Goal: Information Seeking & Learning: Learn about a topic

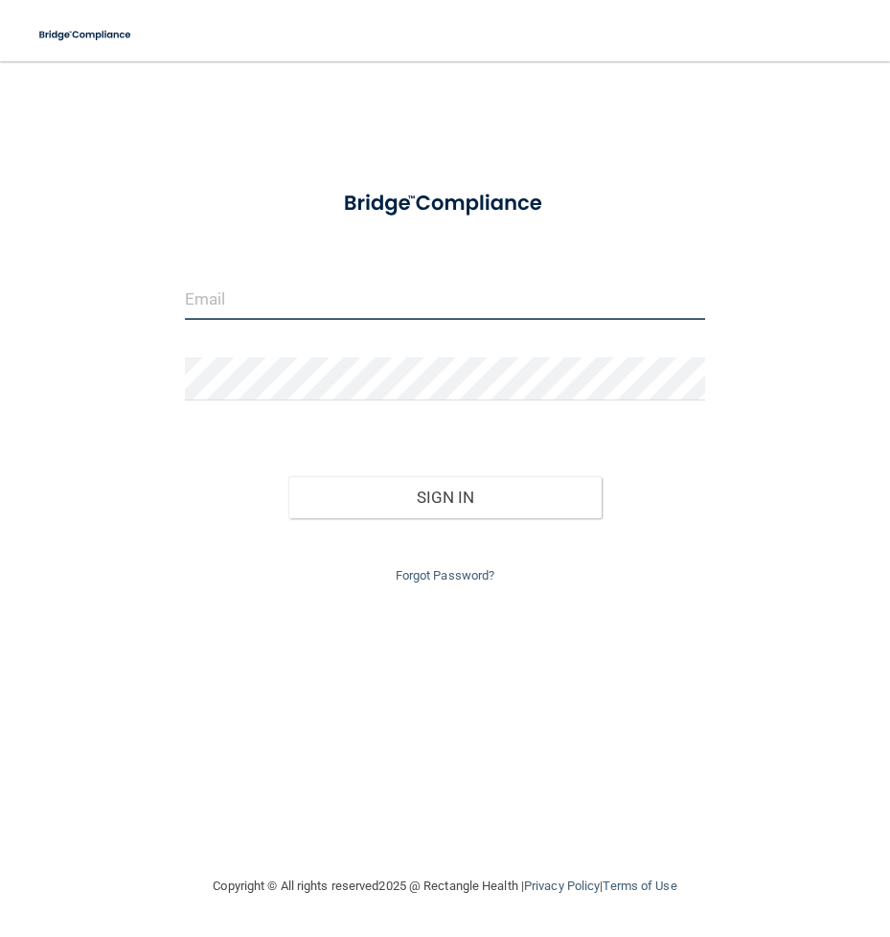
click at [520, 297] on input "email" at bounding box center [445, 298] width 520 height 43
type input "[EMAIL_ADDRESS][DOMAIN_NAME]"
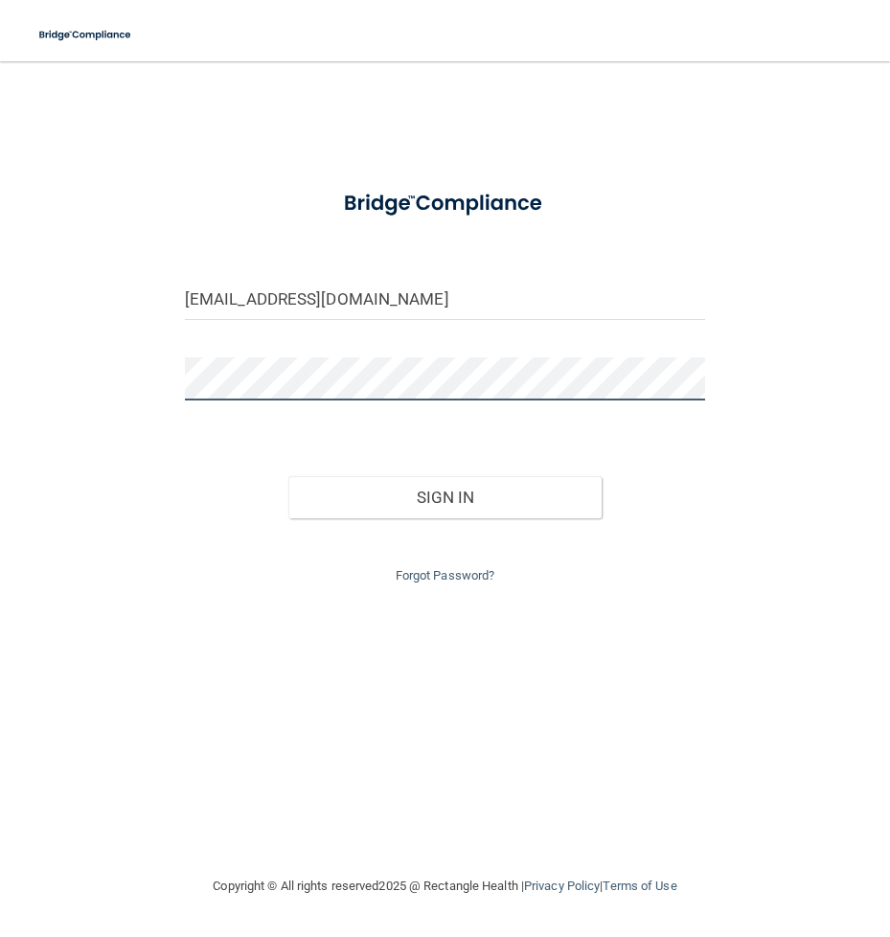
click at [288, 476] on button "Sign In" at bounding box center [444, 497] width 312 height 42
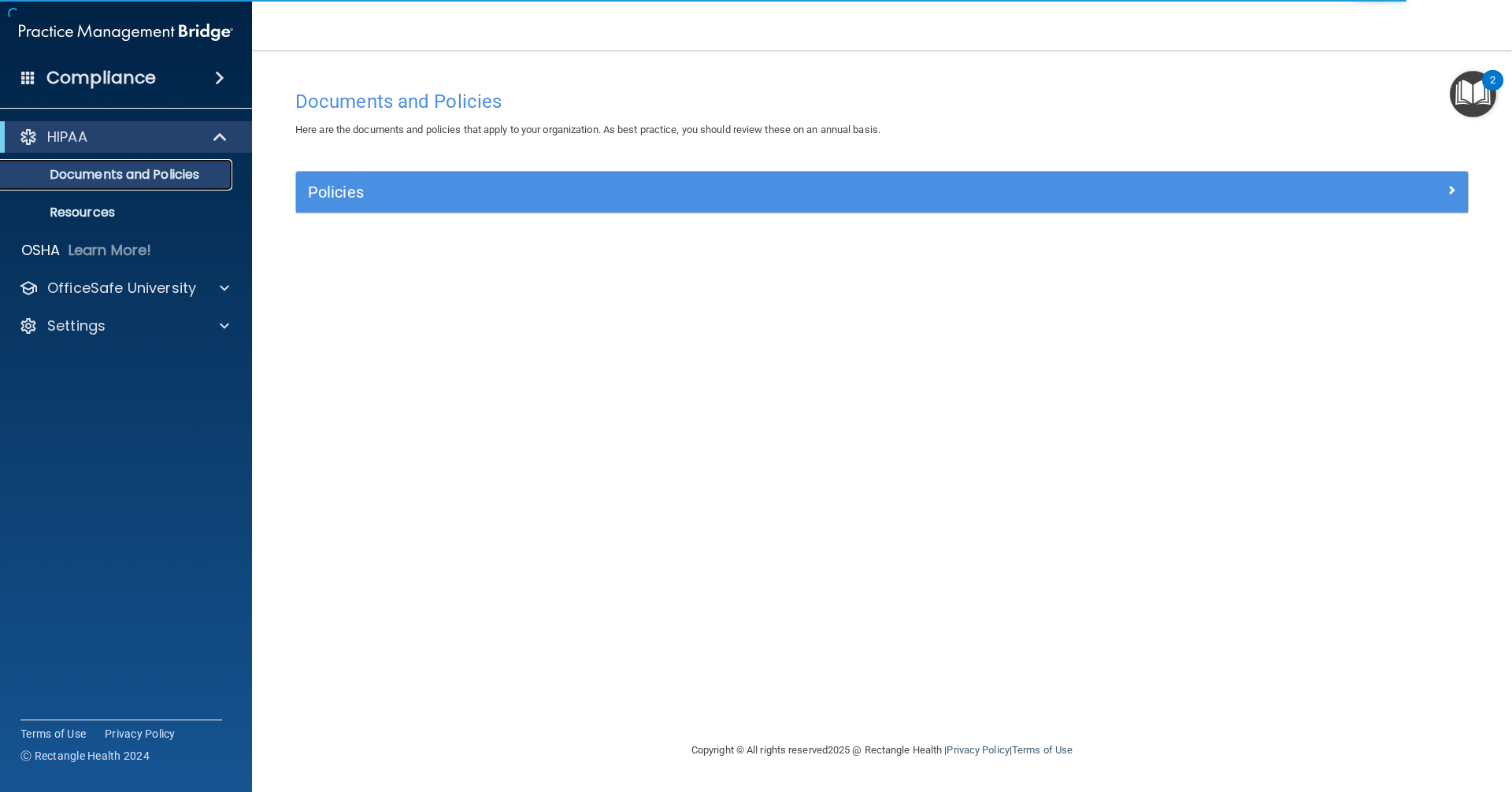
click at [128, 173] on p "Documents and Policies" at bounding box center [118, 174] width 215 height 16
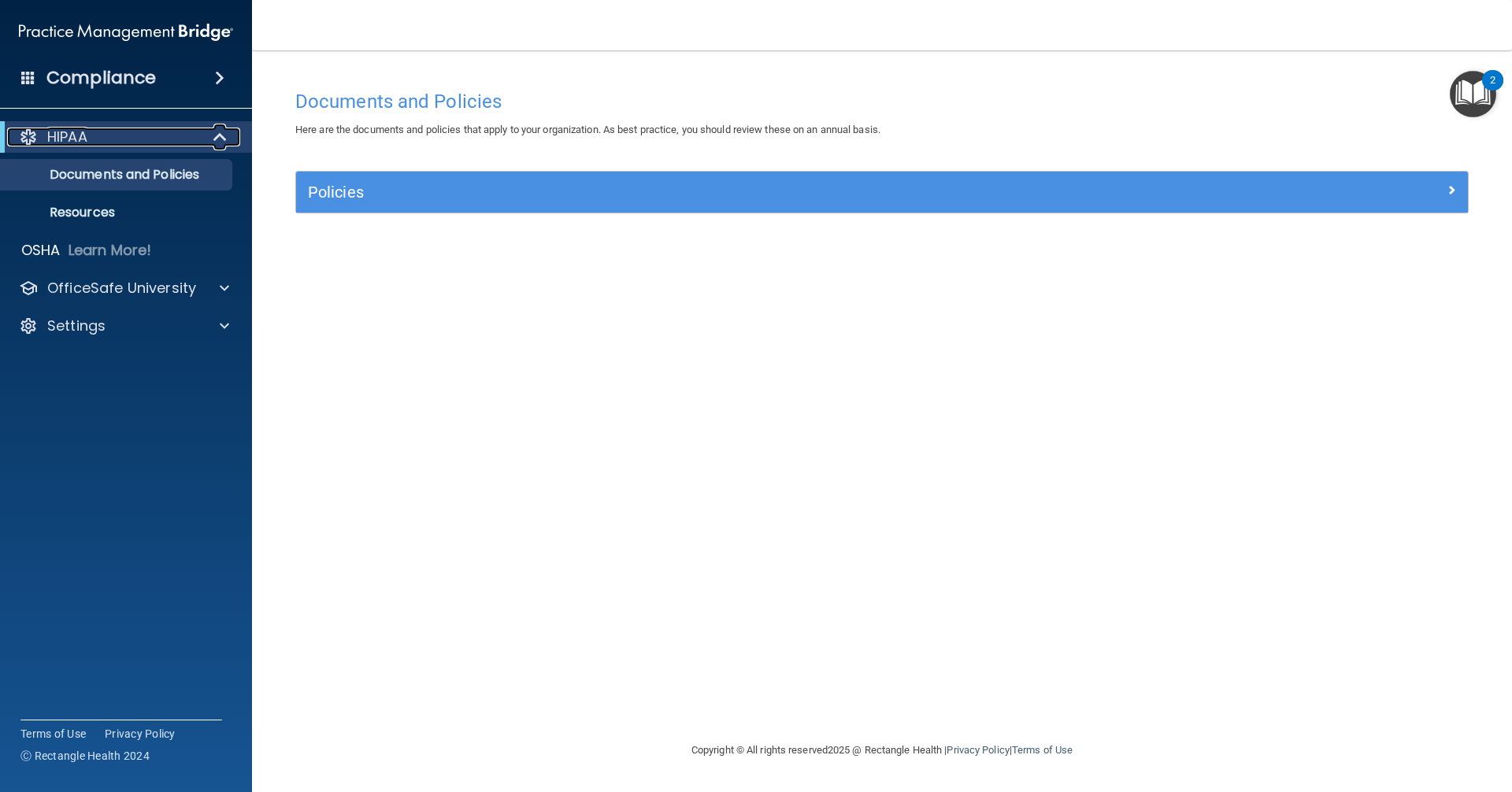
click at [181, 137] on div "HIPAA" at bounding box center [104, 136] width 195 height 19
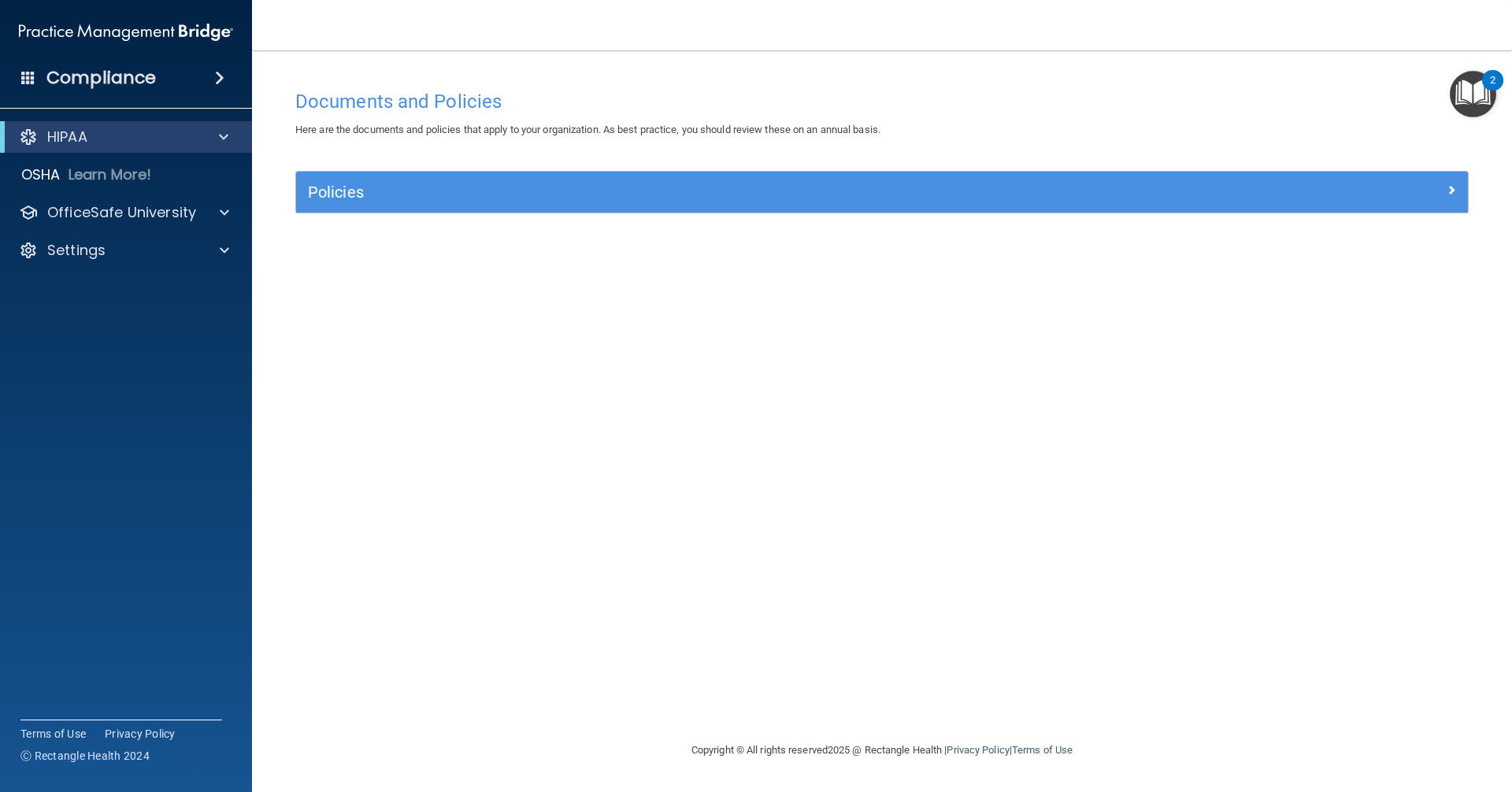
click at [215, 75] on span at bounding box center [219, 77] width 9 height 19
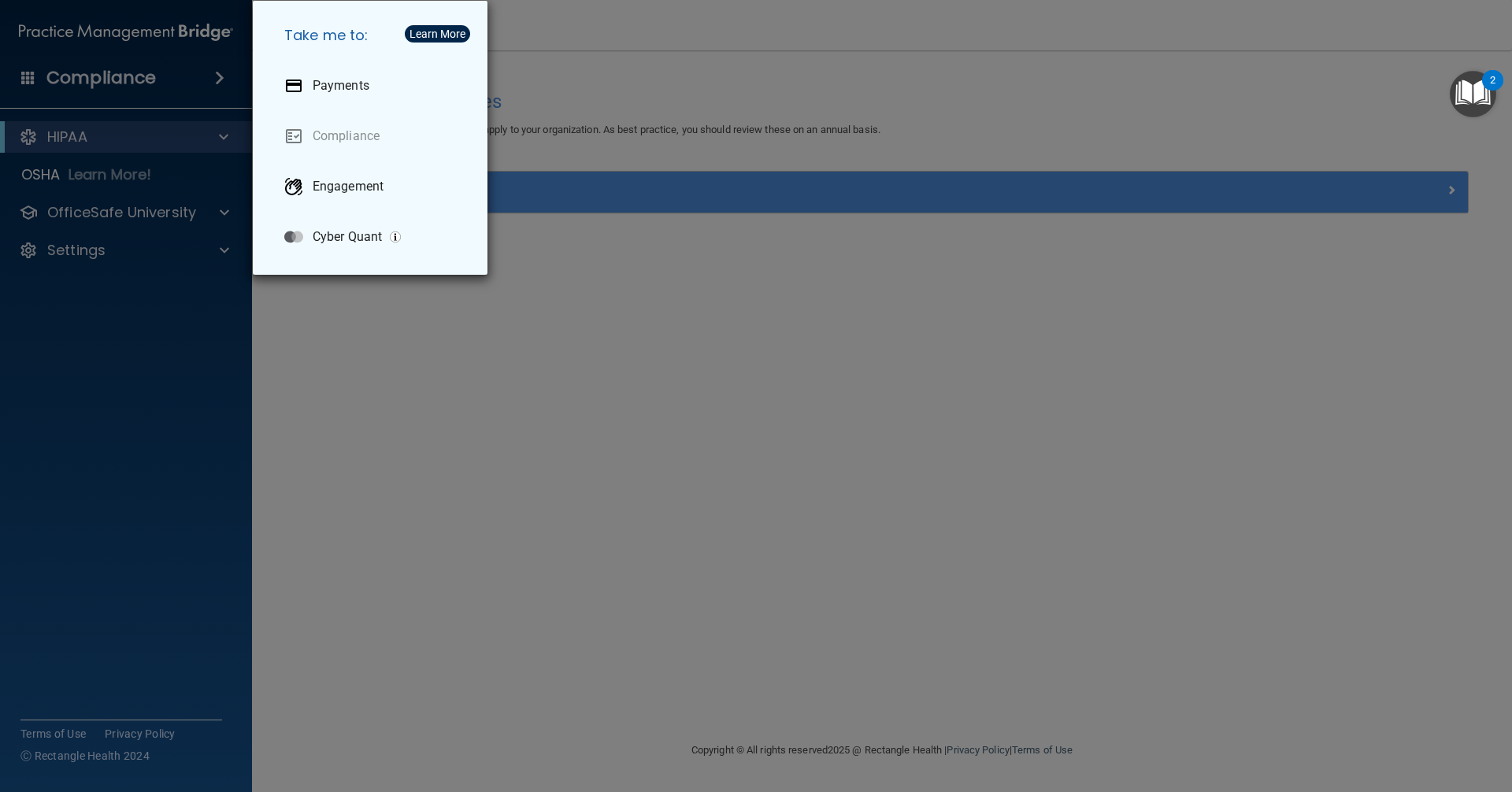
click at [731, 423] on div "Take me to: Payments Compliance Engagement Cyber Quant" at bounding box center [756, 396] width 1512 height 792
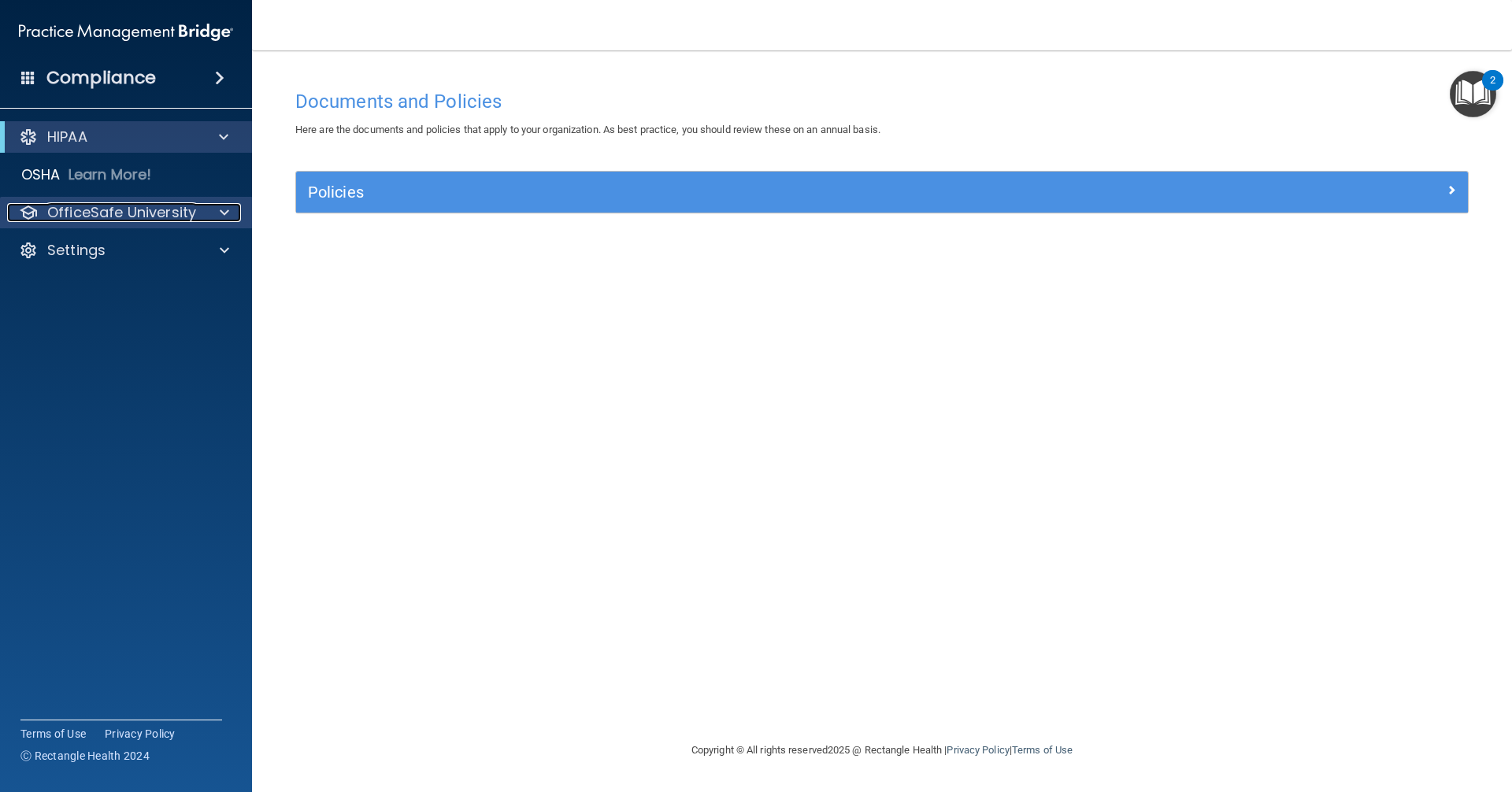
click at [198, 210] on div "OfficeSafe University" at bounding box center [105, 212] width 196 height 19
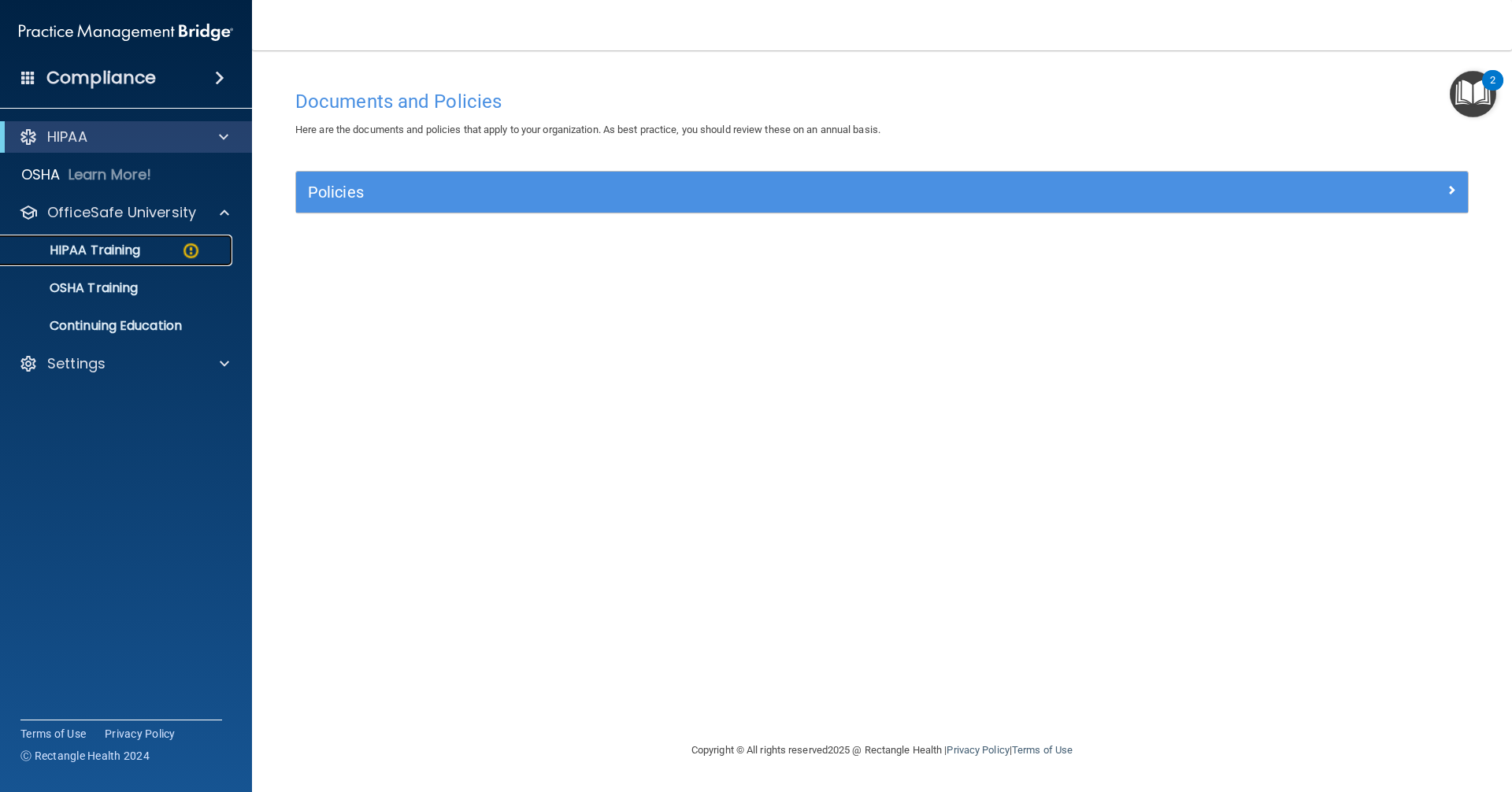
click at [124, 251] on p "HIPAA Training" at bounding box center [75, 250] width 130 height 16
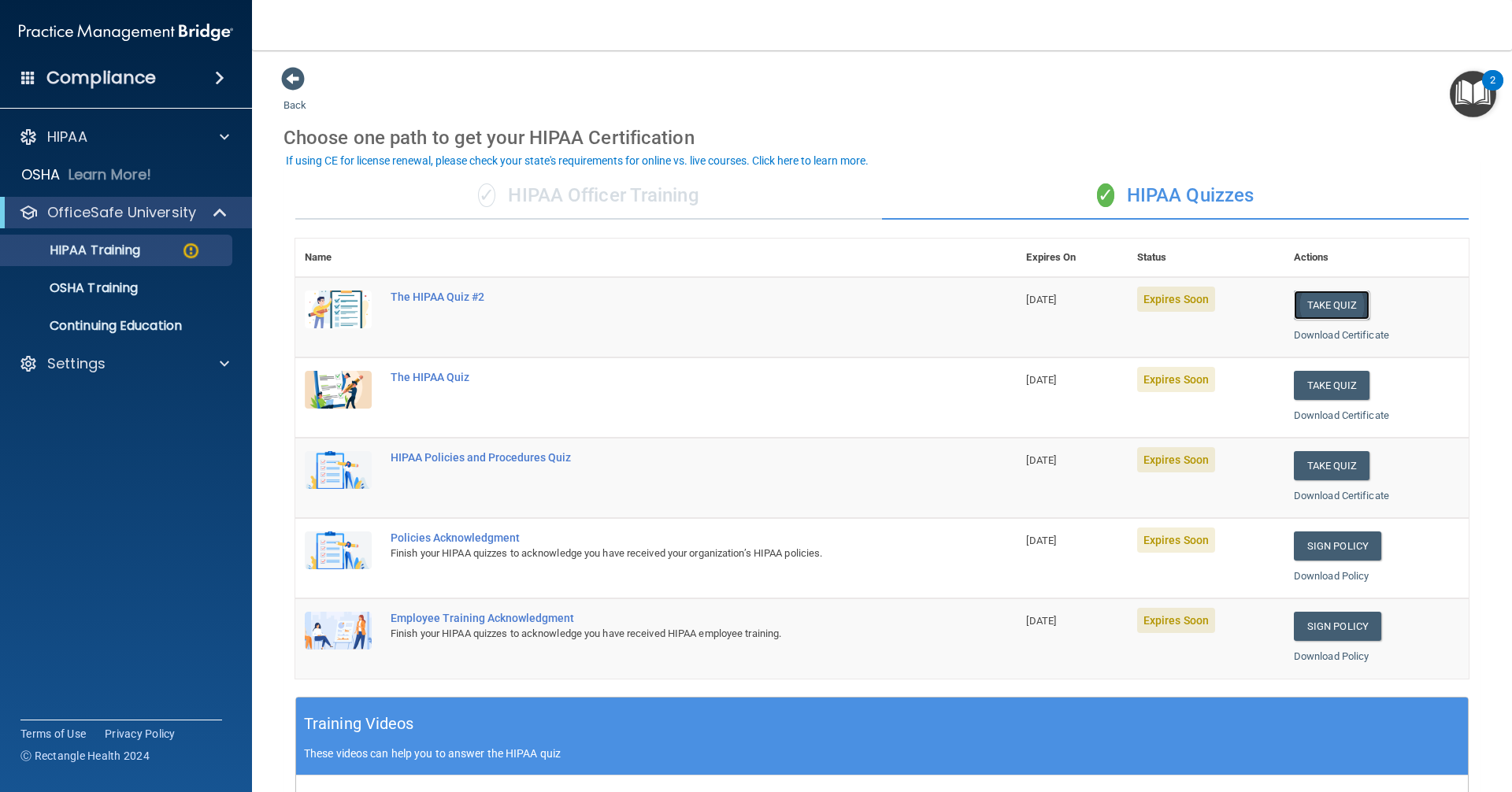
click at [731, 304] on button "Take Quiz" at bounding box center [1331, 305] width 76 height 29
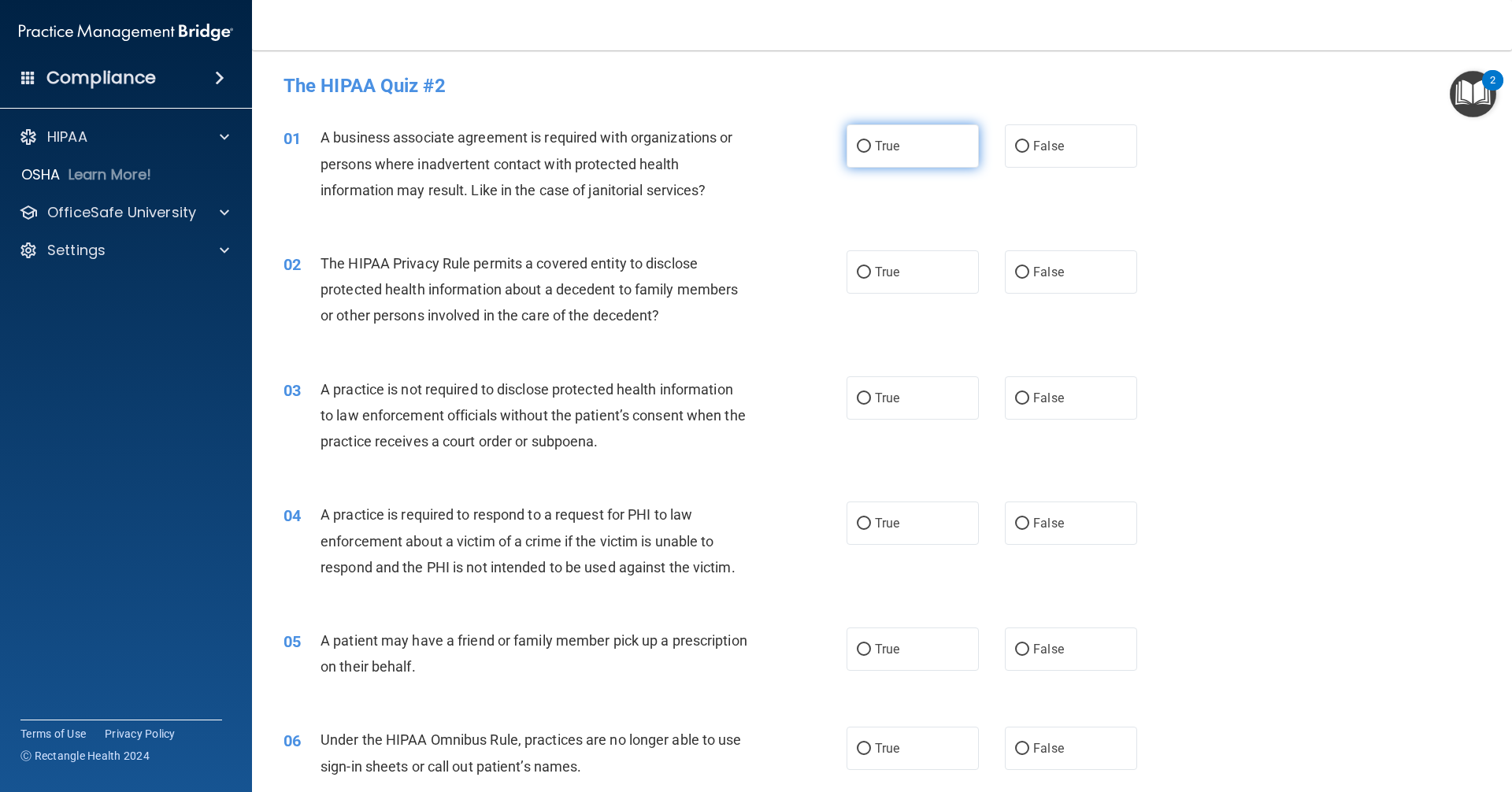
click at [731, 150] on span "True" at bounding box center [887, 146] width 25 height 15
click at [731, 150] on input "True" at bounding box center [863, 146] width 14 height 12
radio input "true"
click at [731, 270] on span "True" at bounding box center [887, 272] width 25 height 15
click at [731, 270] on input "True" at bounding box center [863, 273] width 14 height 12
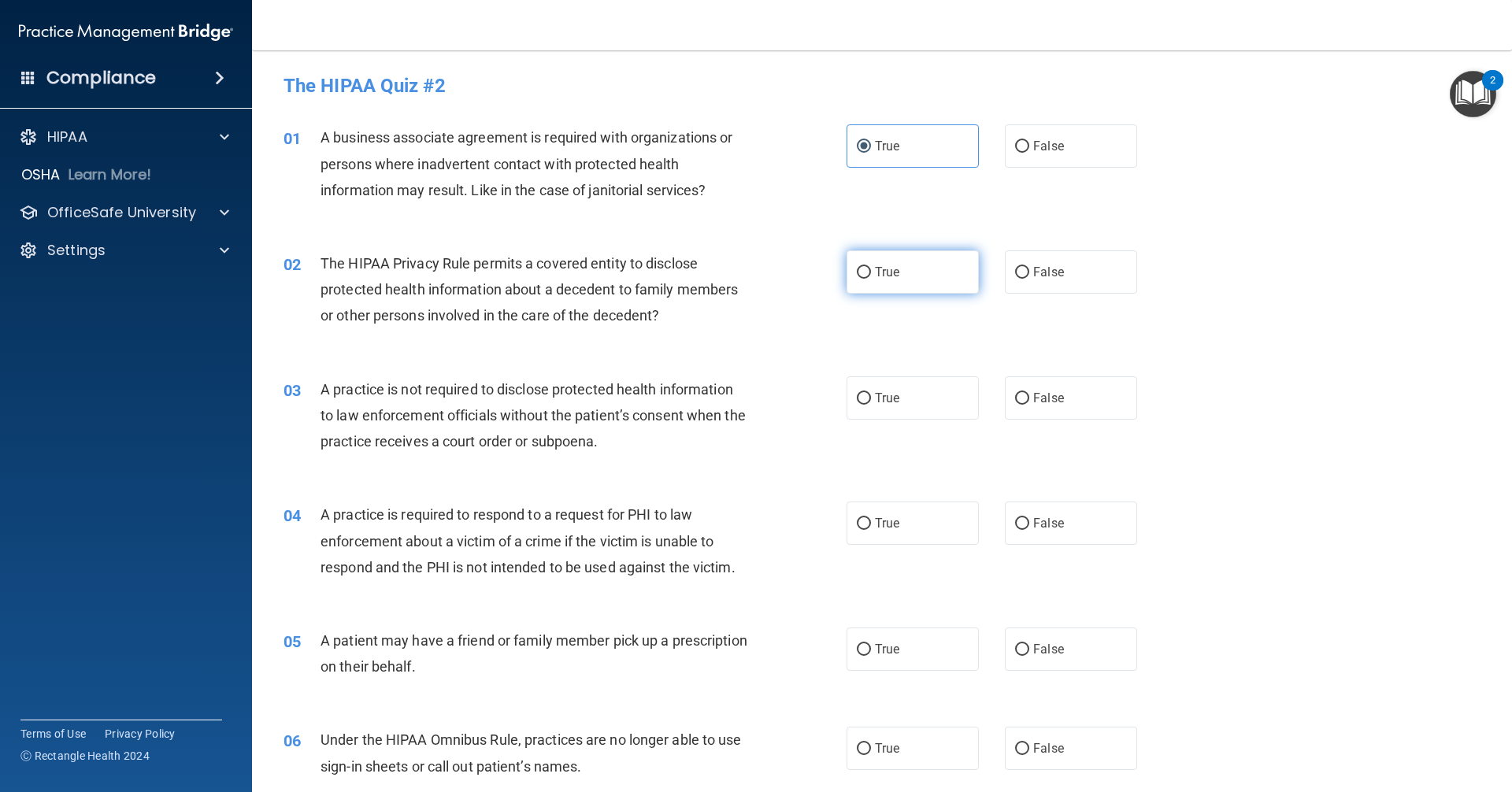
radio input "true"
click at [731, 389] on label "False" at bounding box center [1071, 398] width 132 height 44
click at [731, 393] on input "False" at bounding box center [1021, 398] width 14 height 12
radio input "true"
click at [731, 516] on span "False" at bounding box center [1048, 523] width 30 height 15
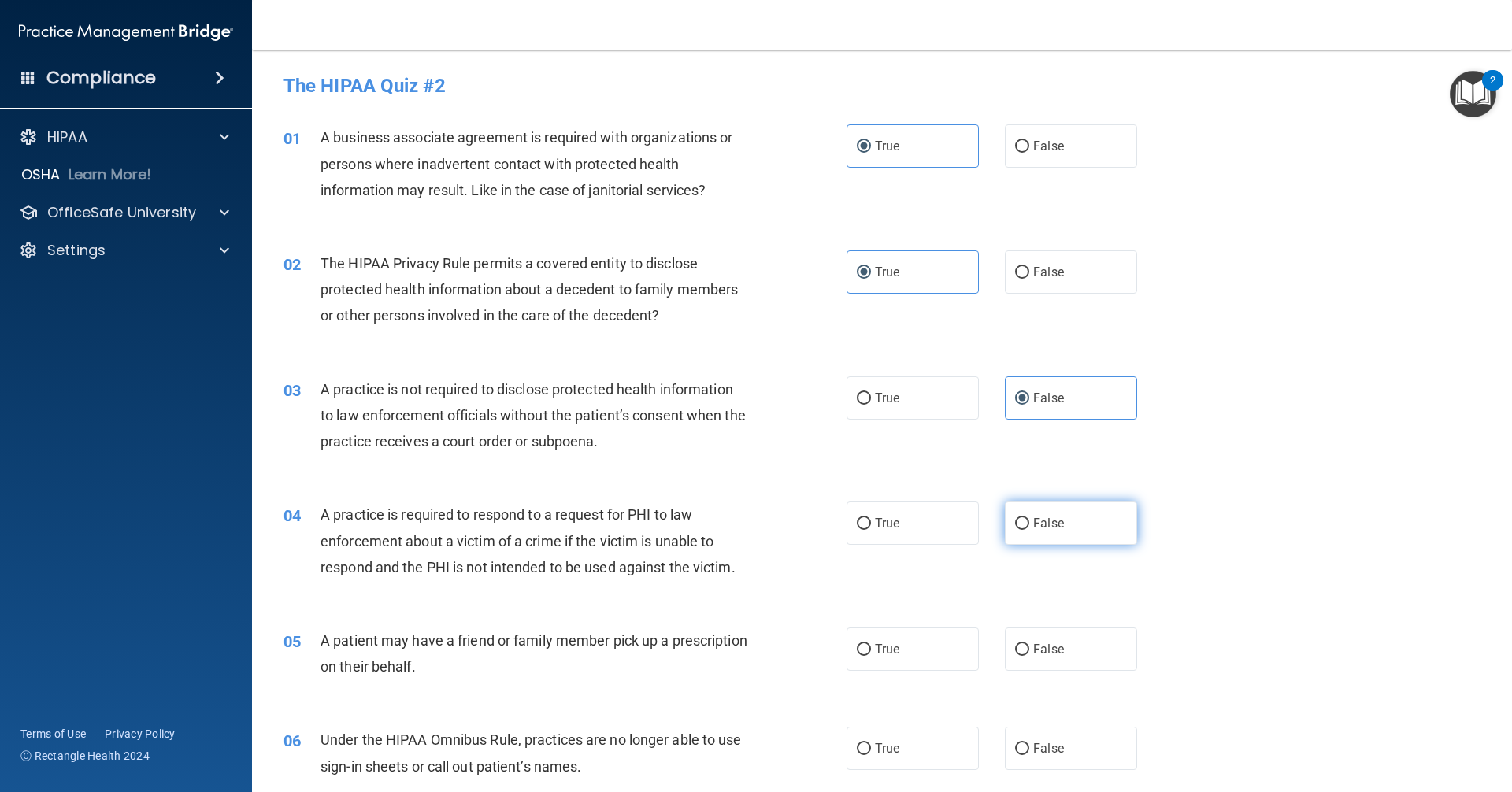
click at [731, 518] on input "False" at bounding box center [1021, 523] width 14 height 12
radio input "true"
click at [731, 641] on label "False" at bounding box center [1071, 649] width 132 height 44
click at [731, 644] on input "False" at bounding box center [1021, 650] width 14 height 12
radio input "true"
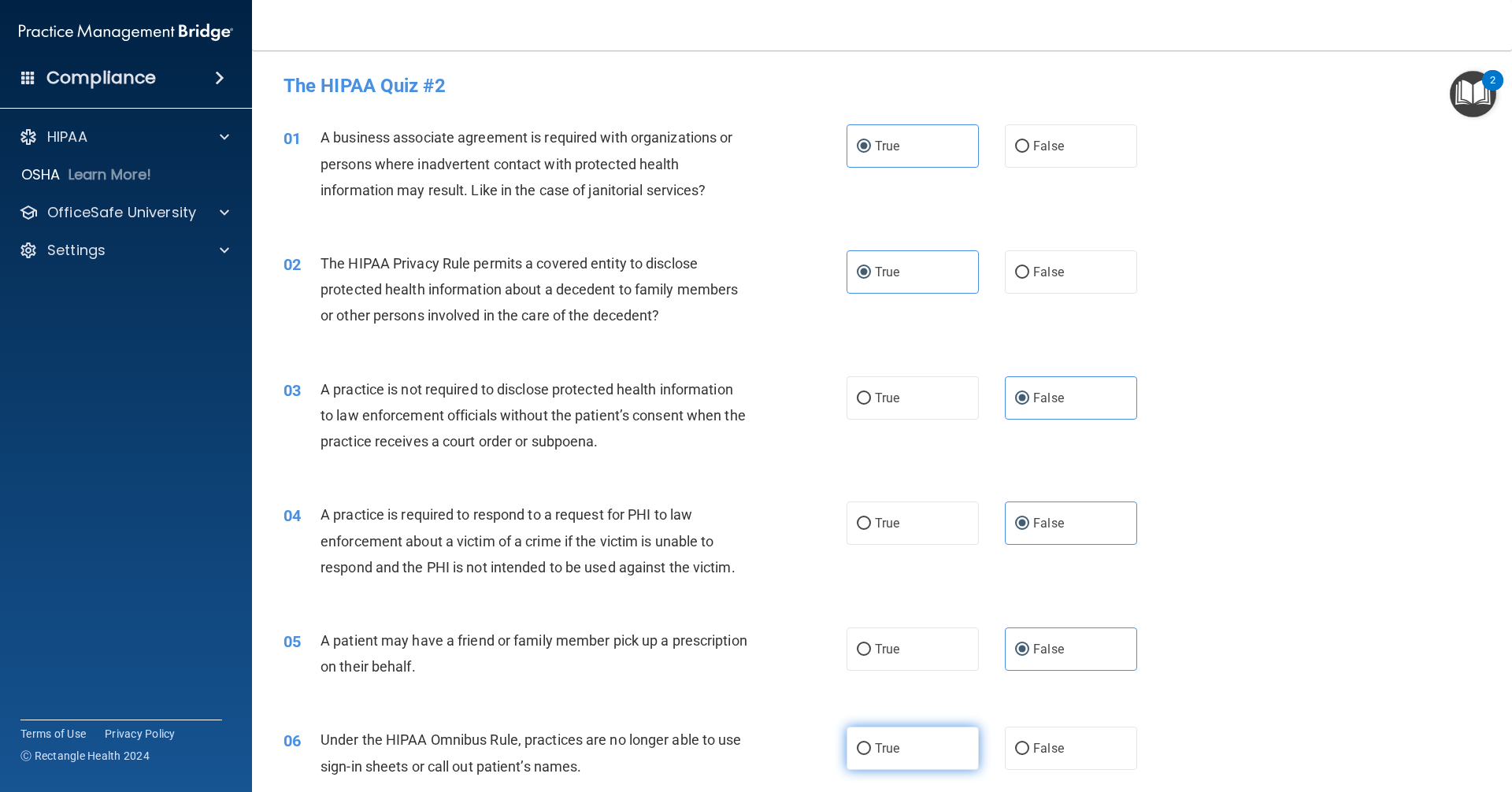
click at [731, 742] on label "True" at bounding box center [912, 748] width 132 height 44
click at [731, 743] on input "True" at bounding box center [863, 748] width 14 height 12
radio input "true"
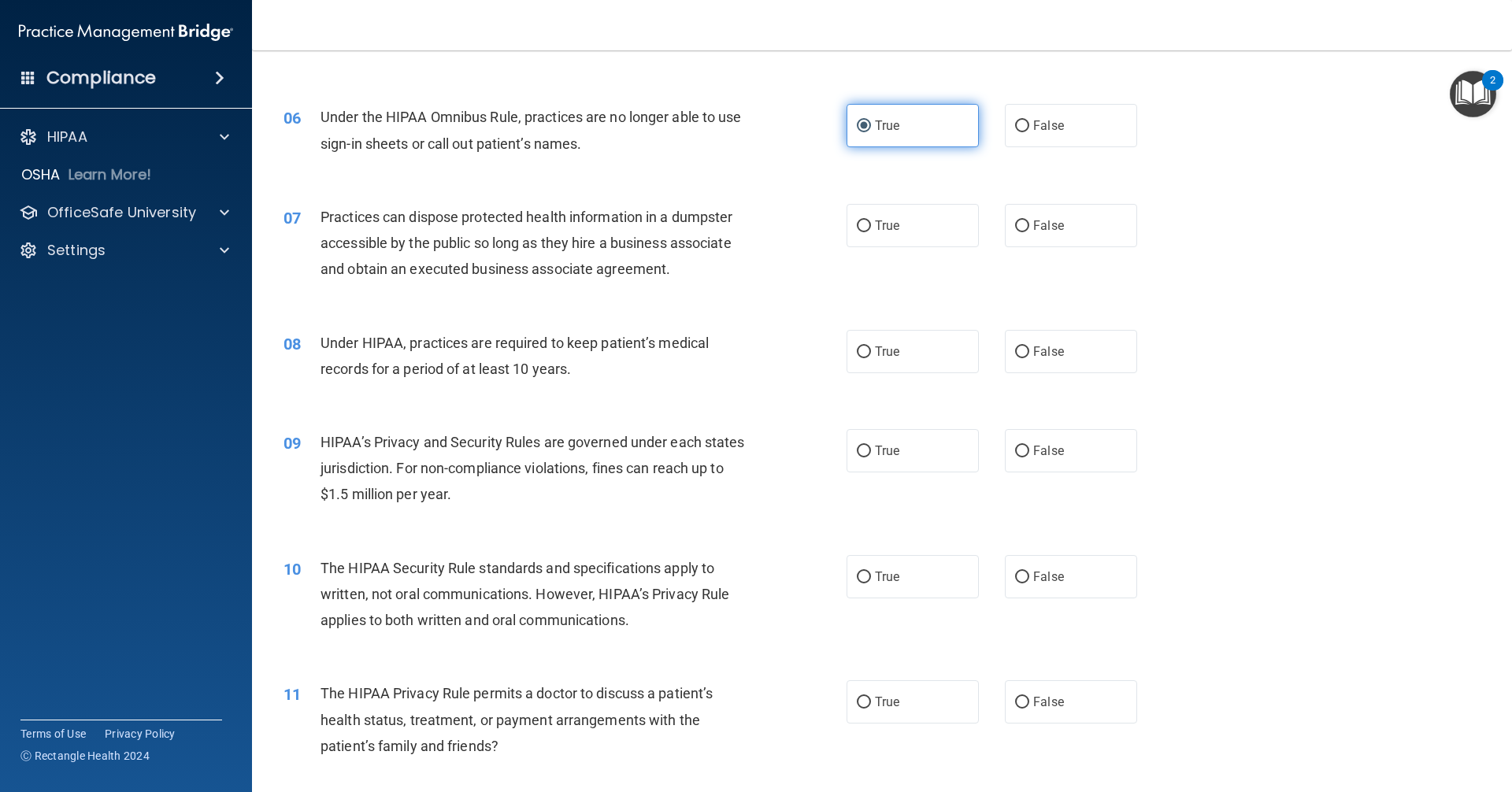
scroll to position [629, 0]
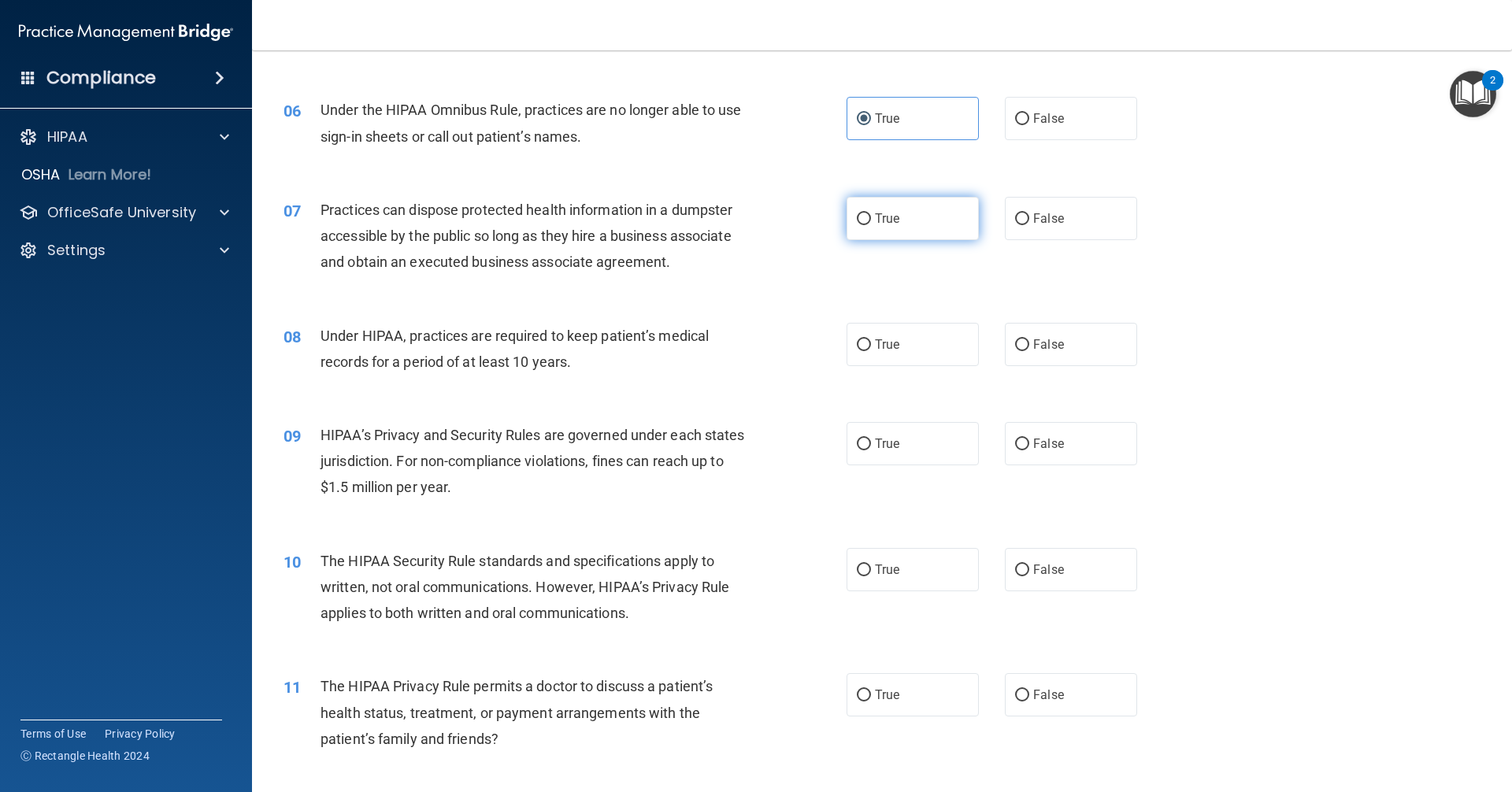
click at [731, 224] on label "True" at bounding box center [912, 219] width 132 height 44
click at [731, 224] on input "True" at bounding box center [863, 219] width 14 height 12
radio input "true"
click at [731, 341] on span "True" at bounding box center [887, 344] width 25 height 15
click at [731, 341] on input "True" at bounding box center [863, 345] width 14 height 12
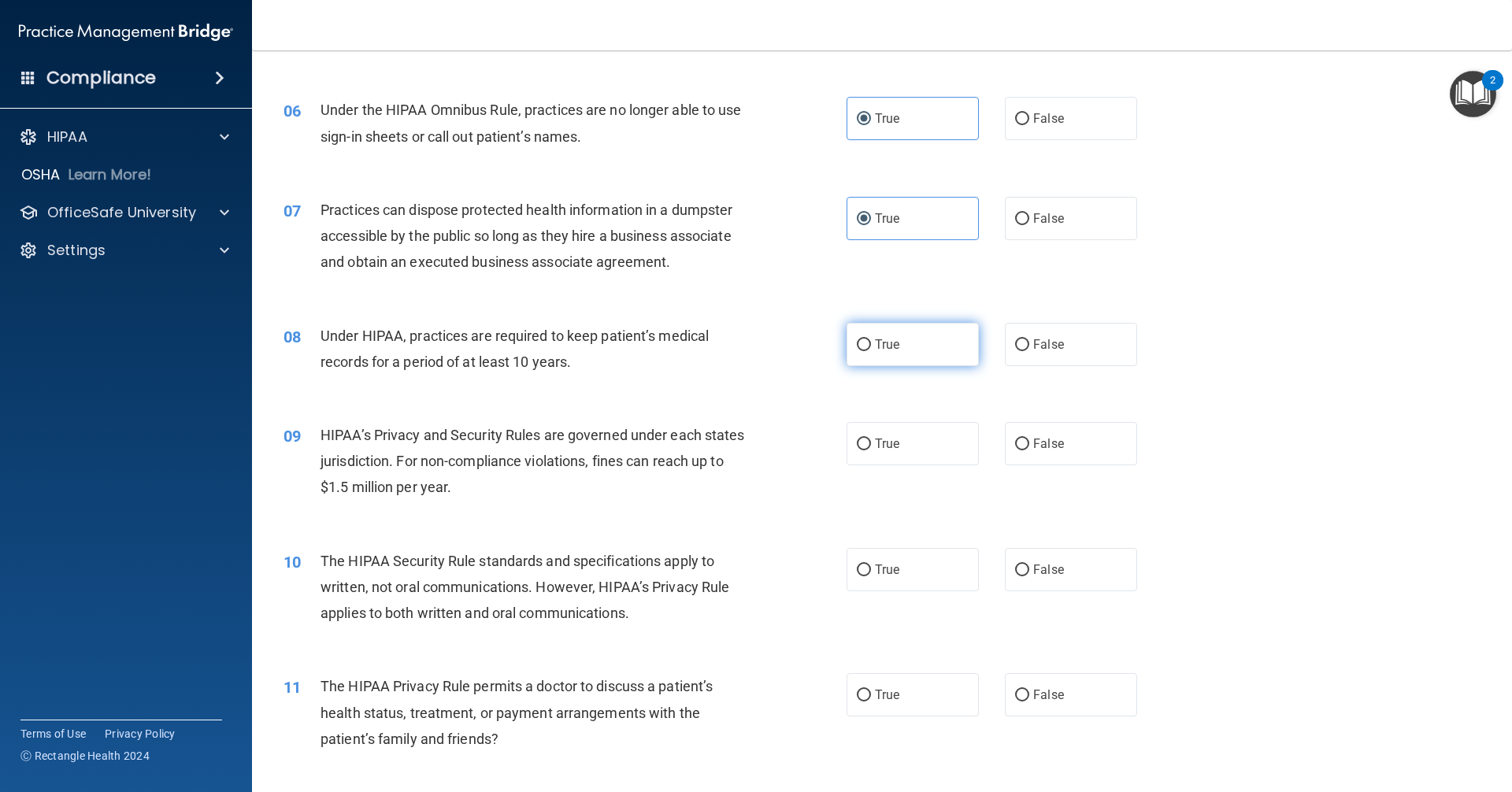
radio input "true"
click at [731, 448] on input "False" at bounding box center [1021, 444] width 14 height 12
radio input "true"
click at [731, 564] on span "False" at bounding box center [1048, 569] width 30 height 15
click at [731, 564] on input "False" at bounding box center [1021, 570] width 14 height 12
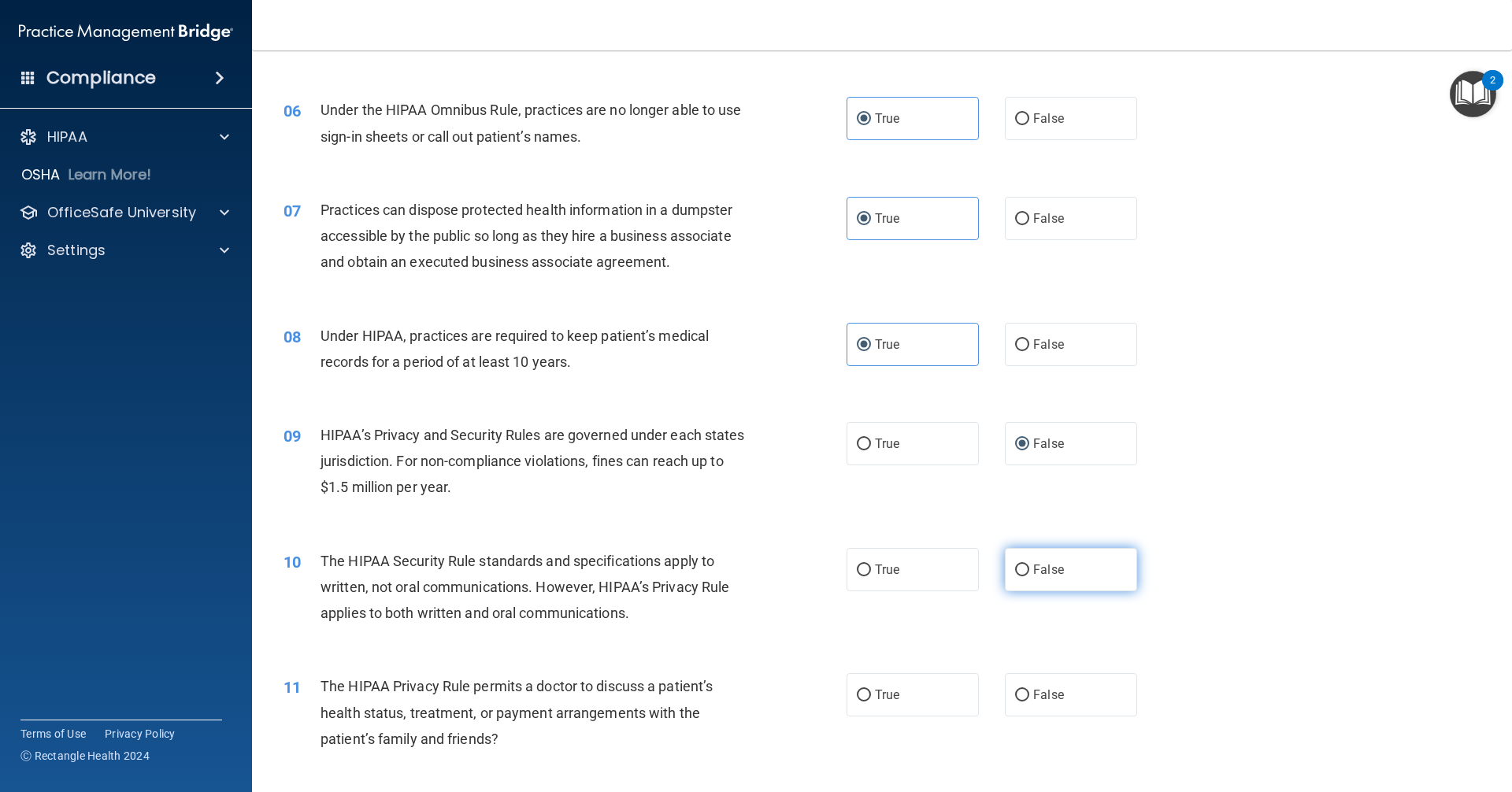
radio input "true"
click at [731, 693] on label "True" at bounding box center [912, 694] width 132 height 44
click at [731, 693] on input "True" at bounding box center [863, 695] width 14 height 12
radio input "true"
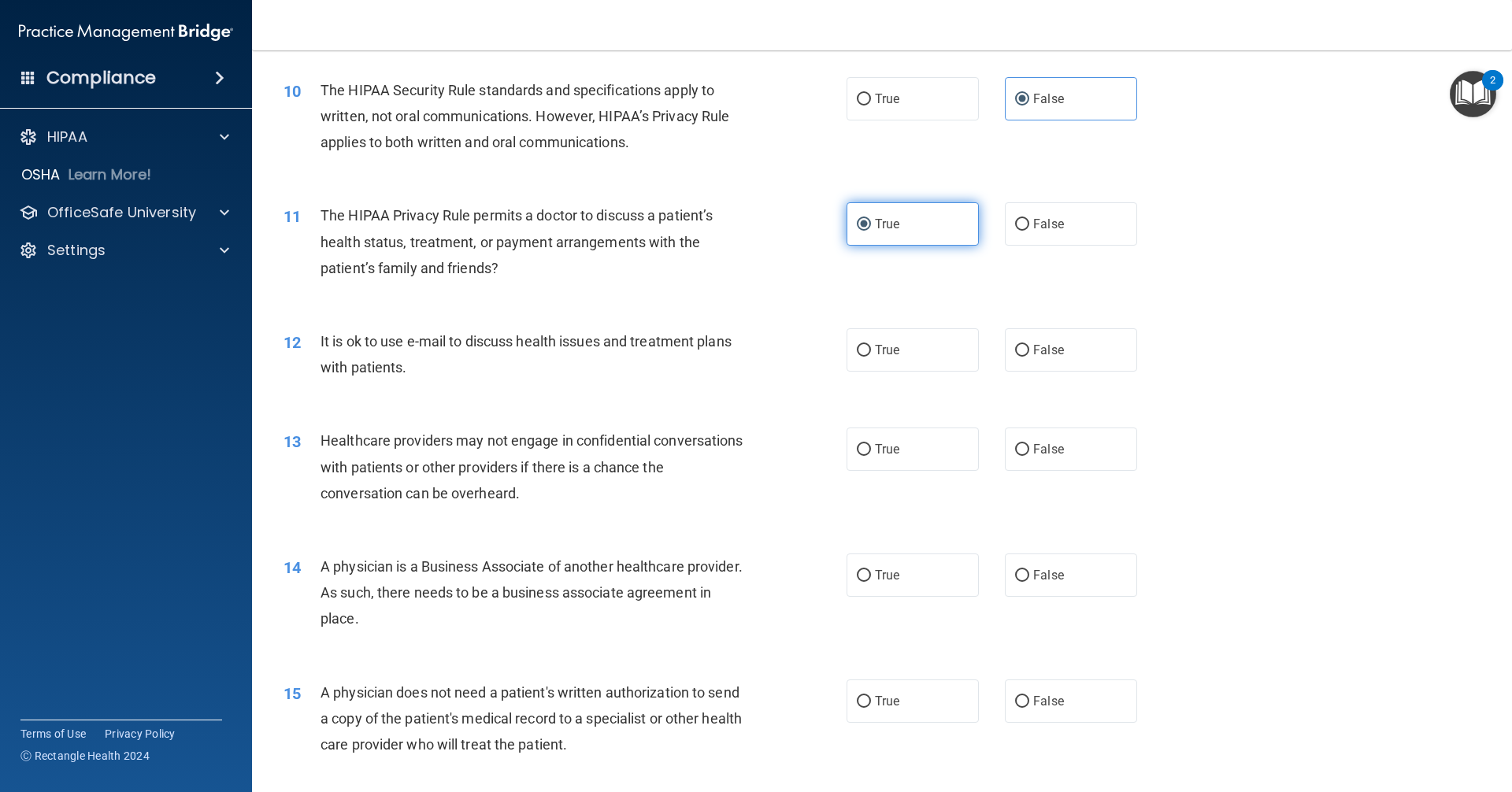
scroll to position [1102, 0]
click at [731, 352] on label "True" at bounding box center [912, 348] width 132 height 44
click at [731, 352] on input "True" at bounding box center [863, 349] width 14 height 12
radio input "true"
click at [731, 452] on label "True" at bounding box center [912, 447] width 132 height 44
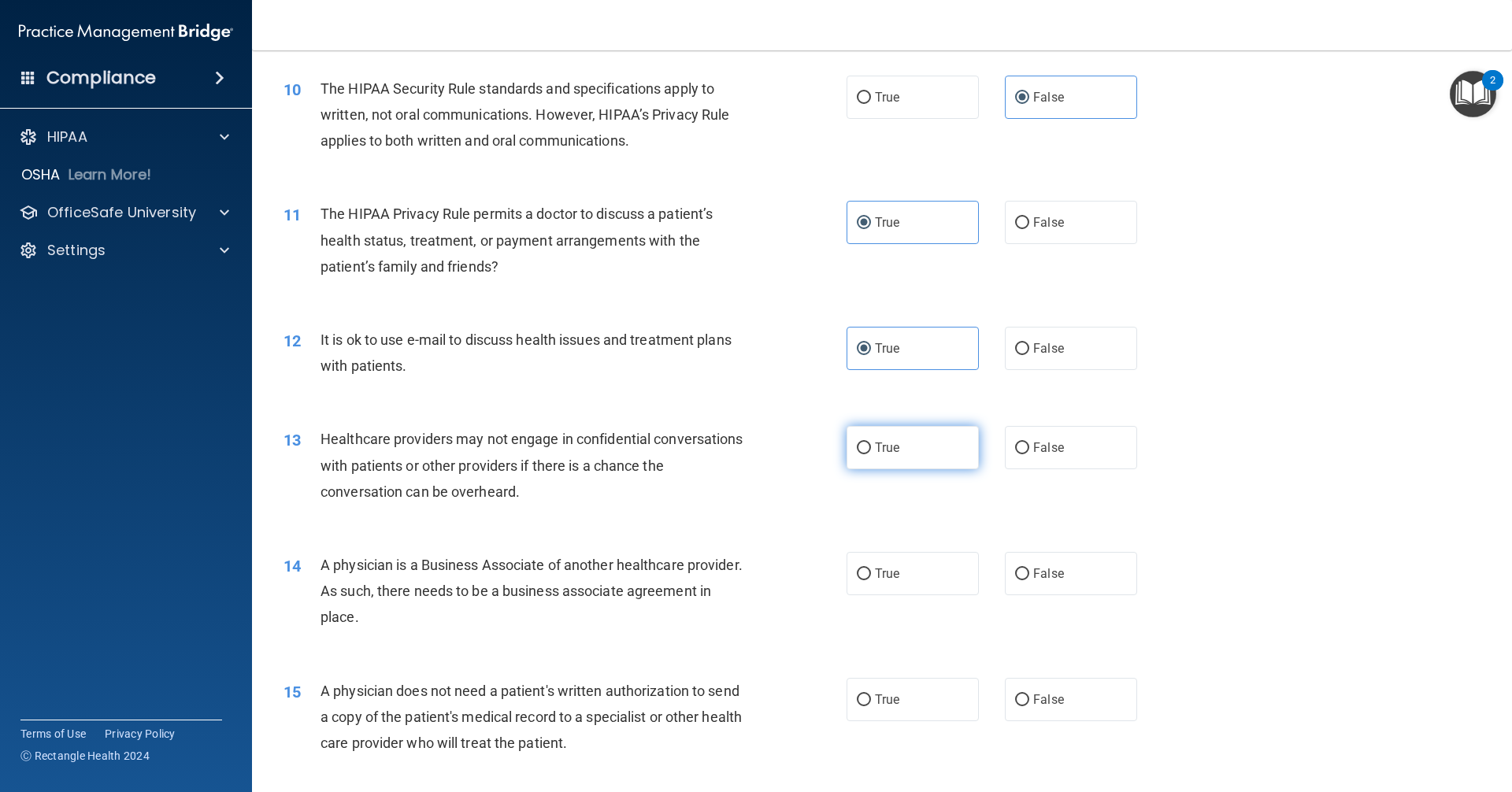
click at [731, 452] on input "True" at bounding box center [863, 448] width 14 height 12
radio input "true"
click at [731, 576] on label "False" at bounding box center [1071, 573] width 132 height 44
click at [731, 576] on input "False" at bounding box center [1021, 574] width 14 height 12
radio input "true"
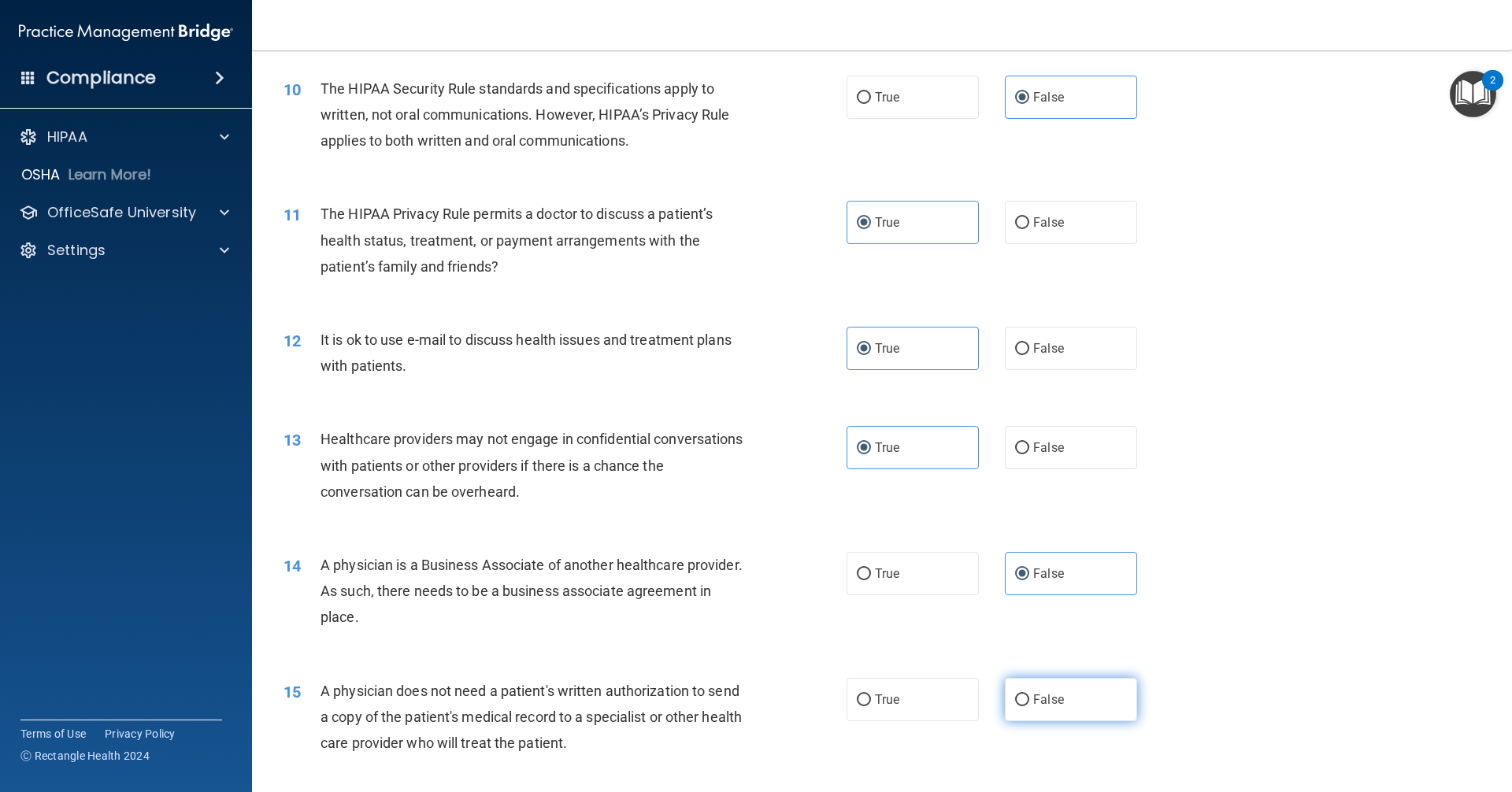
click at [731, 696] on label "False" at bounding box center [1071, 699] width 132 height 44
click at [731, 696] on input "False" at bounding box center [1021, 700] width 14 height 12
radio input "true"
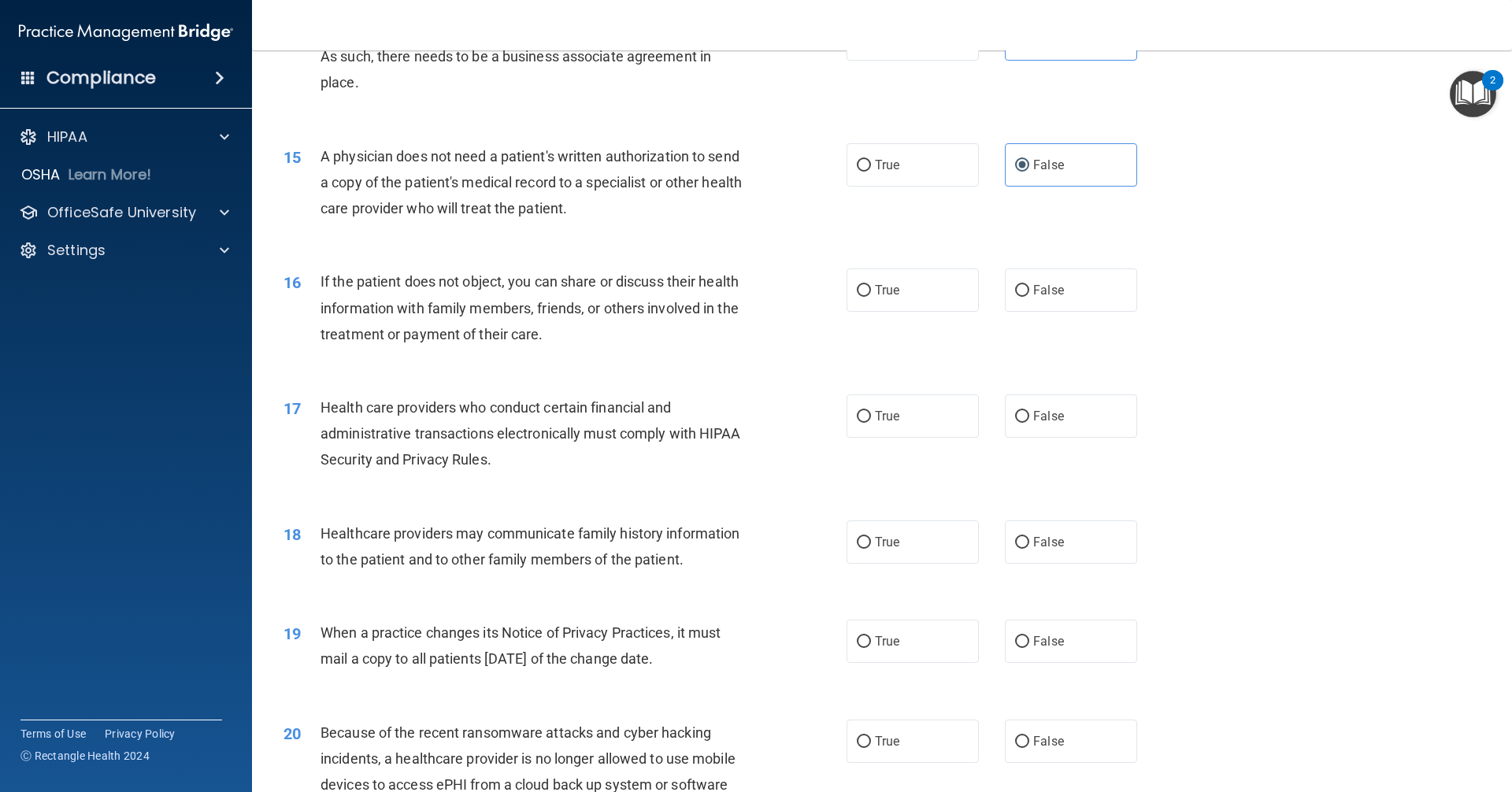
scroll to position [1653, 0]
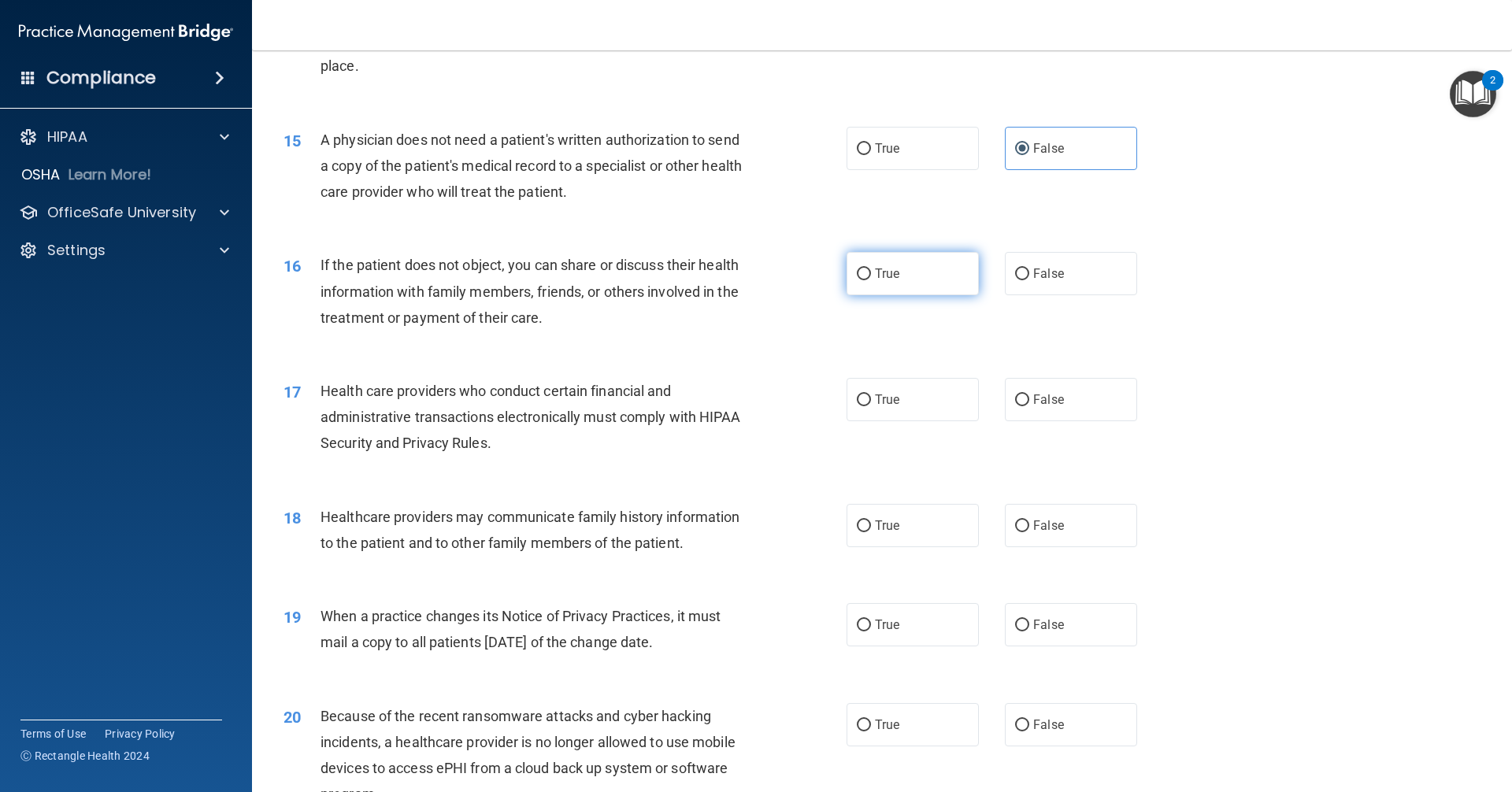
click at [731, 268] on span "True" at bounding box center [887, 274] width 25 height 15
click at [731, 269] on input "True" at bounding box center [863, 274] width 14 height 12
radio input "true"
click at [731, 411] on label "True" at bounding box center [912, 399] width 132 height 44
click at [731, 406] on input "True" at bounding box center [863, 400] width 14 height 12
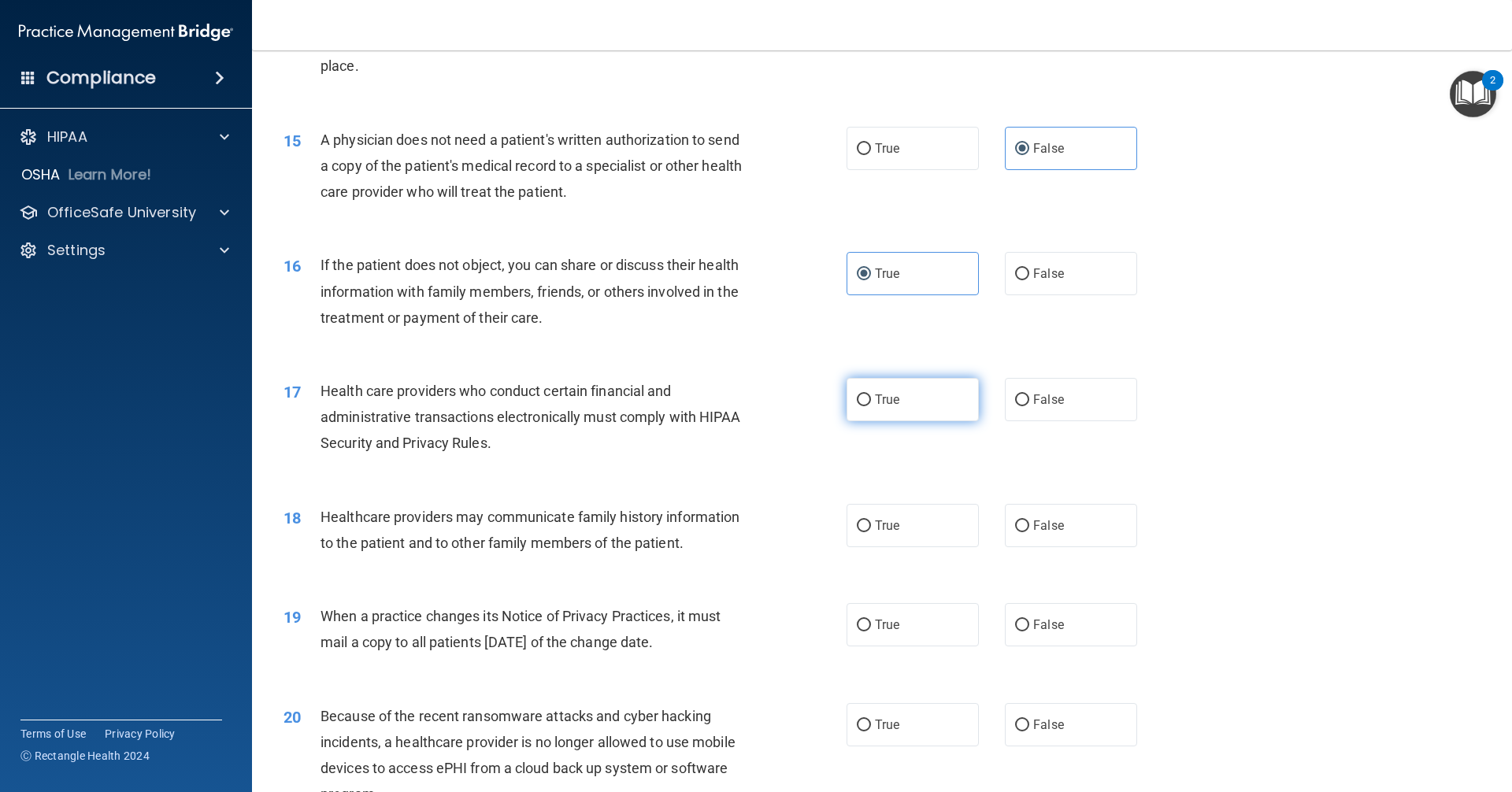
radio input "true"
click at [731, 539] on label "False" at bounding box center [1071, 525] width 132 height 44
click at [731, 532] on input "False" at bounding box center [1021, 526] width 14 height 12
radio input "true"
click at [731, 623] on label "True" at bounding box center [912, 624] width 132 height 44
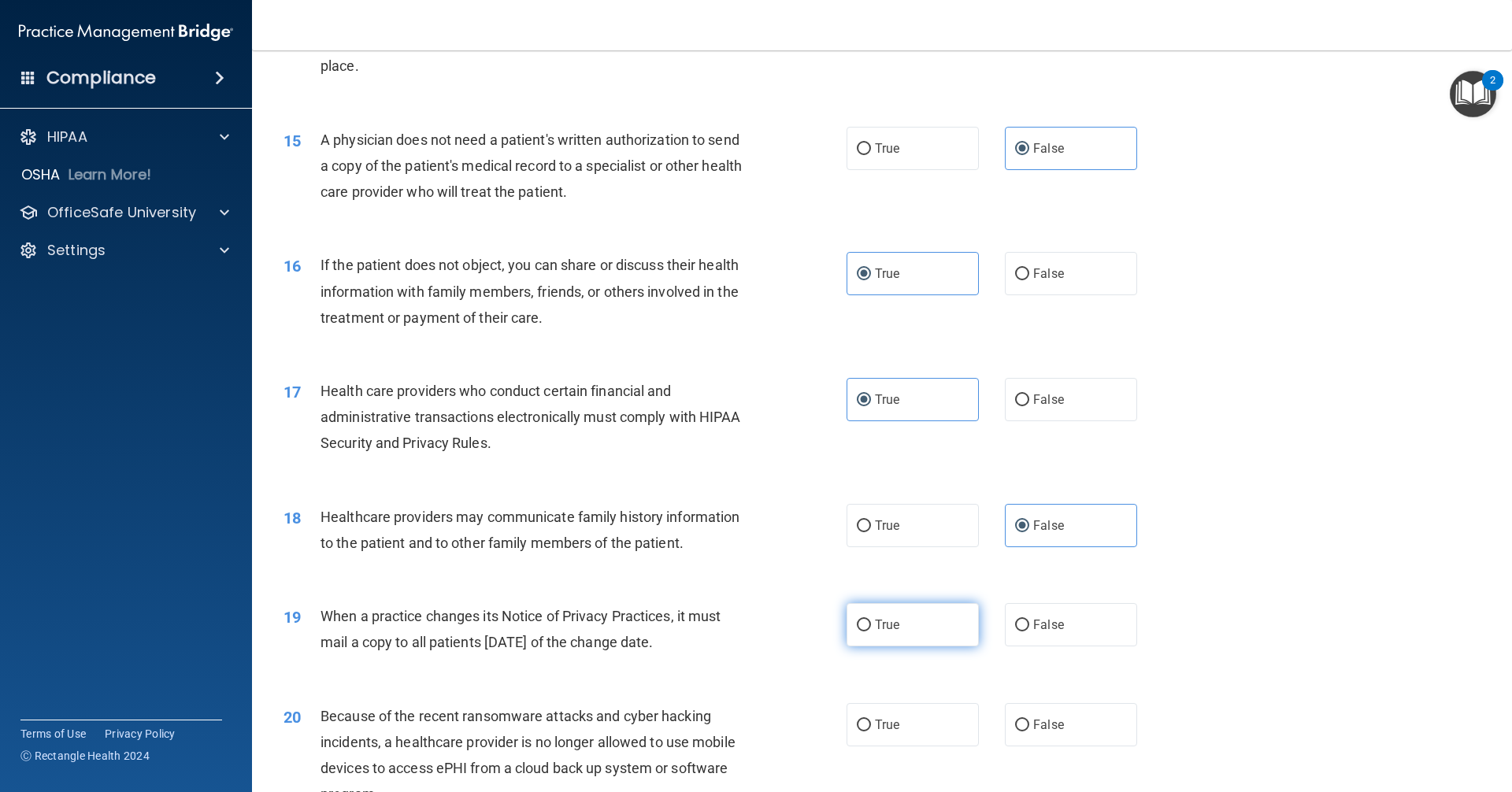
click at [731, 623] on input "True" at bounding box center [863, 625] width 14 height 12
radio input "true"
click at [731, 734] on label "True" at bounding box center [912, 725] width 132 height 44
click at [731, 731] on input "True" at bounding box center [863, 725] width 14 height 12
radio input "true"
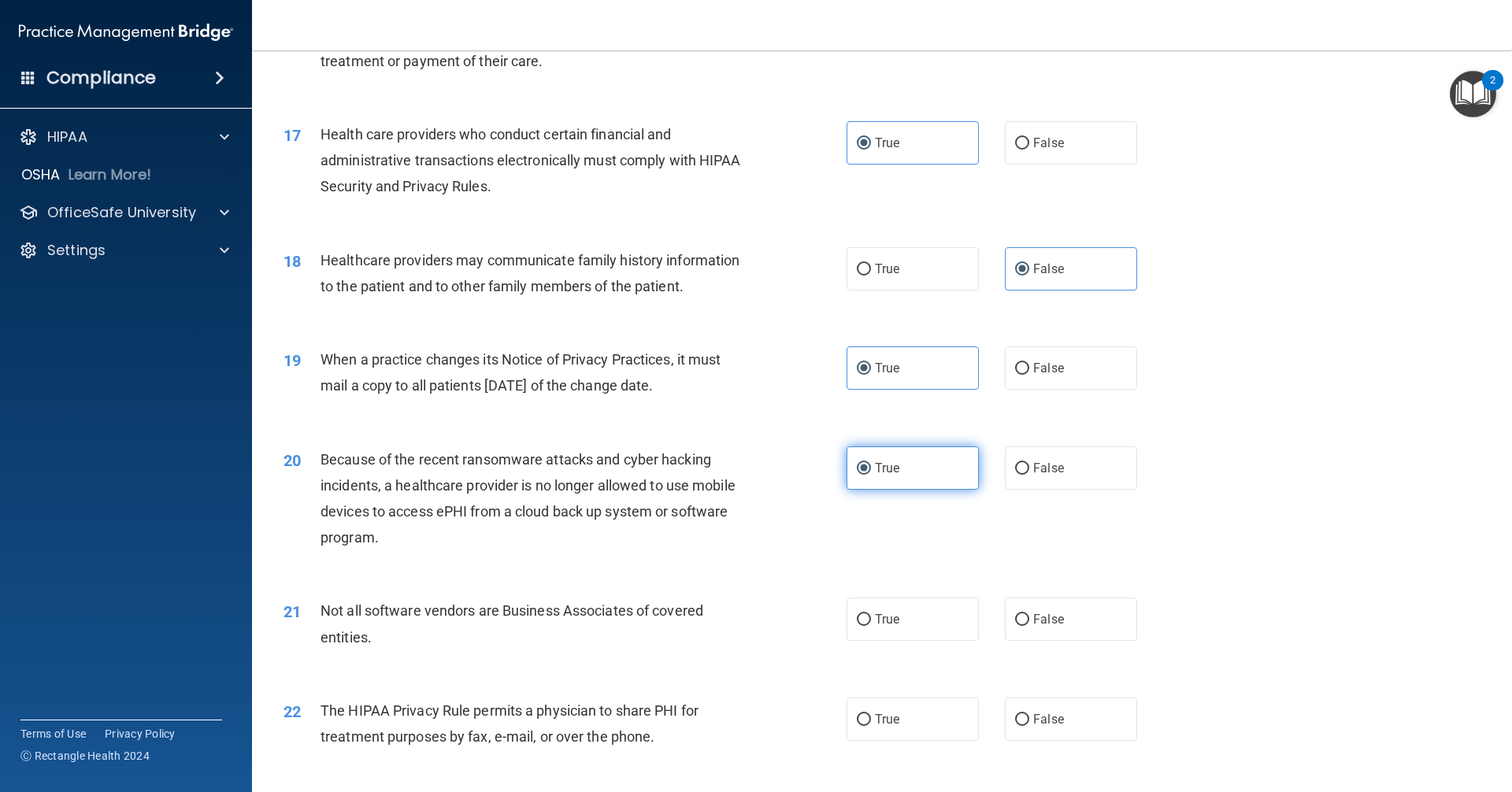
scroll to position [1968, 0]
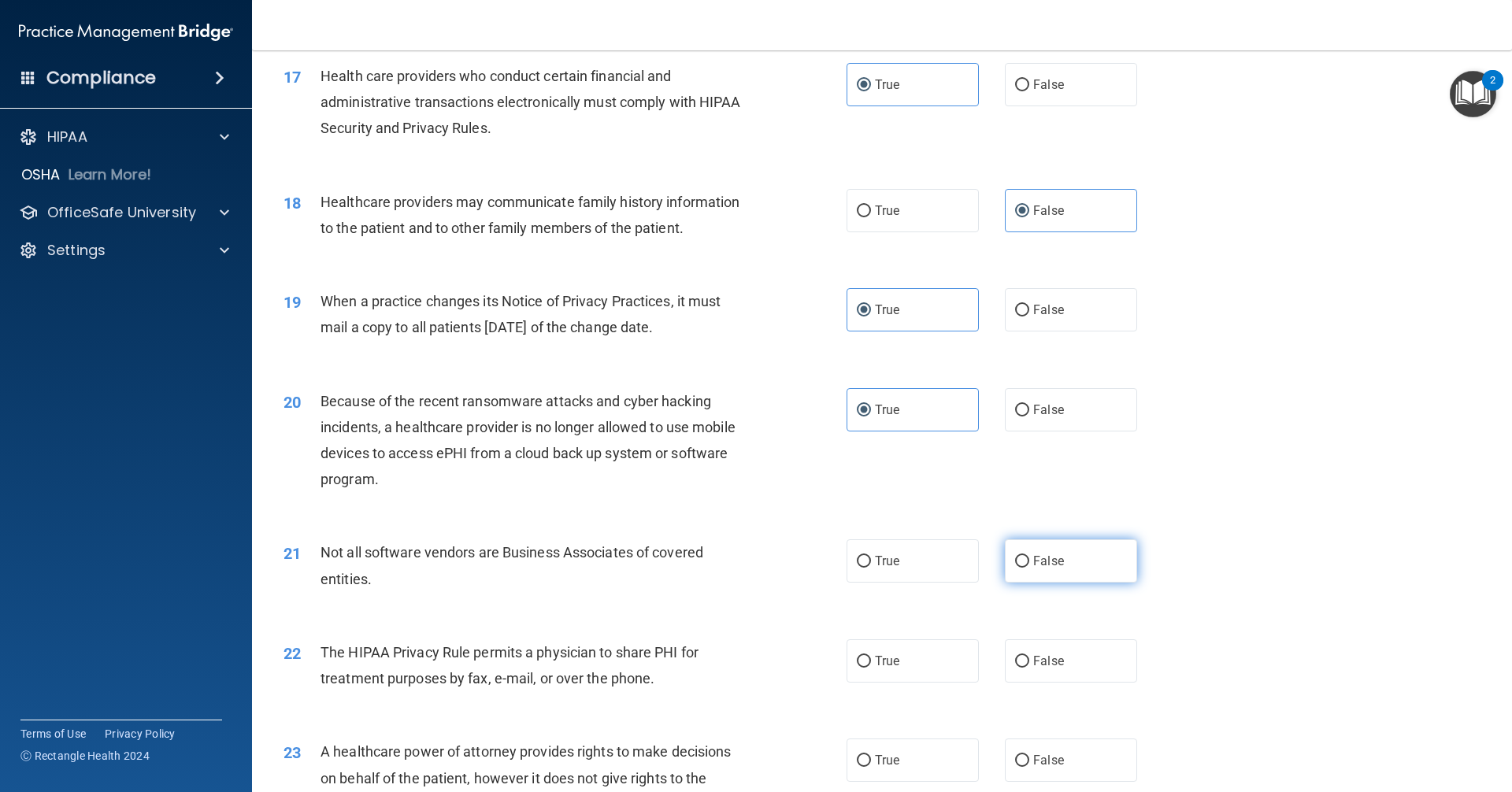
click at [731, 573] on label "False" at bounding box center [1071, 560] width 132 height 44
click at [731, 568] on input "False" at bounding box center [1021, 561] width 14 height 12
radio input "true"
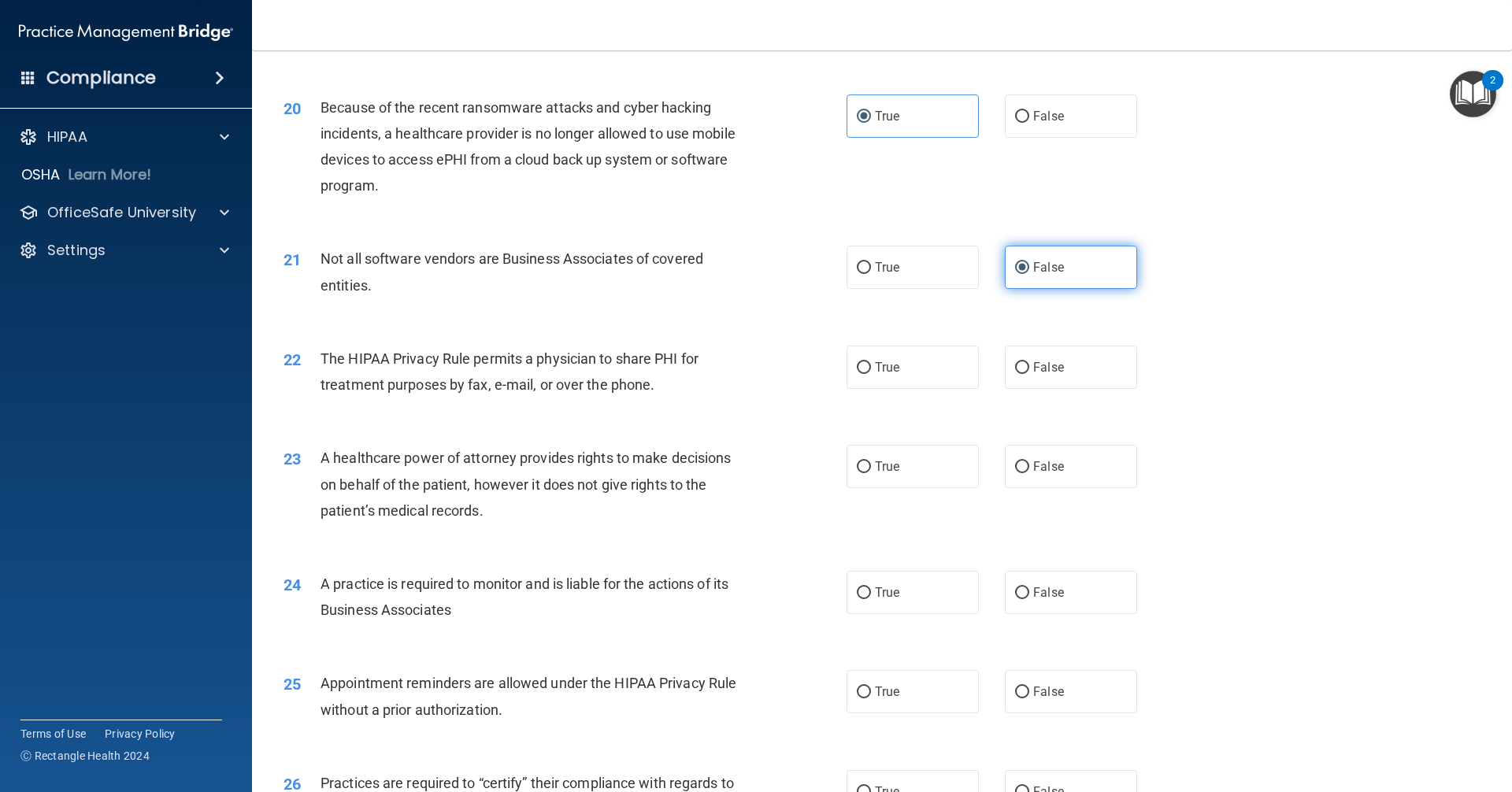
scroll to position [2282, 0]
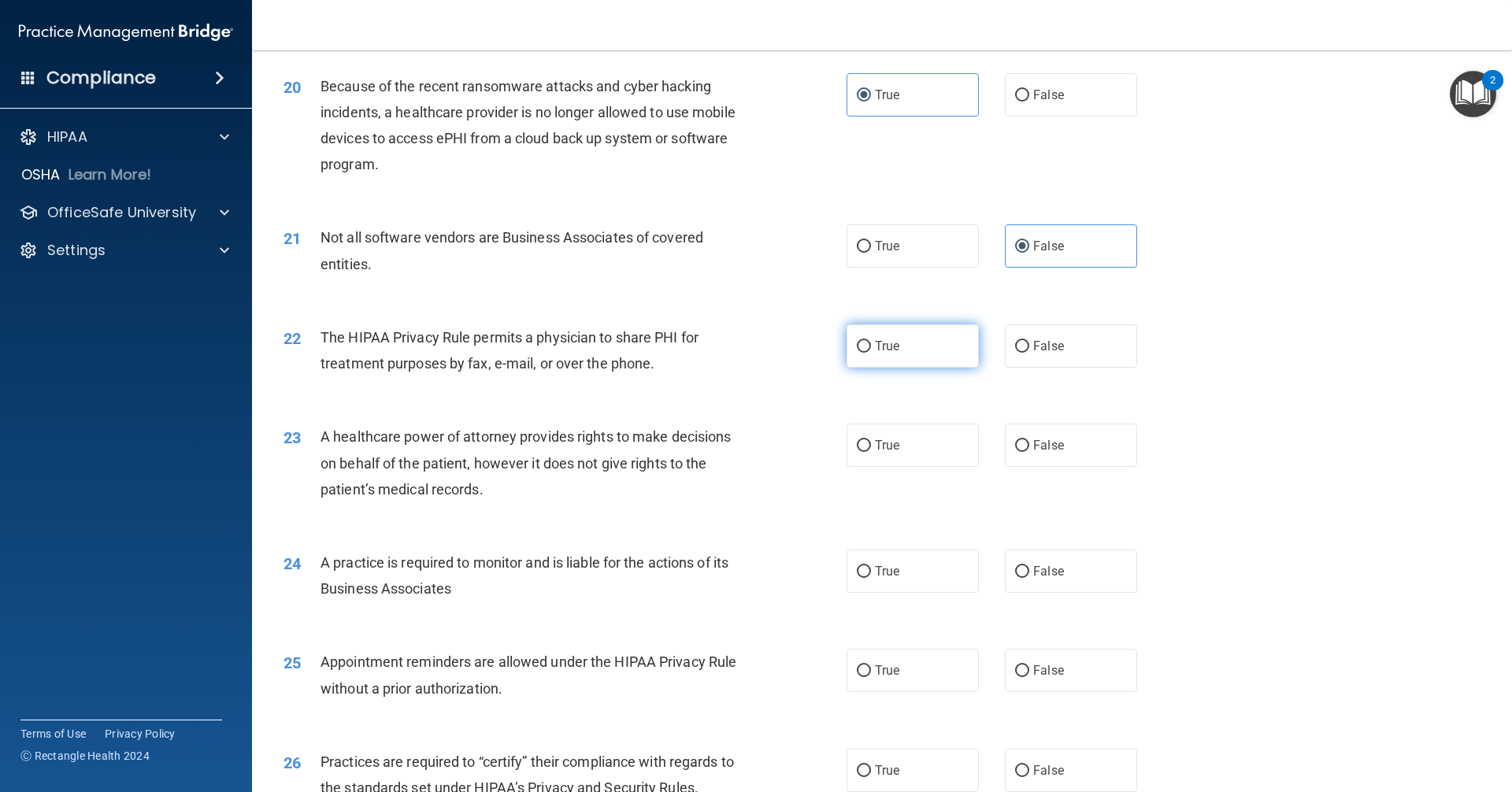
click at [731, 356] on label "True" at bounding box center [912, 346] width 132 height 44
click at [731, 352] on input "True" at bounding box center [863, 347] width 14 height 12
radio input "true"
click at [731, 443] on span "False" at bounding box center [1048, 445] width 30 height 15
click at [731, 443] on input "False" at bounding box center [1021, 446] width 14 height 12
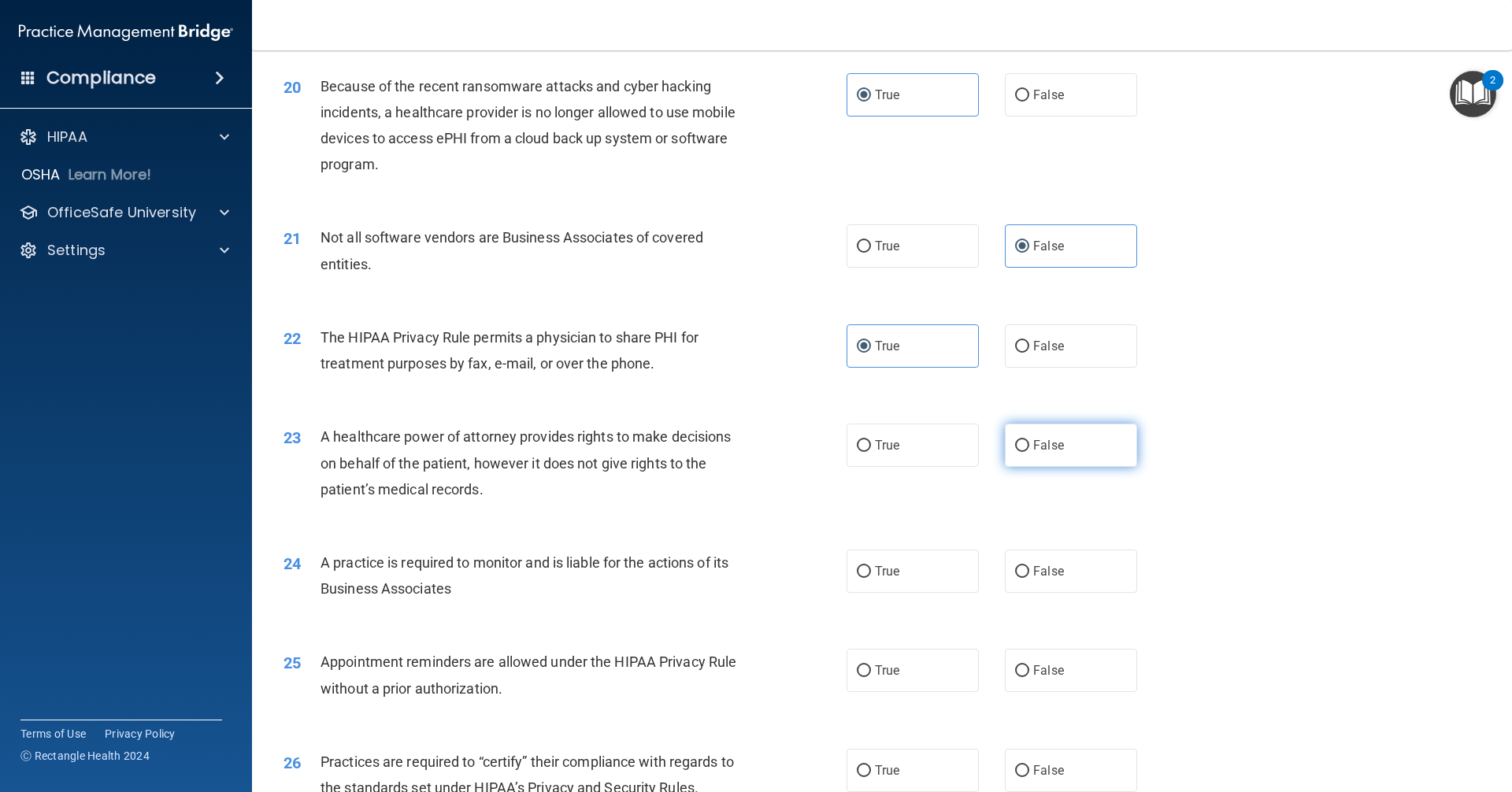
radio input "true"
click at [731, 570] on label "True" at bounding box center [912, 571] width 132 height 44
click at [731, 570] on input "True" at bounding box center [863, 572] width 14 height 12
radio input "true"
click at [731, 673] on label "False" at bounding box center [1071, 670] width 132 height 44
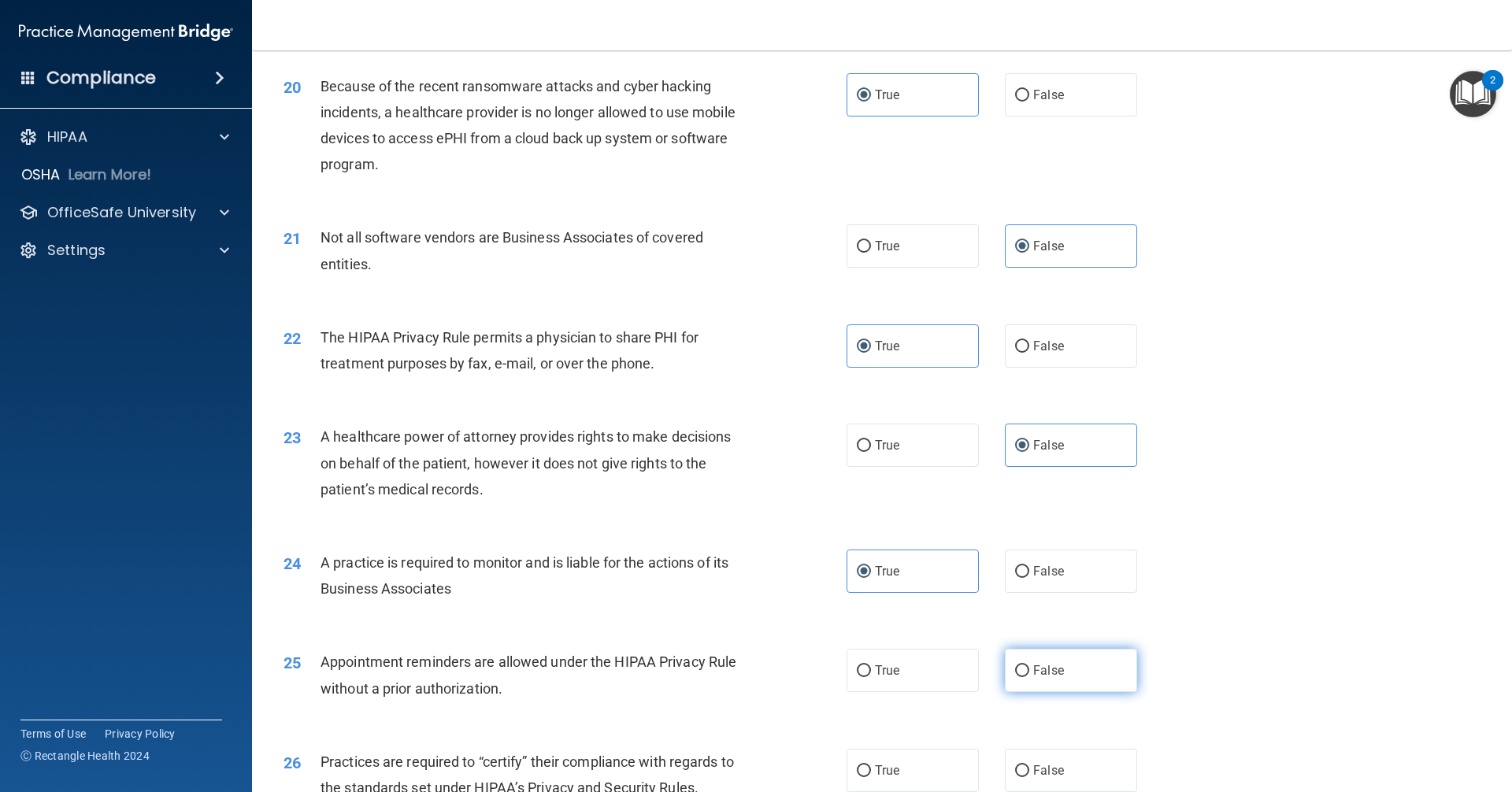
click at [731, 673] on input "False" at bounding box center [1021, 671] width 14 height 12
radio input "true"
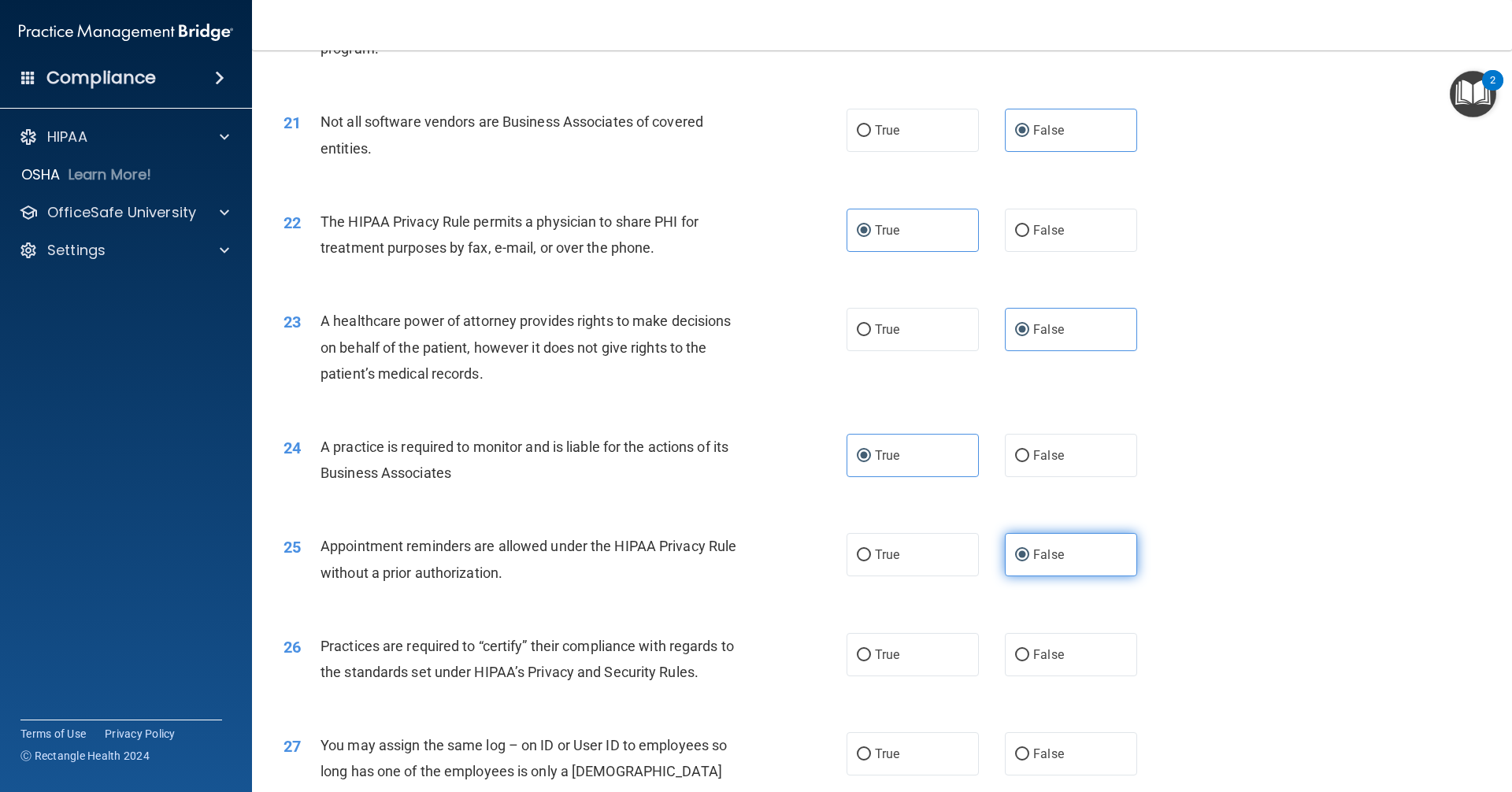
scroll to position [2519, 0]
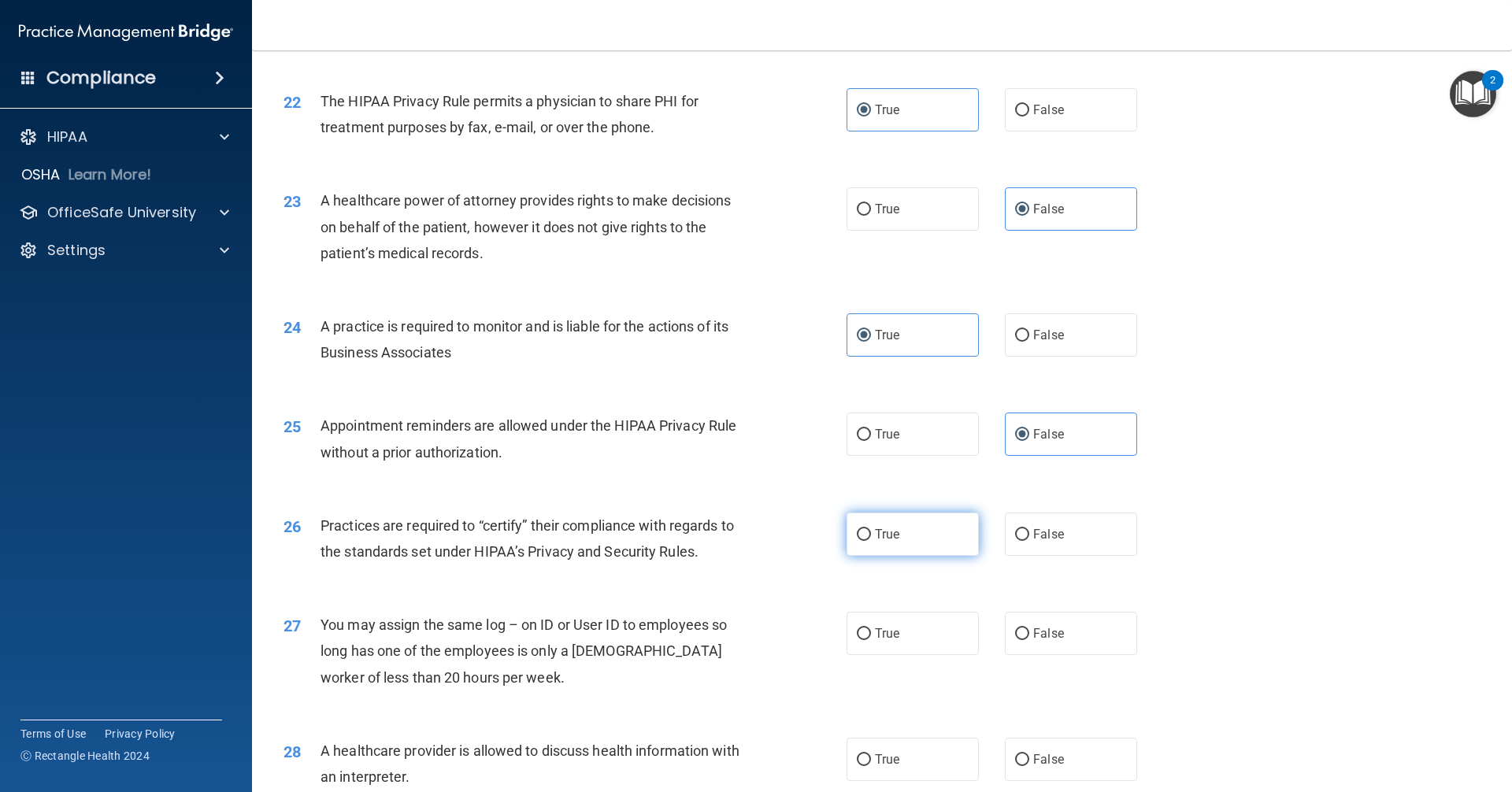
click at [731, 540] on label "True" at bounding box center [912, 534] width 132 height 44
click at [731, 540] on input "True" at bounding box center [863, 535] width 14 height 12
radio input "true"
click at [731, 638] on input "False" at bounding box center [1021, 634] width 14 height 12
radio input "true"
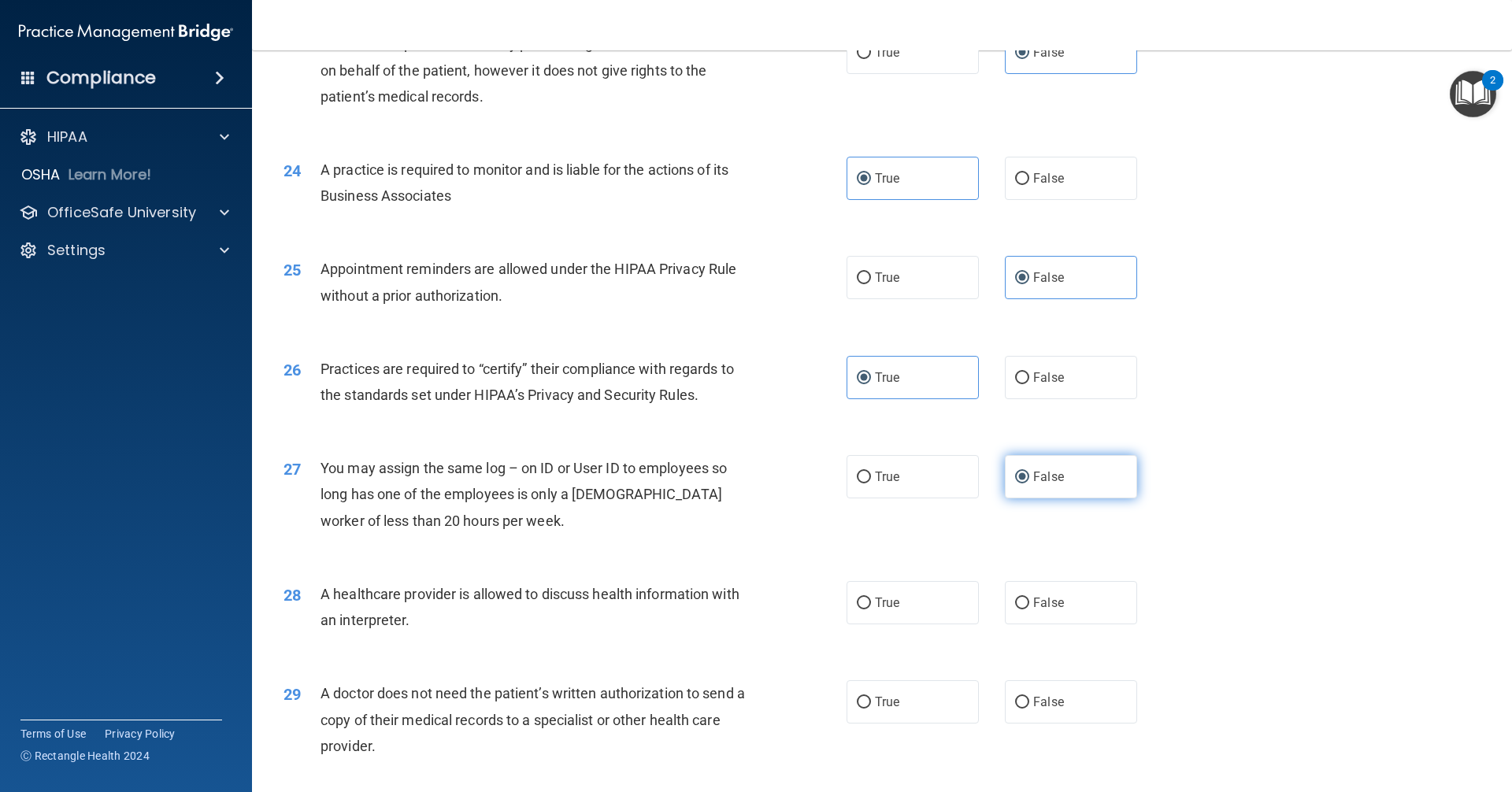
scroll to position [2676, 0]
click at [731, 609] on span "False" at bounding box center [1048, 601] width 30 height 15
click at [731, 609] on input "False" at bounding box center [1021, 602] width 14 height 12
radio input "true"
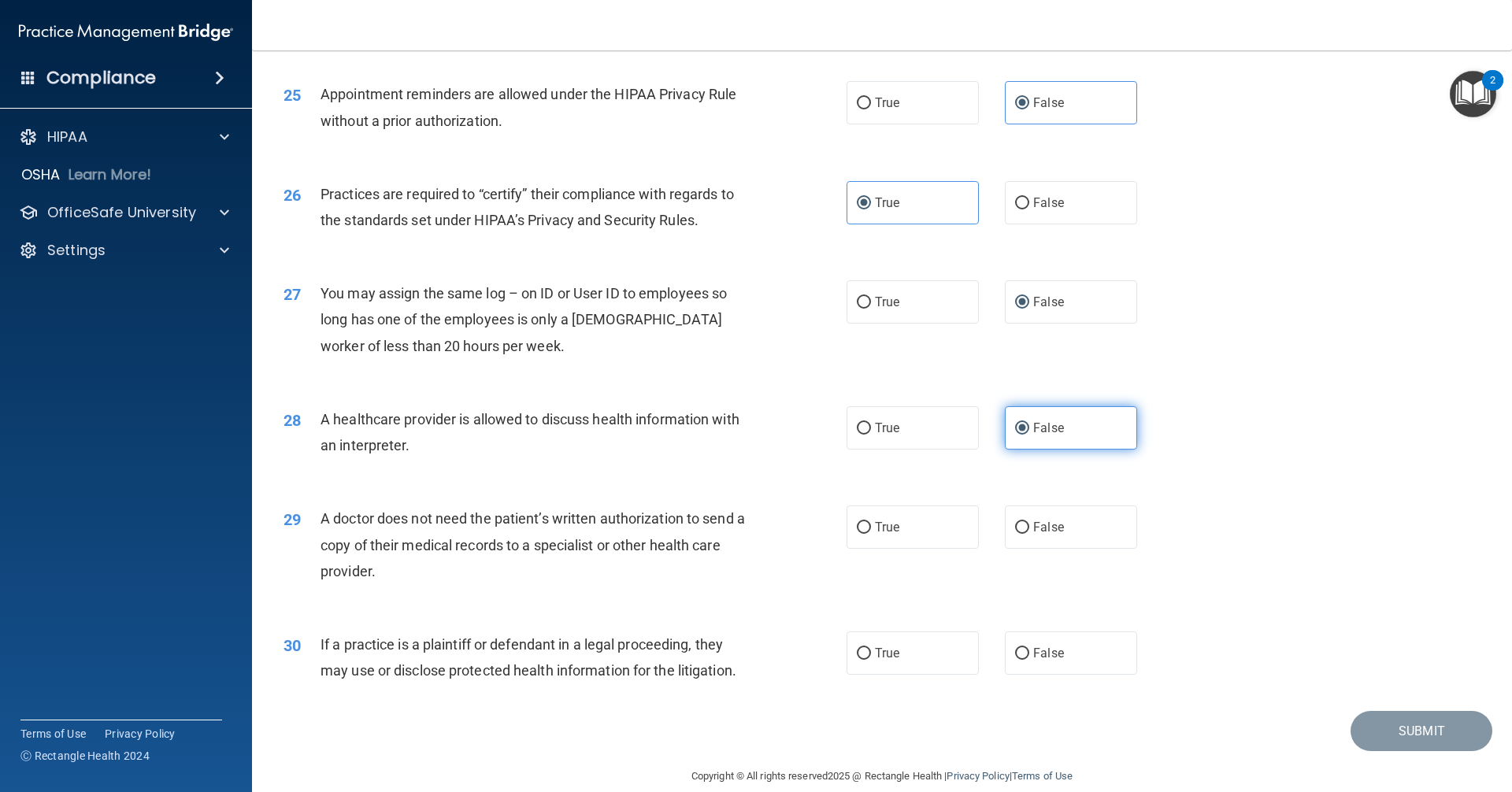
scroll to position [2872, 0]
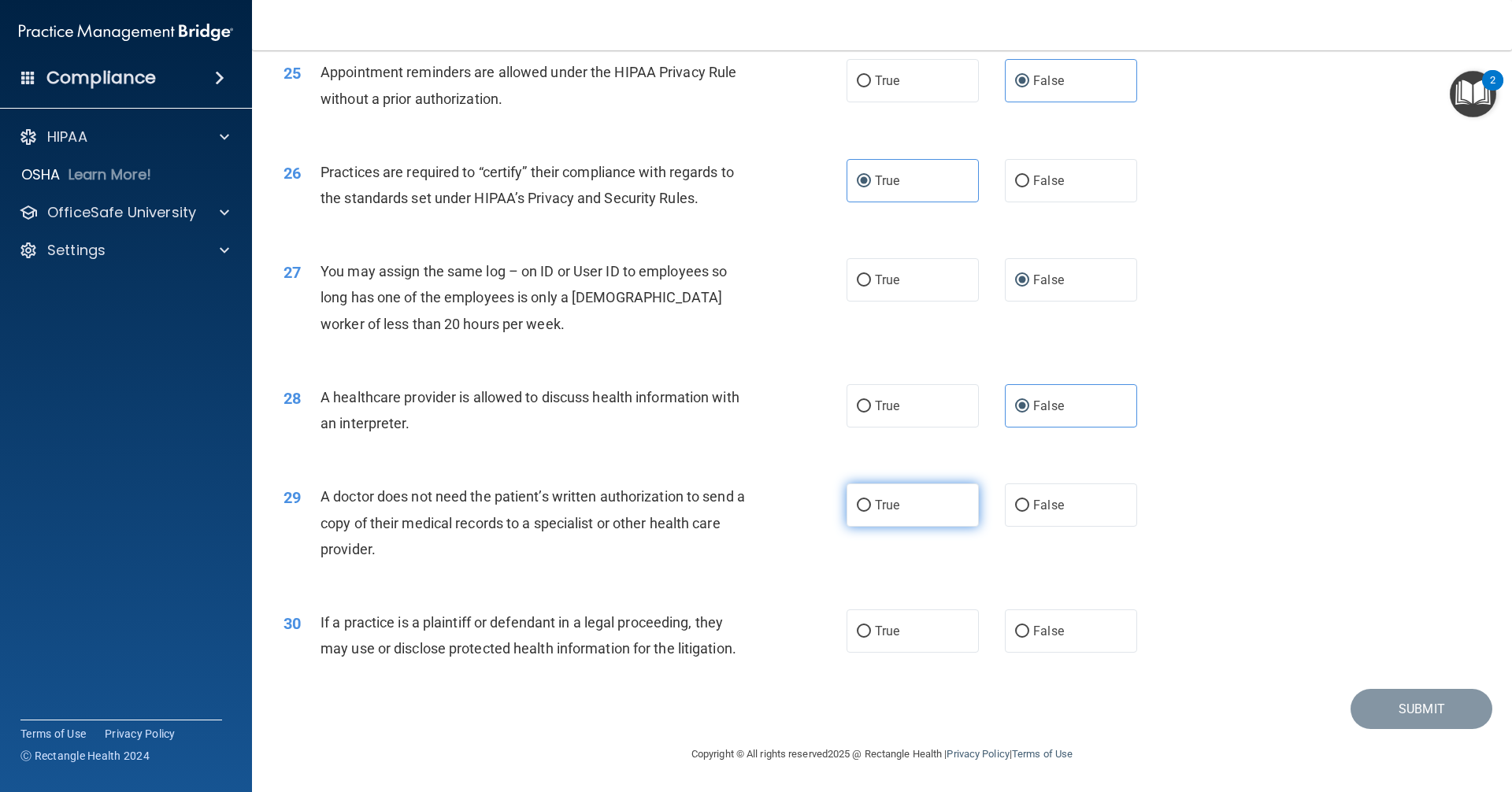
click at [731, 513] on label "True" at bounding box center [912, 504] width 132 height 44
click at [731, 512] on input "True" at bounding box center [863, 505] width 14 height 12
radio input "true"
click at [731, 629] on span "False" at bounding box center [1048, 631] width 30 height 15
click at [731, 629] on input "False" at bounding box center [1021, 632] width 14 height 12
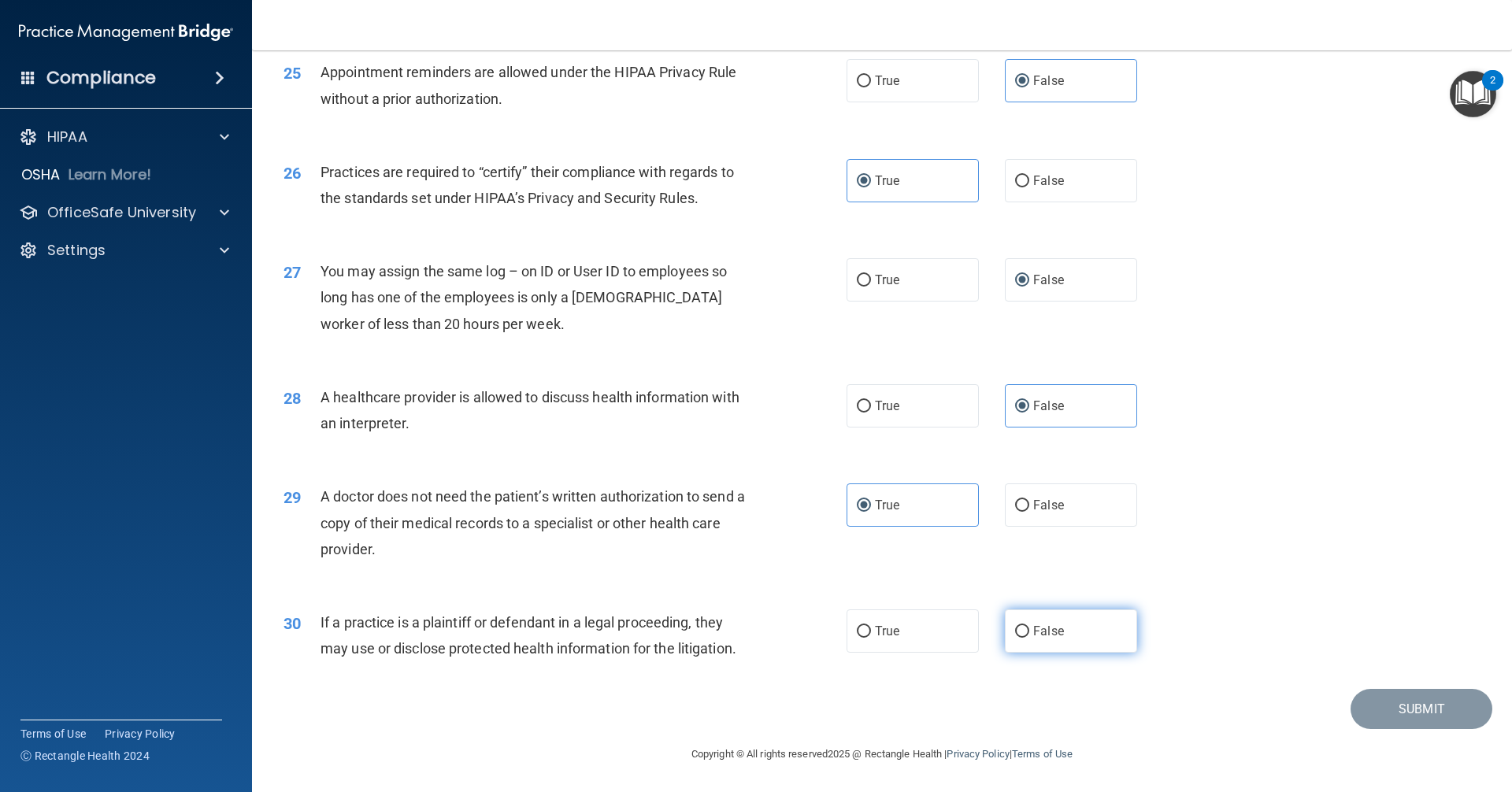
radio input "true"
click at [731, 648] on div "30 If a practice is a plaintiff or defendant in a legal proceeding, they may us…" at bounding box center [882, 639] width 1220 height 99
click at [731, 707] on button "Submit" at bounding box center [1421, 708] width 141 height 40
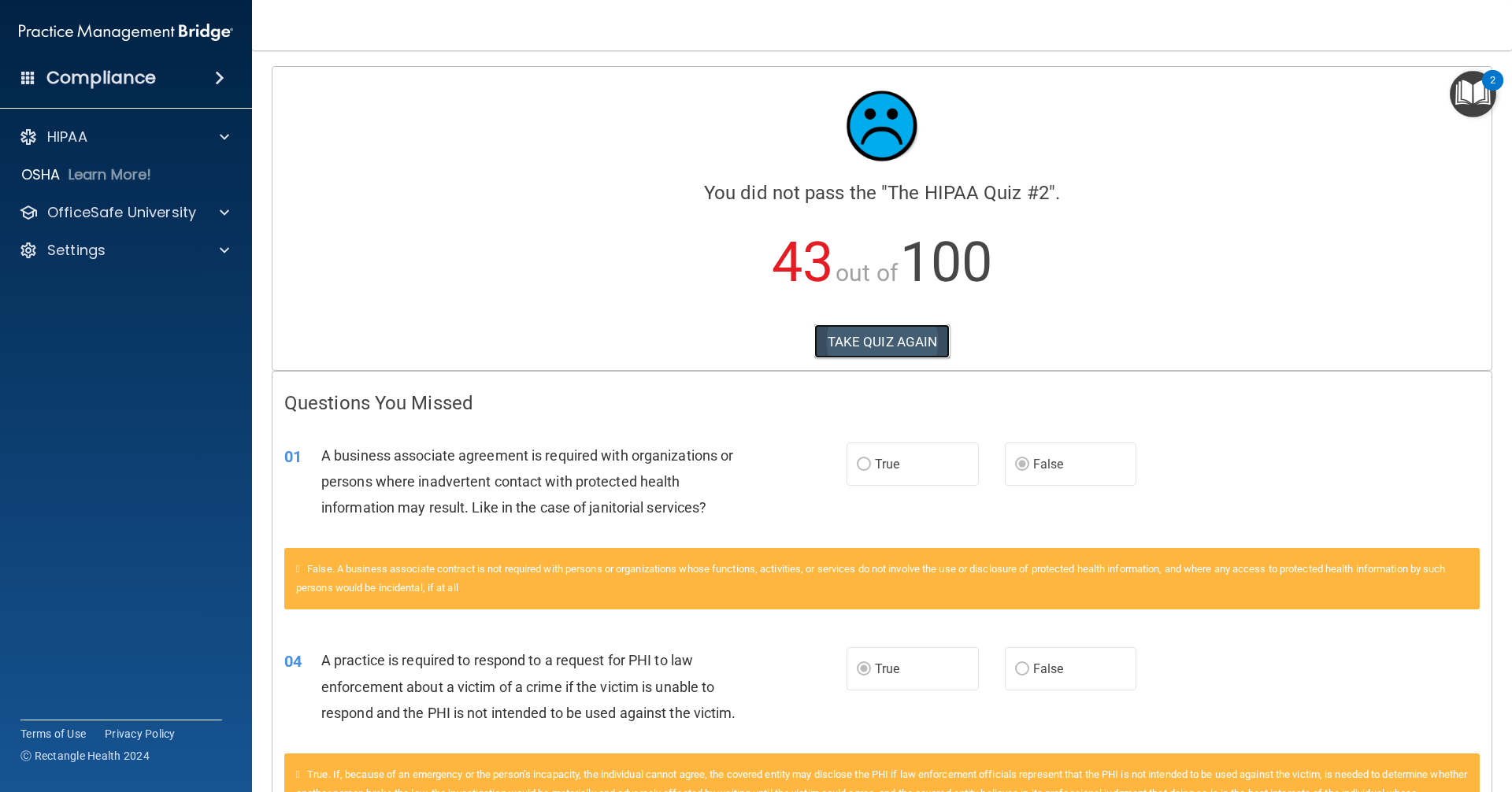
click at [731, 340] on button "TAKE QUIZ AGAIN" at bounding box center [883, 342] width 136 height 35
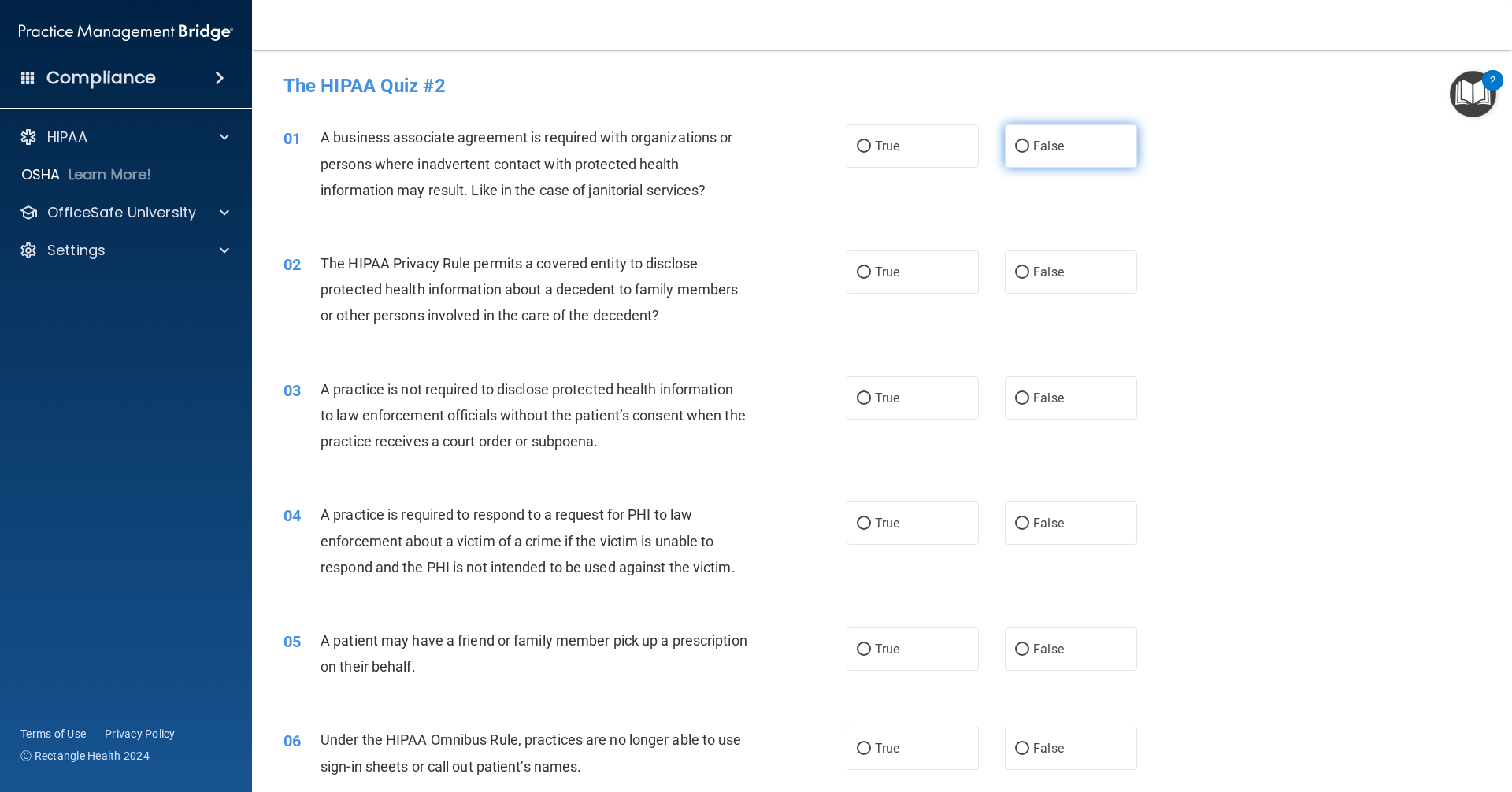
click at [731, 154] on label "False" at bounding box center [1071, 145] width 132 height 44
click at [731, 153] on input "False" at bounding box center [1021, 146] width 14 height 12
radio input "true"
click at [731, 263] on label "True" at bounding box center [912, 272] width 132 height 44
click at [731, 267] on input "True" at bounding box center [863, 273] width 14 height 12
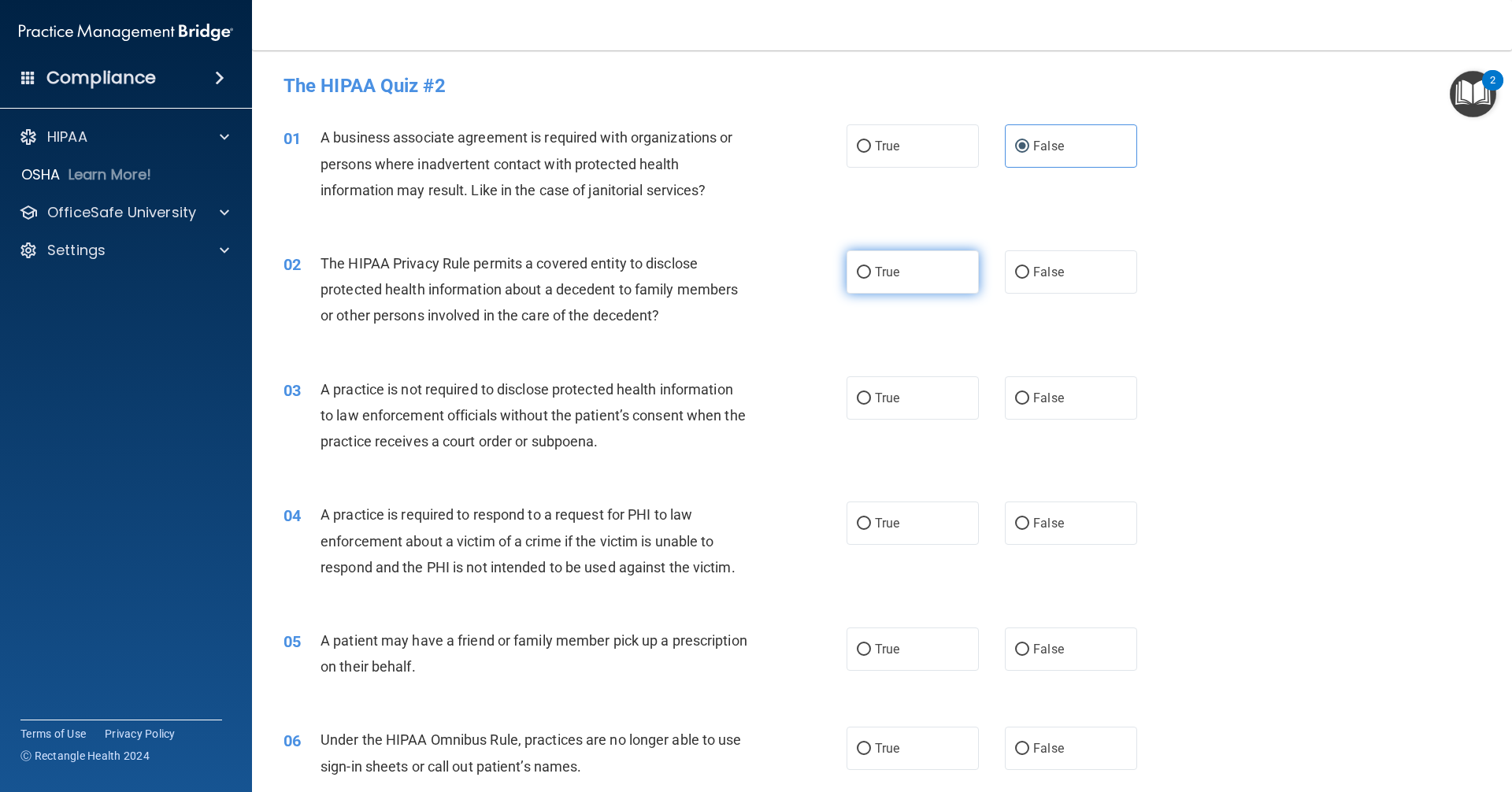
radio input "true"
click at [731, 394] on label "False" at bounding box center [1071, 398] width 132 height 44
click at [731, 394] on input "False" at bounding box center [1021, 398] width 14 height 12
radio input "true"
click at [731, 519] on label "True" at bounding box center [912, 523] width 132 height 44
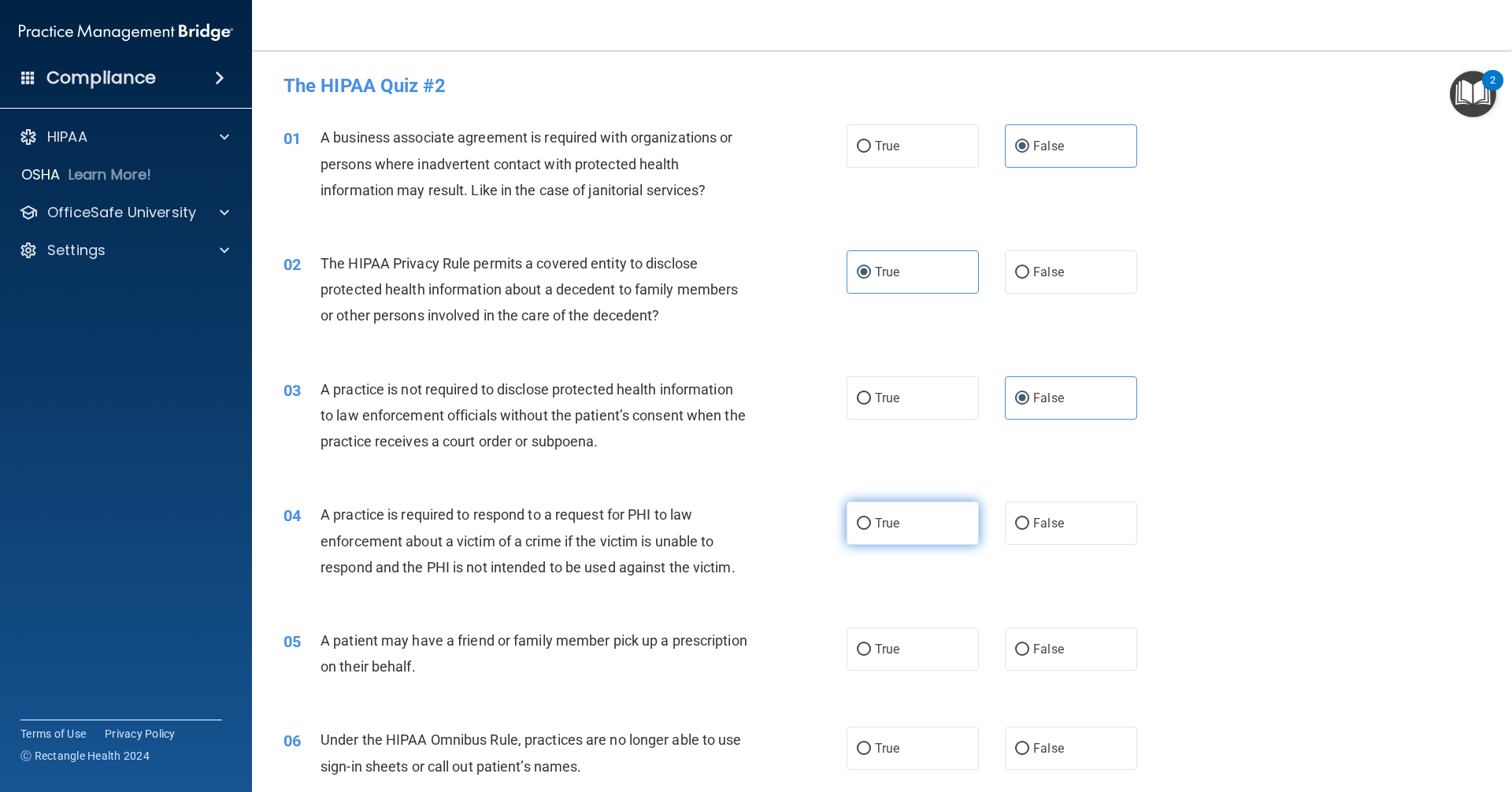
click at [731, 519] on input "True" at bounding box center [863, 523] width 14 height 12
radio input "true"
click at [731, 653] on label "True" at bounding box center [912, 649] width 132 height 44
click at [731, 653] on input "True" at bounding box center [863, 650] width 14 height 12
radio input "true"
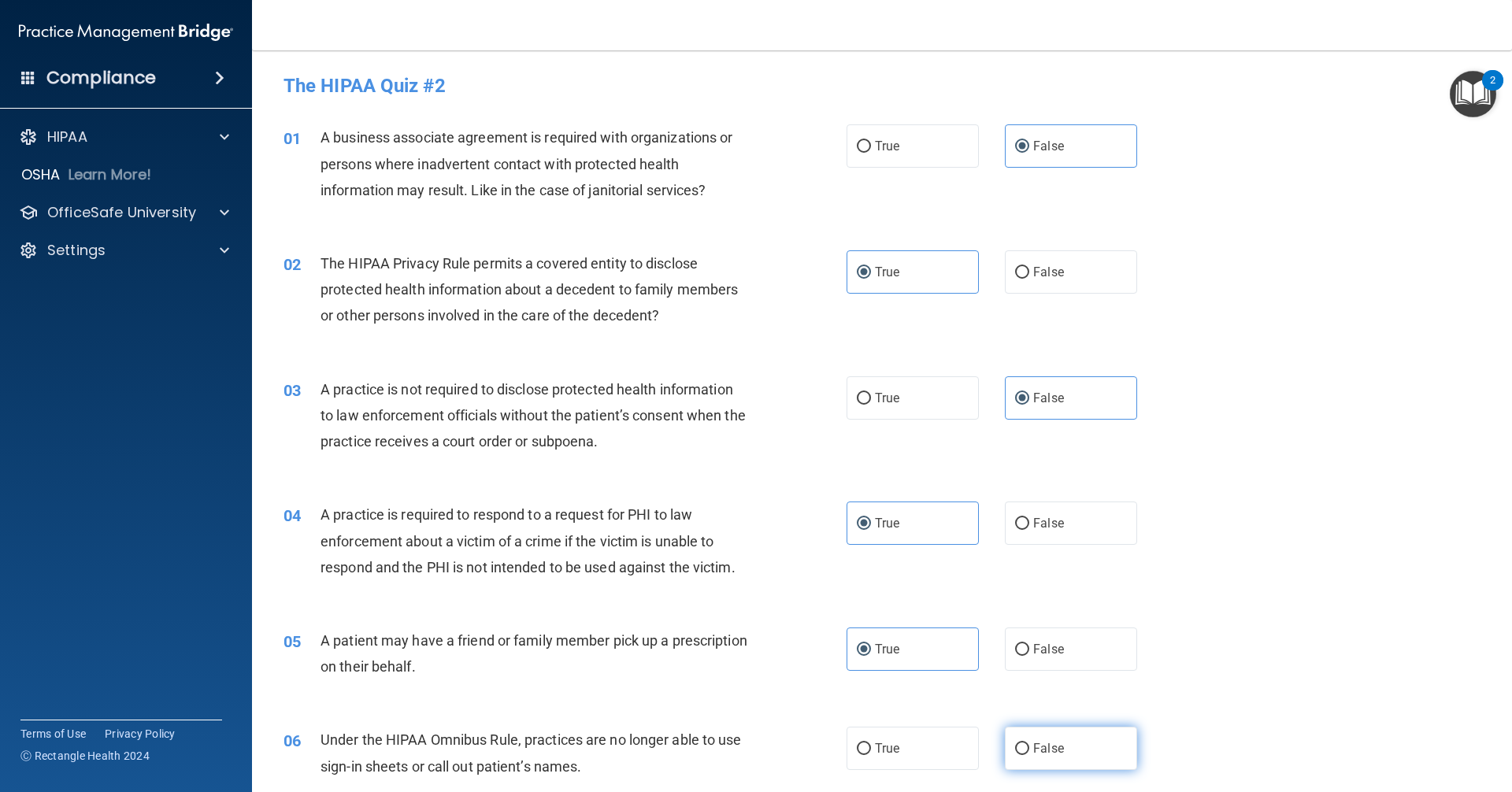
click at [731, 749] on label "False" at bounding box center [1071, 748] width 132 height 44
click at [731, 749] on input "False" at bounding box center [1021, 748] width 14 height 12
radio input "true"
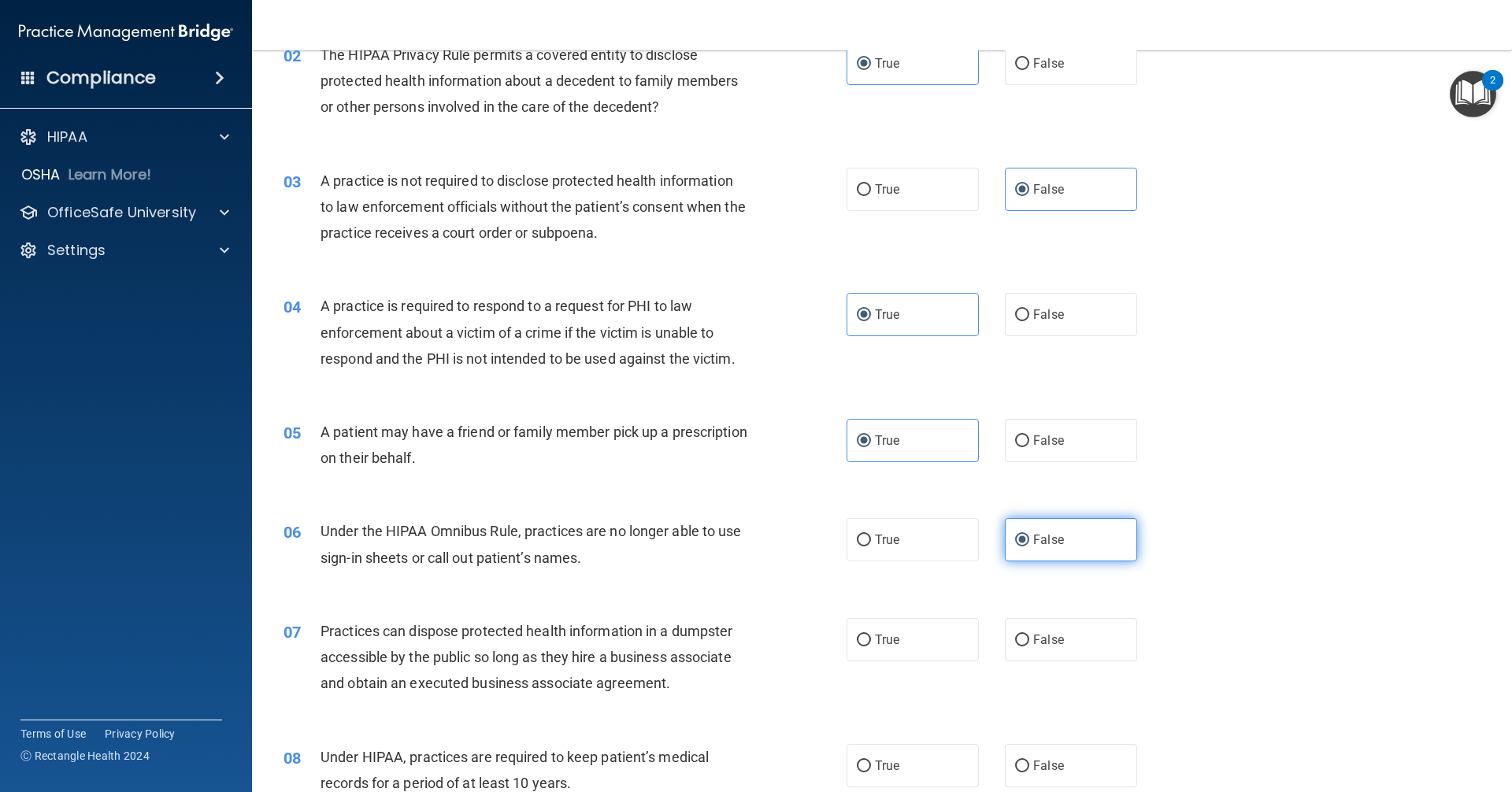
scroll to position [236, 0]
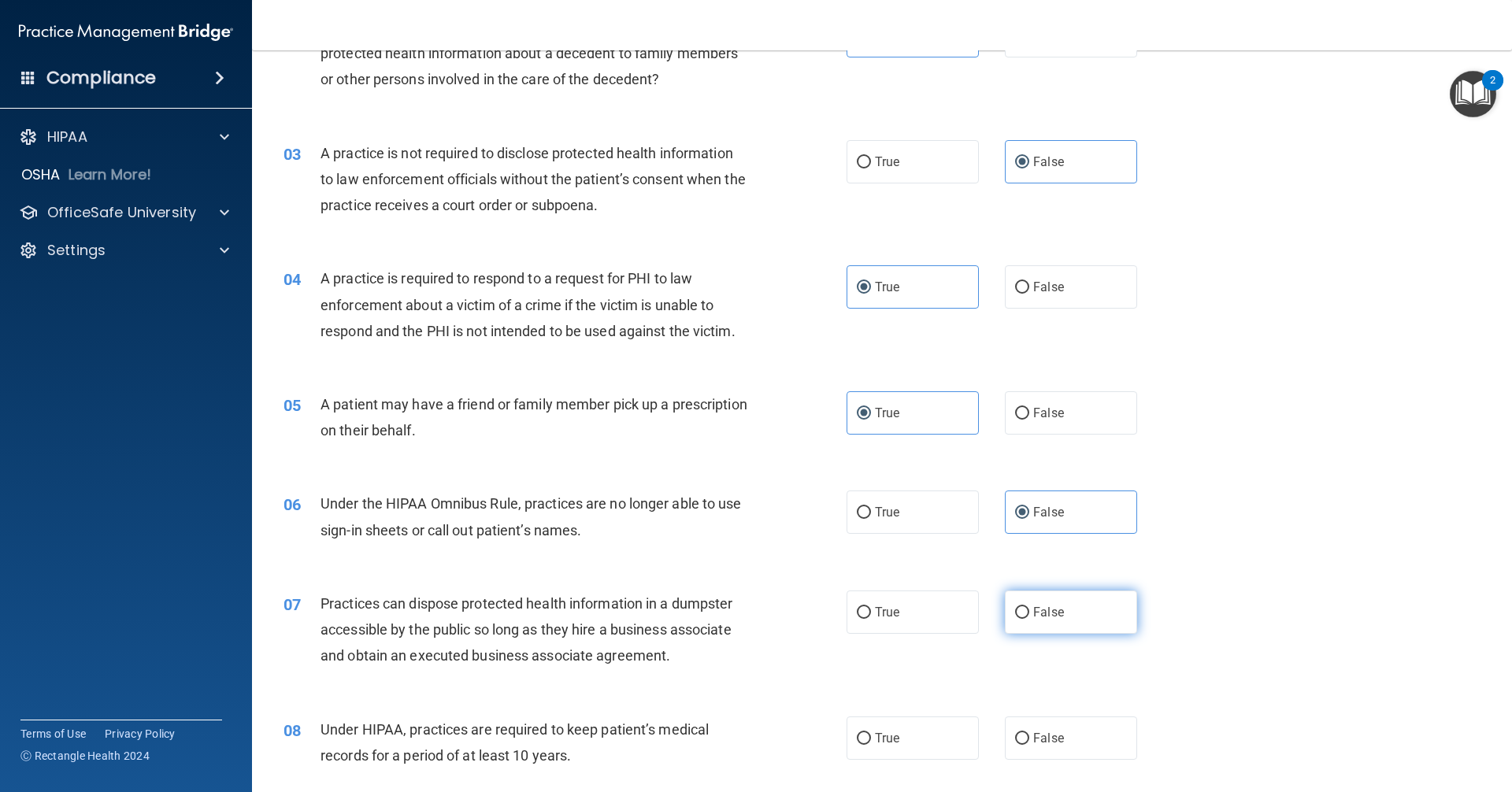
click at [731, 631] on label "False" at bounding box center [1071, 612] width 132 height 44
click at [731, 619] on input "False" at bounding box center [1021, 613] width 14 height 12
radio input "true"
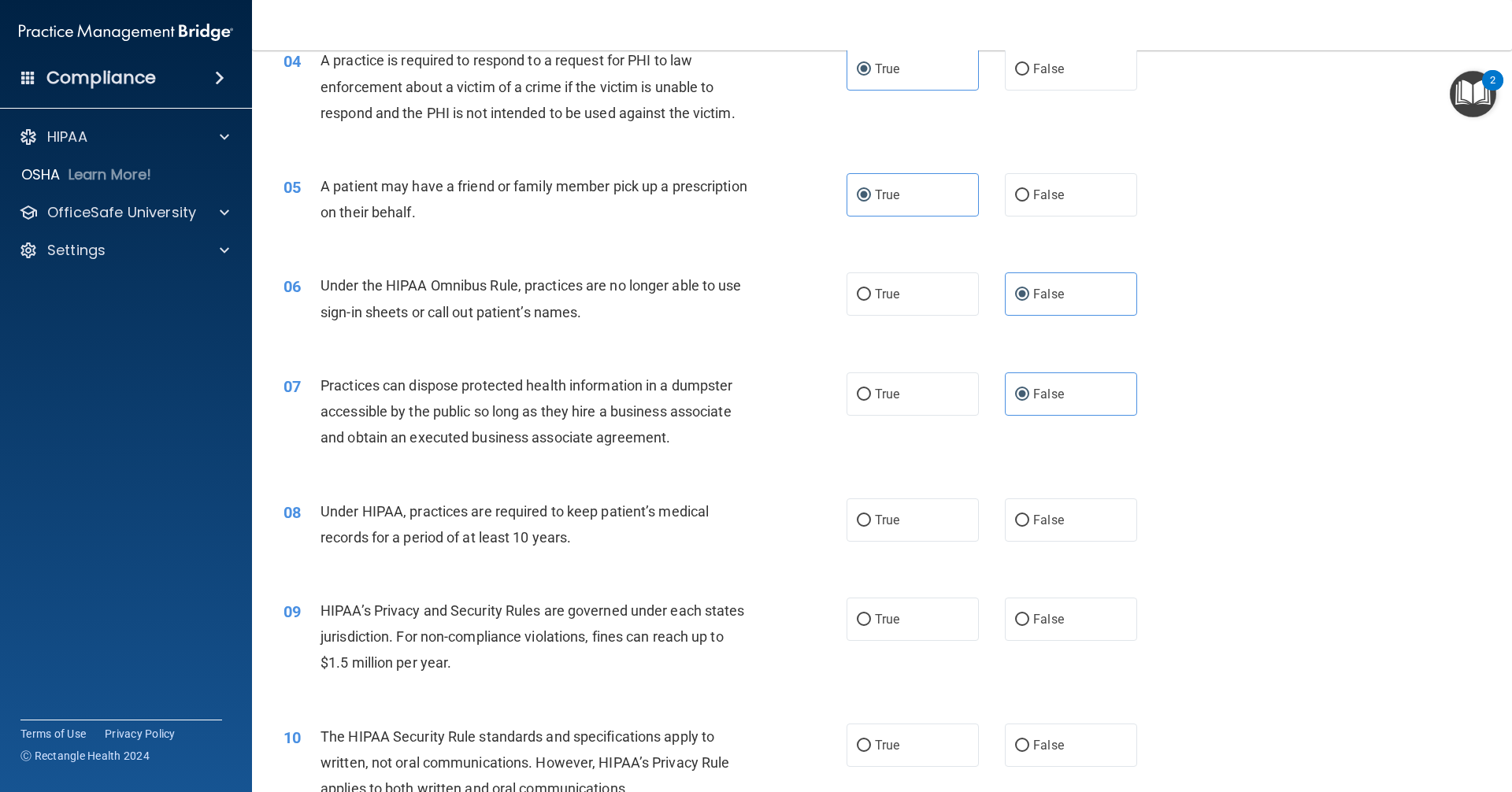
scroll to position [551, 0]
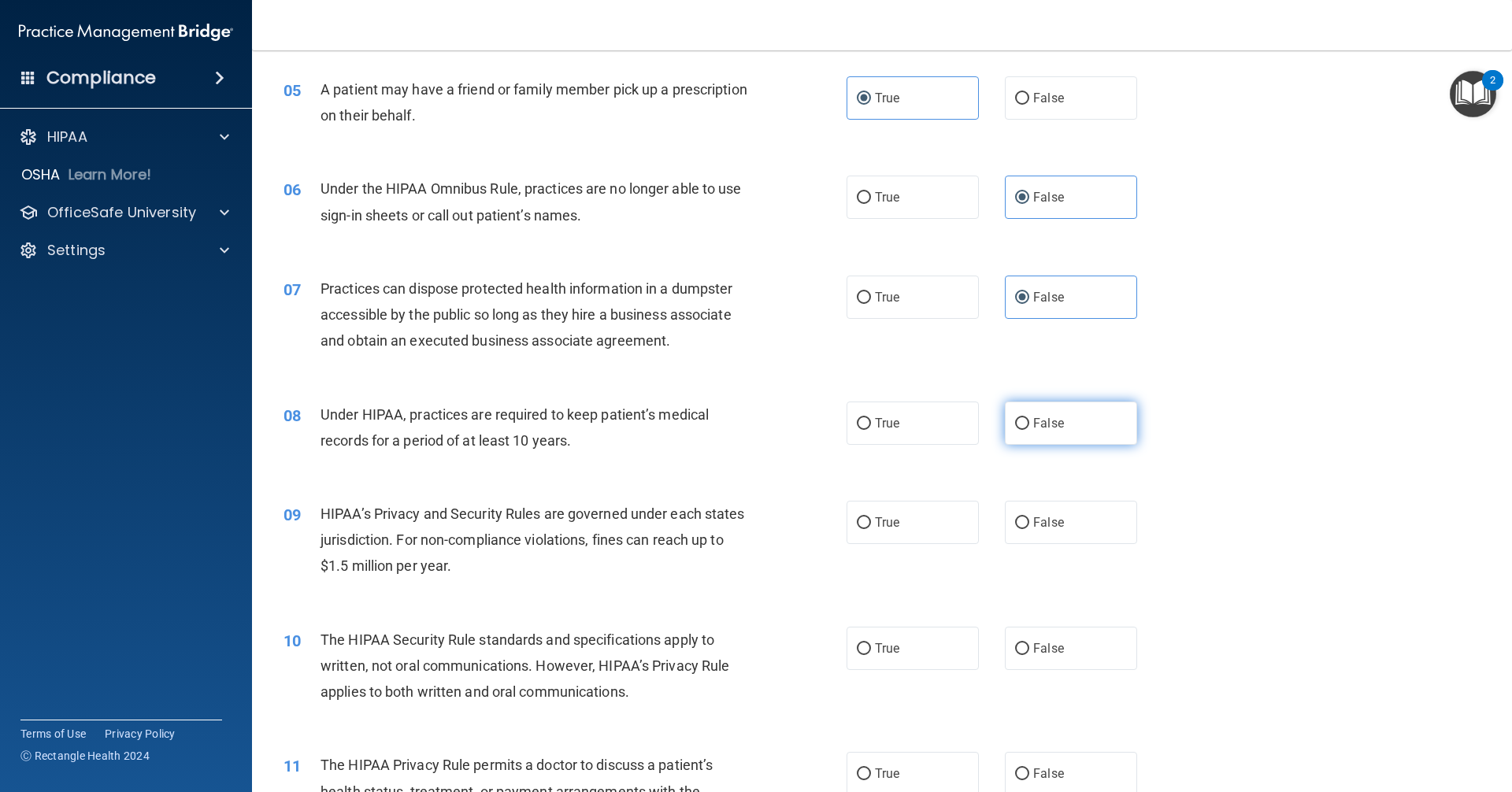
click at [731, 422] on span "False" at bounding box center [1048, 423] width 30 height 15
click at [731, 422] on input "False" at bounding box center [1021, 424] width 14 height 12
radio input "true"
click at [731, 523] on span "False" at bounding box center [1048, 523] width 30 height 15
click at [731, 523] on input "False" at bounding box center [1021, 523] width 14 height 12
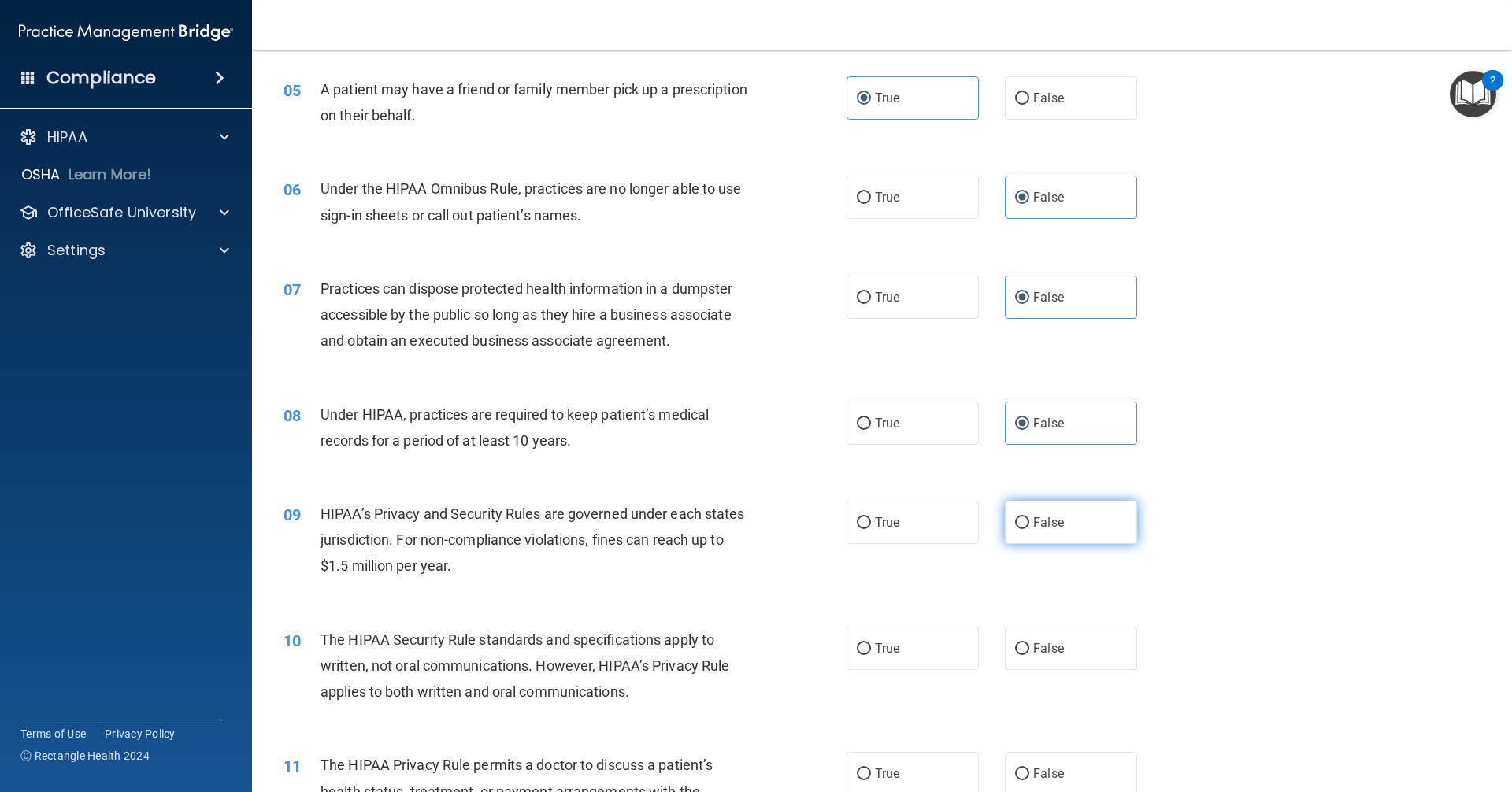
radio input "true"
click at [731, 643] on label "True" at bounding box center [912, 648] width 132 height 44
click at [731, 643] on input "True" at bounding box center [863, 649] width 14 height 12
radio input "true"
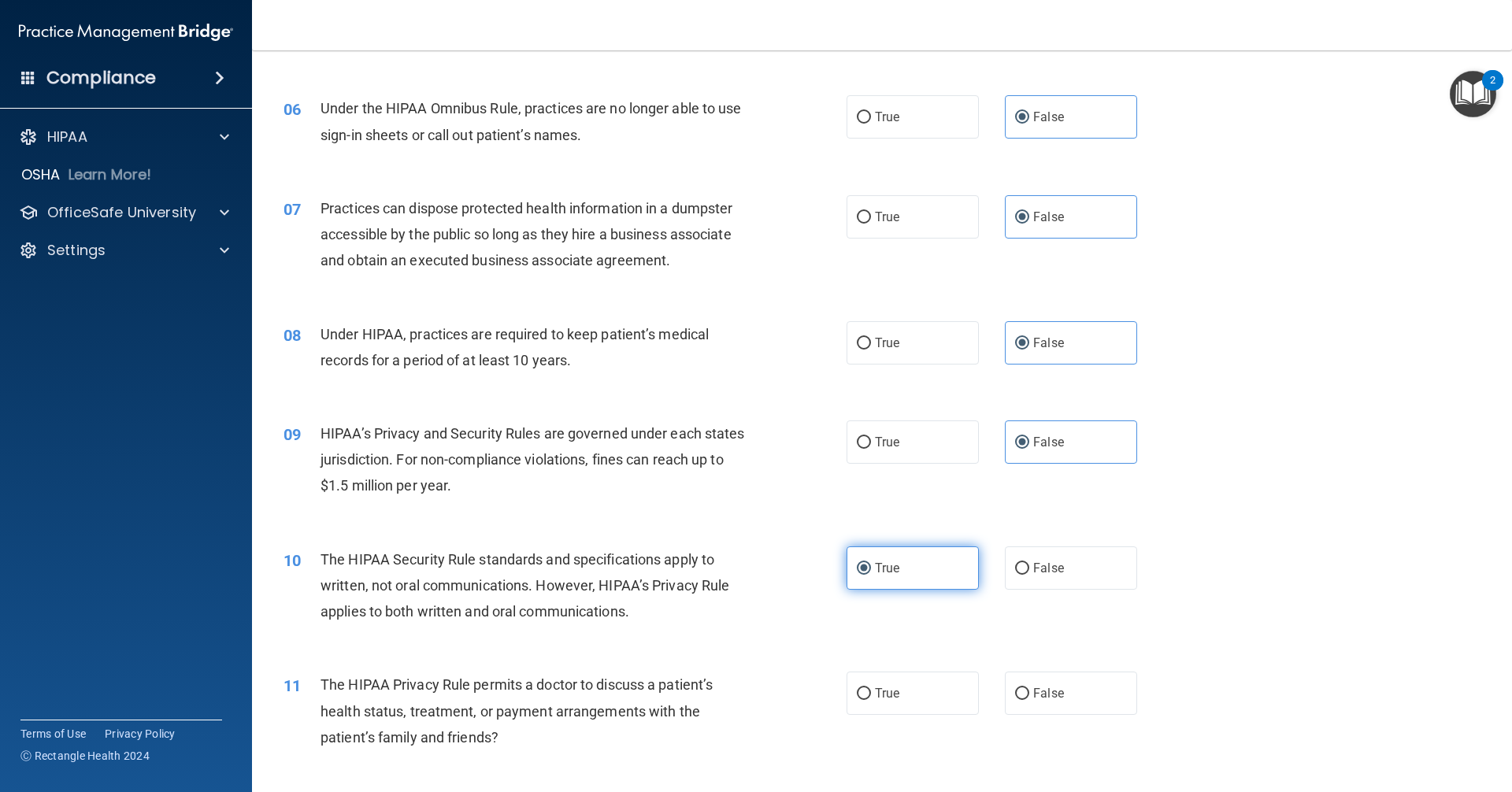
scroll to position [708, 0]
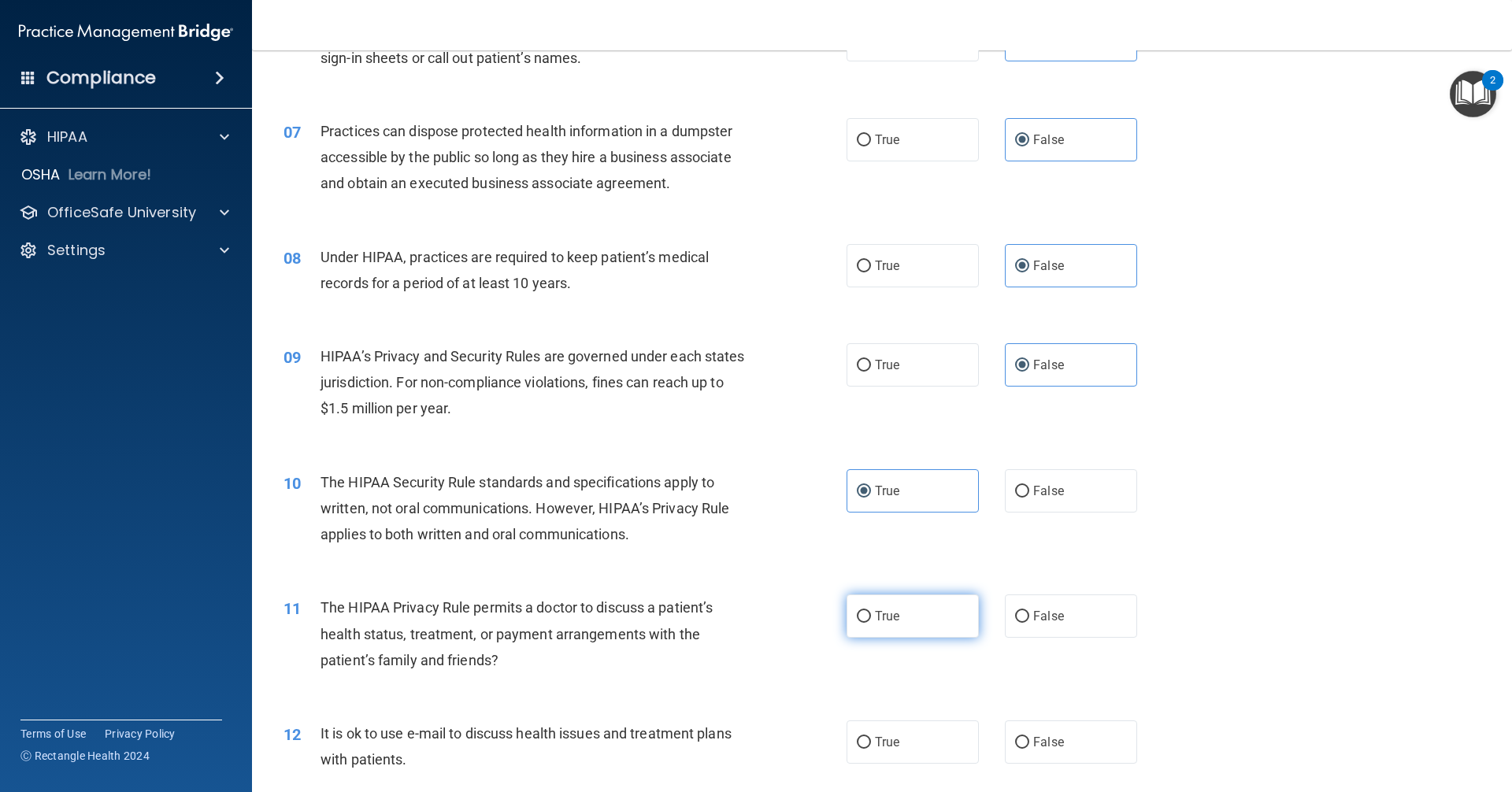
click at [731, 628] on label "True" at bounding box center [912, 615] width 132 height 44
click at [731, 623] on input "True" at bounding box center [863, 616] width 14 height 12
radio input "true"
click at [731, 736] on label "True" at bounding box center [912, 742] width 132 height 44
click at [731, 737] on input "True" at bounding box center [863, 743] width 14 height 12
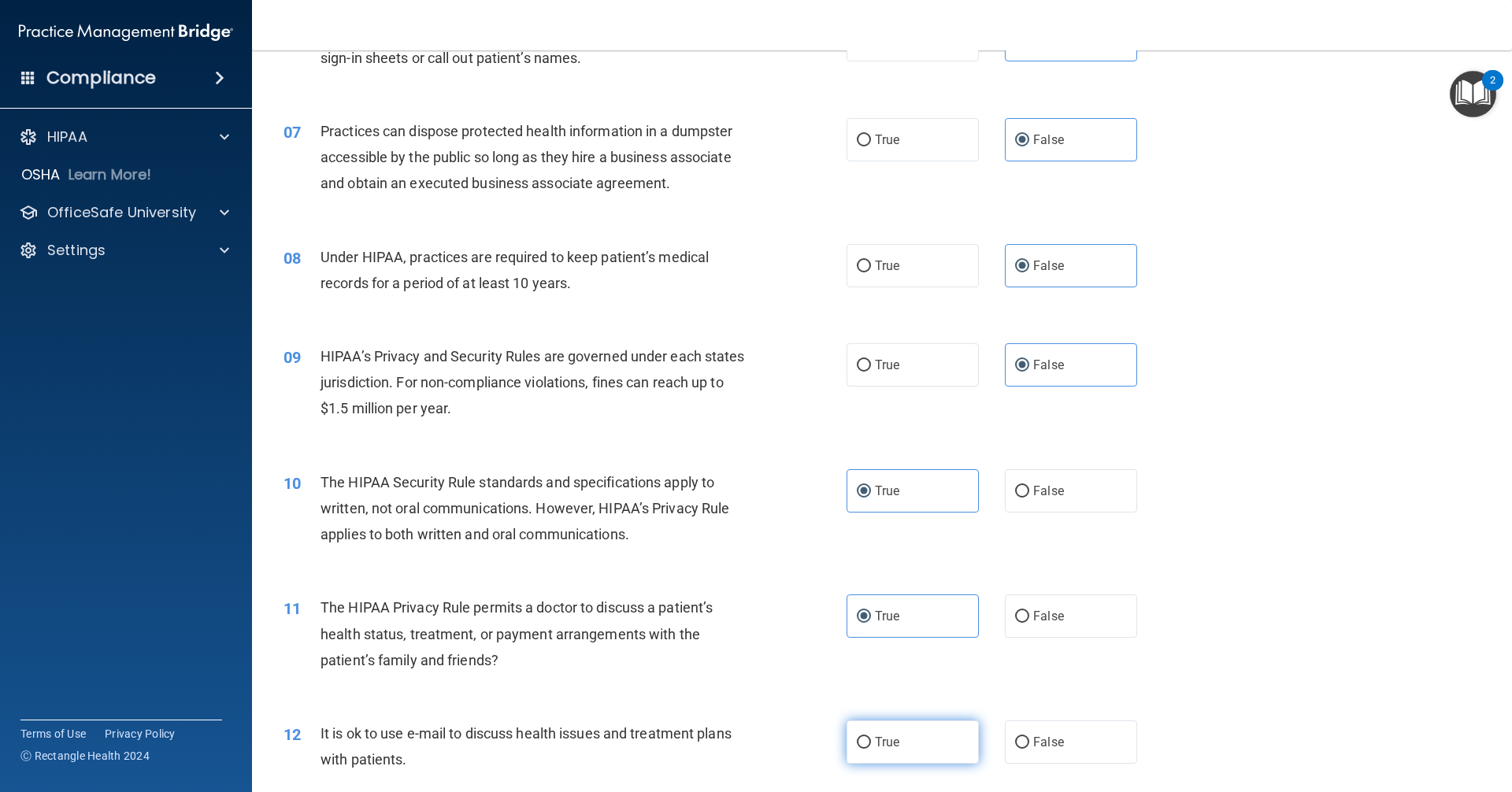
radio input "true"
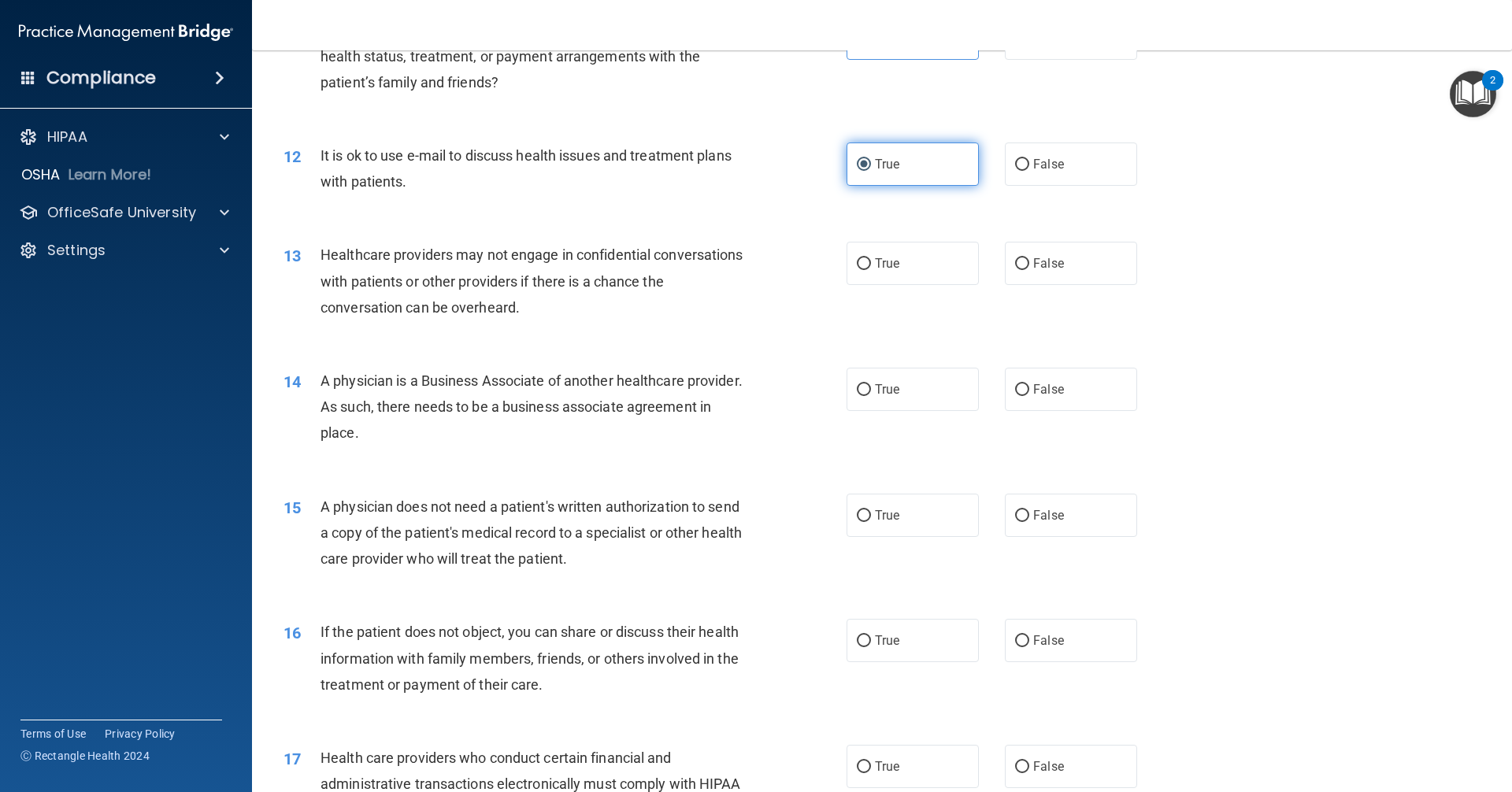
scroll to position [1338, 0]
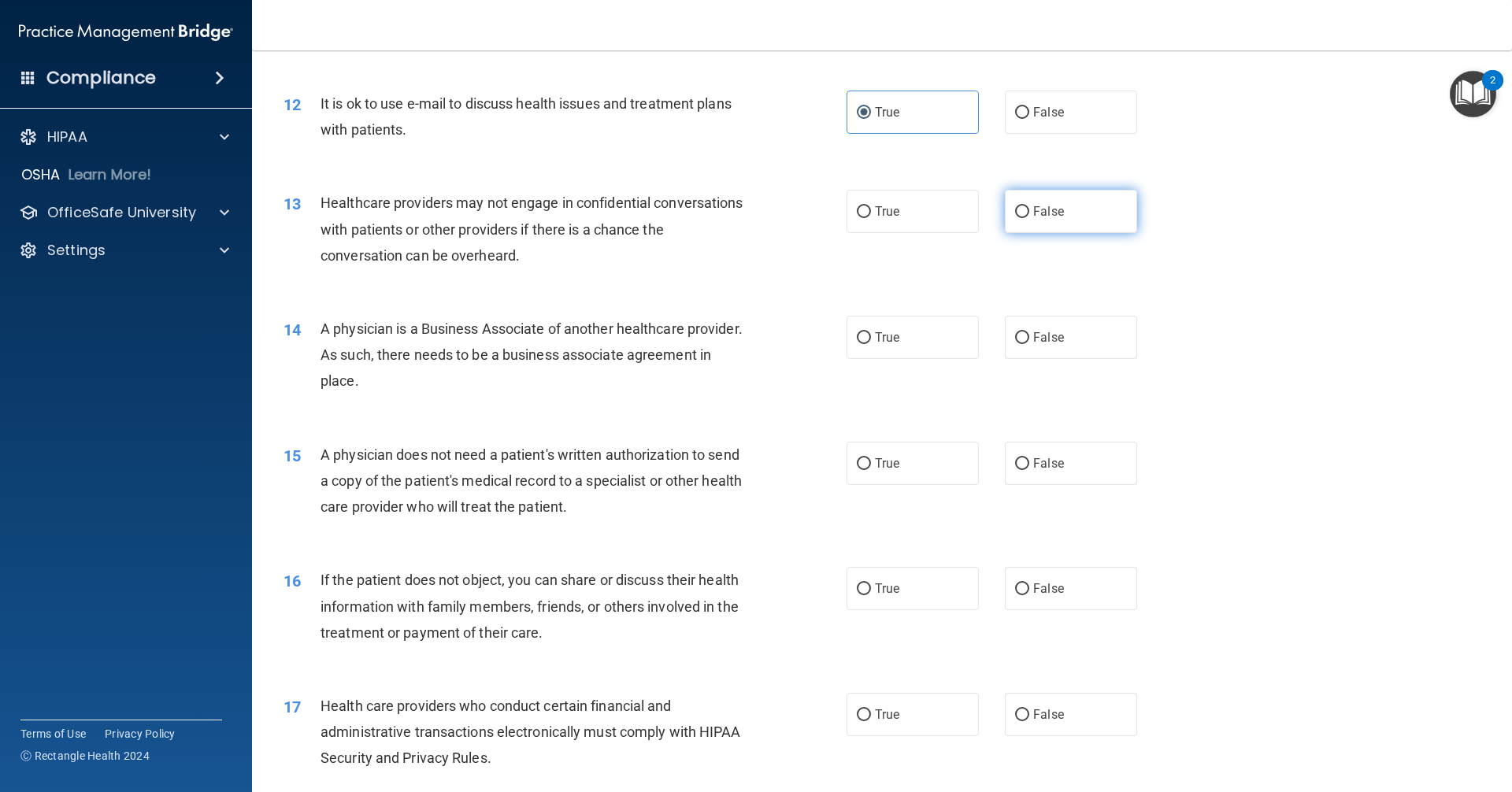
click at [731, 214] on span "False" at bounding box center [1048, 211] width 30 height 15
click at [731, 214] on input "False" at bounding box center [1021, 212] width 14 height 12
radio input "true"
click at [731, 332] on span "False" at bounding box center [1048, 337] width 30 height 15
click at [731, 332] on input "False" at bounding box center [1021, 338] width 14 height 12
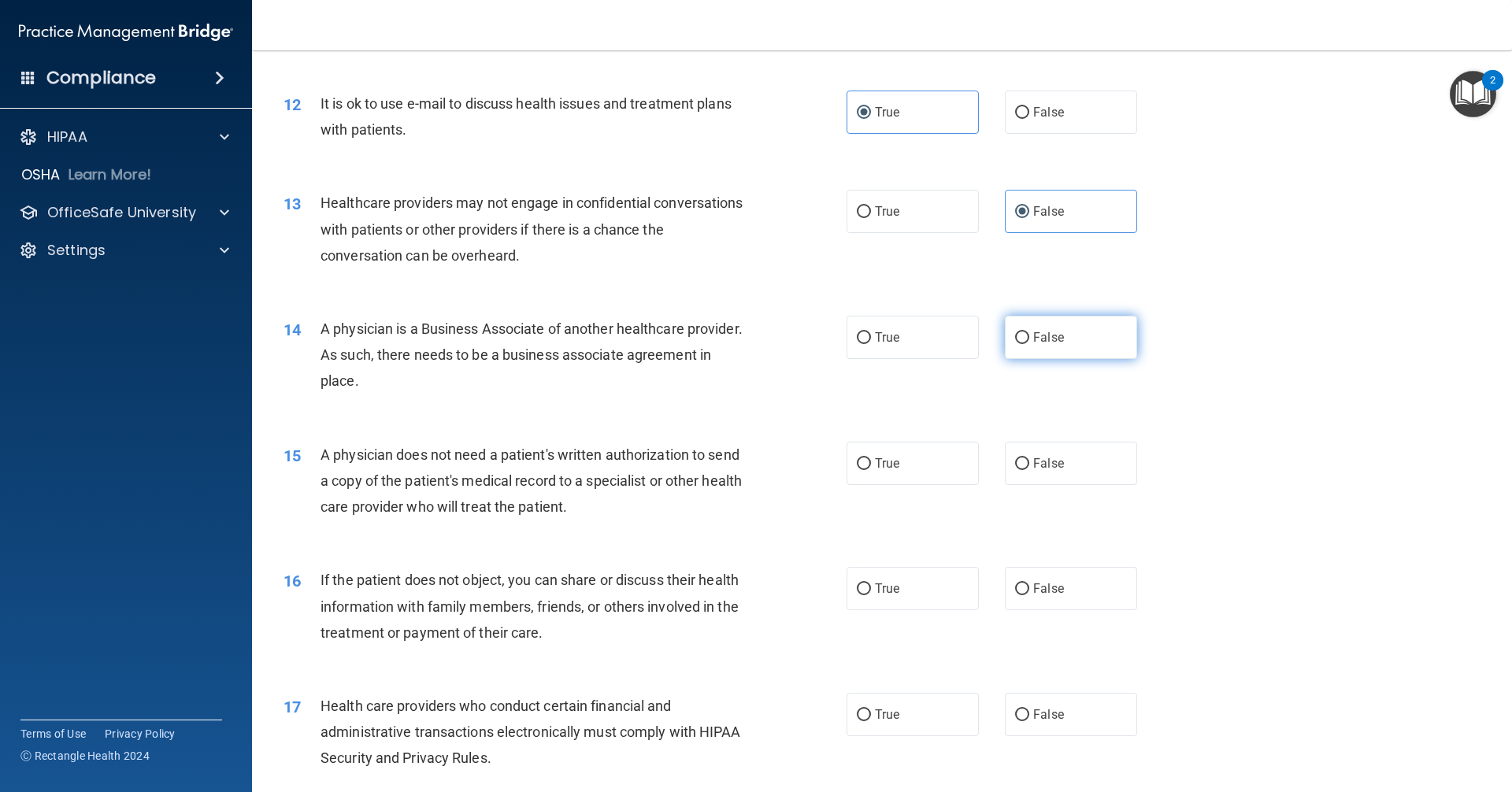
radio input "true"
click at [731, 463] on label "True" at bounding box center [912, 463] width 132 height 44
click at [731, 463] on input "True" at bounding box center [863, 464] width 14 height 12
radio input "true"
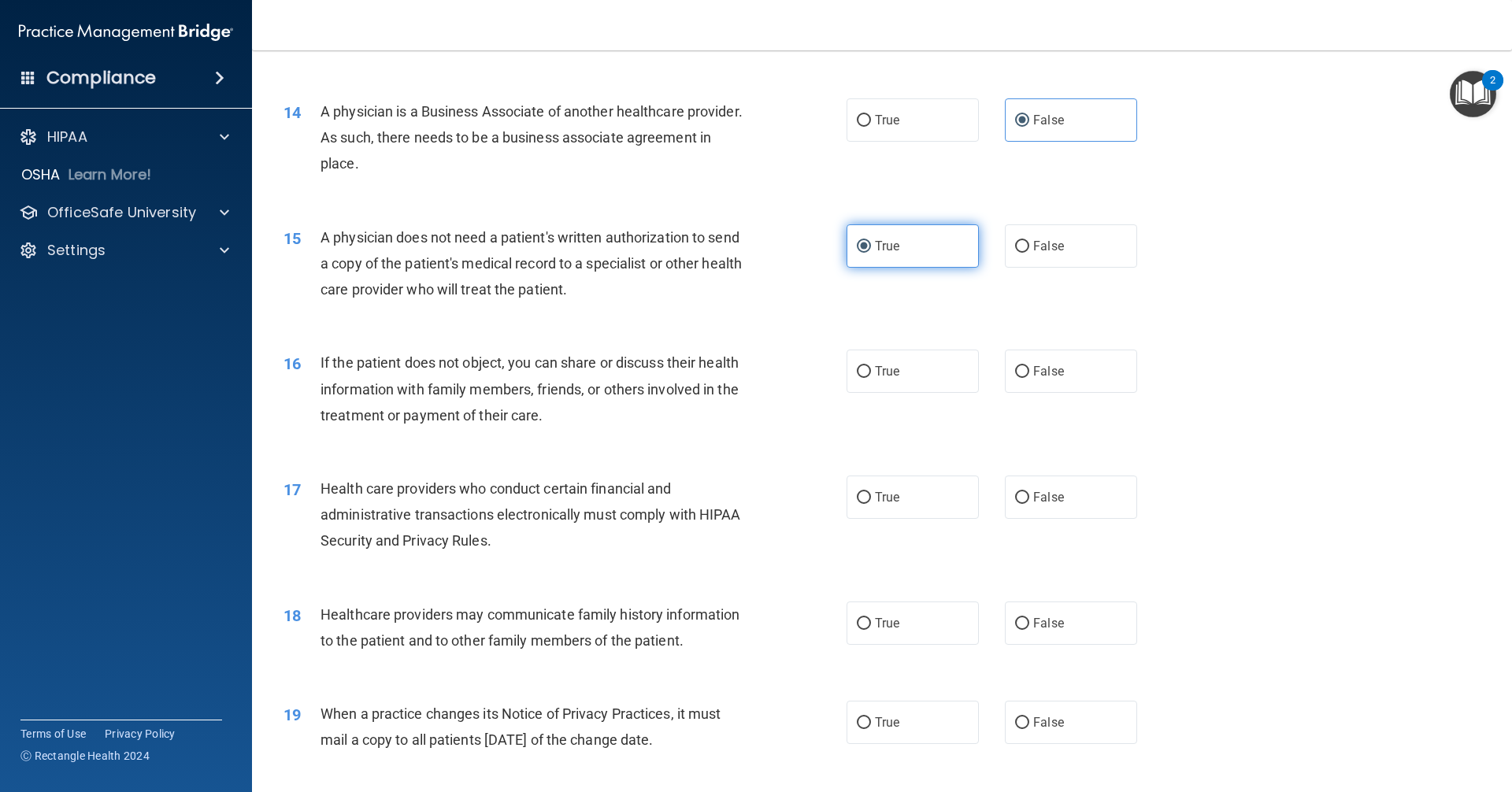
scroll to position [1574, 0]
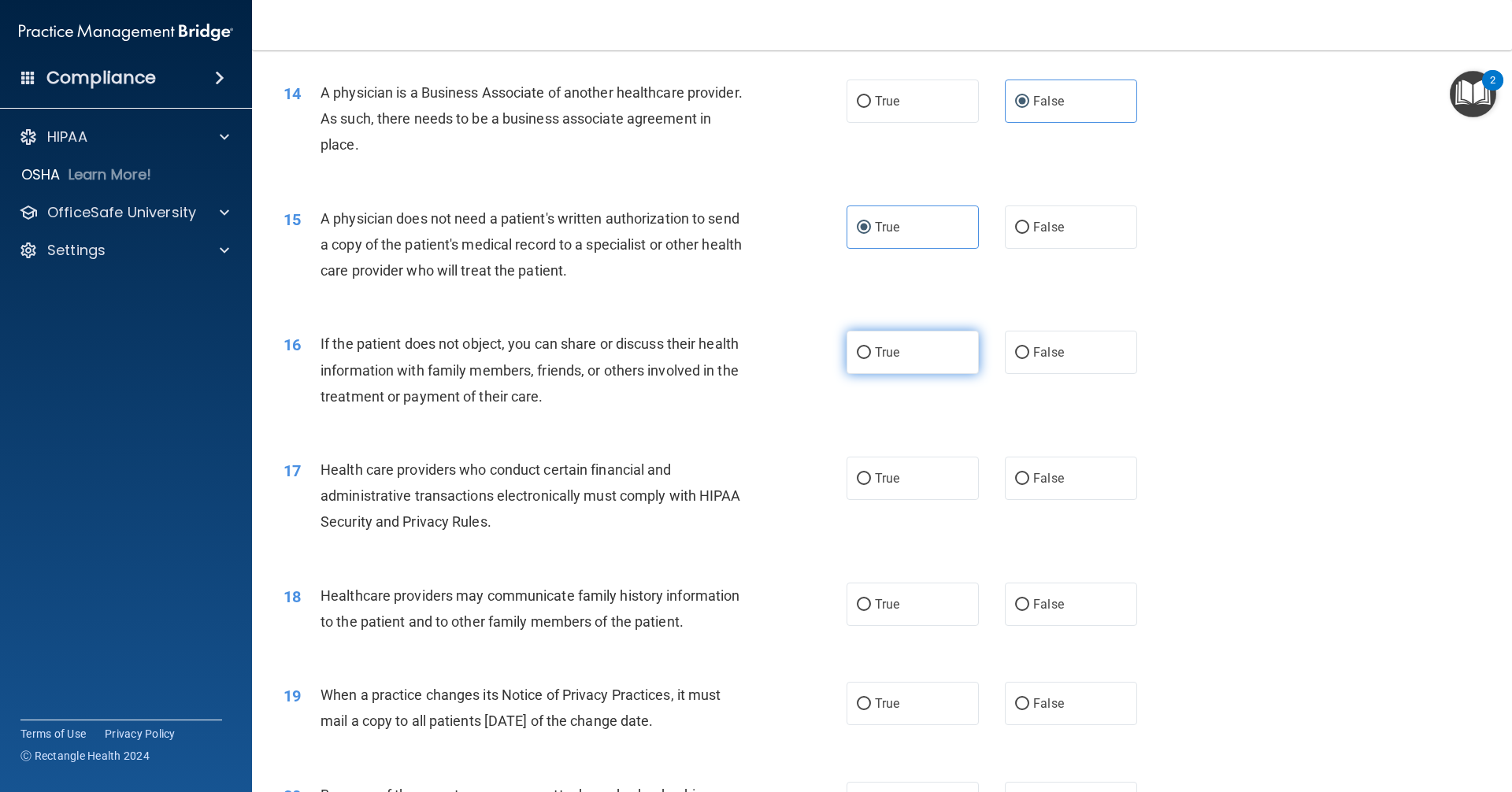
click at [731, 362] on label "True" at bounding box center [912, 352] width 132 height 44
click at [731, 359] on input "True" at bounding box center [863, 353] width 14 height 12
radio input "true"
click at [731, 477] on label "True" at bounding box center [912, 478] width 132 height 44
click at [731, 477] on input "True" at bounding box center [863, 479] width 14 height 12
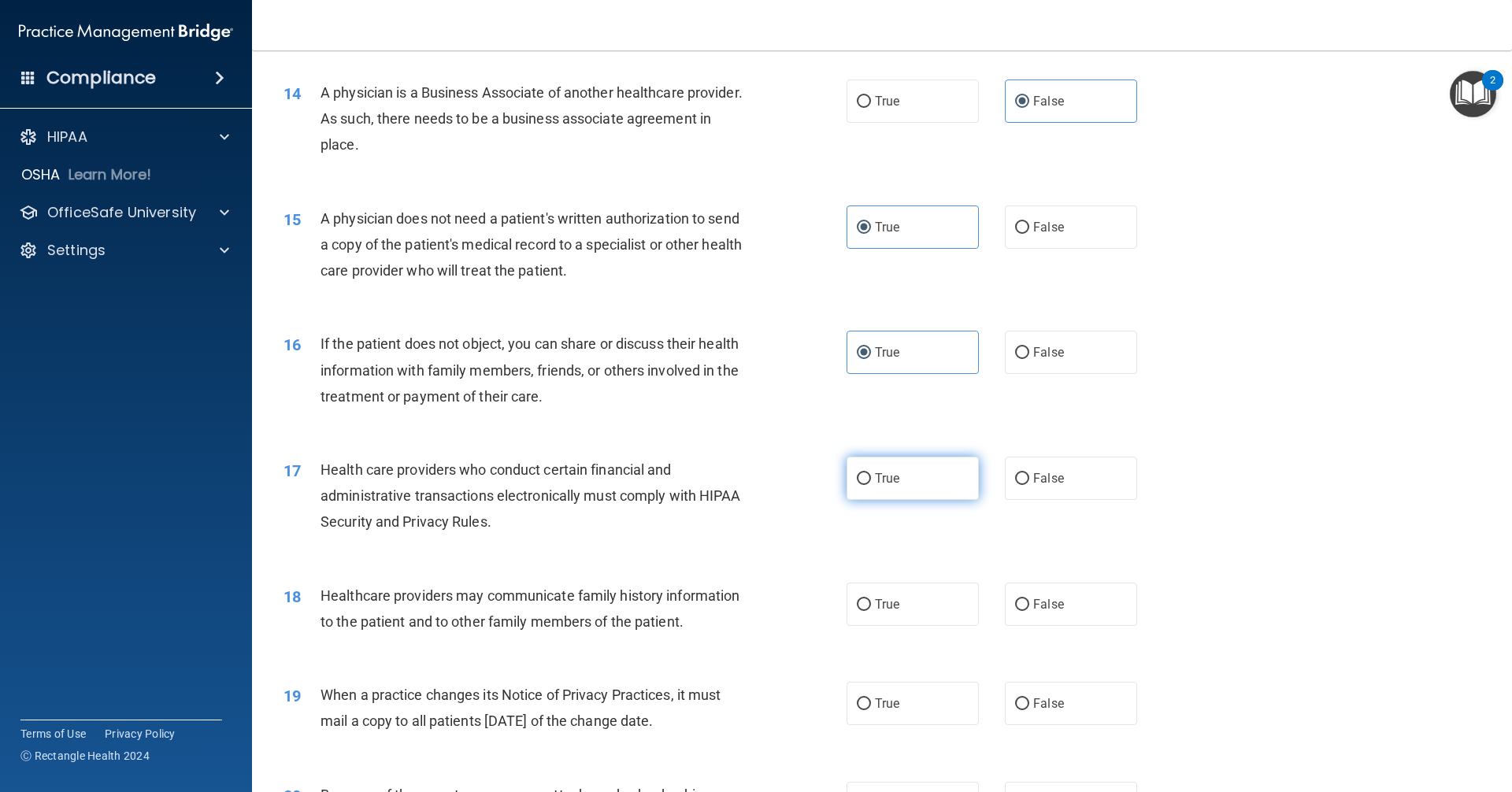
radio input "true"
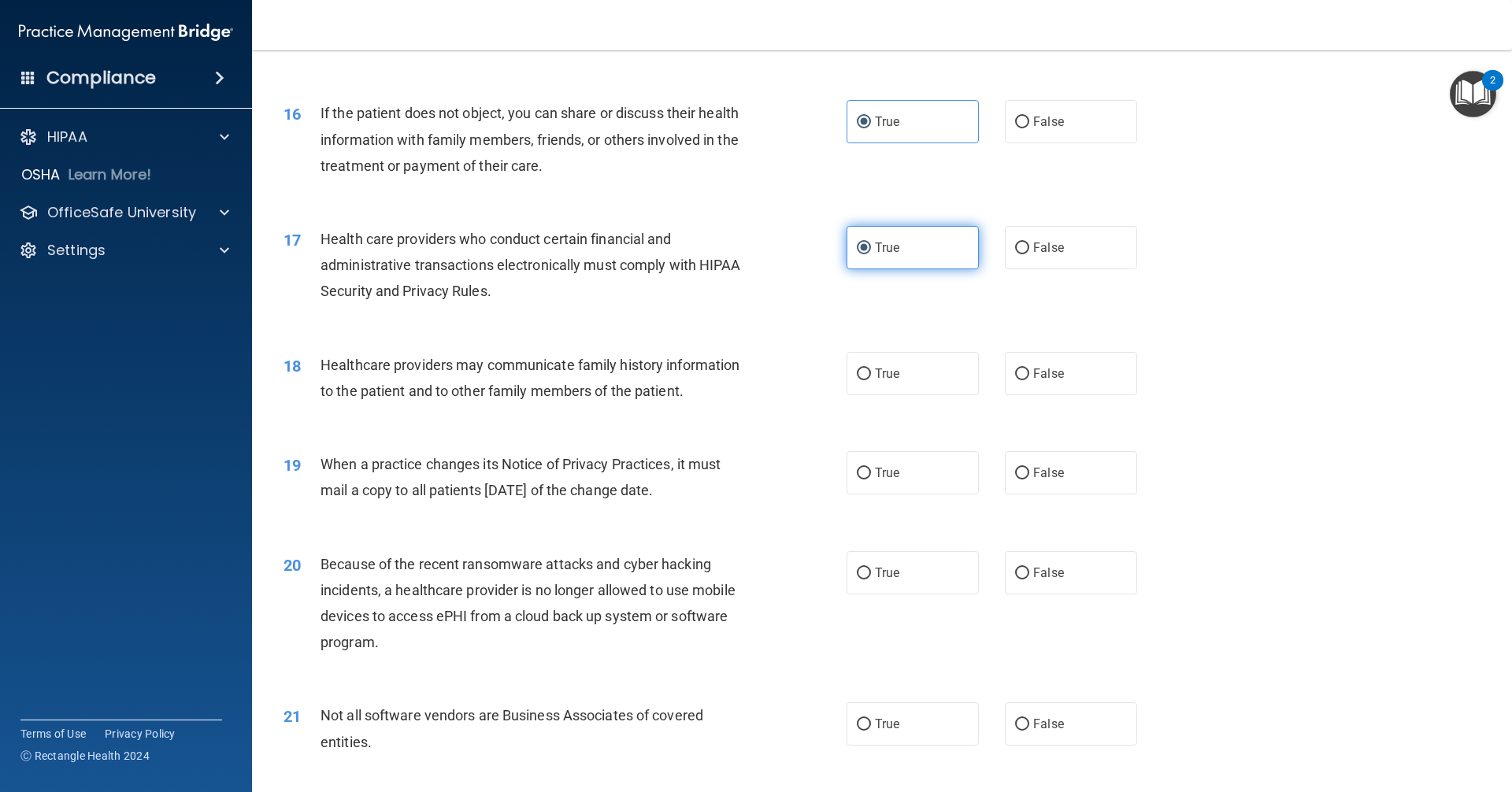
scroll to position [1811, 0]
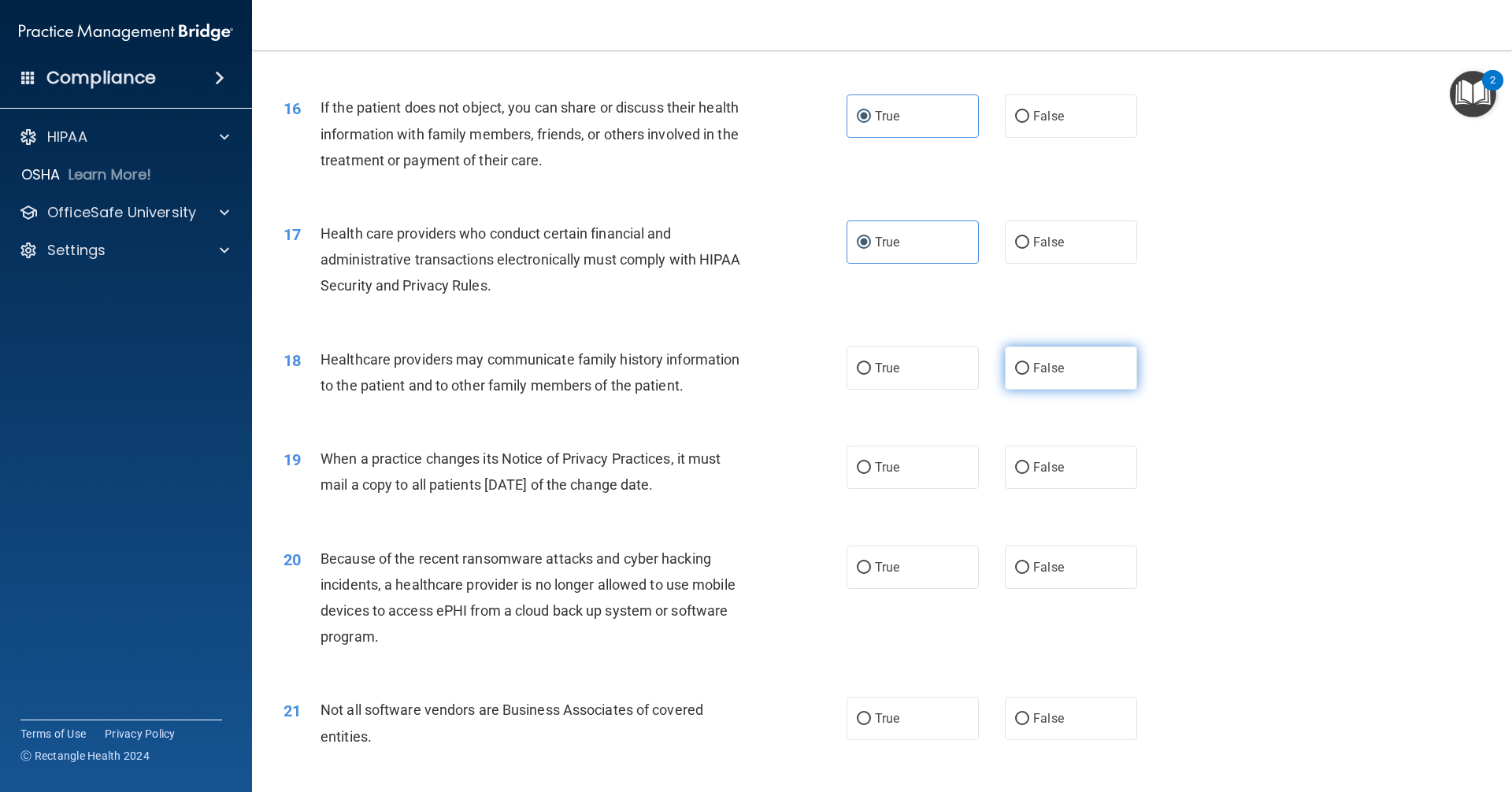
click at [731, 375] on span "False" at bounding box center [1048, 368] width 30 height 15
click at [731, 375] on input "False" at bounding box center [1021, 369] width 14 height 12
radio input "true"
click at [731, 472] on label "False" at bounding box center [1071, 467] width 132 height 44
click at [731, 472] on input "False" at bounding box center [1021, 467] width 14 height 12
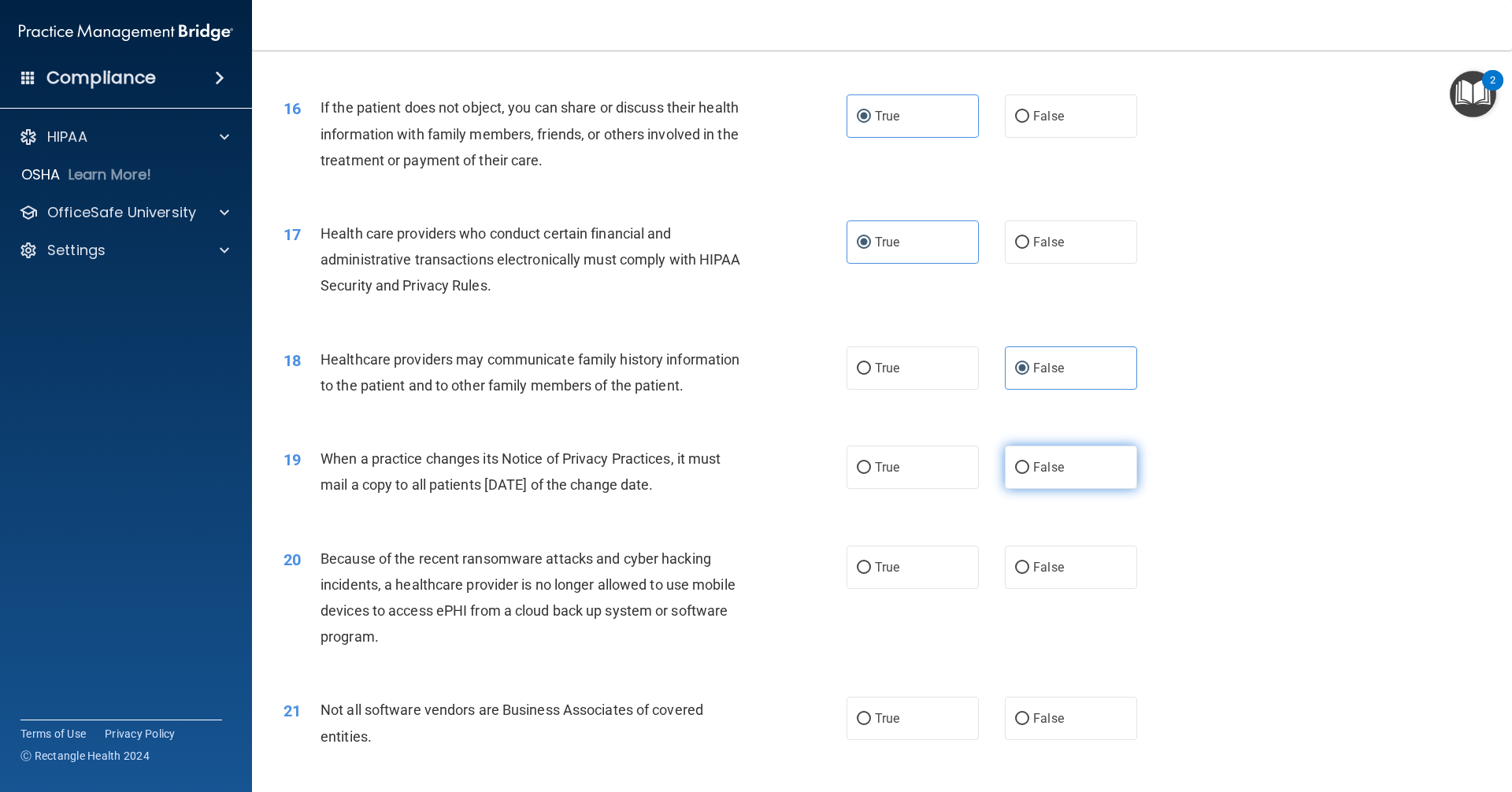
radio input "true"
click at [731, 576] on label "False" at bounding box center [1071, 567] width 132 height 44
click at [731, 573] on input "False" at bounding box center [1021, 568] width 14 height 12
radio input "true"
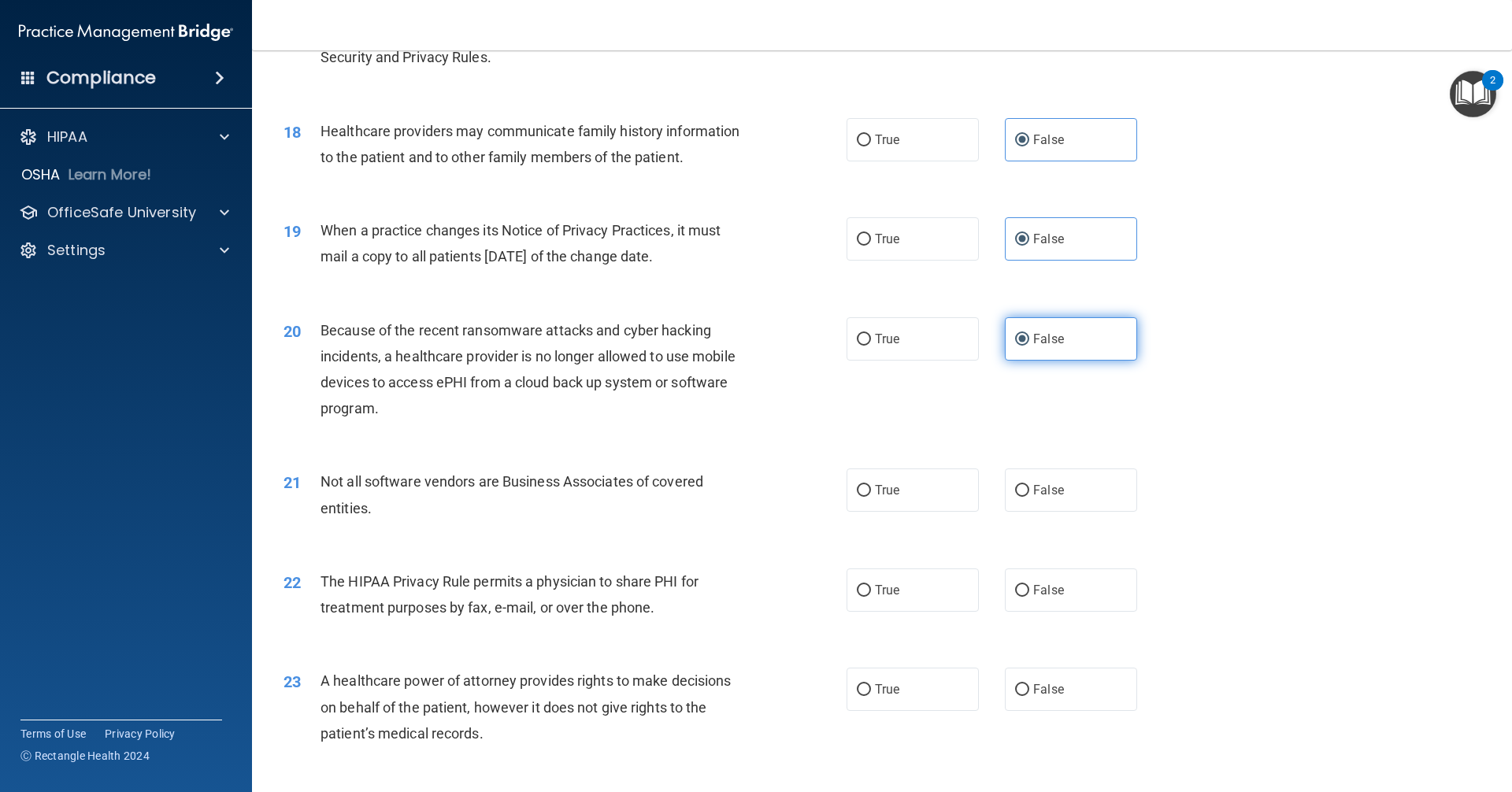
scroll to position [2047, 0]
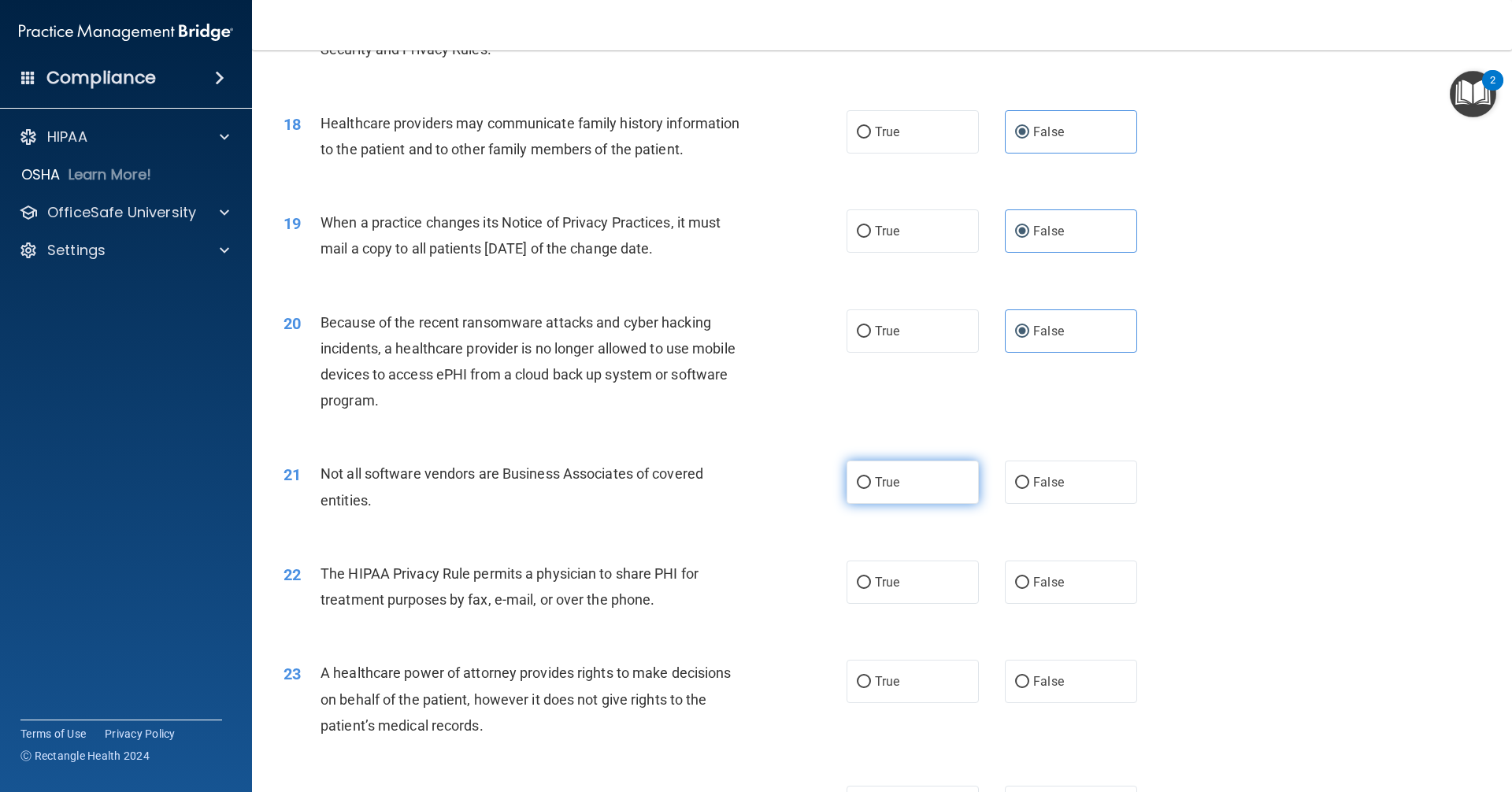
click at [731, 485] on label "True" at bounding box center [912, 481] width 132 height 44
click at [731, 485] on input "True" at bounding box center [863, 483] width 14 height 12
radio input "true"
click at [731, 577] on label "True" at bounding box center [912, 582] width 132 height 44
click at [731, 577] on input "True" at bounding box center [863, 582] width 14 height 12
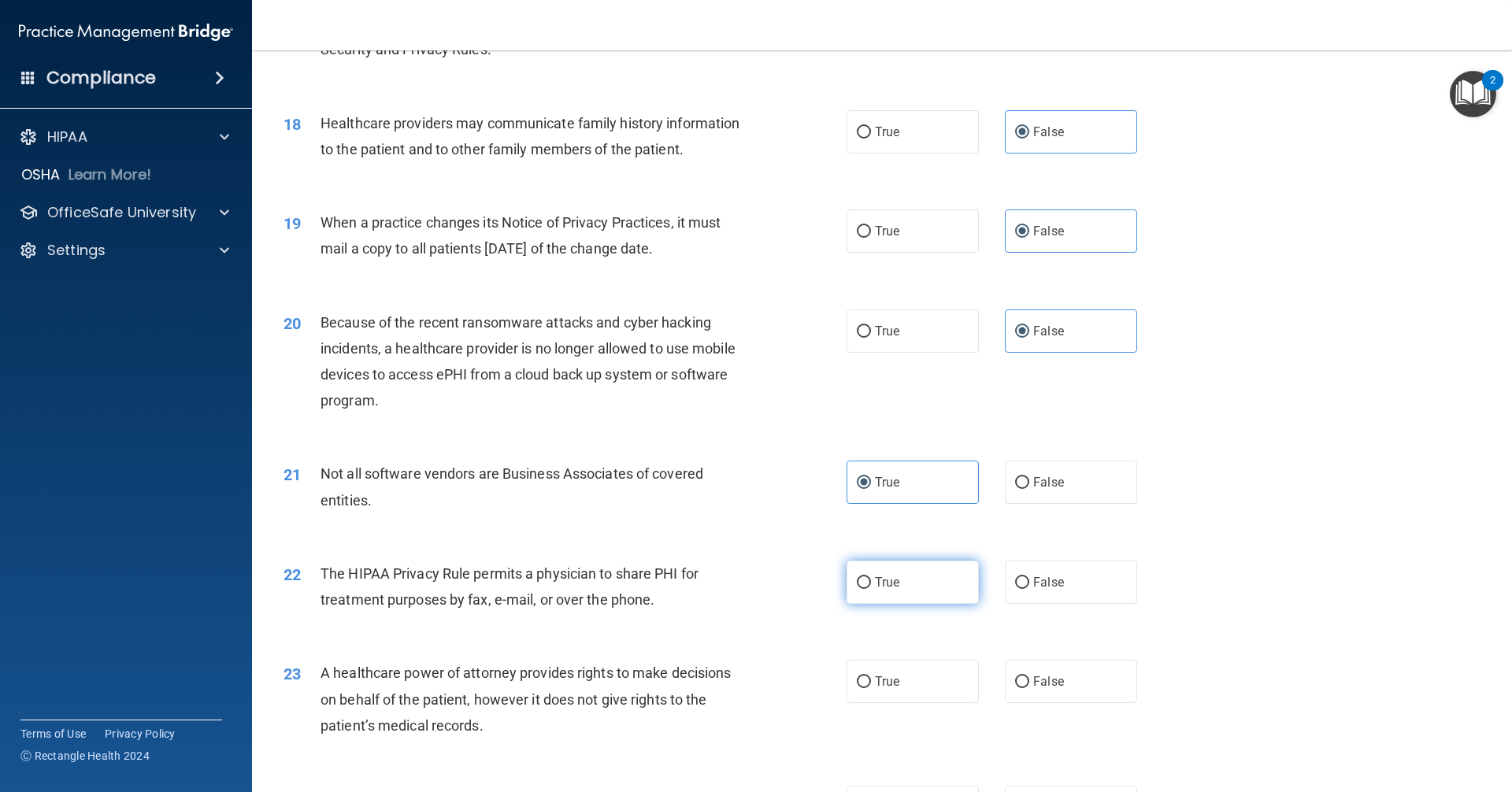
radio input "true"
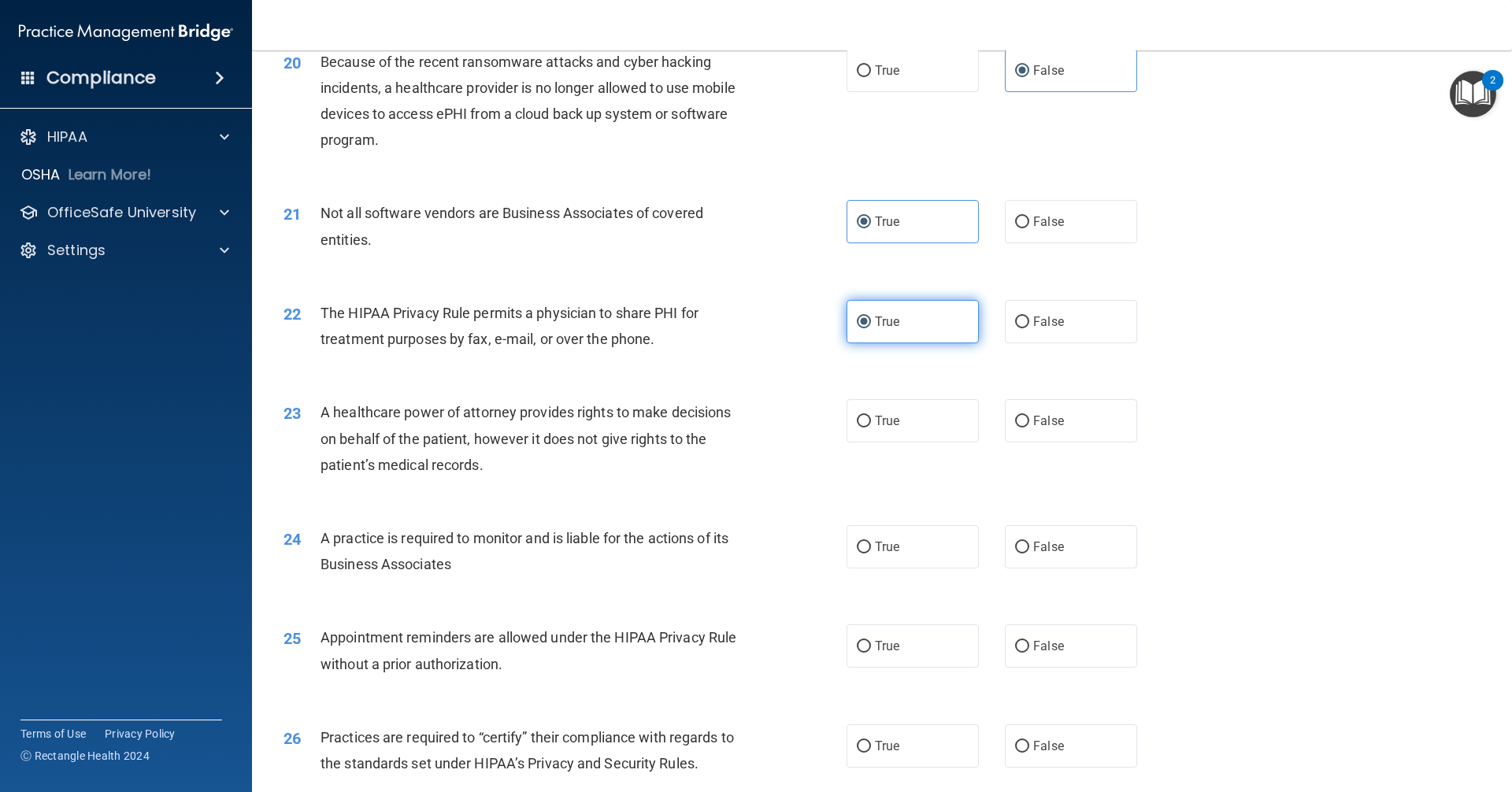
scroll to position [2361, 0]
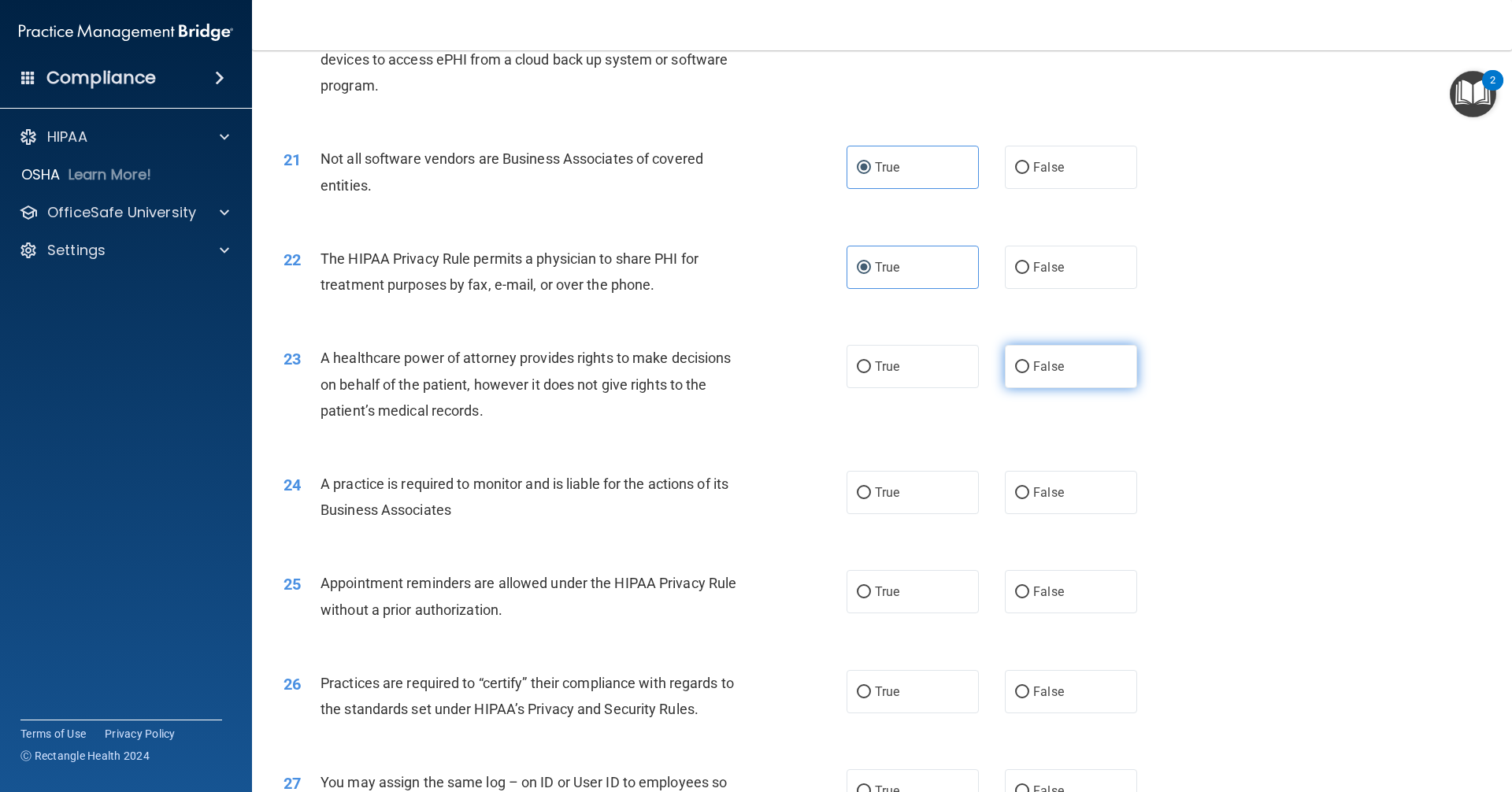
click at [731, 384] on label "False" at bounding box center [1071, 366] width 132 height 44
click at [731, 373] on input "False" at bounding box center [1021, 367] width 14 height 12
radio input "true"
click at [731, 486] on label "False" at bounding box center [1071, 492] width 132 height 44
click at [731, 487] on input "False" at bounding box center [1021, 493] width 14 height 12
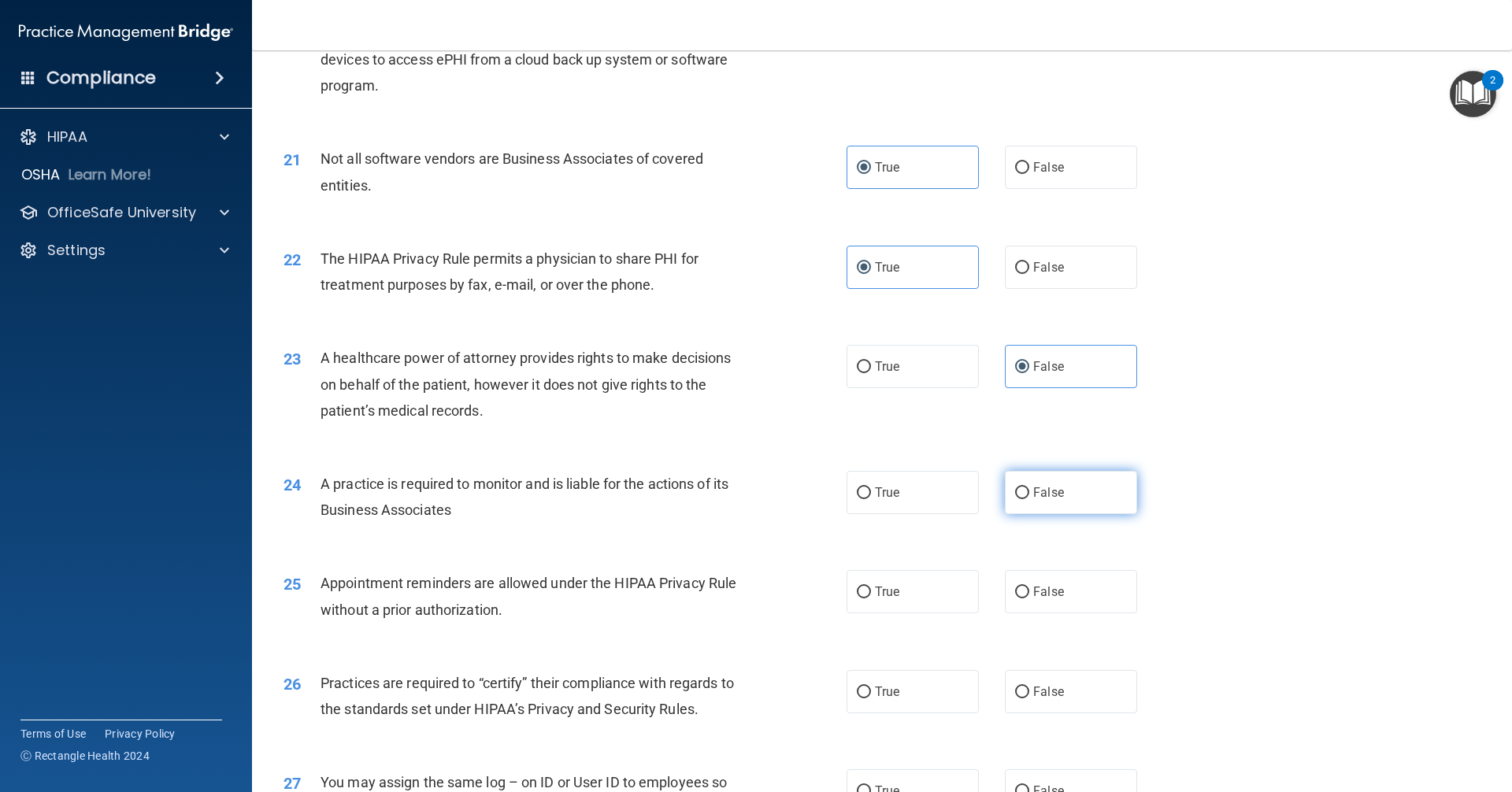
radio input "true"
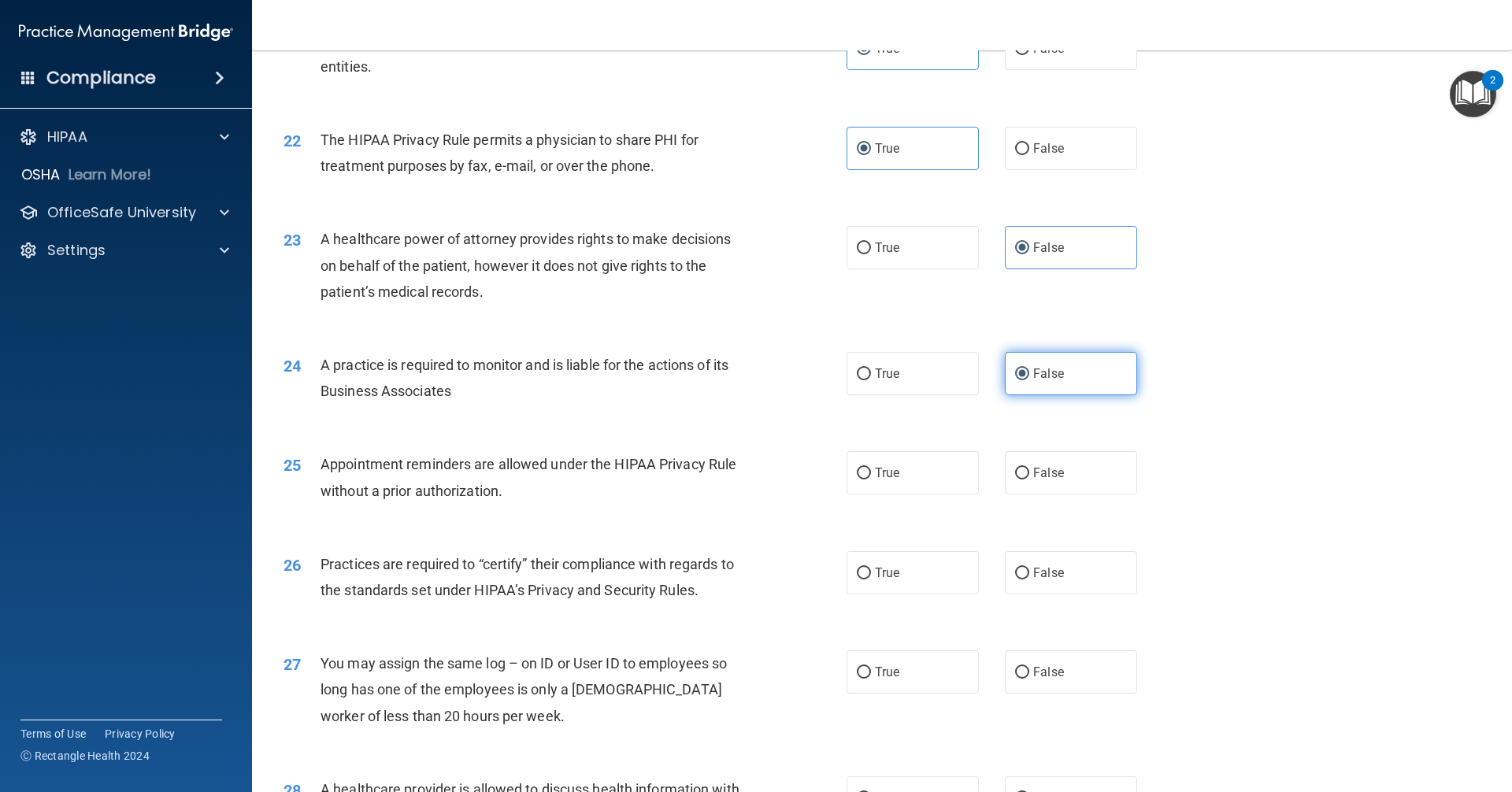
scroll to position [2519, 0]
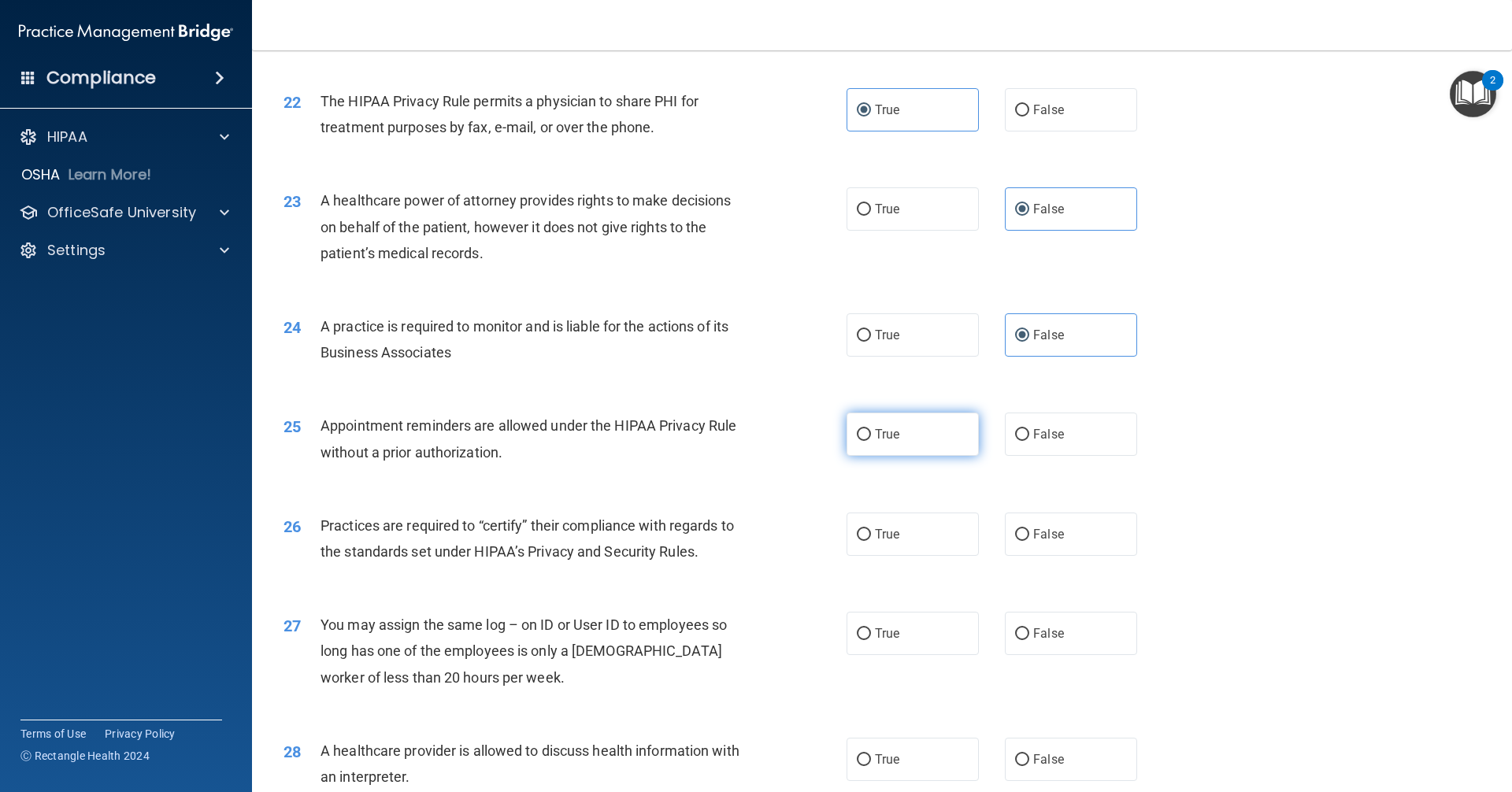
click at [731, 441] on label "True" at bounding box center [912, 434] width 132 height 44
click at [731, 441] on input "True" at bounding box center [863, 435] width 14 height 12
radio input "true"
click at [731, 534] on label "False" at bounding box center [1071, 534] width 132 height 44
click at [731, 534] on input "False" at bounding box center [1021, 535] width 14 height 12
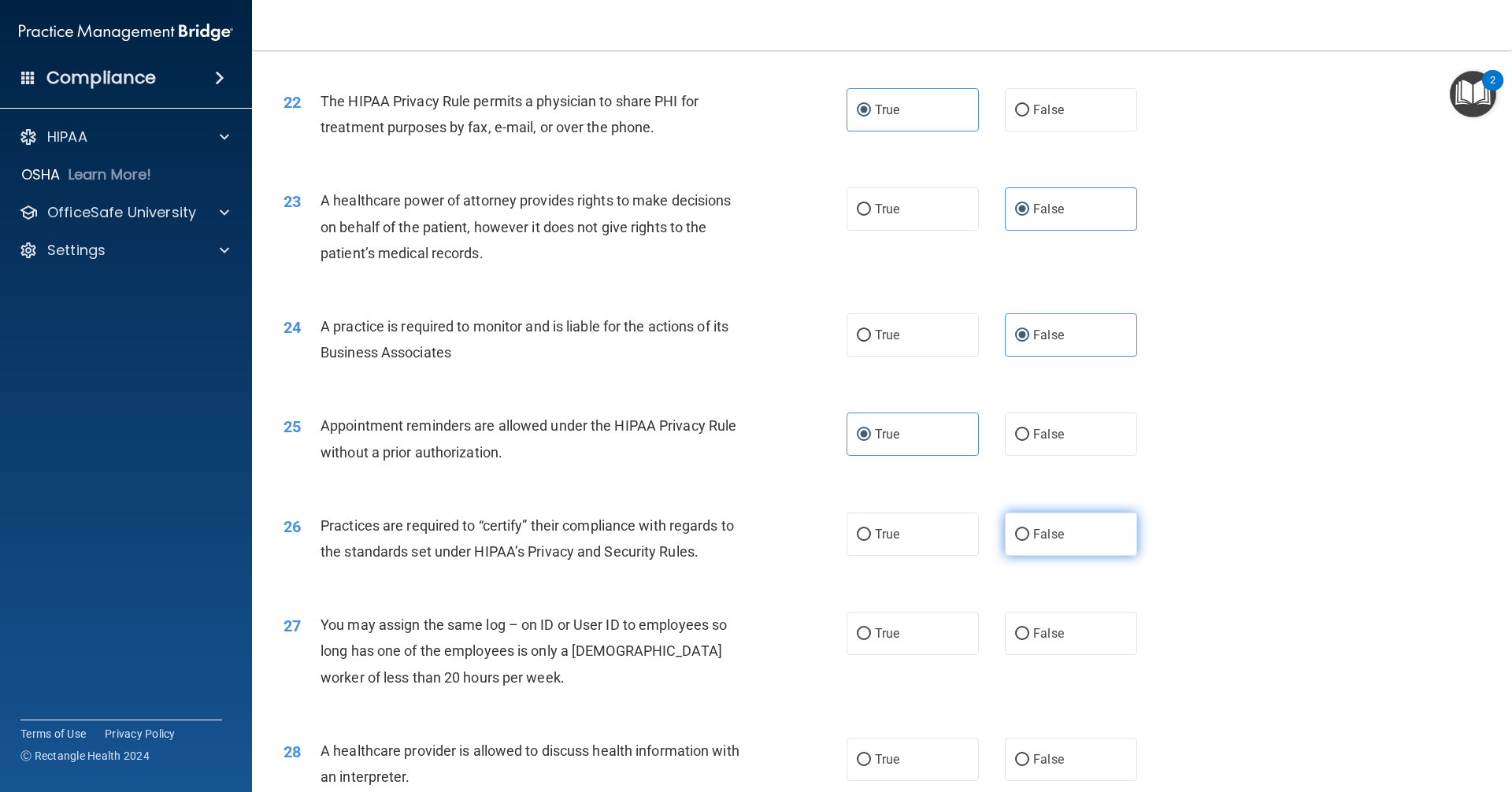
radio input "true"
click at [731, 624] on label "False" at bounding box center [1071, 633] width 132 height 44
click at [731, 629] on input "False" at bounding box center [1021, 634] width 14 height 12
radio input "true"
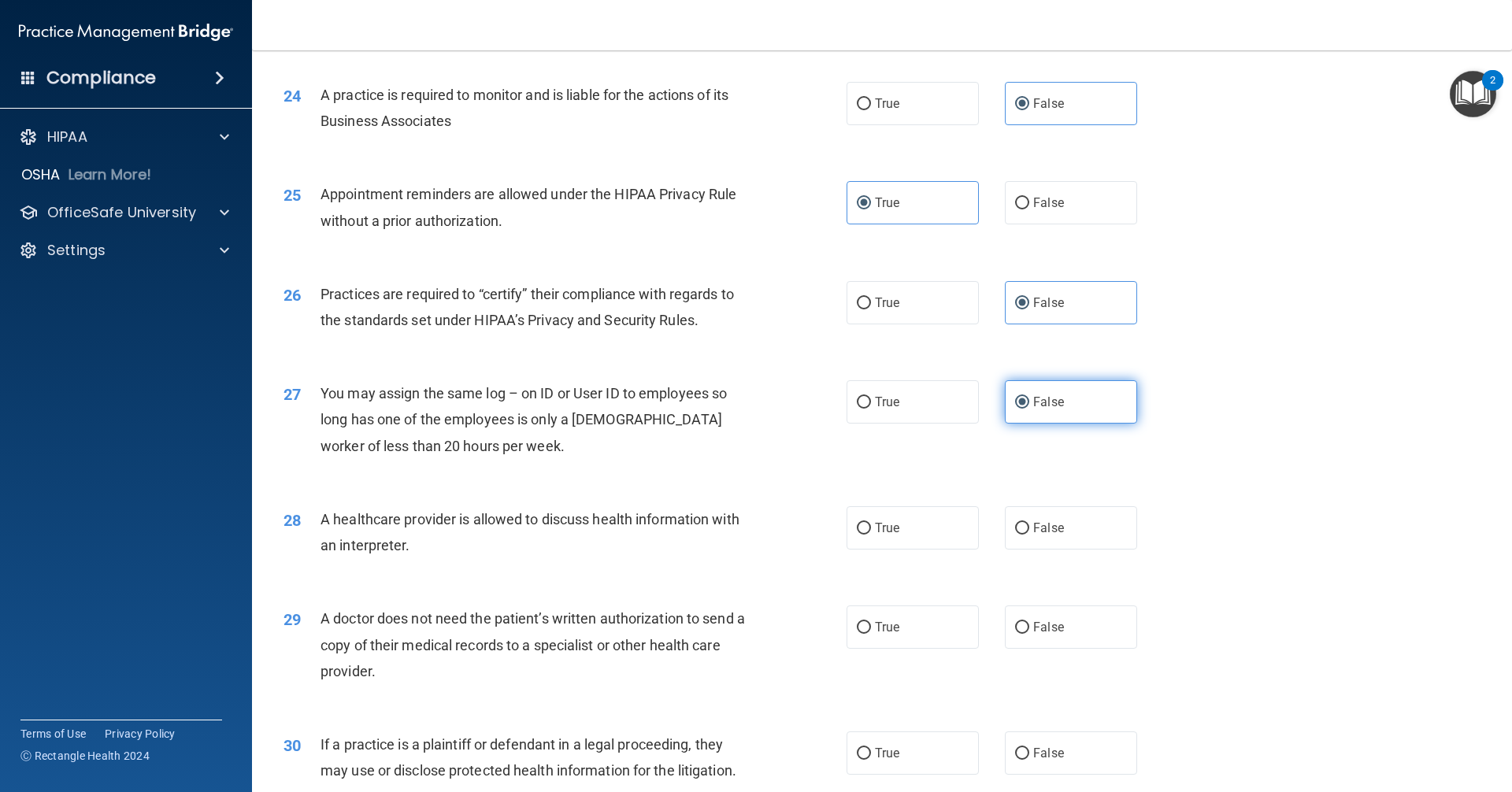
scroll to position [2755, 0]
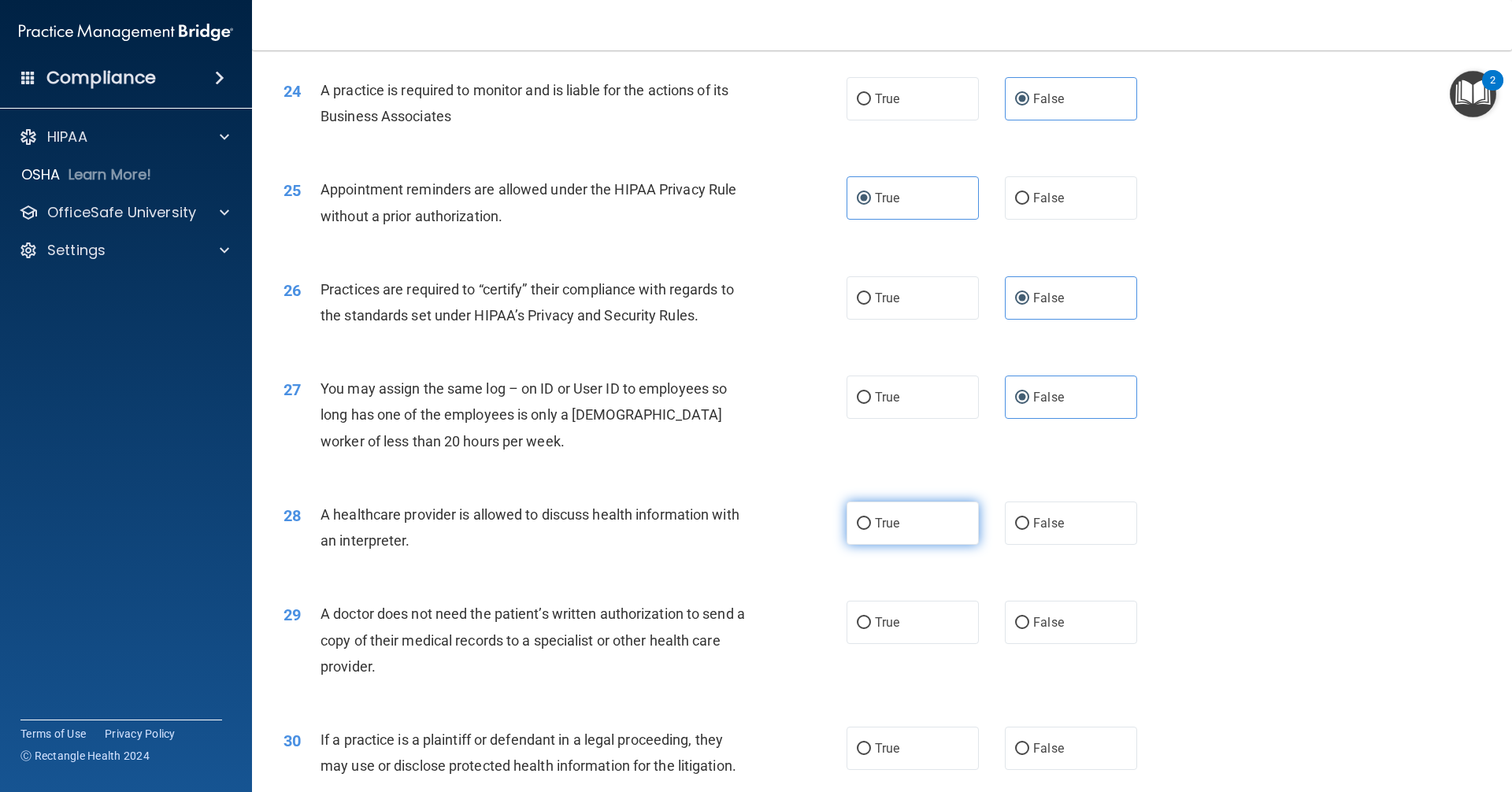
click at [731, 535] on label "True" at bounding box center [912, 523] width 132 height 44
click at [731, 530] on input "True" at bounding box center [863, 523] width 14 height 12
radio input "true"
click at [731, 619] on label "True" at bounding box center [912, 622] width 132 height 44
click at [731, 619] on input "True" at bounding box center [863, 623] width 14 height 12
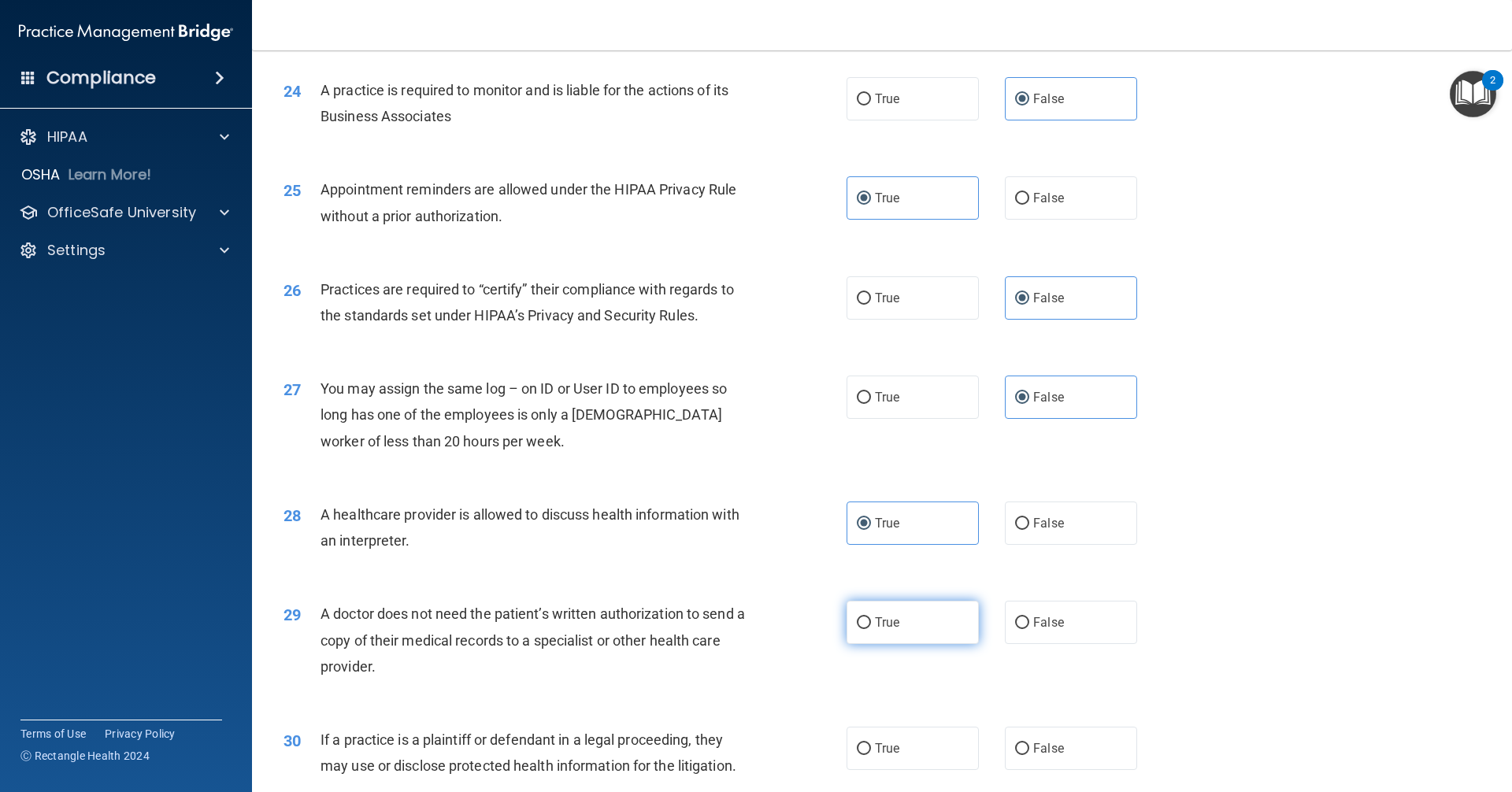
radio input "true"
click at [731, 742] on label "True" at bounding box center [912, 748] width 132 height 44
click at [731, 743] on input "True" at bounding box center [863, 748] width 14 height 12
radio input "true"
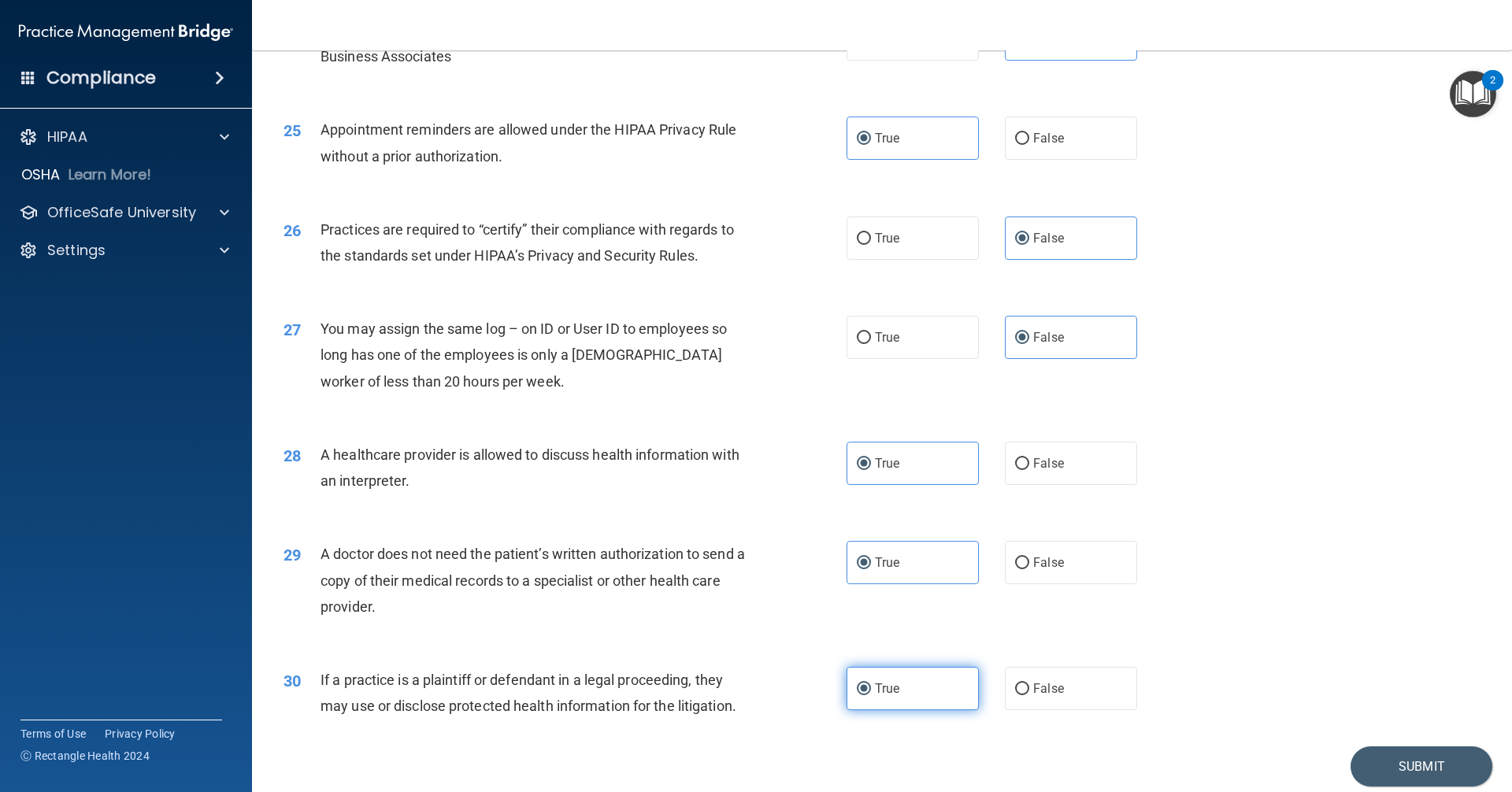
scroll to position [2872, 0]
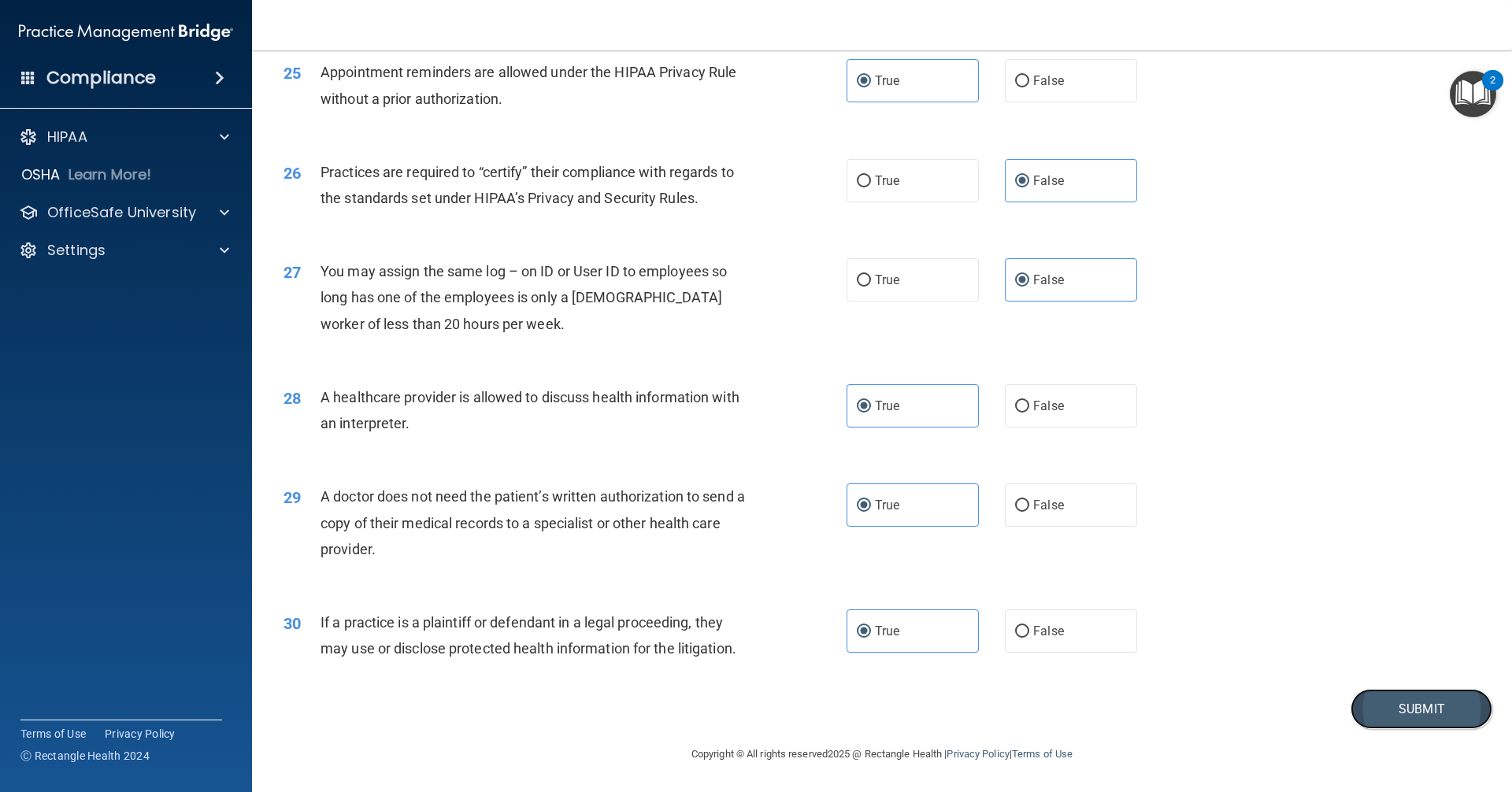
click at [731, 706] on button "Submit" at bounding box center [1421, 708] width 141 height 40
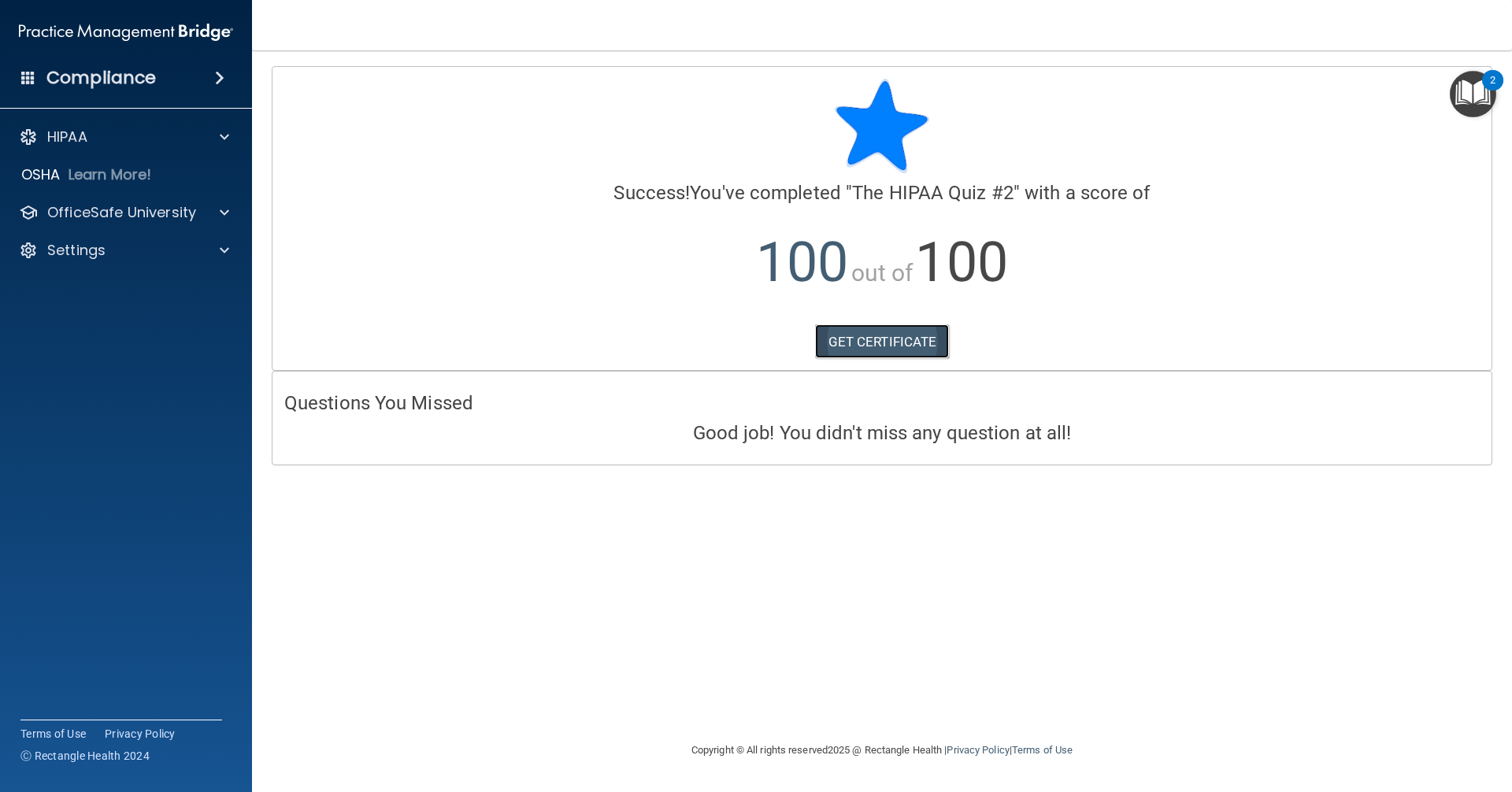
click at [731, 334] on link "GET CERTIFICATE" at bounding box center [883, 342] width 135 height 35
click at [186, 208] on p "OfficeSafe University" at bounding box center [121, 212] width 149 height 19
click at [156, 254] on div "HIPAA Training" at bounding box center [118, 250] width 215 height 16
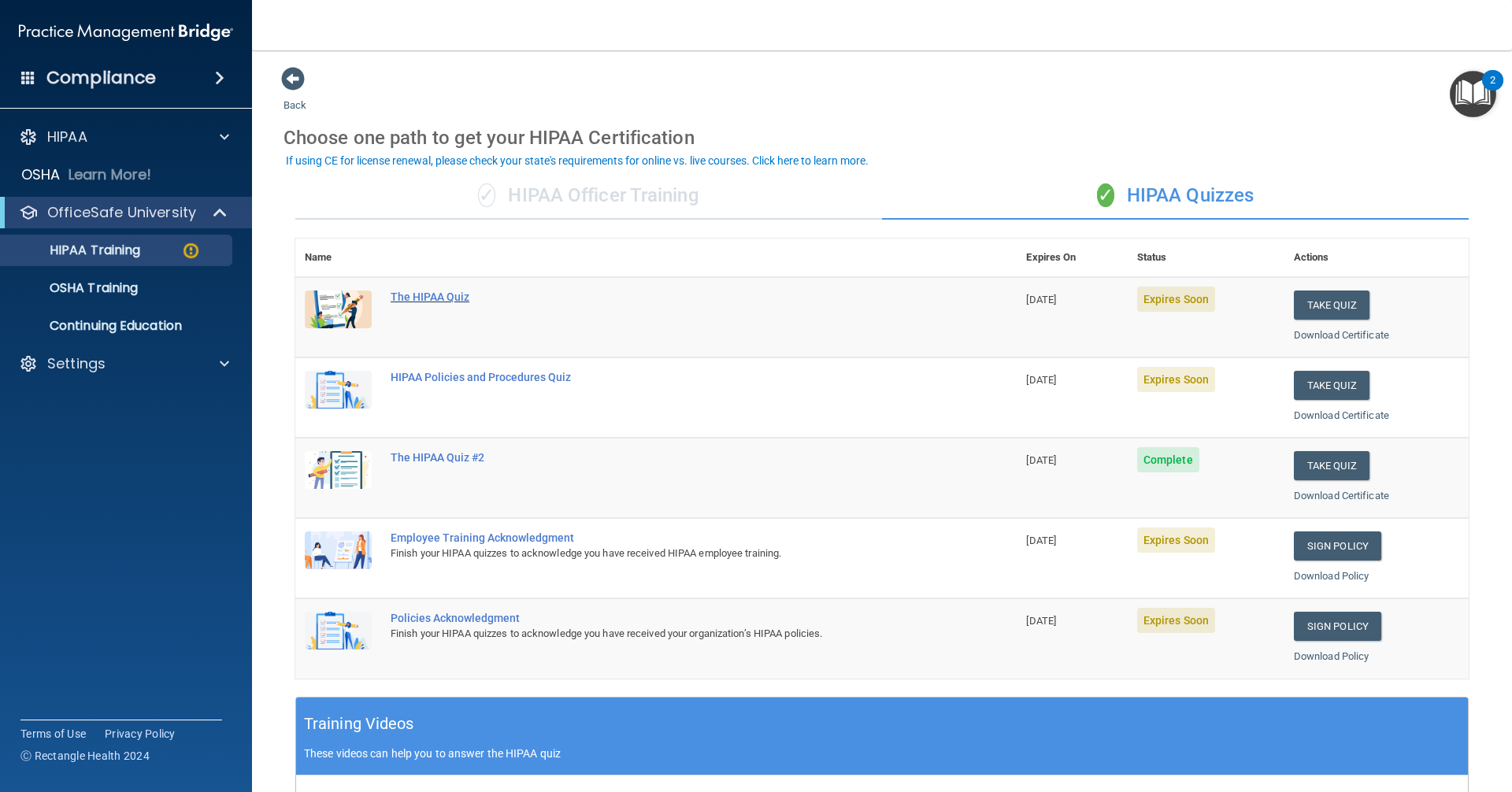
click at [436, 292] on div "The HIPAA Quiz" at bounding box center [664, 297] width 547 height 12
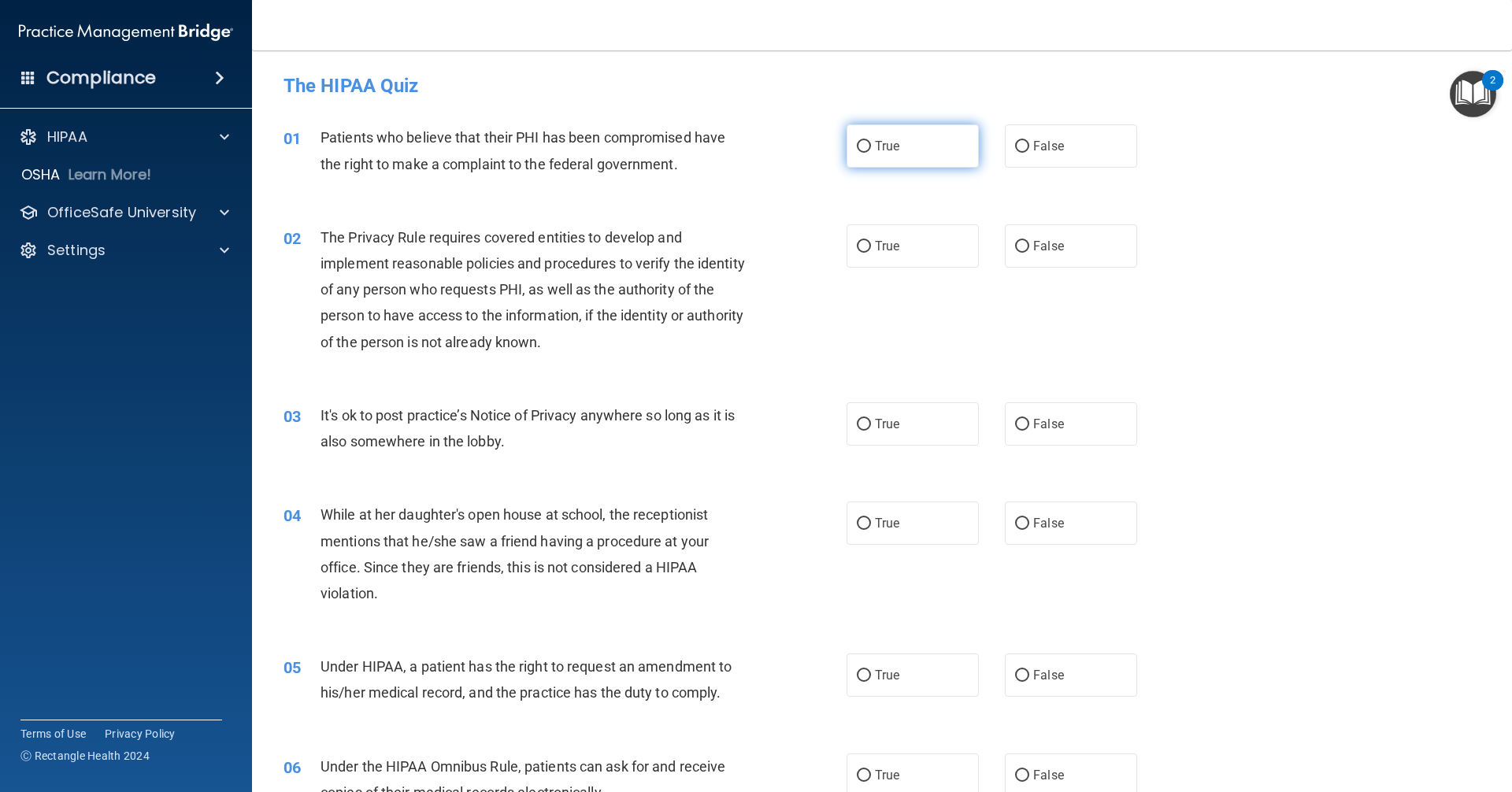
click at [731, 144] on input "True" at bounding box center [863, 146] width 14 height 12
radio input "true"
click at [731, 254] on label "True" at bounding box center [912, 246] width 132 height 44
click at [731, 253] on input "True" at bounding box center [863, 246] width 14 height 12
radio input "true"
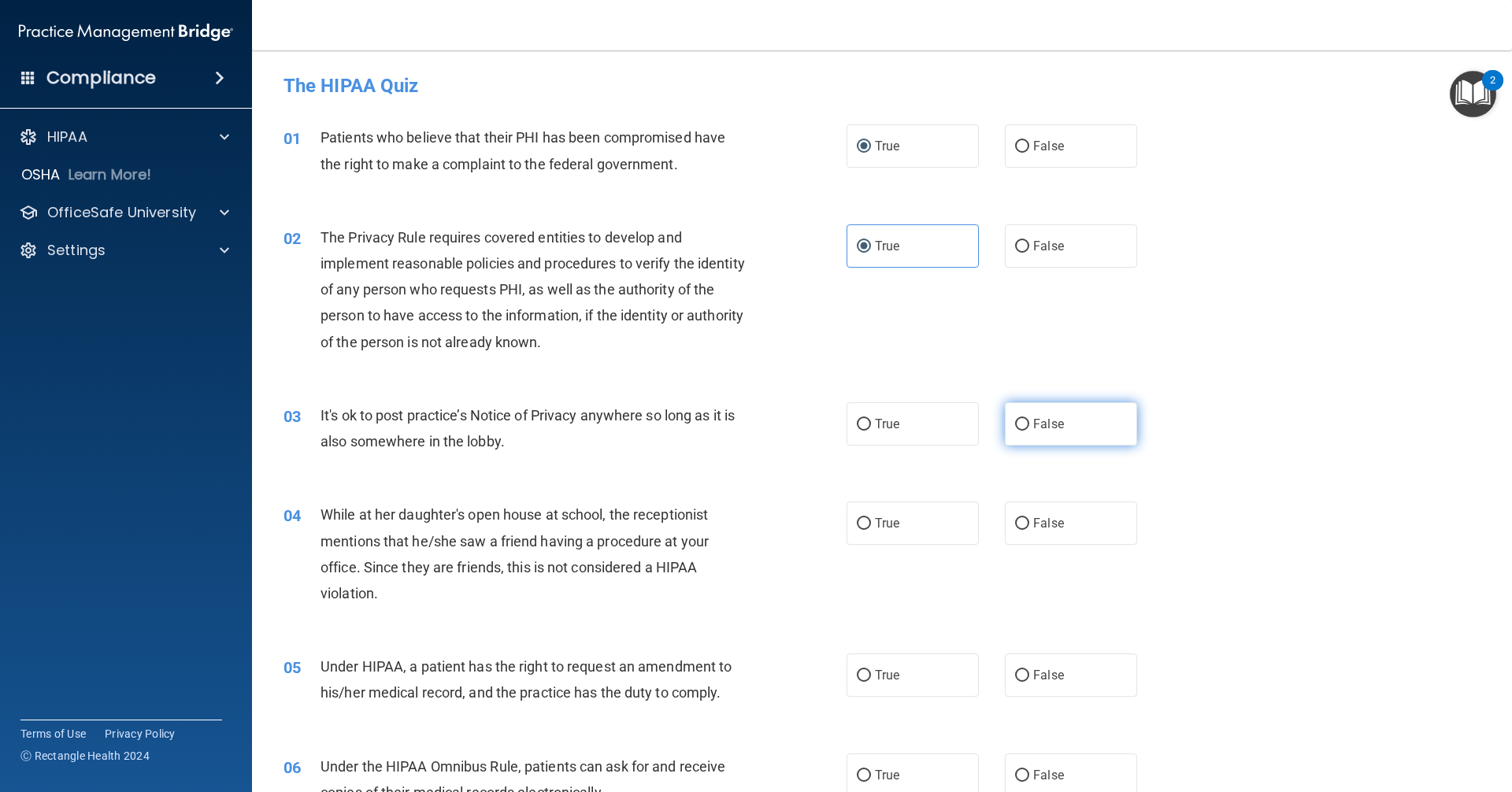
click at [731, 432] on label "False" at bounding box center [1071, 424] width 132 height 44
click at [731, 431] on input "False" at bounding box center [1021, 425] width 14 height 12
radio input "true"
click at [731, 520] on label "False" at bounding box center [1071, 523] width 132 height 44
click at [731, 520] on input "False" at bounding box center [1021, 523] width 14 height 12
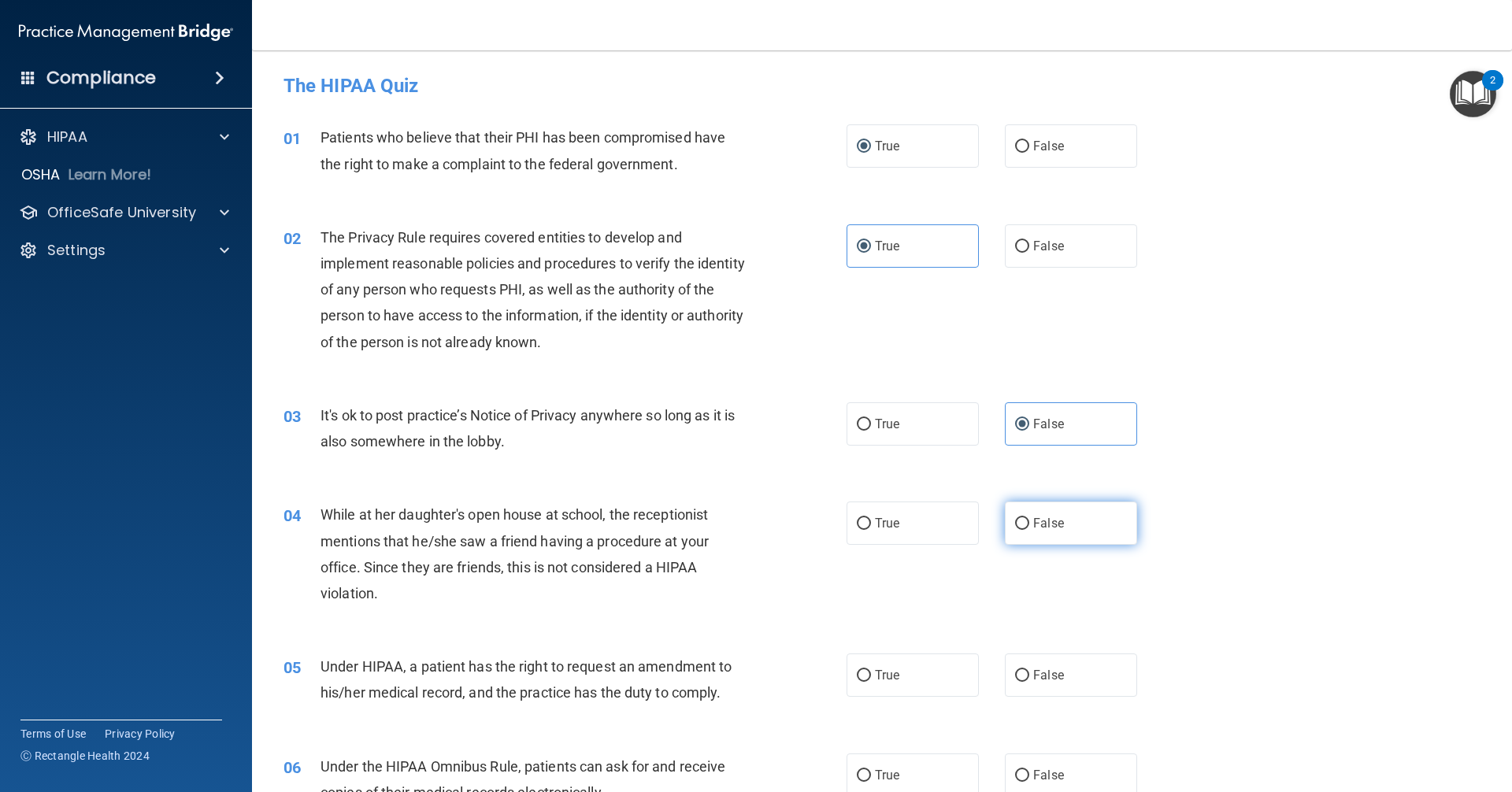
radio input "true"
click at [731, 675] on label "False" at bounding box center [1071, 675] width 132 height 44
click at [731, 675] on input "False" at bounding box center [1021, 675] width 14 height 12
radio input "true"
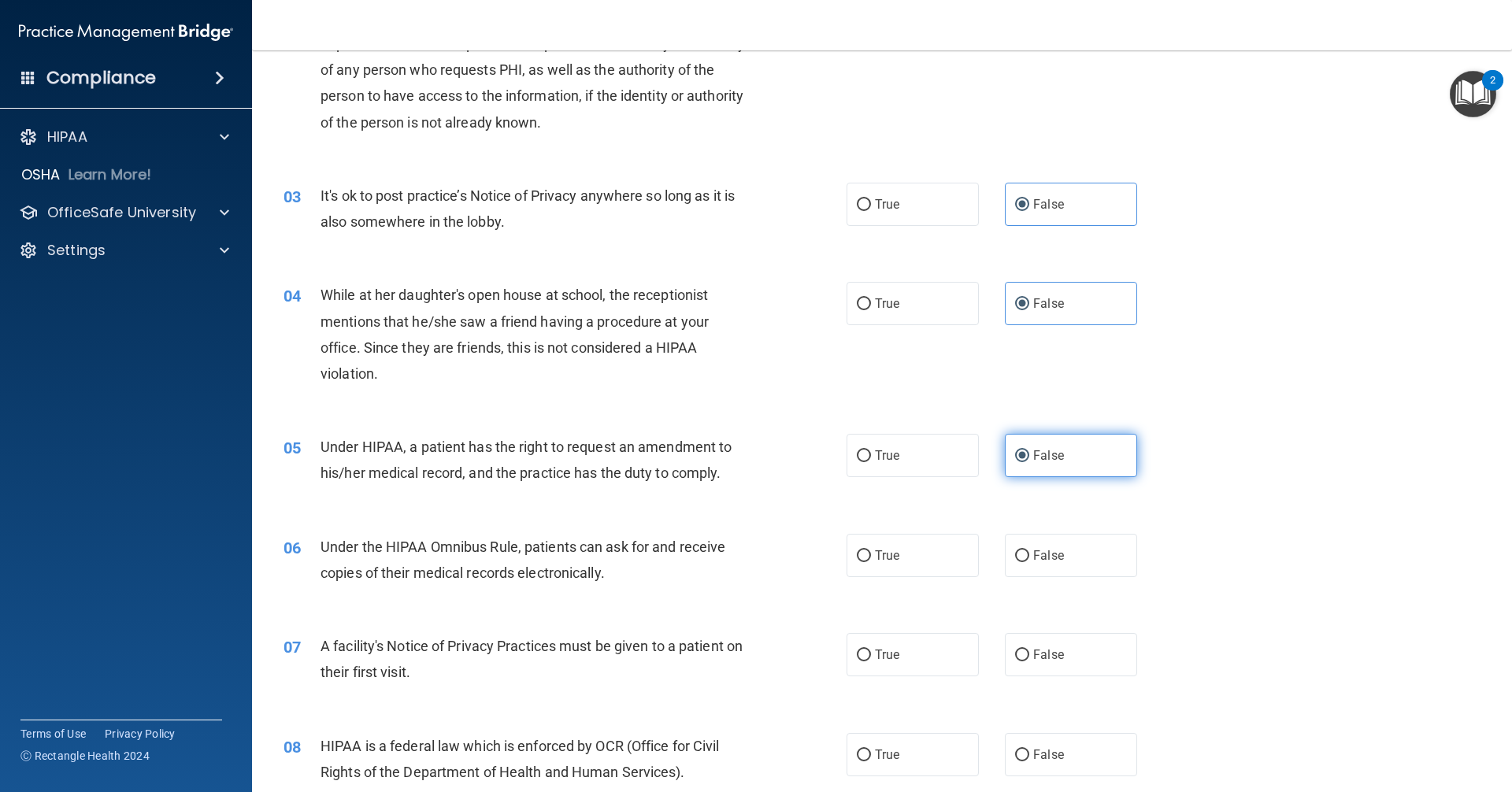
scroll to position [315, 0]
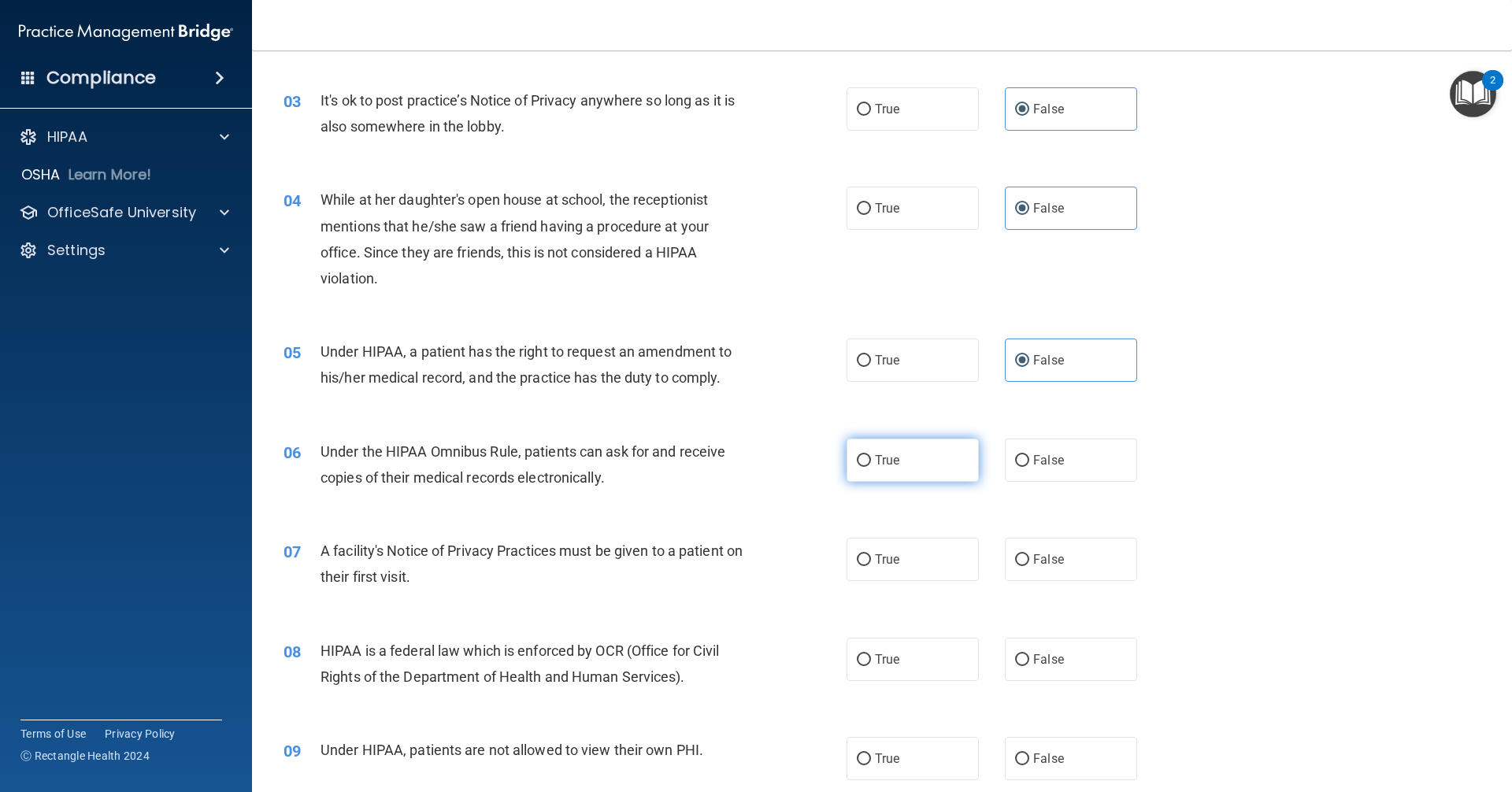
click at [731, 472] on label "True" at bounding box center [912, 460] width 132 height 44
click at [731, 467] on input "True" at bounding box center [863, 461] width 14 height 12
radio input "true"
click at [731, 573] on label "True" at bounding box center [912, 559] width 132 height 44
click at [731, 566] on input "True" at bounding box center [863, 559] width 14 height 12
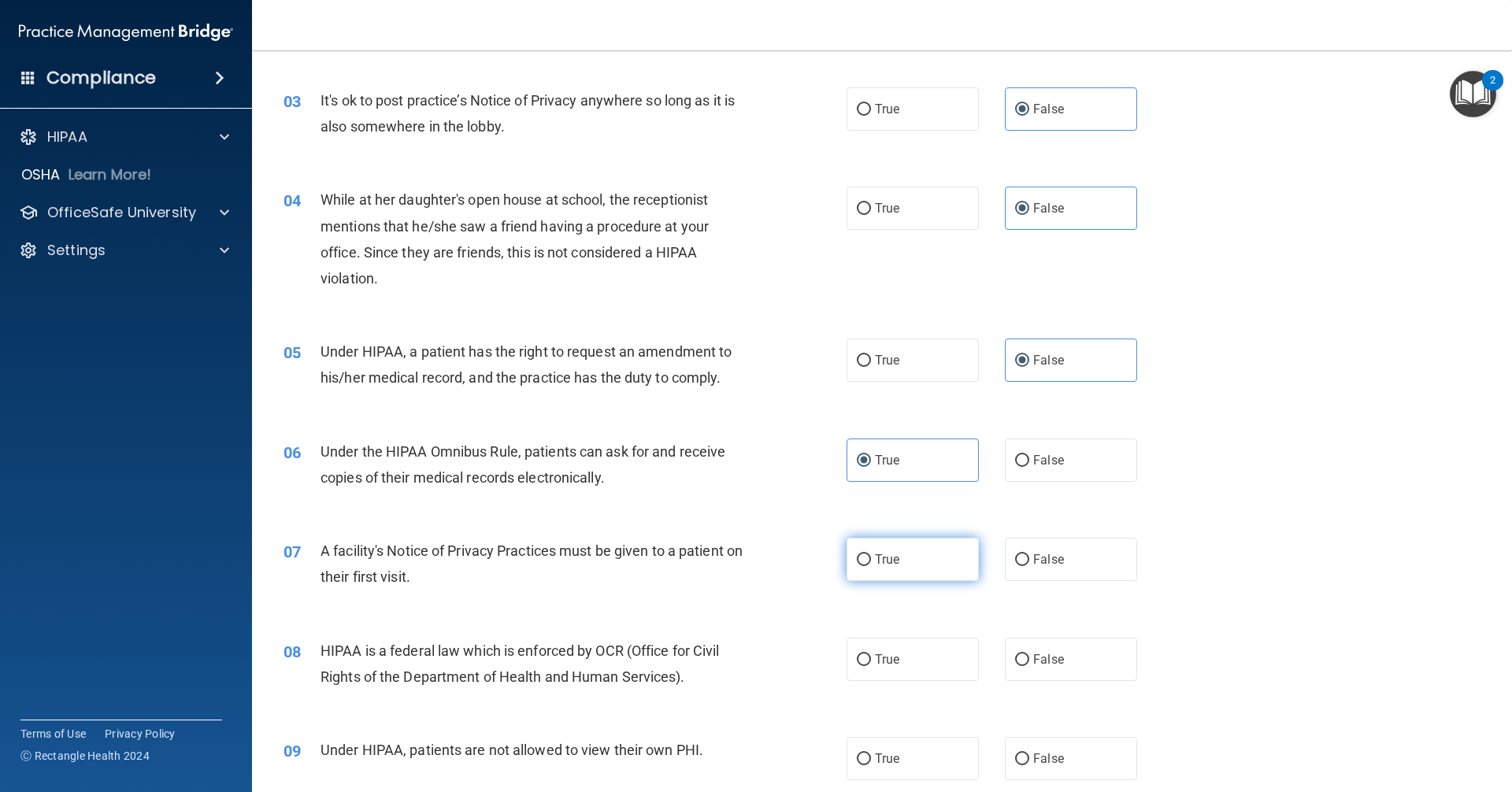
radio input "true"
click at [731, 645] on label "True" at bounding box center [912, 659] width 132 height 44
click at [731, 654] on input "True" at bounding box center [863, 660] width 14 height 12
radio input "true"
click at [731, 751] on label "False" at bounding box center [1071, 758] width 132 height 44
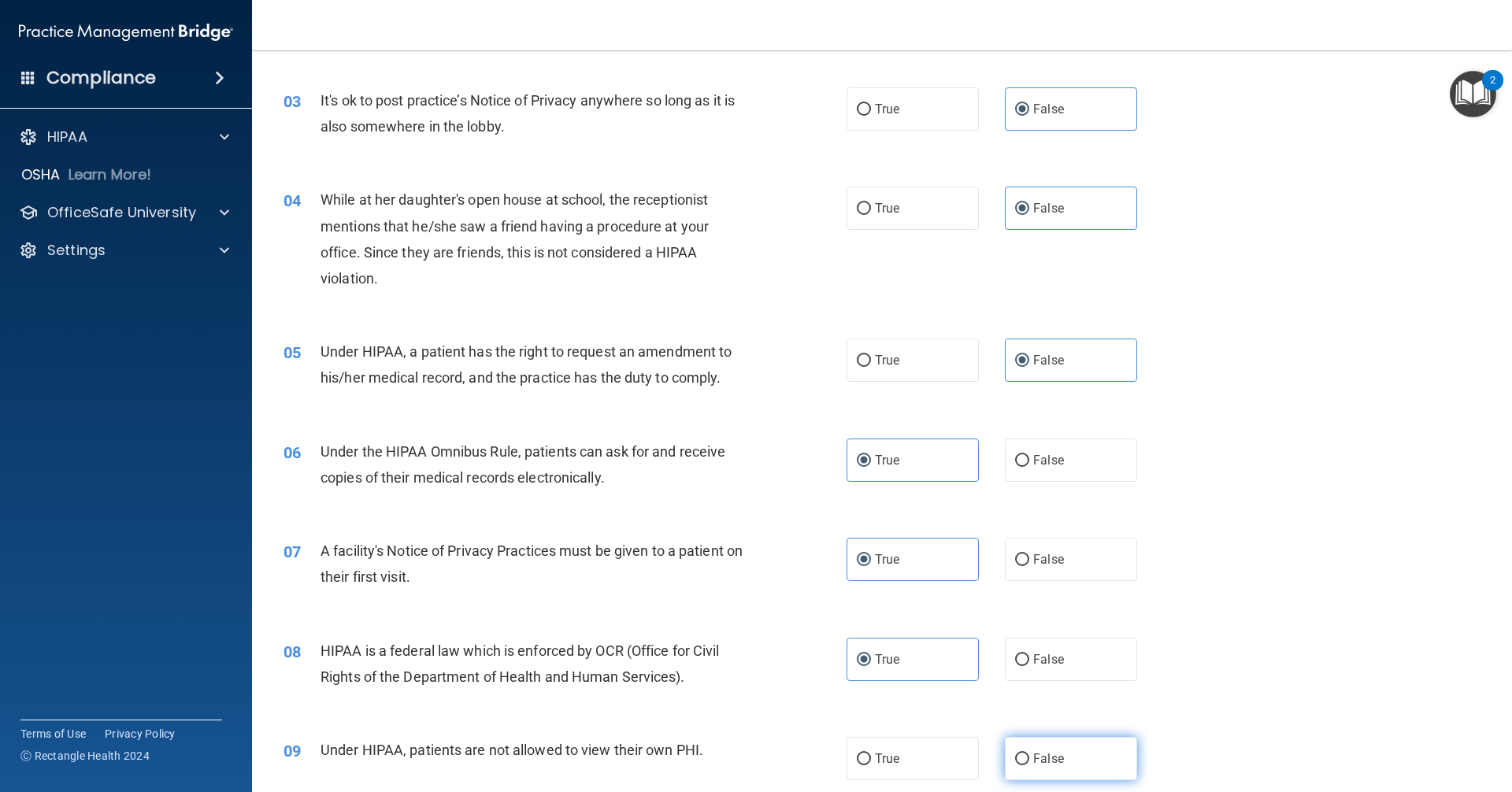
click at [731, 753] on input "False" at bounding box center [1021, 759] width 14 height 12
radio input "true"
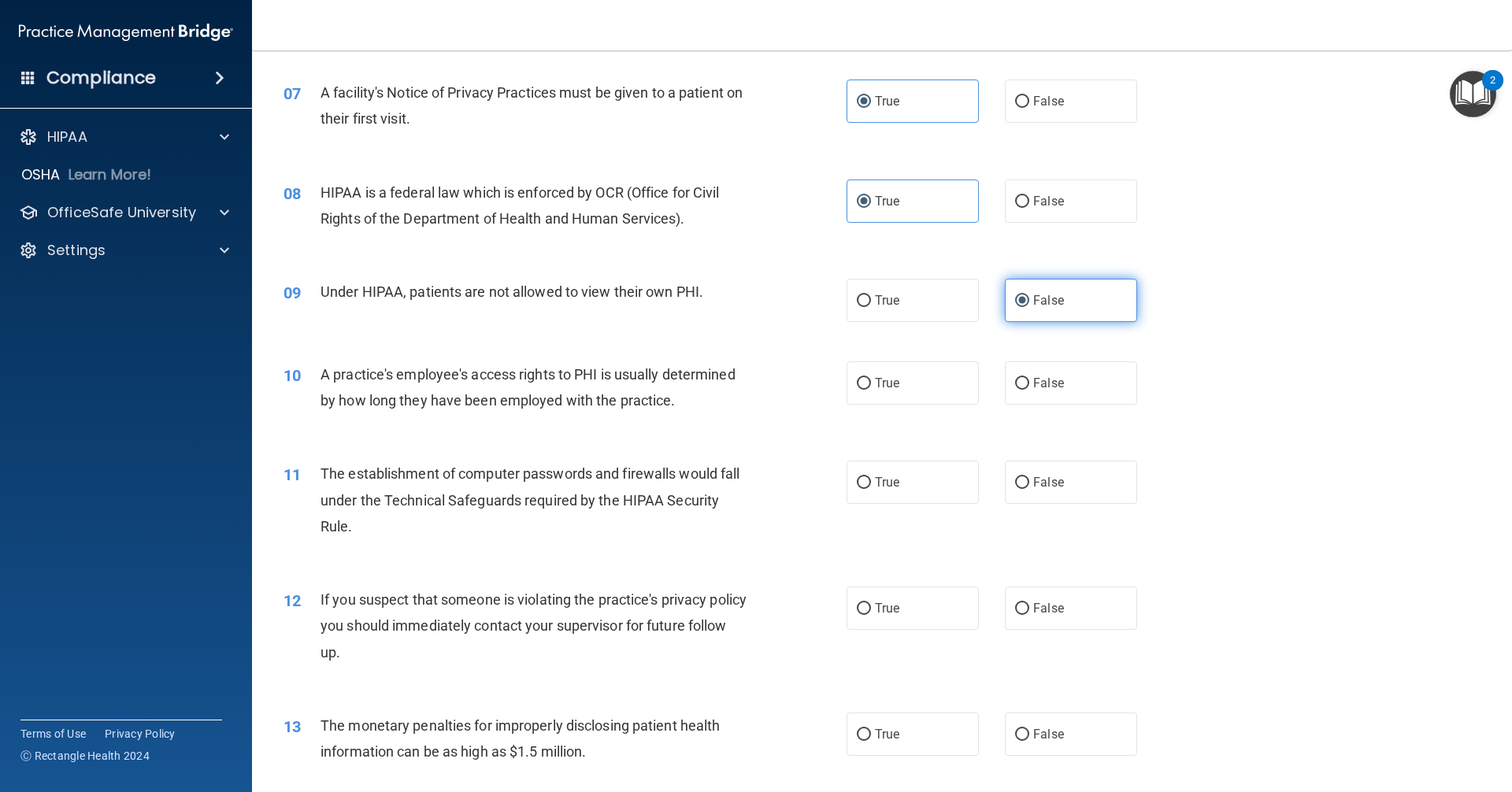
scroll to position [866, 0]
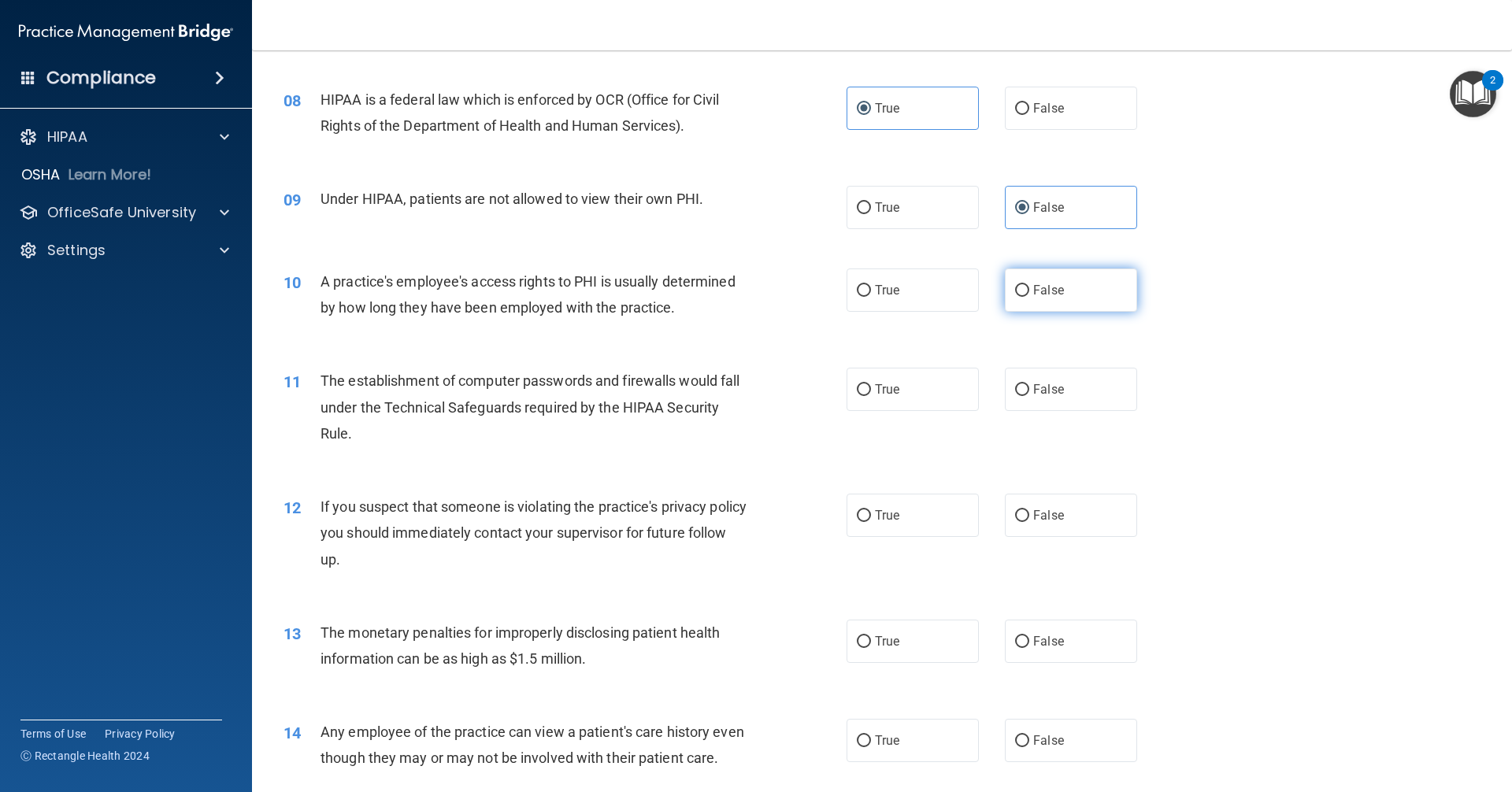
click at [731, 283] on span "False" at bounding box center [1048, 290] width 30 height 15
click at [731, 285] on input "False" at bounding box center [1021, 291] width 14 height 12
radio input "true"
click at [731, 389] on label "True" at bounding box center [912, 389] width 132 height 44
click at [731, 389] on input "True" at bounding box center [863, 390] width 14 height 12
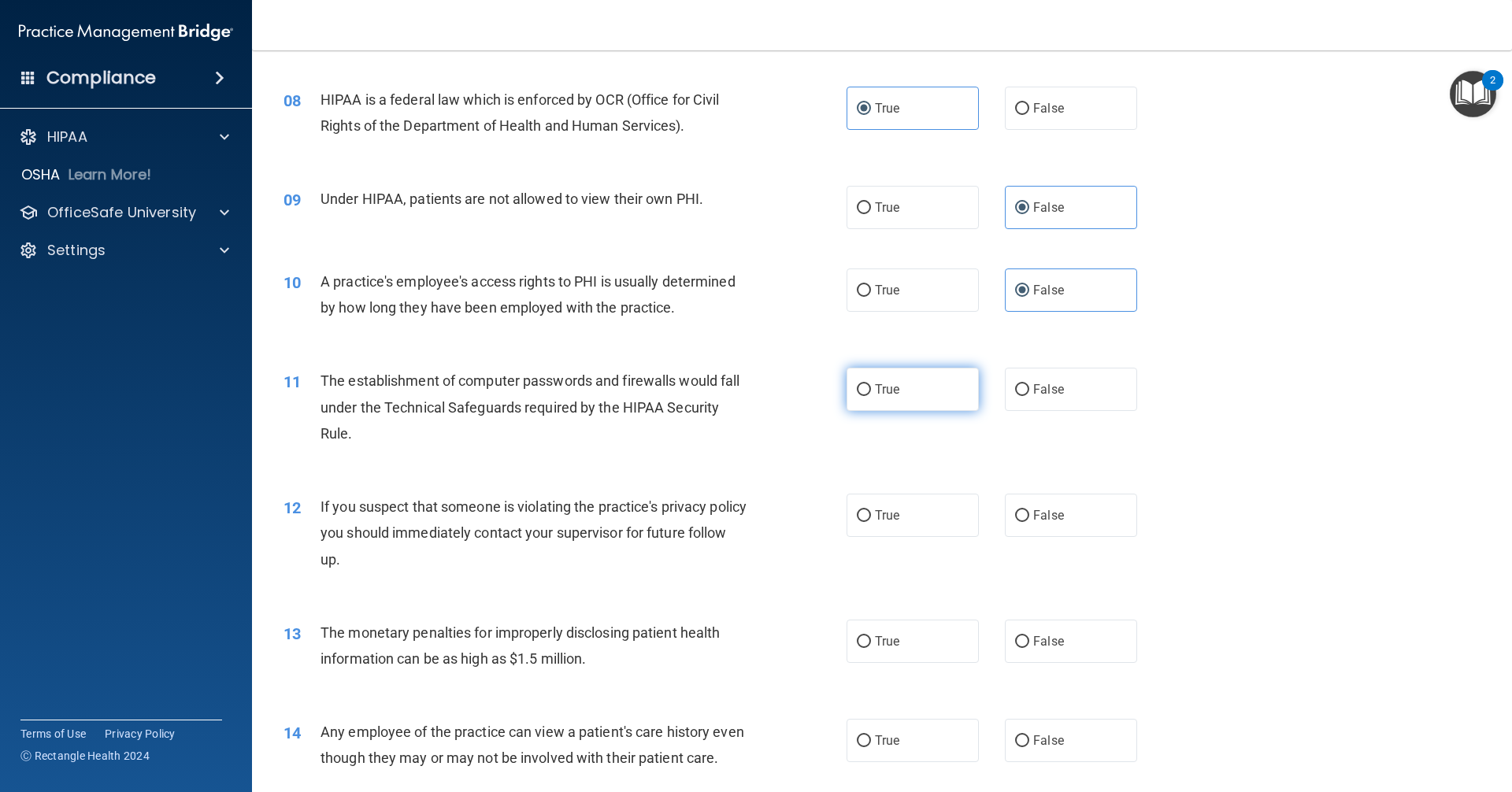
radio input "true"
click at [731, 518] on label "True" at bounding box center [912, 515] width 132 height 44
click at [731, 518] on input "True" at bounding box center [863, 516] width 14 height 12
radio input "true"
click at [731, 642] on label "True" at bounding box center [912, 641] width 132 height 44
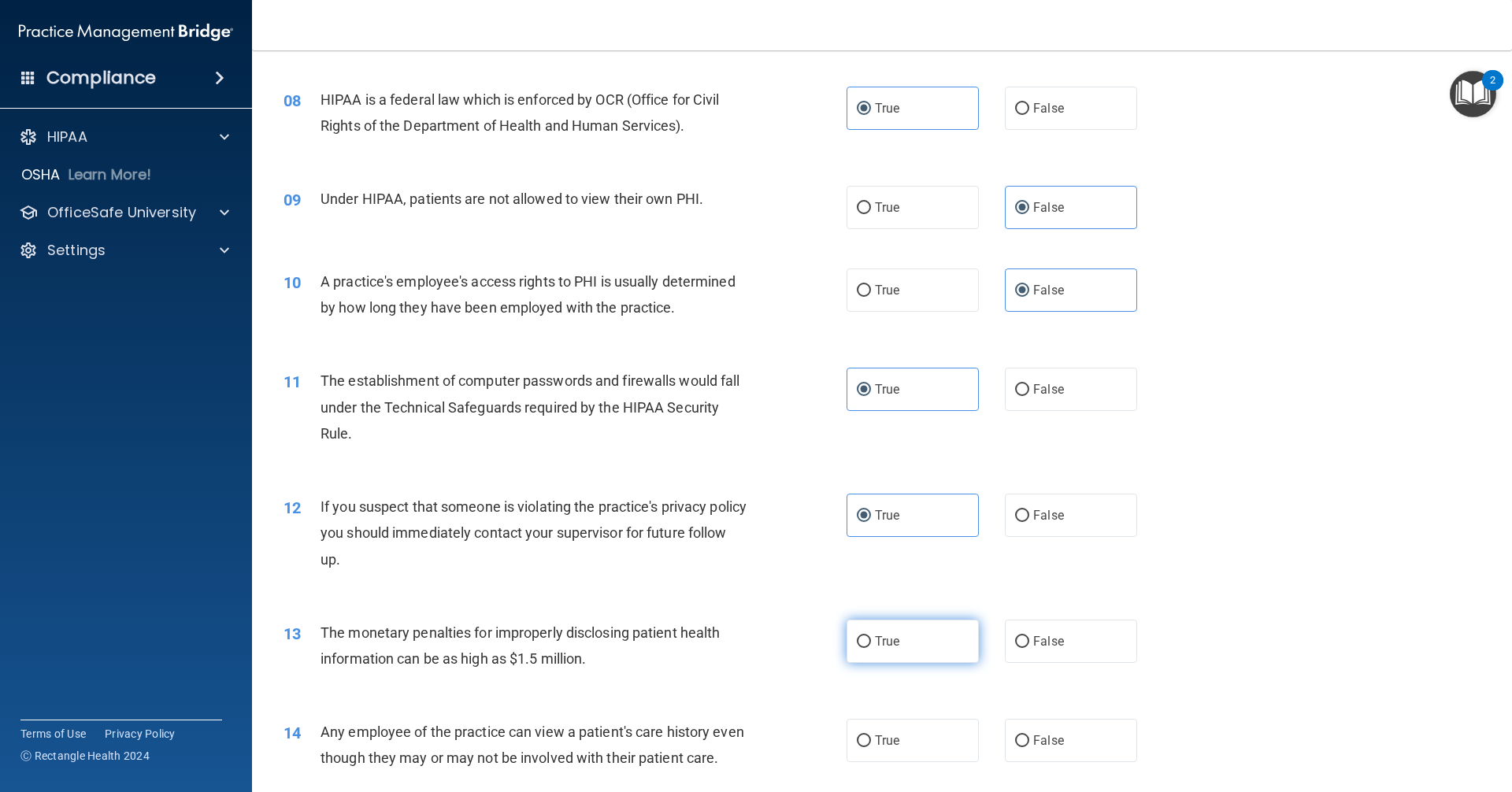
click at [731, 642] on input "True" at bounding box center [863, 642] width 14 height 12
radio input "true"
click at [731, 736] on span "False" at bounding box center [1048, 740] width 30 height 15
click at [731, 736] on input "False" at bounding box center [1021, 741] width 14 height 12
radio input "true"
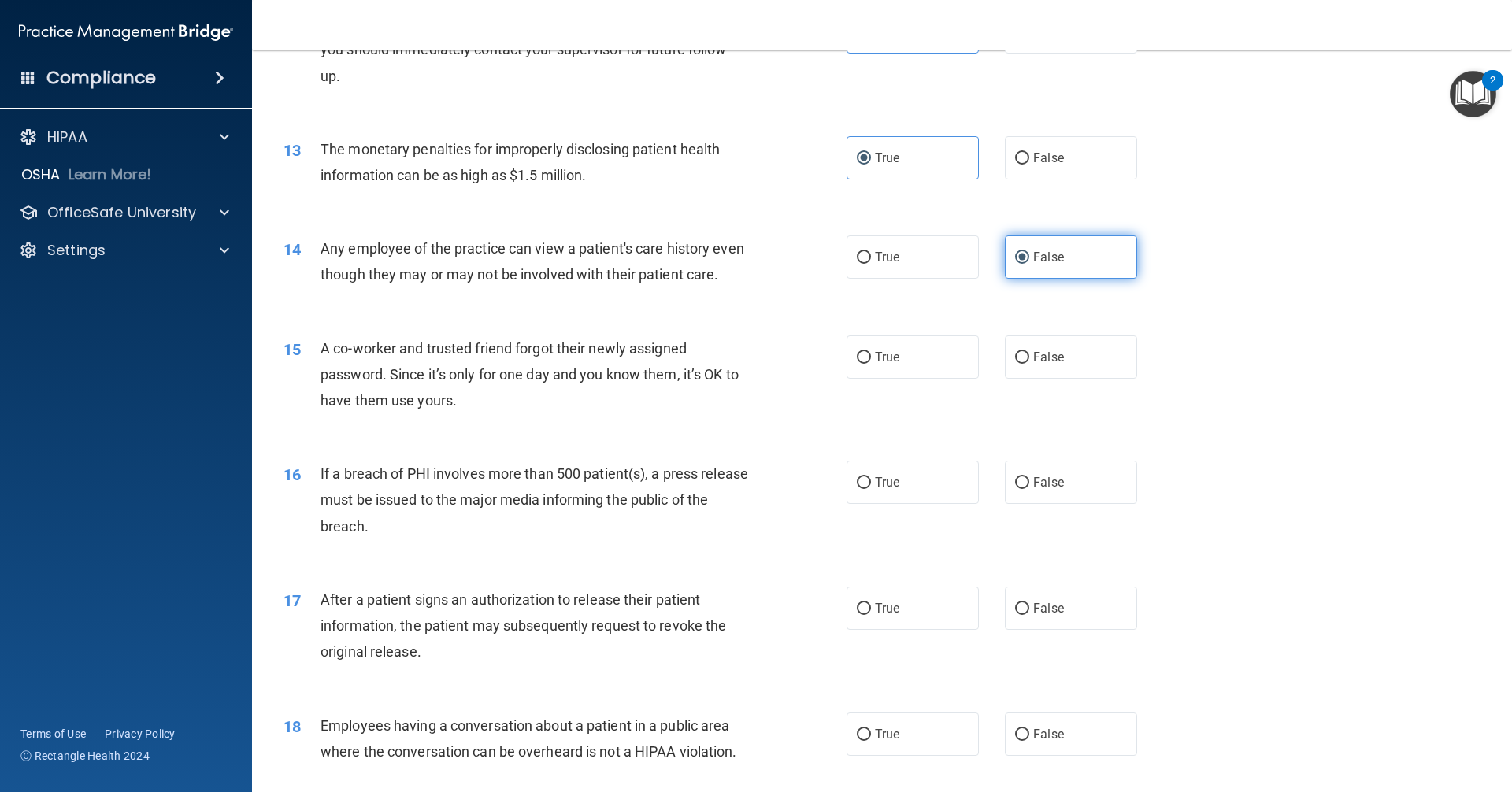
scroll to position [1495, 0]
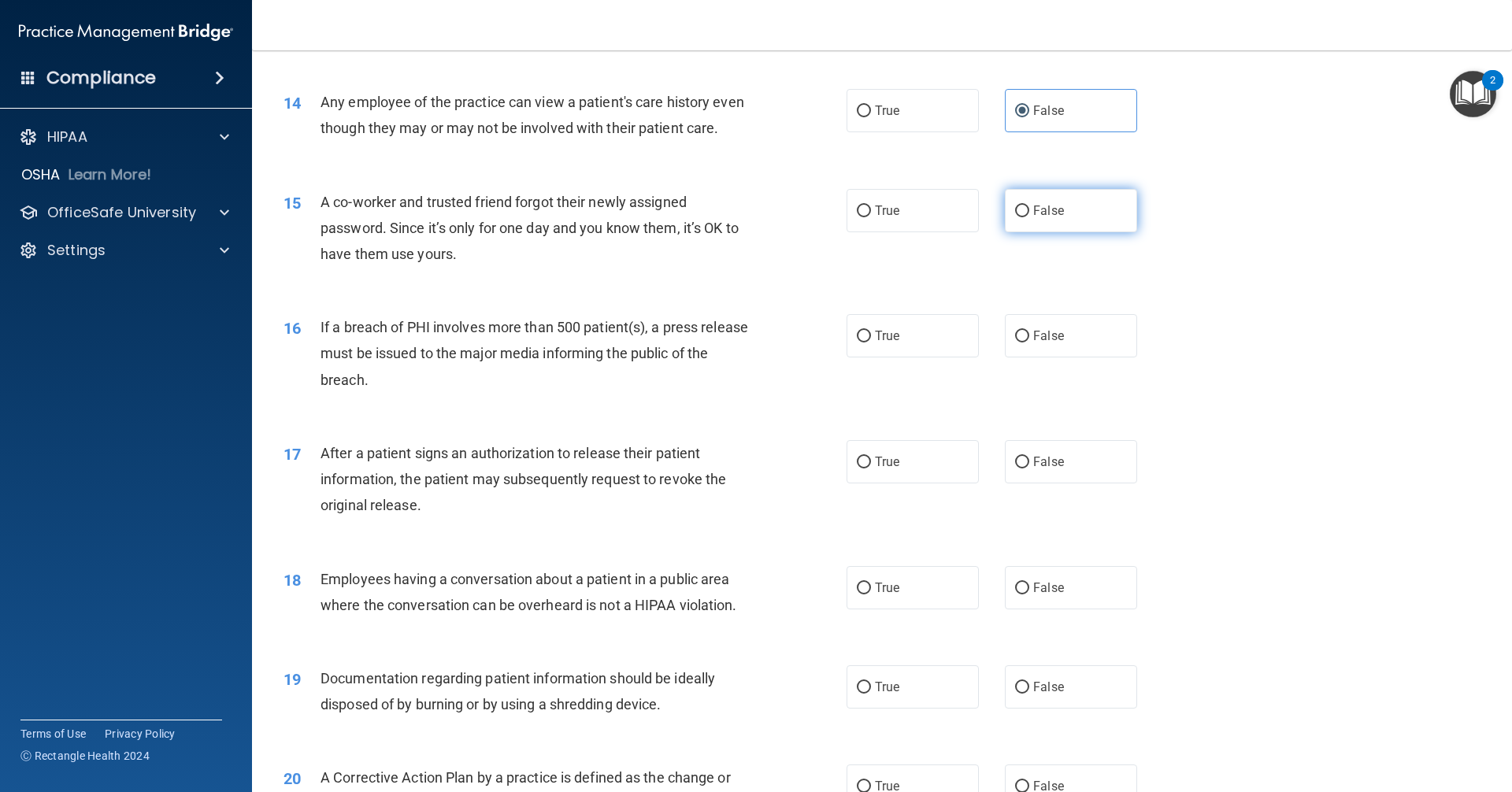
click at [731, 218] on span "False" at bounding box center [1048, 210] width 30 height 15
click at [731, 217] on input "False" at bounding box center [1021, 211] width 14 height 12
radio input "true"
click at [731, 357] on label "True" at bounding box center [912, 335] width 132 height 44
click at [731, 343] on input "True" at bounding box center [863, 336] width 14 height 12
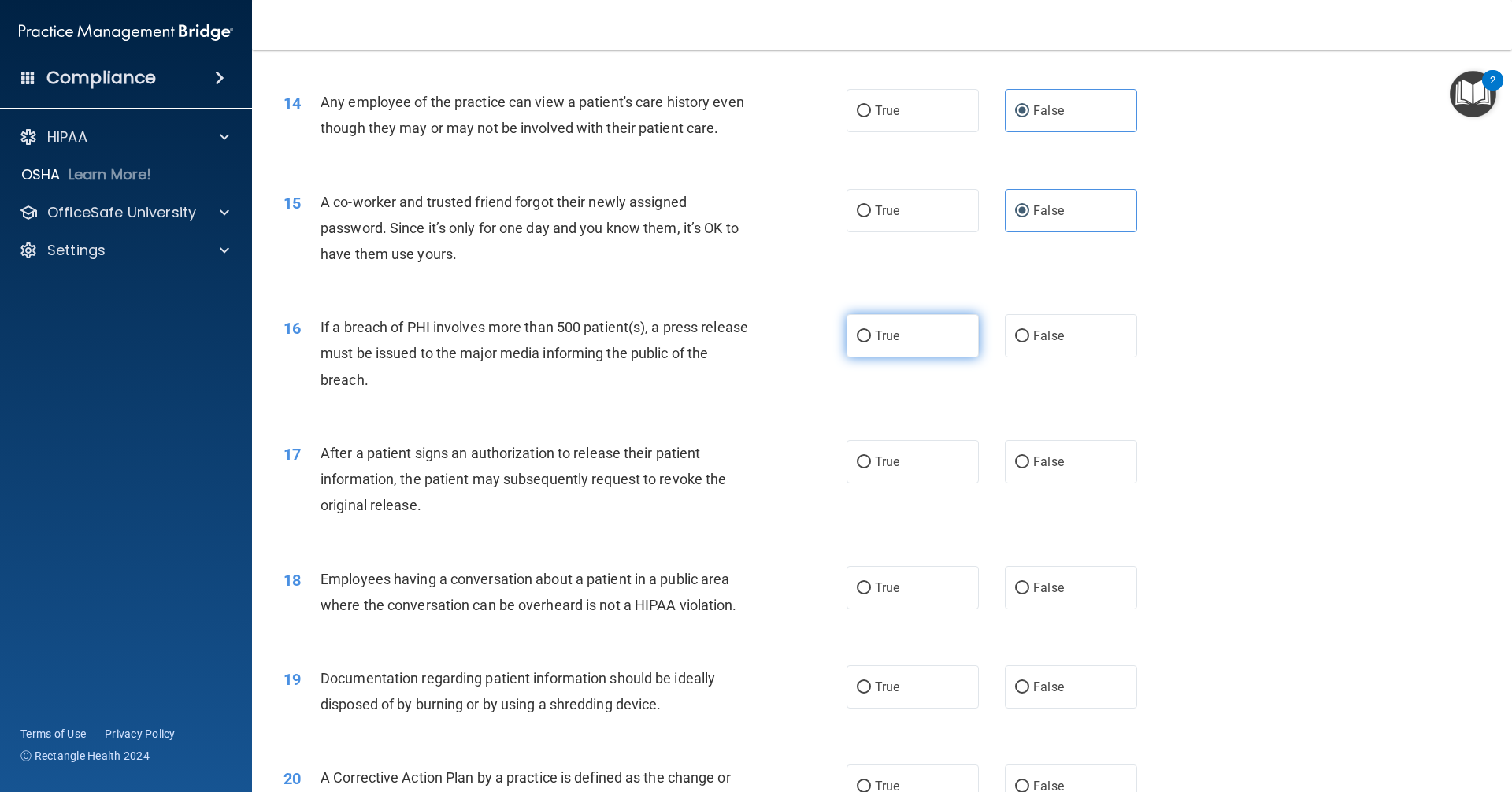
radio input "true"
click at [731, 483] on label "True" at bounding box center [912, 462] width 132 height 44
click at [731, 468] on input "True" at bounding box center [863, 463] width 14 height 12
radio input "true"
click at [731, 610] on label "False" at bounding box center [1071, 587] width 132 height 44
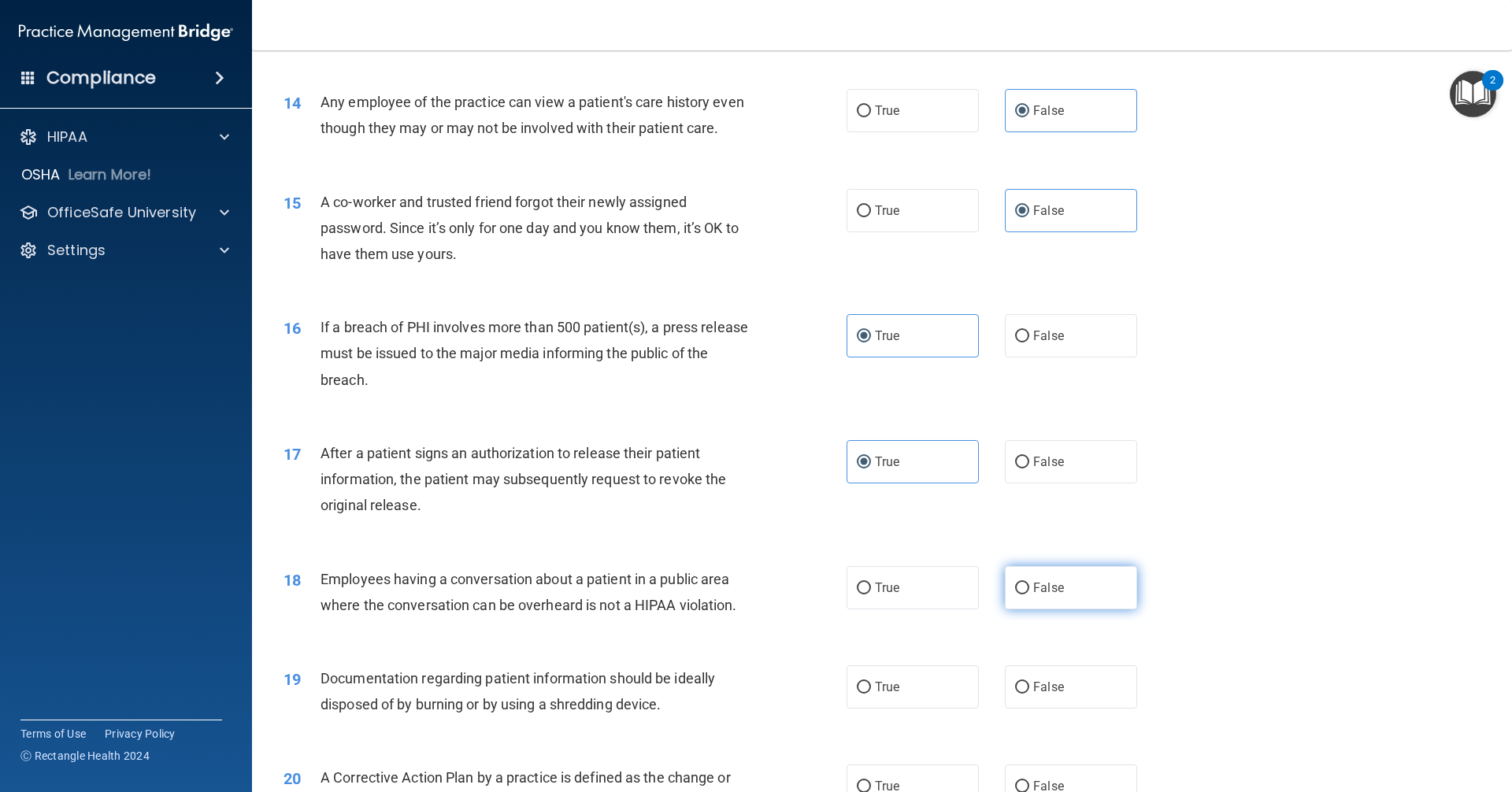
click at [731, 594] on input "False" at bounding box center [1021, 588] width 14 height 12
radio input "true"
click at [731, 707] on label "True" at bounding box center [912, 687] width 132 height 44
click at [731, 693] on input "True" at bounding box center [863, 688] width 14 height 12
radio input "true"
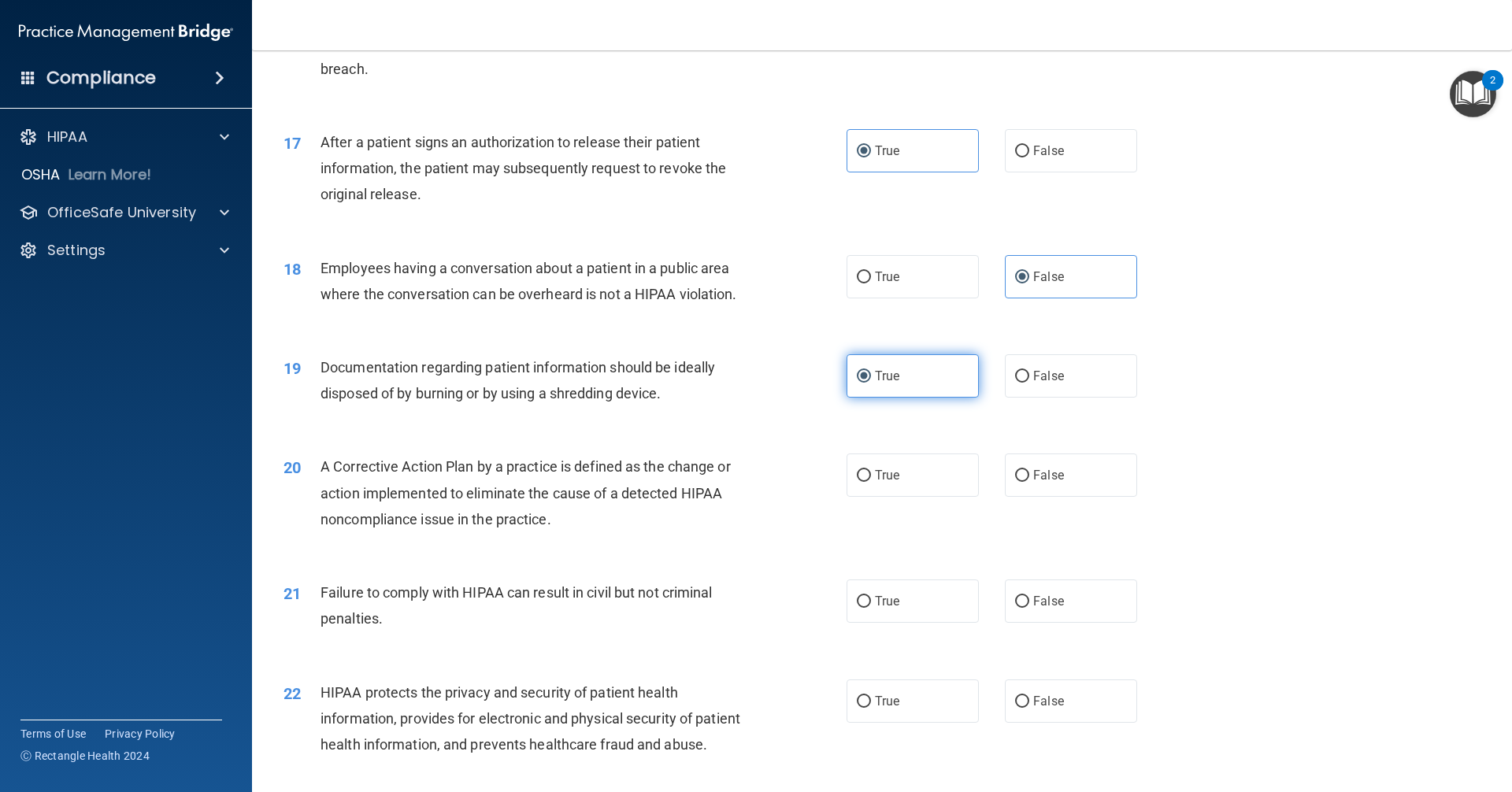
scroll to position [1811, 0]
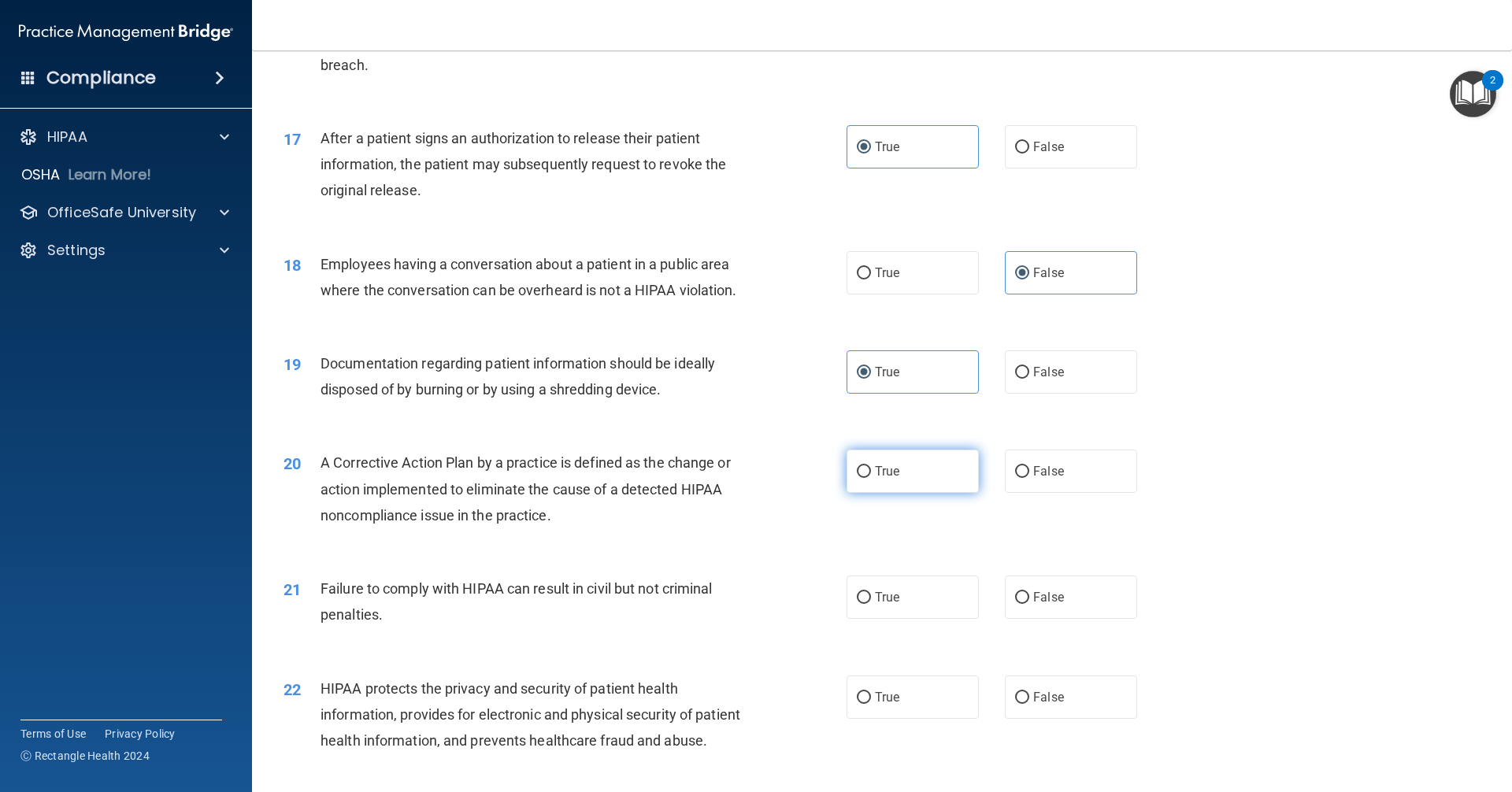
click at [731, 493] on label "True" at bounding box center [912, 471] width 132 height 44
click at [731, 478] on input "True" at bounding box center [863, 472] width 14 height 12
radio input "true"
click at [731, 605] on span "False" at bounding box center [1048, 597] width 30 height 15
click at [731, 604] on input "False" at bounding box center [1021, 597] width 14 height 12
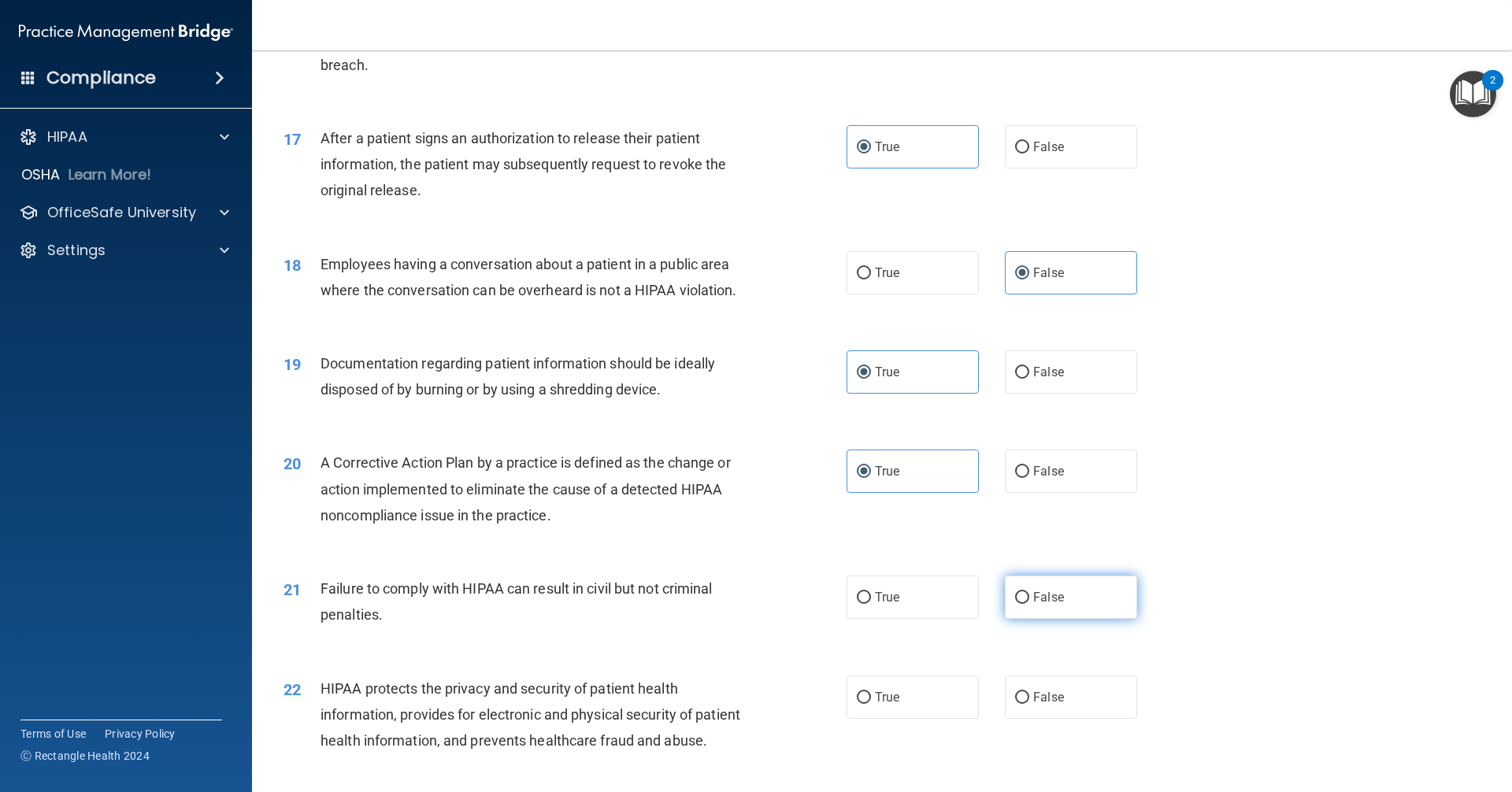
radio input "true"
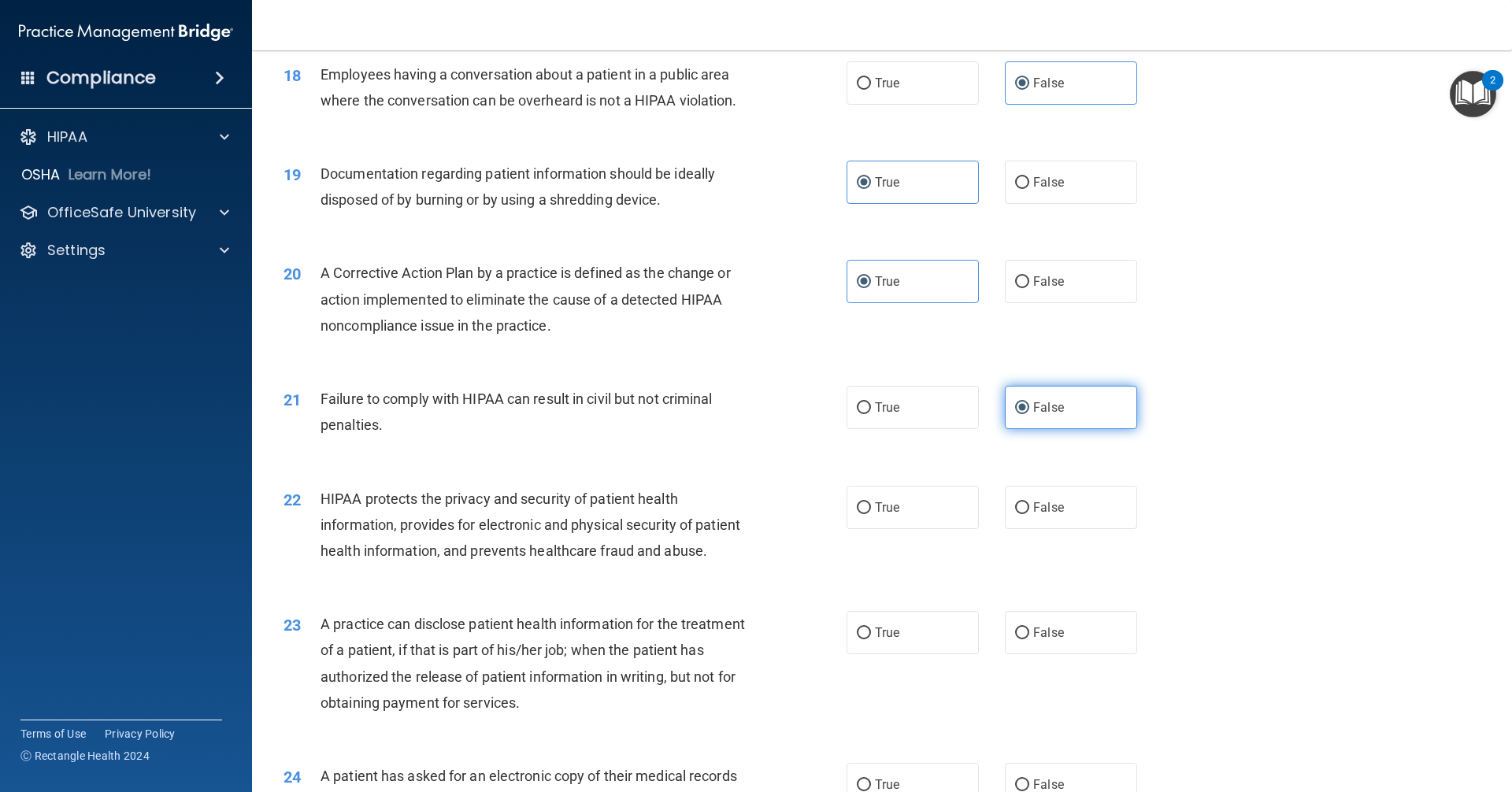
scroll to position [2047, 0]
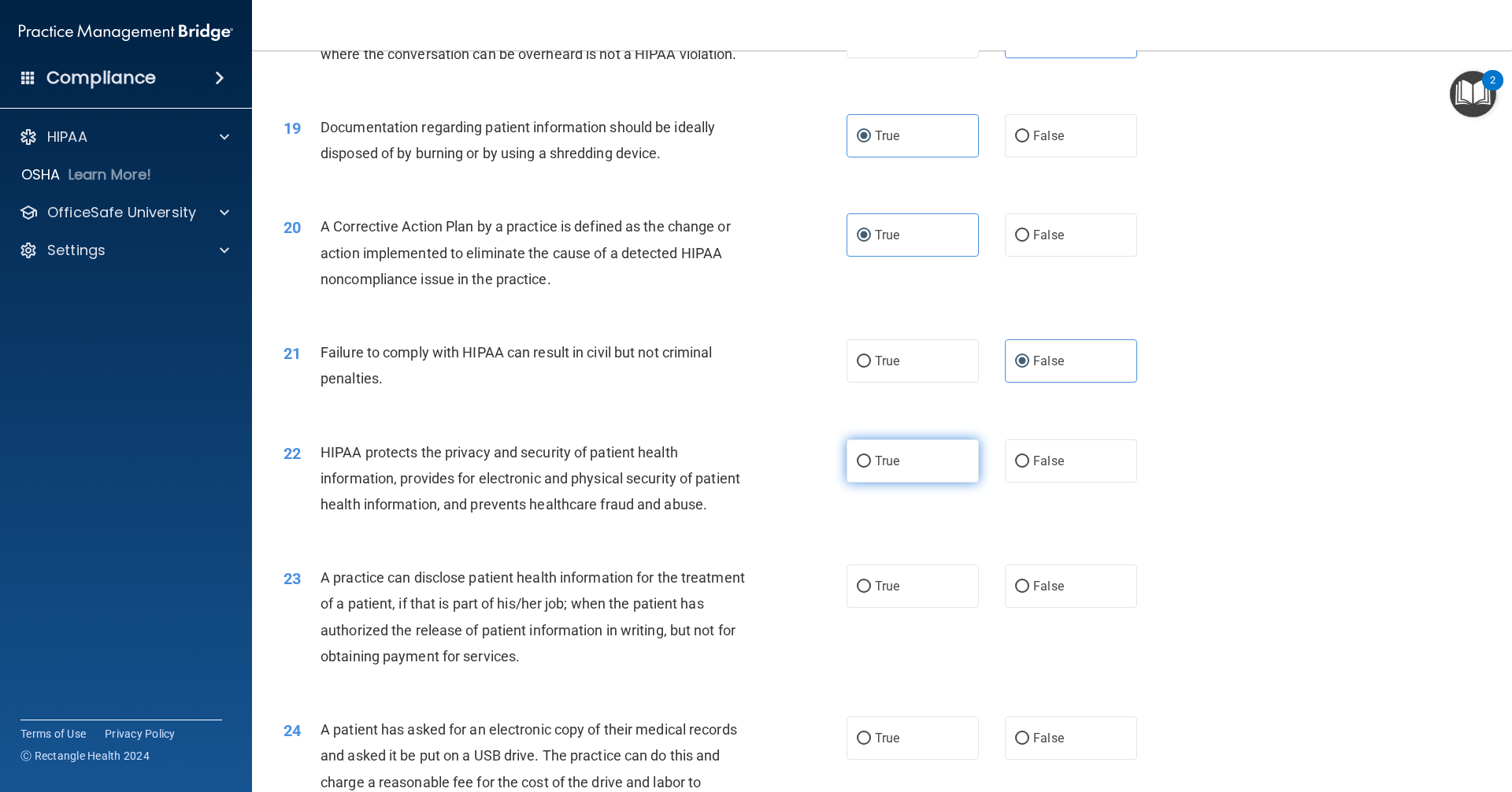
click at [731, 482] on label "True" at bounding box center [912, 461] width 132 height 44
click at [731, 467] on input "True" at bounding box center [863, 462] width 14 height 12
radio input "true"
click at [731, 593] on span "False" at bounding box center [1048, 586] width 30 height 15
click at [731, 592] on input "False" at bounding box center [1021, 587] width 14 height 12
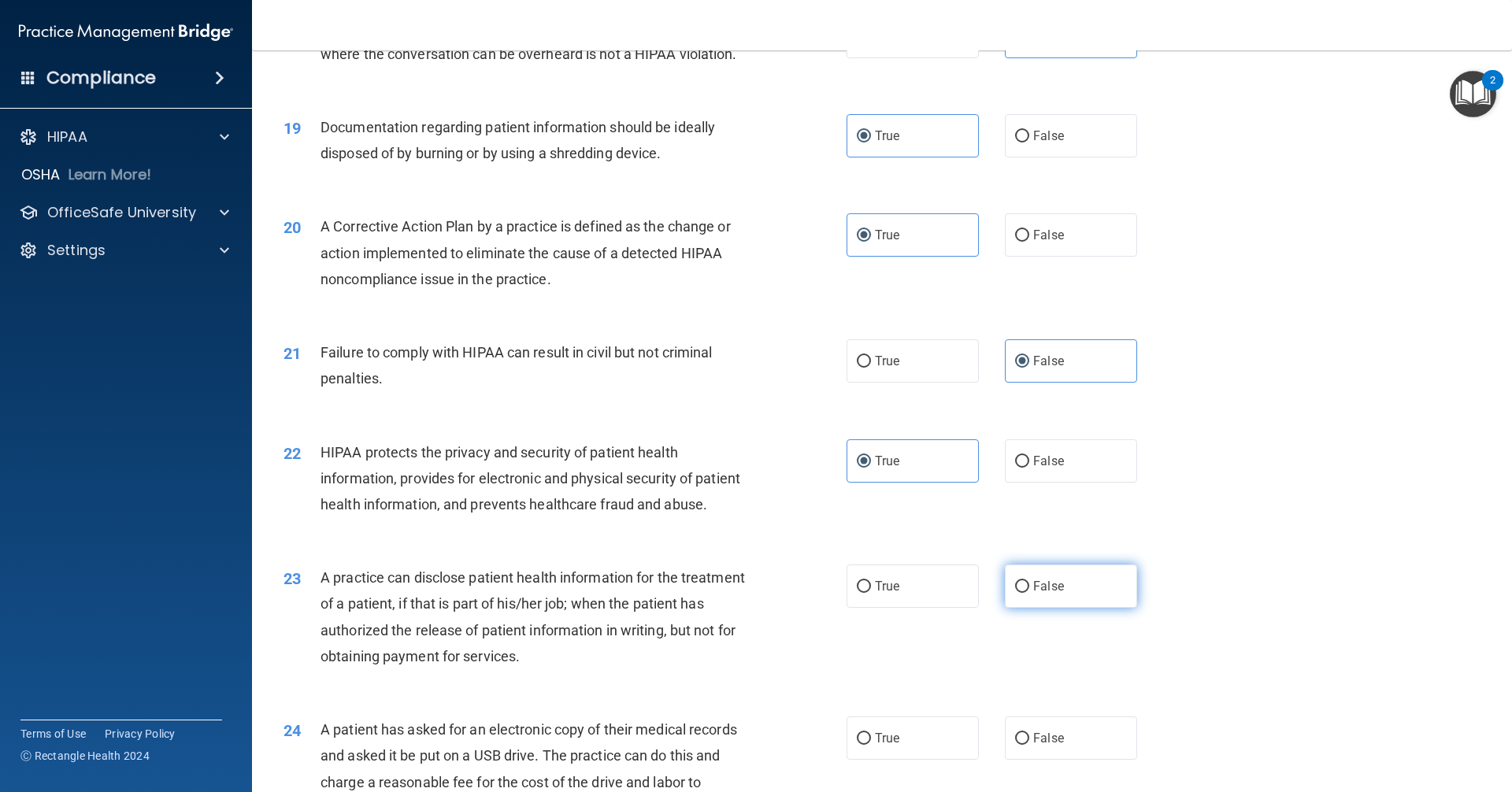
radio input "true"
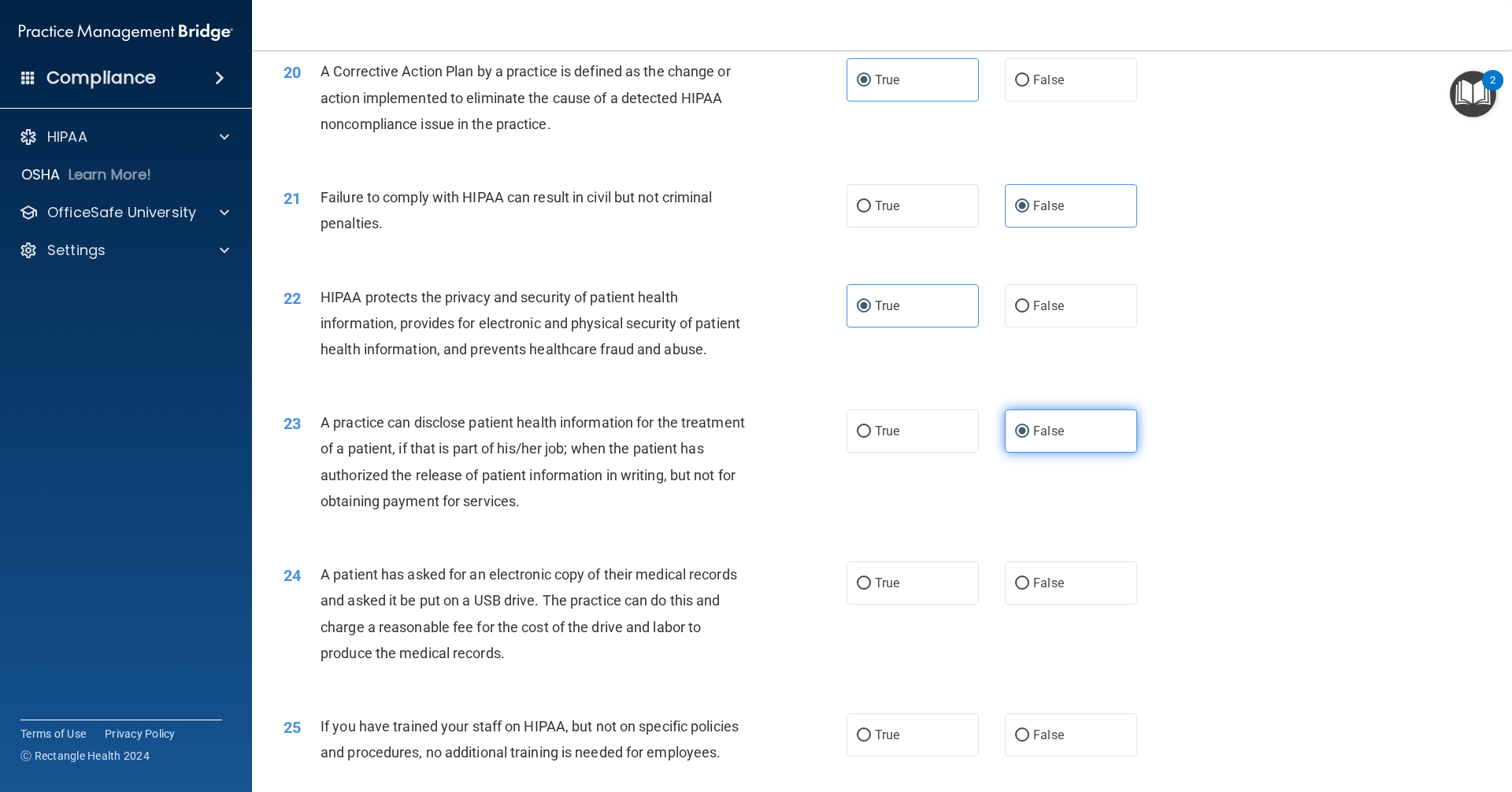
scroll to position [2282, 0]
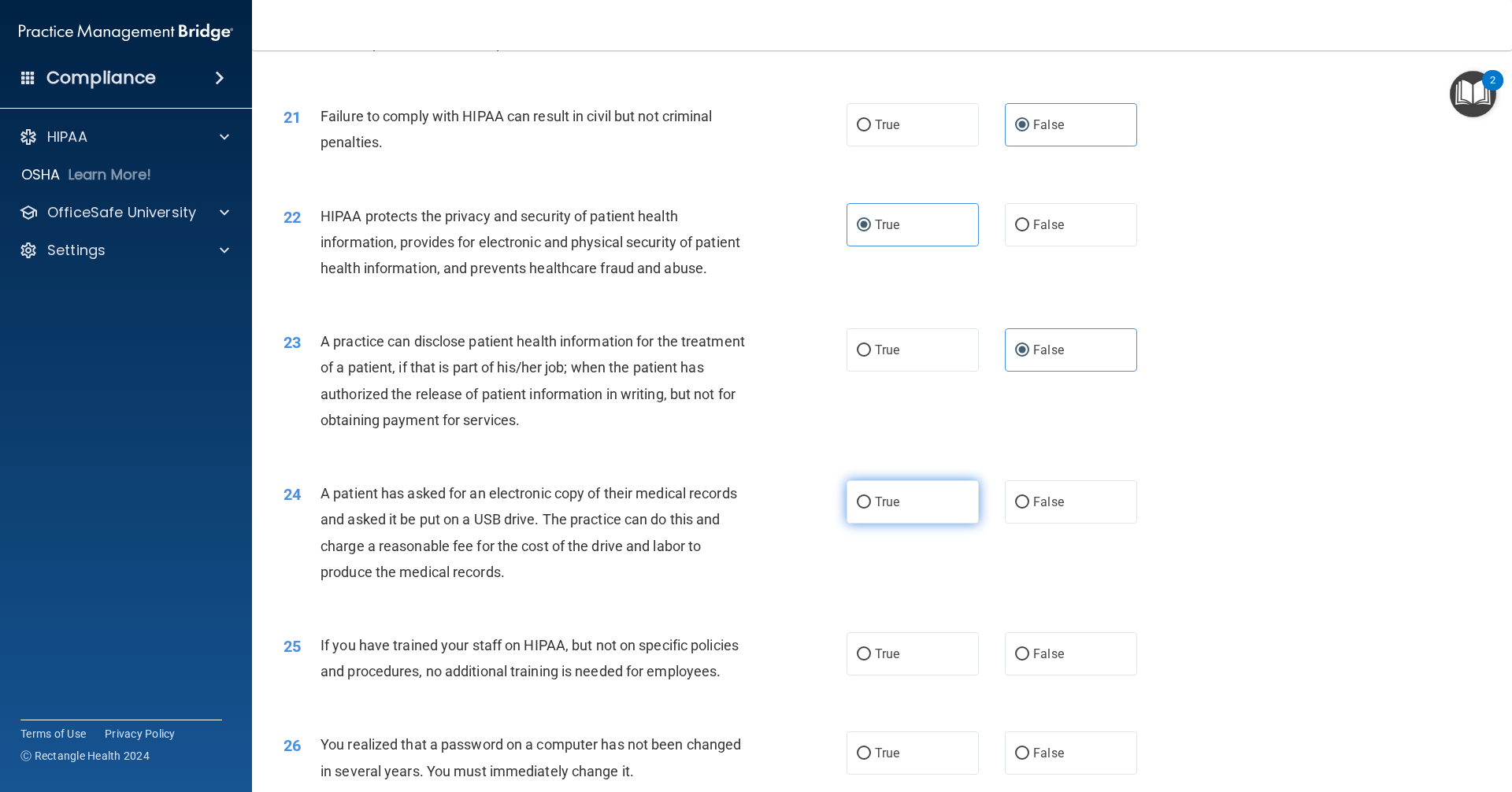
click at [731, 523] on label "True" at bounding box center [912, 501] width 132 height 44
click at [731, 509] on input "True" at bounding box center [863, 503] width 14 height 12
radio input "true"
click at [731, 711] on div "25 If you have trained your staff on HIPAA, but not on specific policies and pr…" at bounding box center [882, 661] width 1220 height 99
click at [731, 675] on label "False" at bounding box center [1071, 653] width 132 height 44
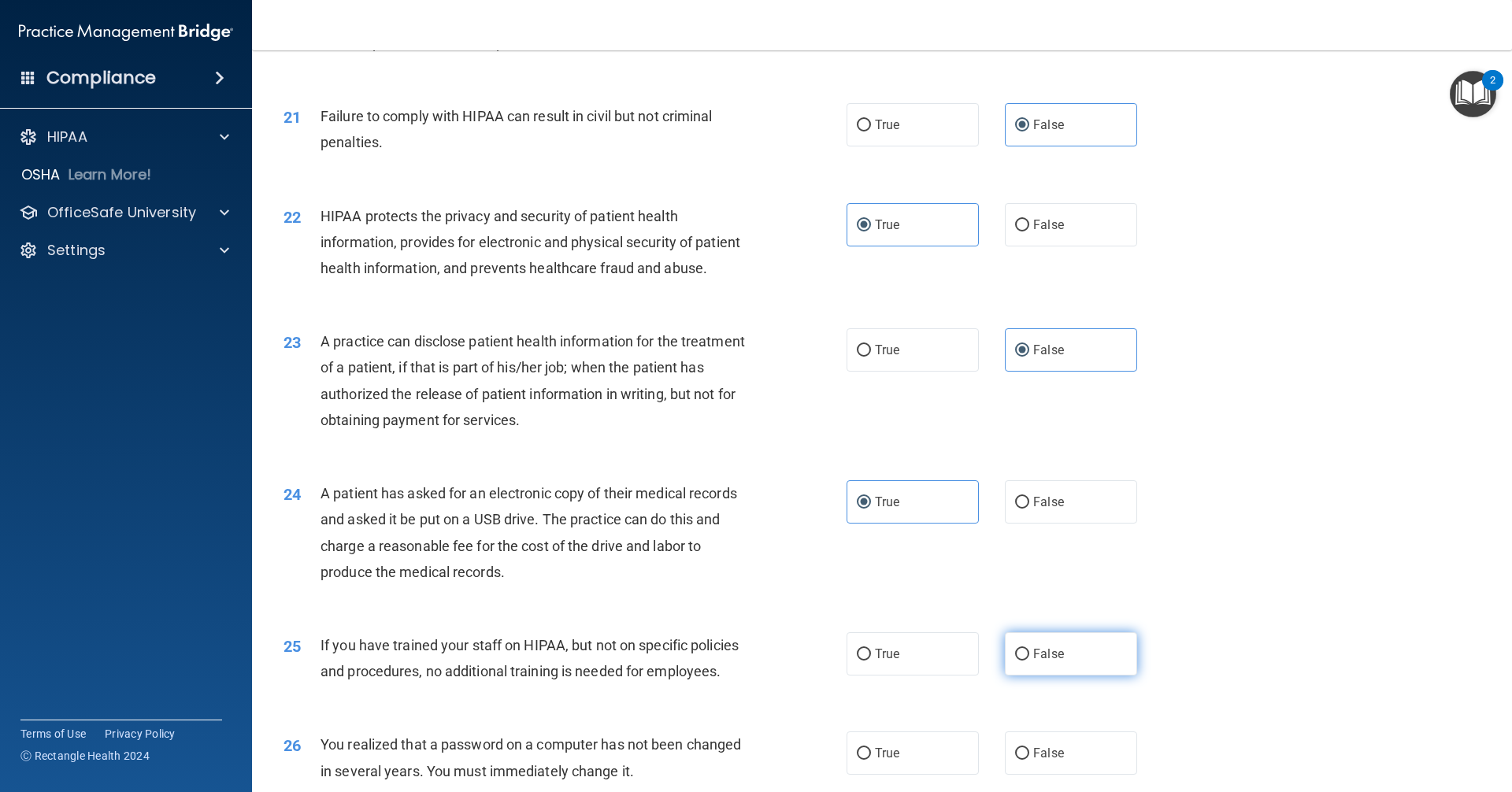
click at [731, 661] on input "False" at bounding box center [1021, 654] width 14 height 12
radio input "true"
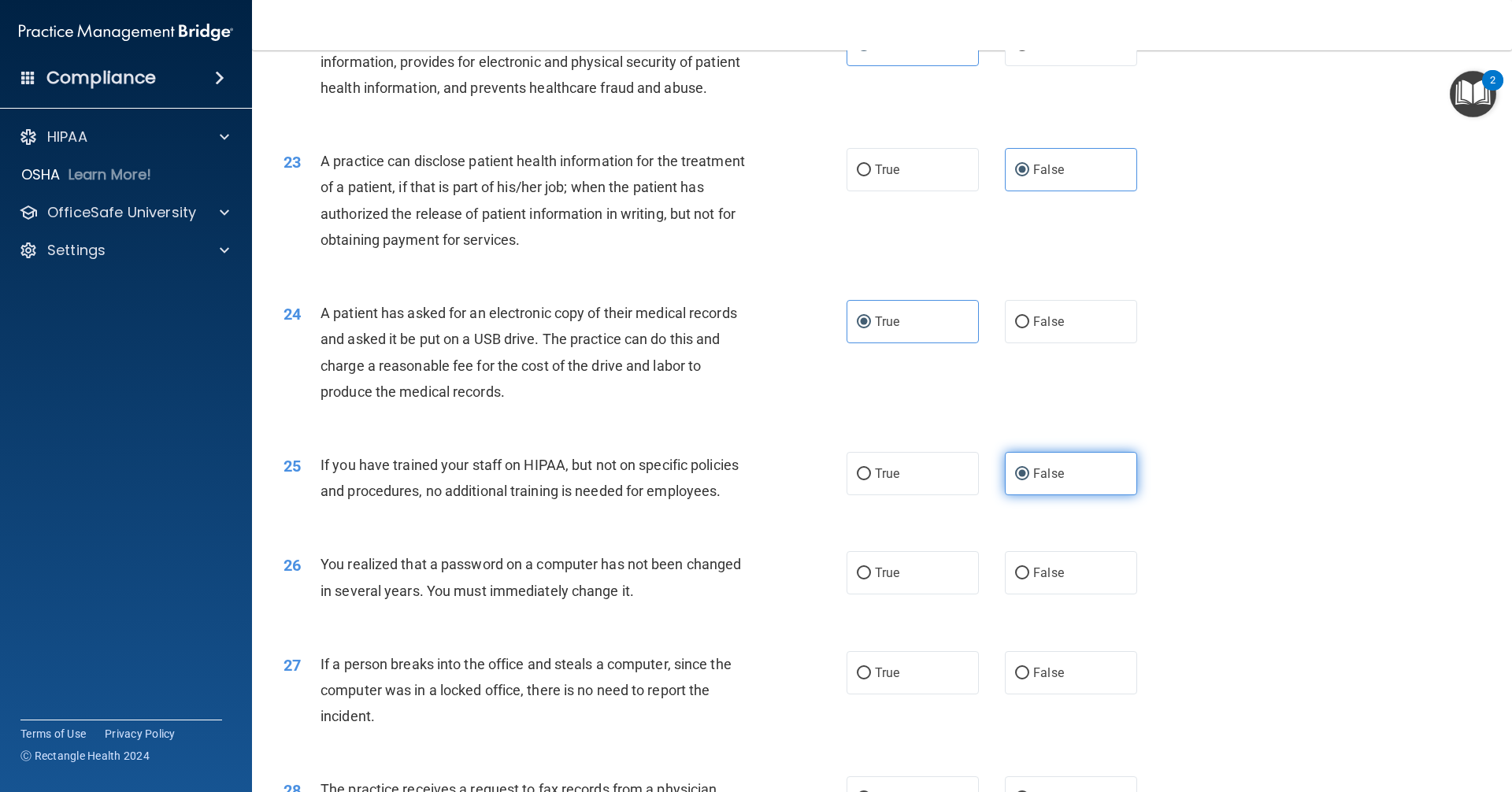
scroll to position [2519, 0]
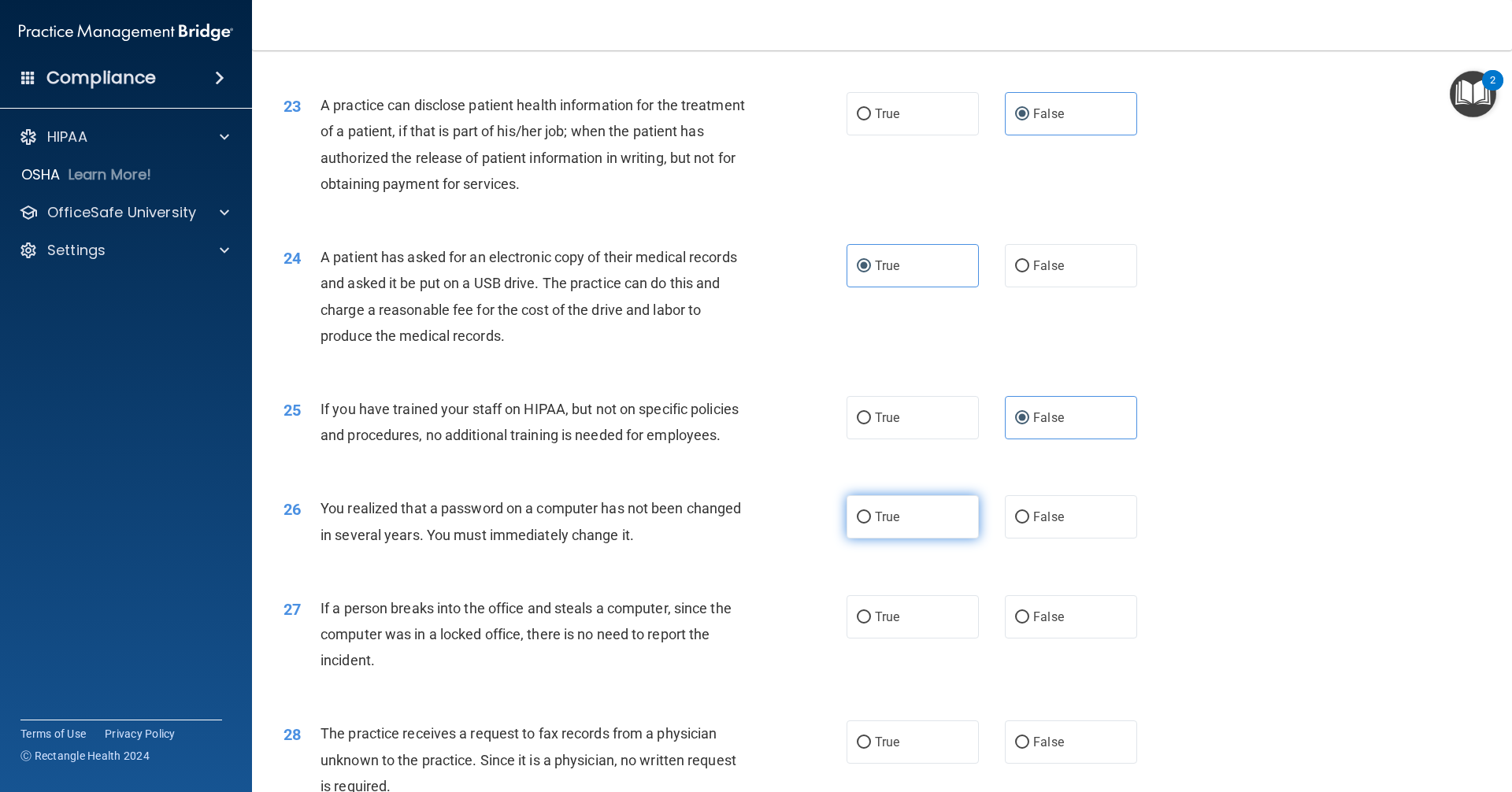
click at [731, 538] on label "True" at bounding box center [912, 517] width 132 height 44
click at [731, 523] on input "True" at bounding box center [863, 518] width 14 height 12
radio input "true"
click at [731, 624] on span "False" at bounding box center [1048, 617] width 30 height 15
click at [731, 624] on input "False" at bounding box center [1021, 617] width 14 height 12
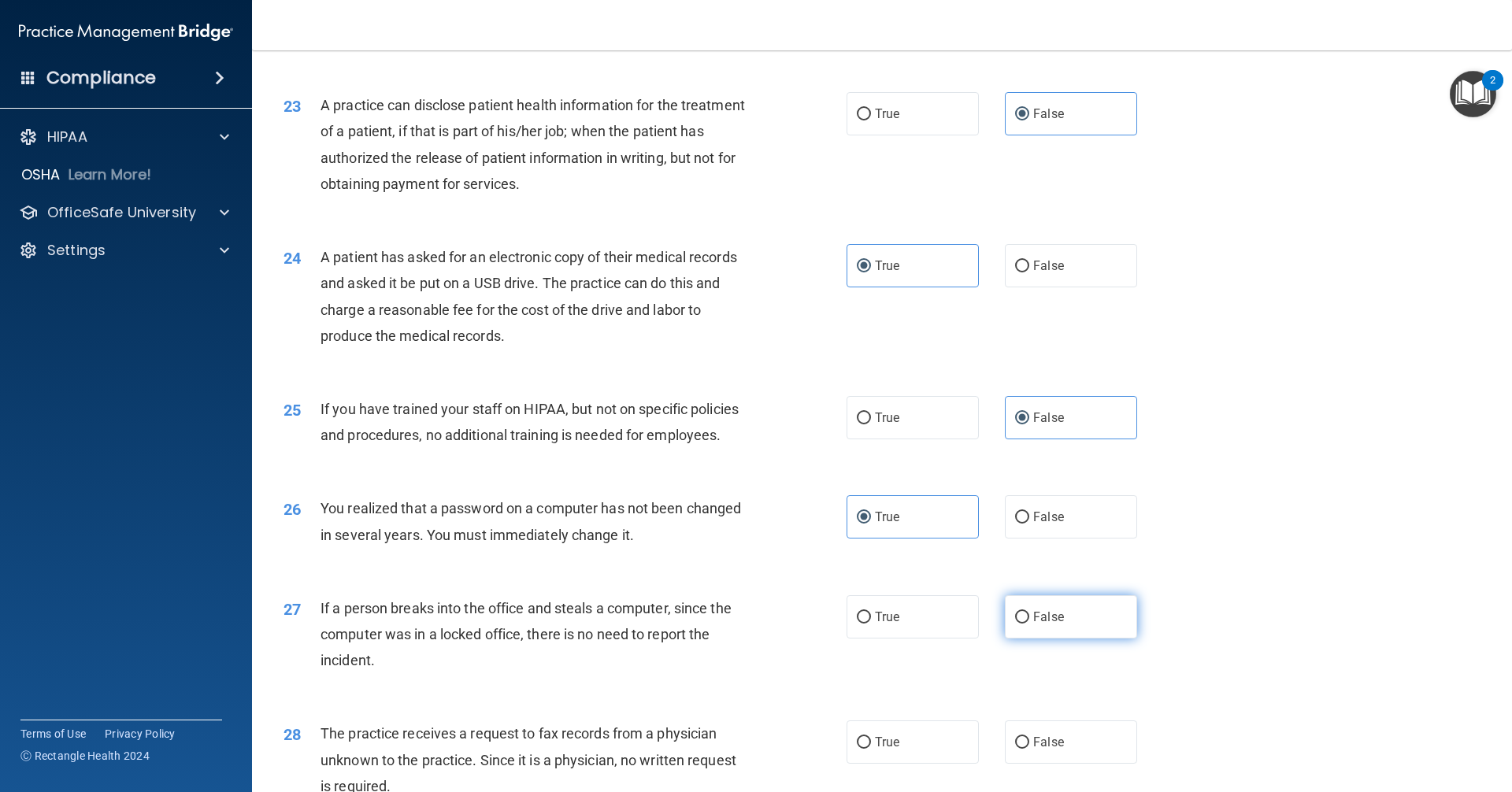
radio input "true"
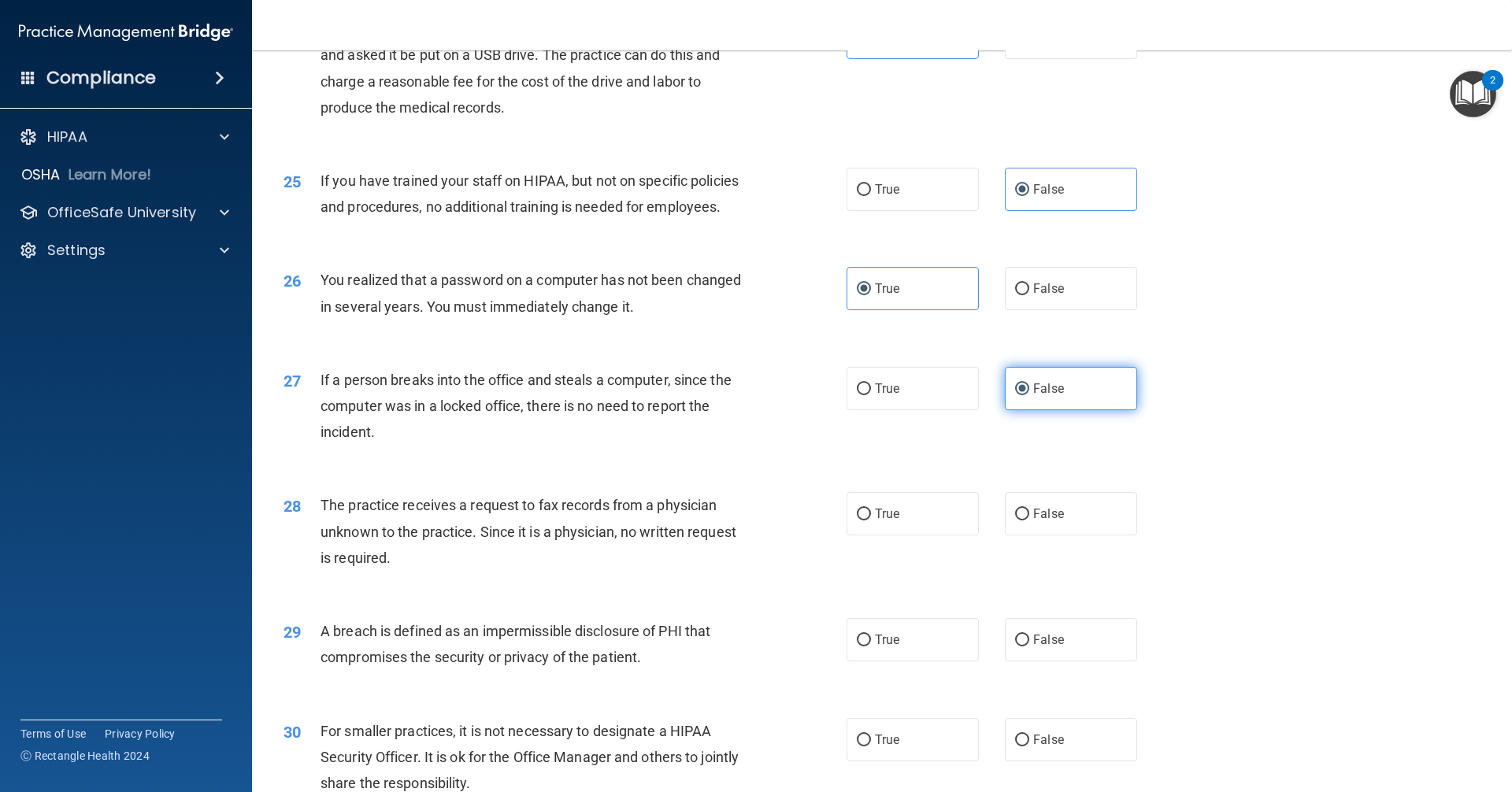
scroll to position [2755, 0]
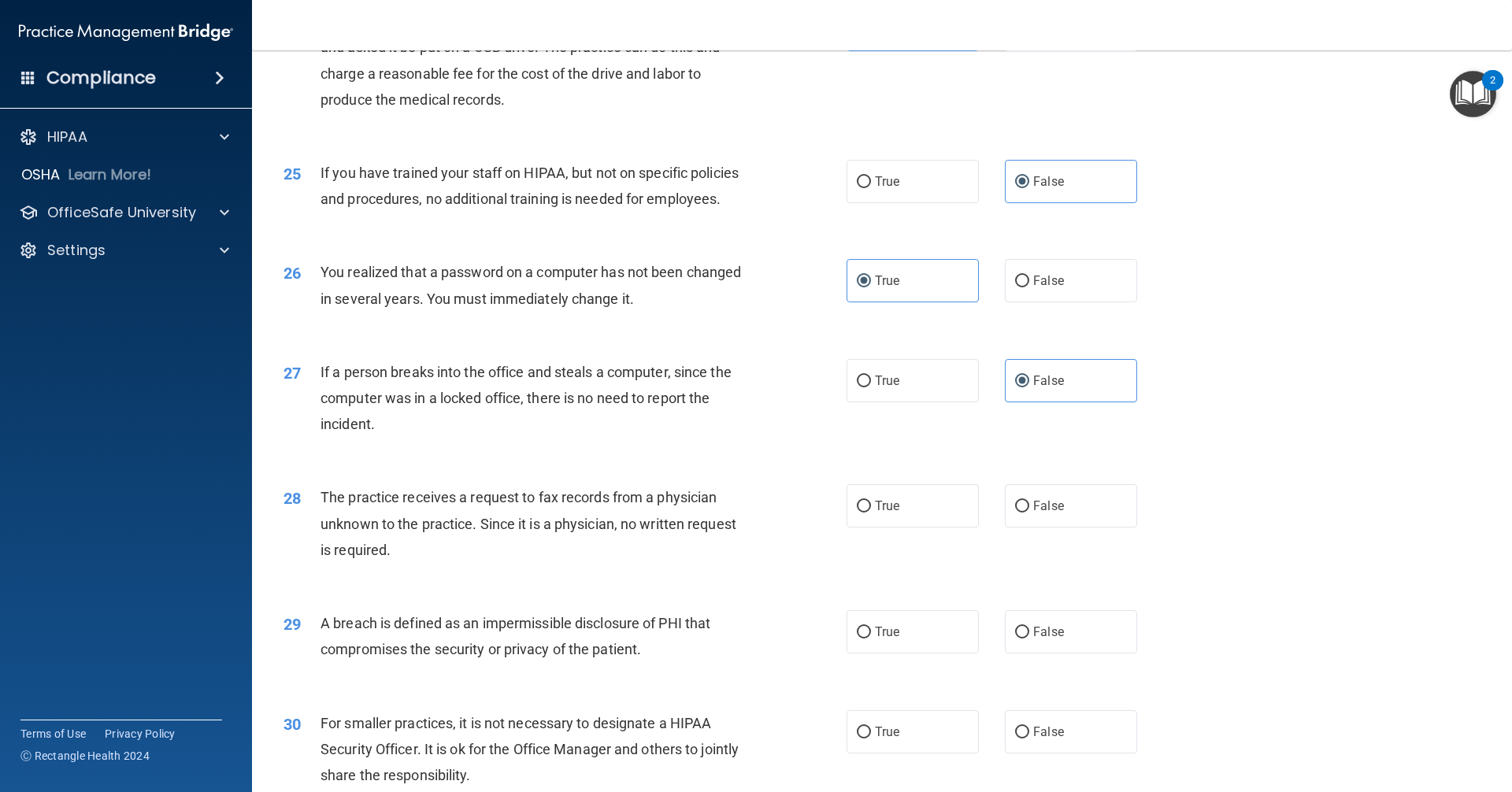
drag, startPoint x: 1033, startPoint y: 569, endPoint x: 999, endPoint y: 605, distance: 49.5
click at [731, 527] on label "False" at bounding box center [1071, 505] width 132 height 44
click at [731, 513] on input "False" at bounding box center [1021, 506] width 14 height 12
radio input "true"
click at [731, 653] on label "True" at bounding box center [912, 632] width 132 height 44
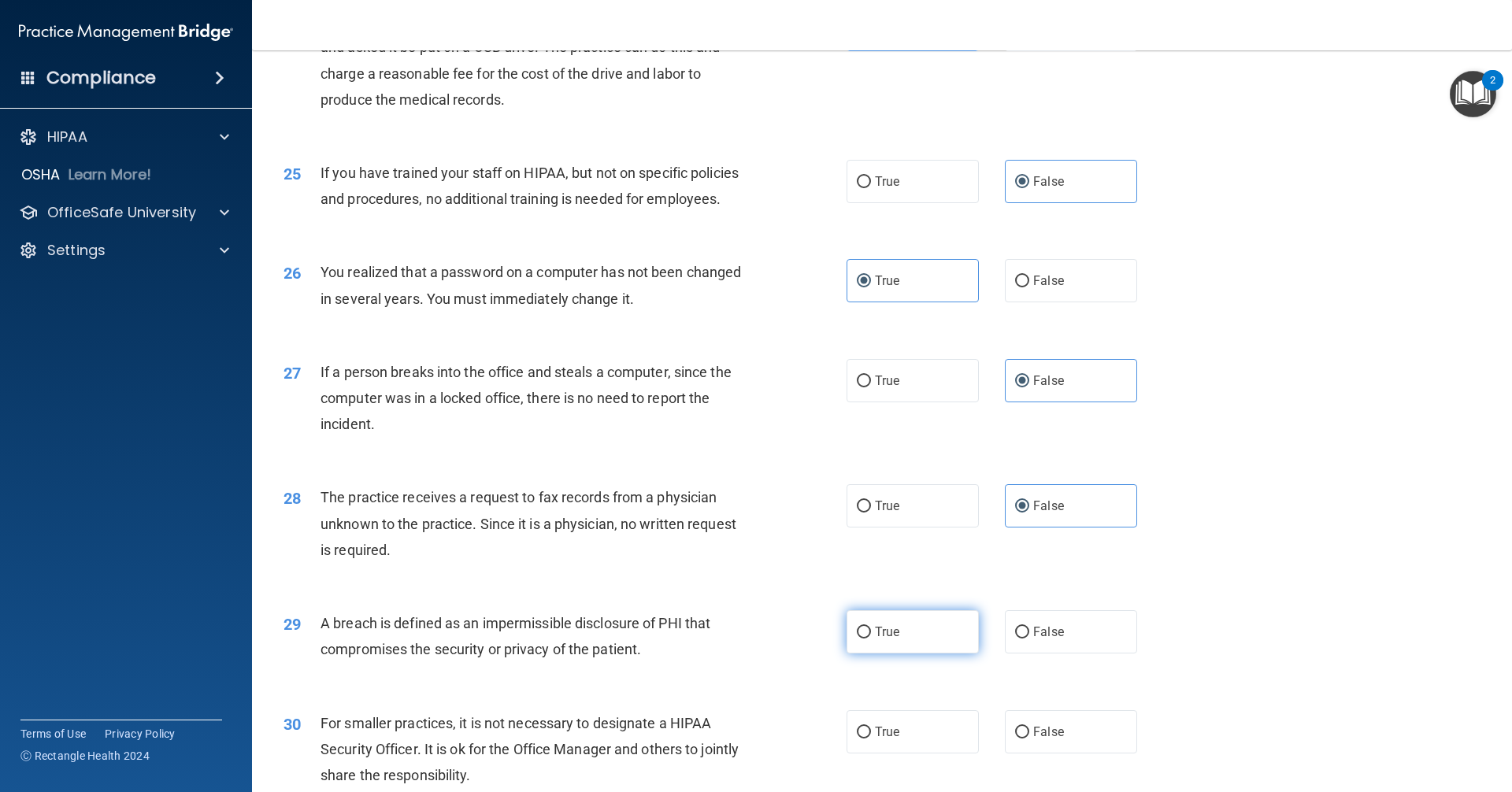
click at [731, 638] on input "True" at bounding box center [863, 633] width 14 height 12
radio input "true"
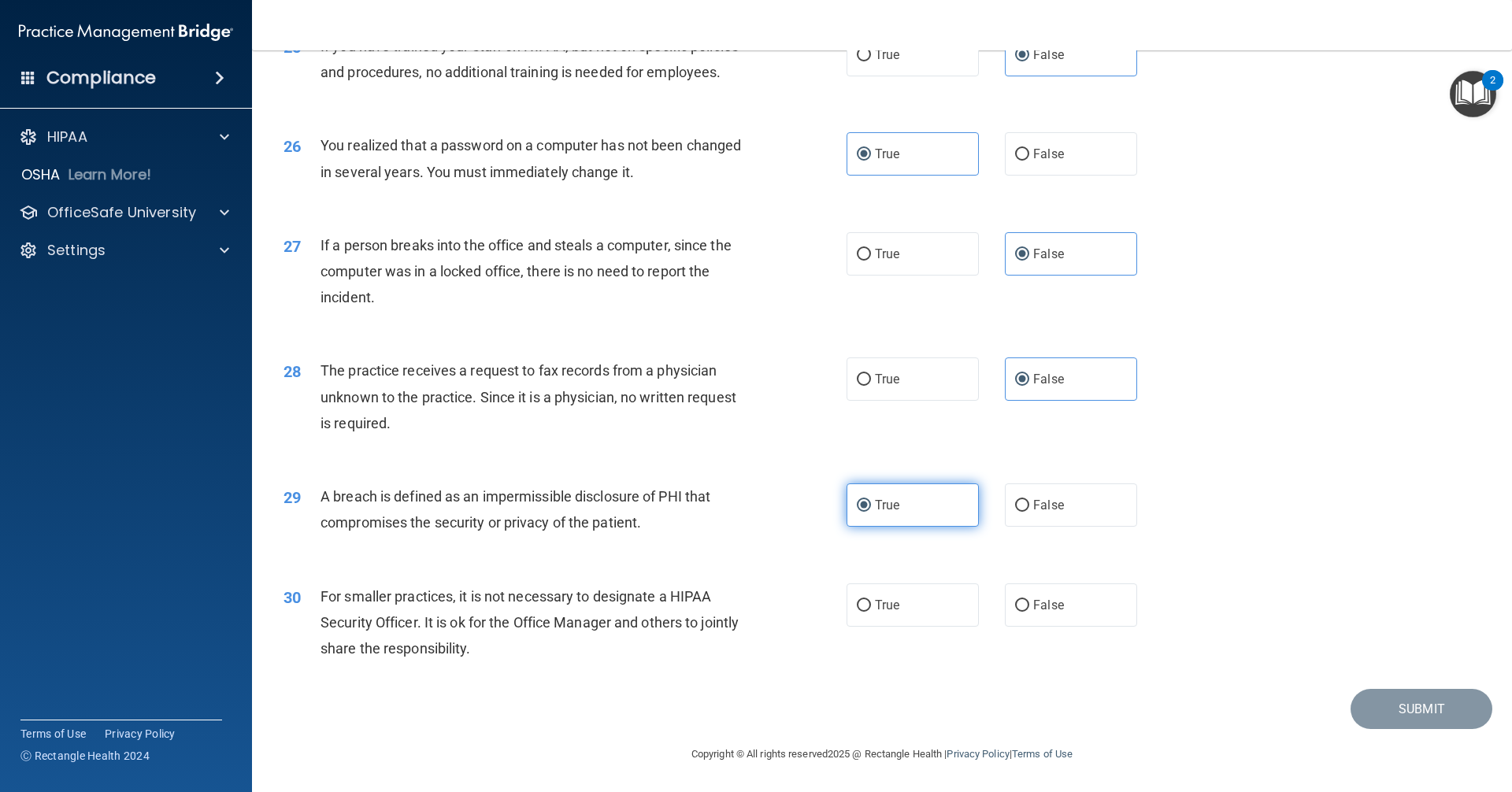
scroll to position [2912, 0]
click at [731, 627] on label "False" at bounding box center [1071, 605] width 132 height 44
click at [731, 611] on input "False" at bounding box center [1021, 606] width 14 height 12
radio input "true"
click at [731, 727] on button "Submit" at bounding box center [1421, 708] width 141 height 40
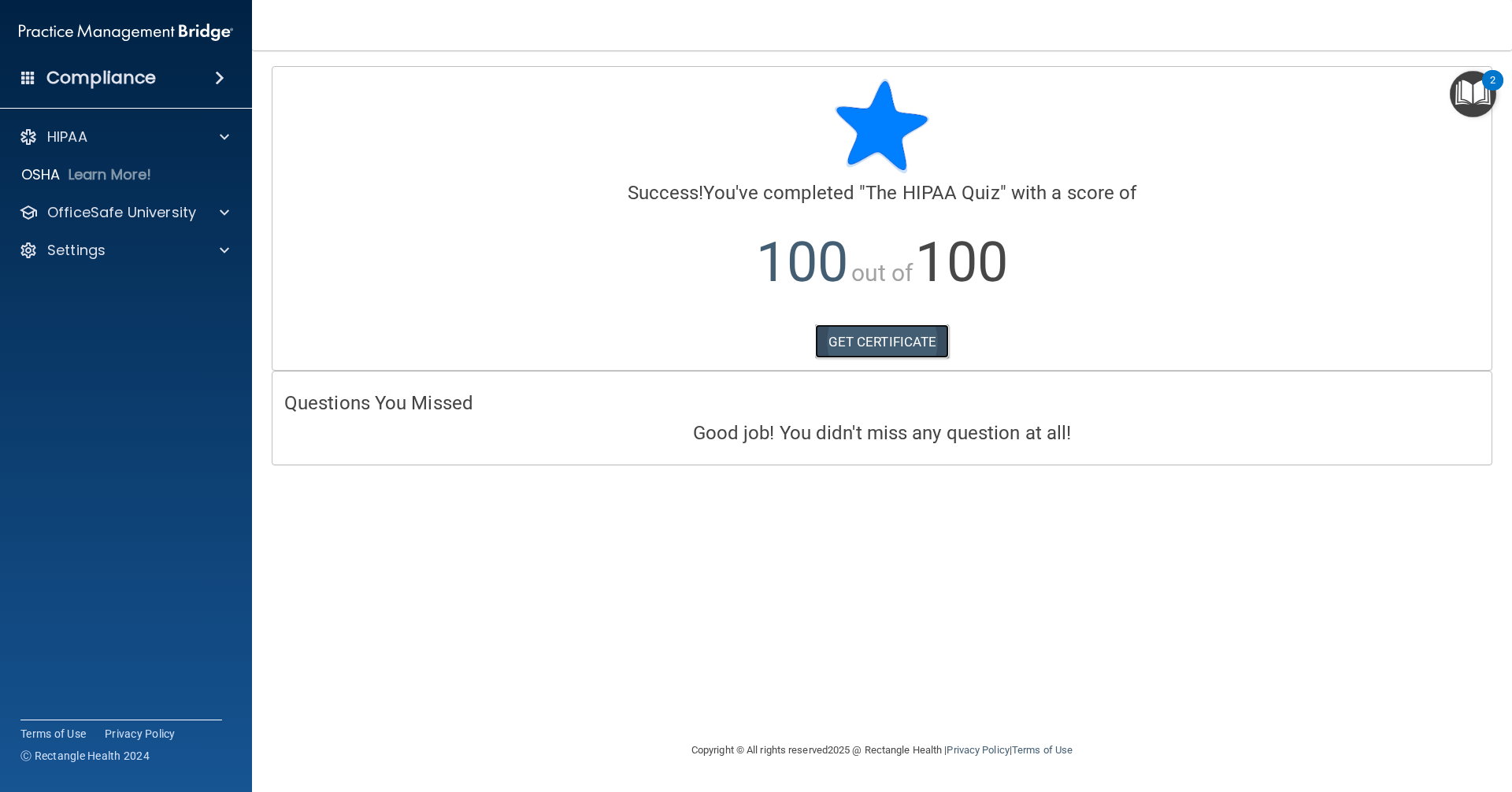
click at [731, 348] on link "GET CERTIFICATE" at bounding box center [883, 342] width 135 height 35
click at [208, 207] on div at bounding box center [222, 212] width 39 height 19
click at [173, 250] on div "HIPAA Training" at bounding box center [118, 250] width 215 height 16
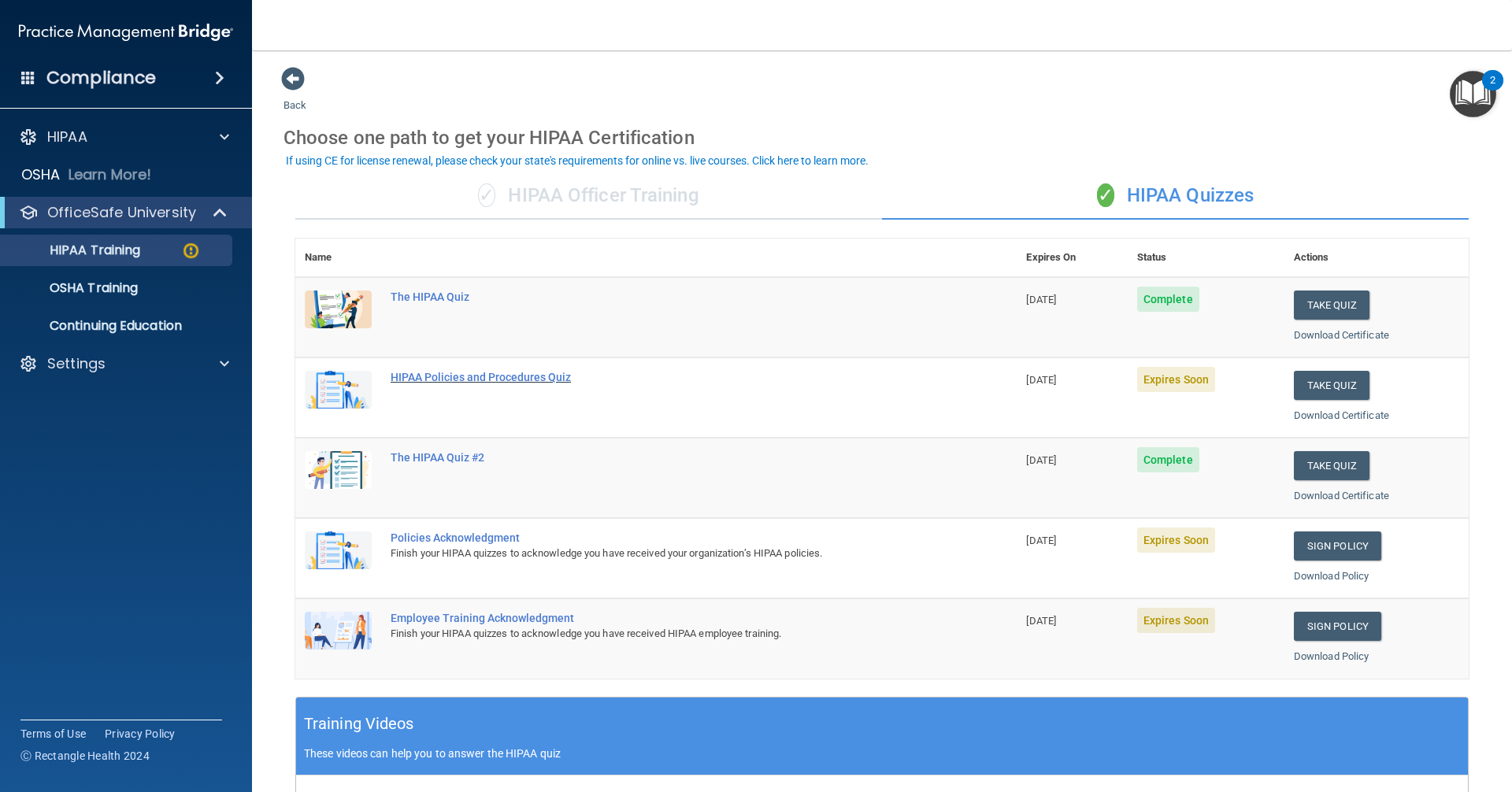
click at [498, 377] on div "HIPAA Policies and Procedures Quiz" at bounding box center [664, 376] width 547 height 12
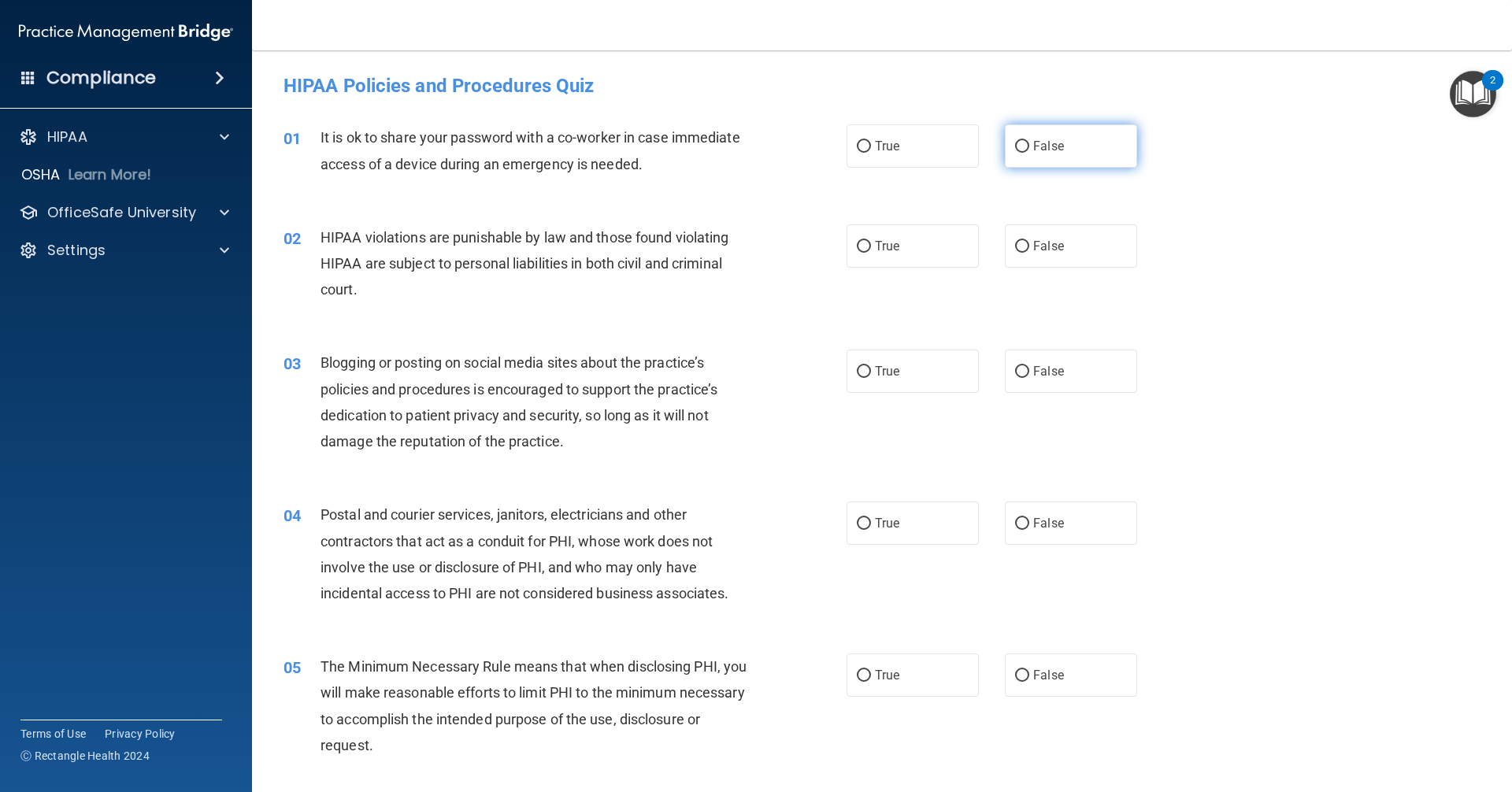
drag, startPoint x: 1053, startPoint y: 142, endPoint x: 1036, endPoint y: 156, distance: 22.0
click at [731, 143] on span "False" at bounding box center [1048, 146] width 30 height 15
click at [731, 235] on label "True" at bounding box center [912, 246] width 132 height 44
click at [731, 241] on input "True" at bounding box center [863, 246] width 14 height 12
radio input "true"
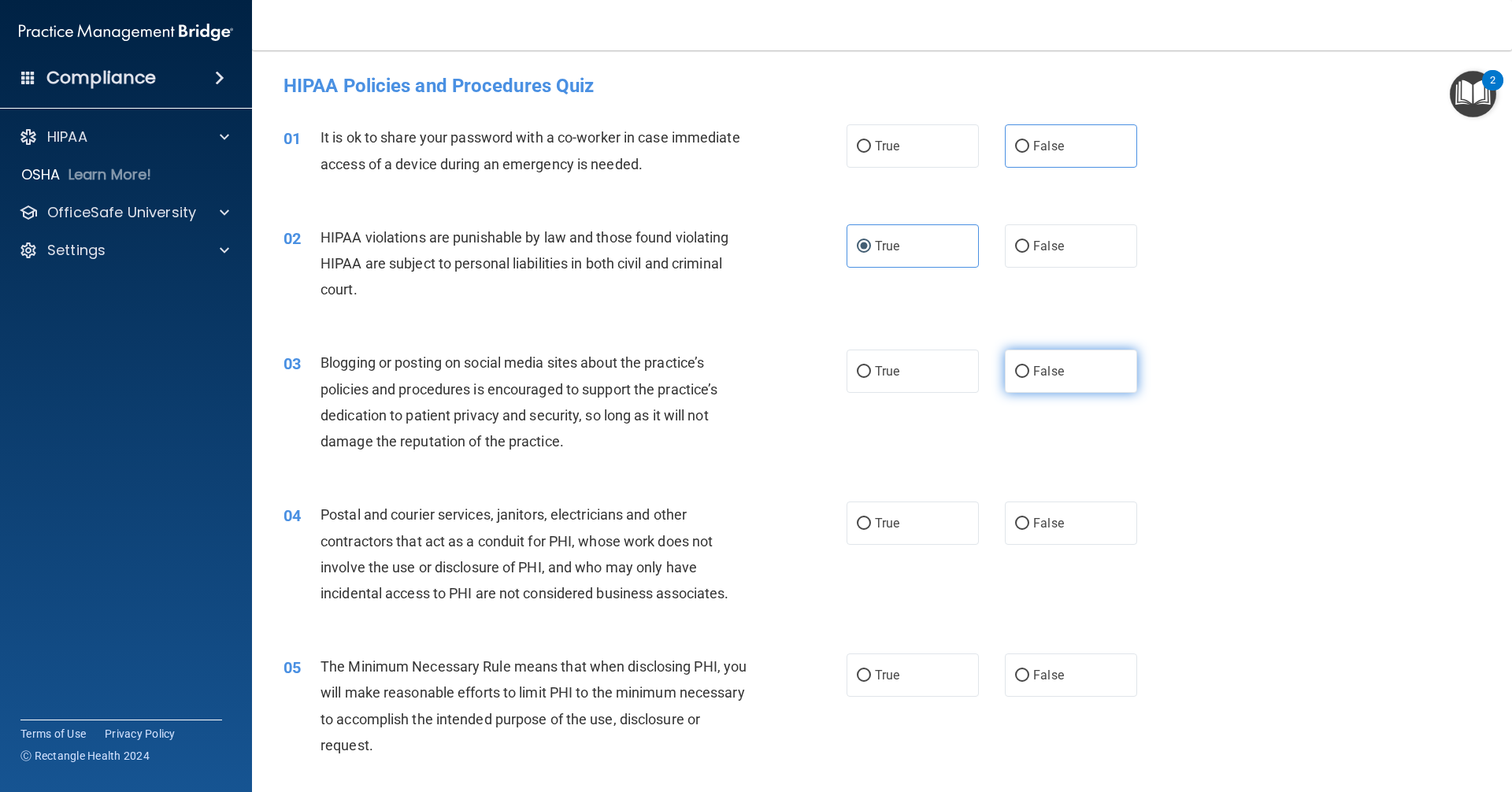
click at [731, 367] on label "False" at bounding box center [1071, 371] width 132 height 44
click at [731, 367] on input "False" at bounding box center [1021, 372] width 14 height 12
radio input "true"
click at [731, 513] on label "True" at bounding box center [912, 523] width 132 height 44
click at [731, 518] on input "True" at bounding box center [863, 523] width 14 height 12
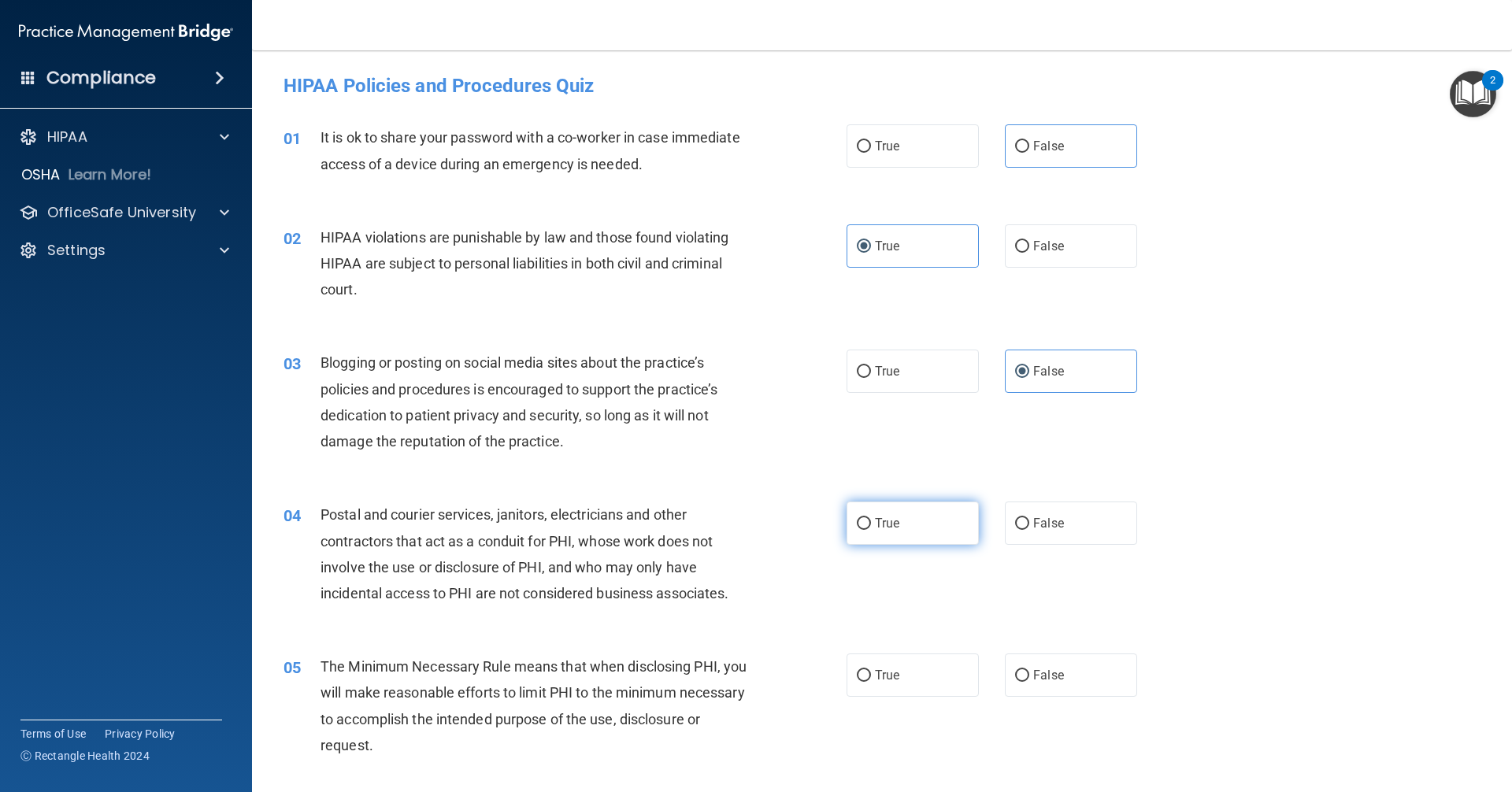
radio input "true"
click at [731, 690] on label "True" at bounding box center [912, 675] width 132 height 44
click at [731, 682] on input "True" at bounding box center [863, 675] width 14 height 12
radio input "true"
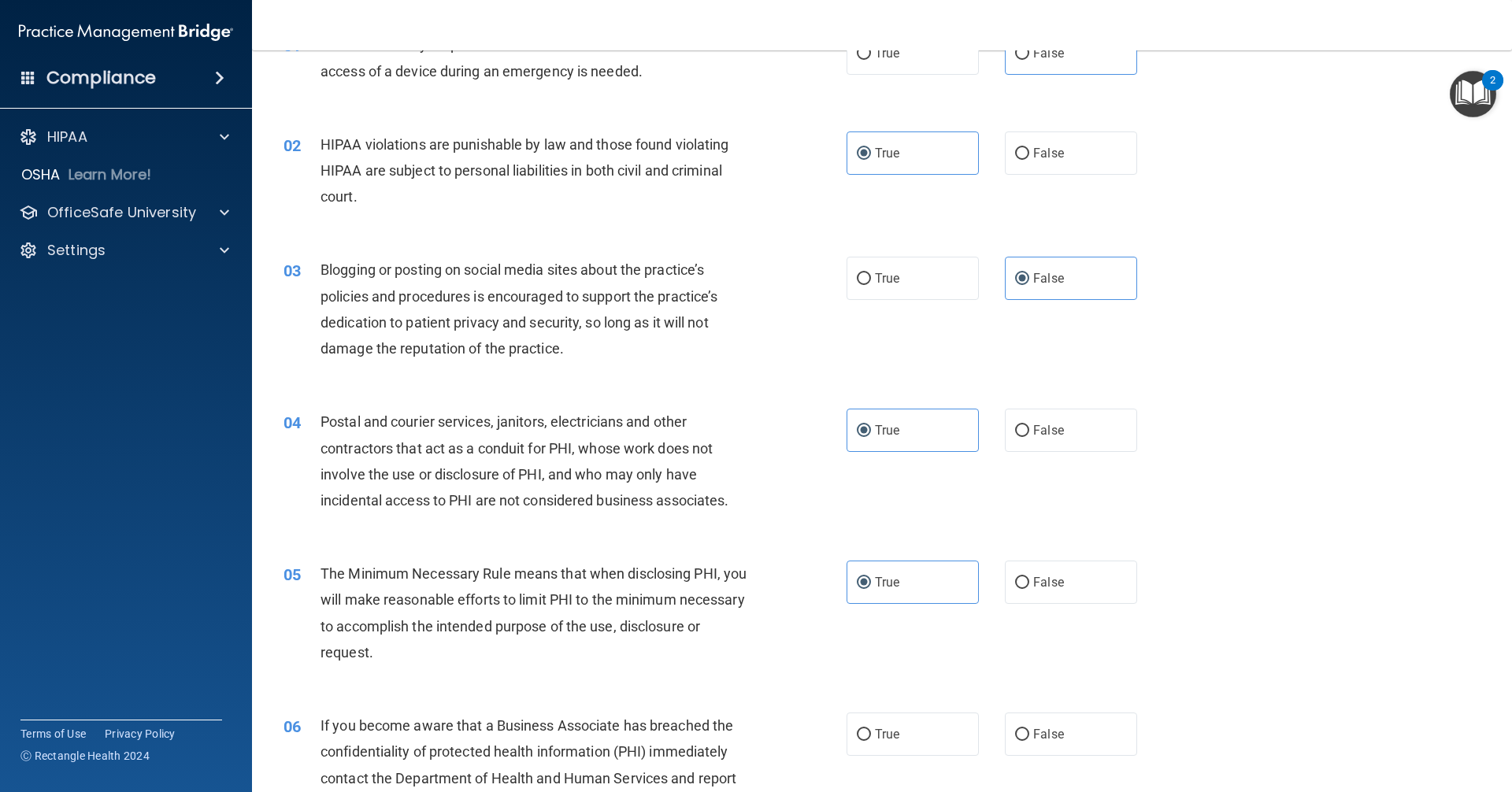
scroll to position [236, 0]
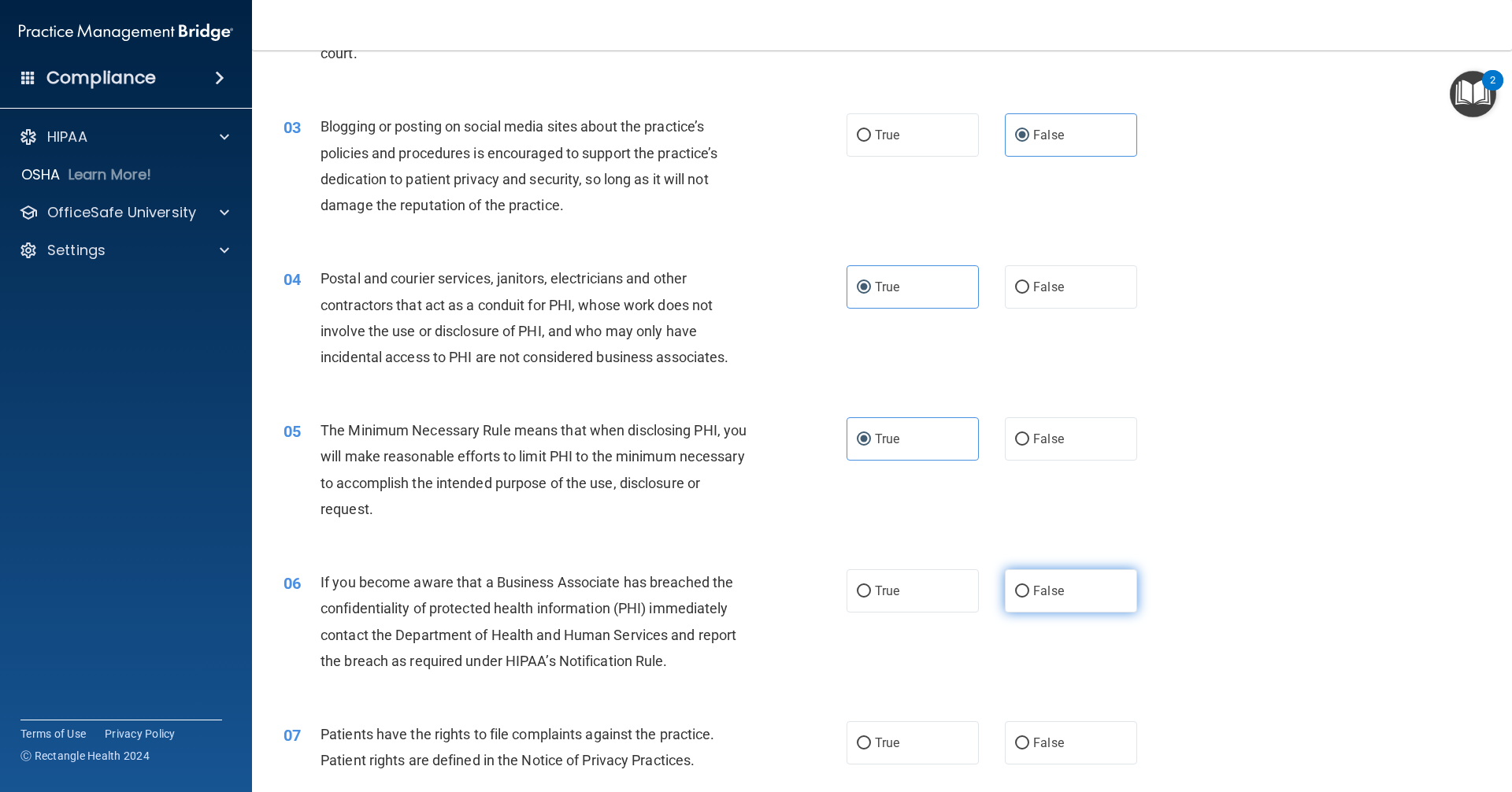
click at [731, 601] on label "False" at bounding box center [1071, 591] width 132 height 44
click at [731, 597] on input "False" at bounding box center [1021, 592] width 14 height 12
radio input "true"
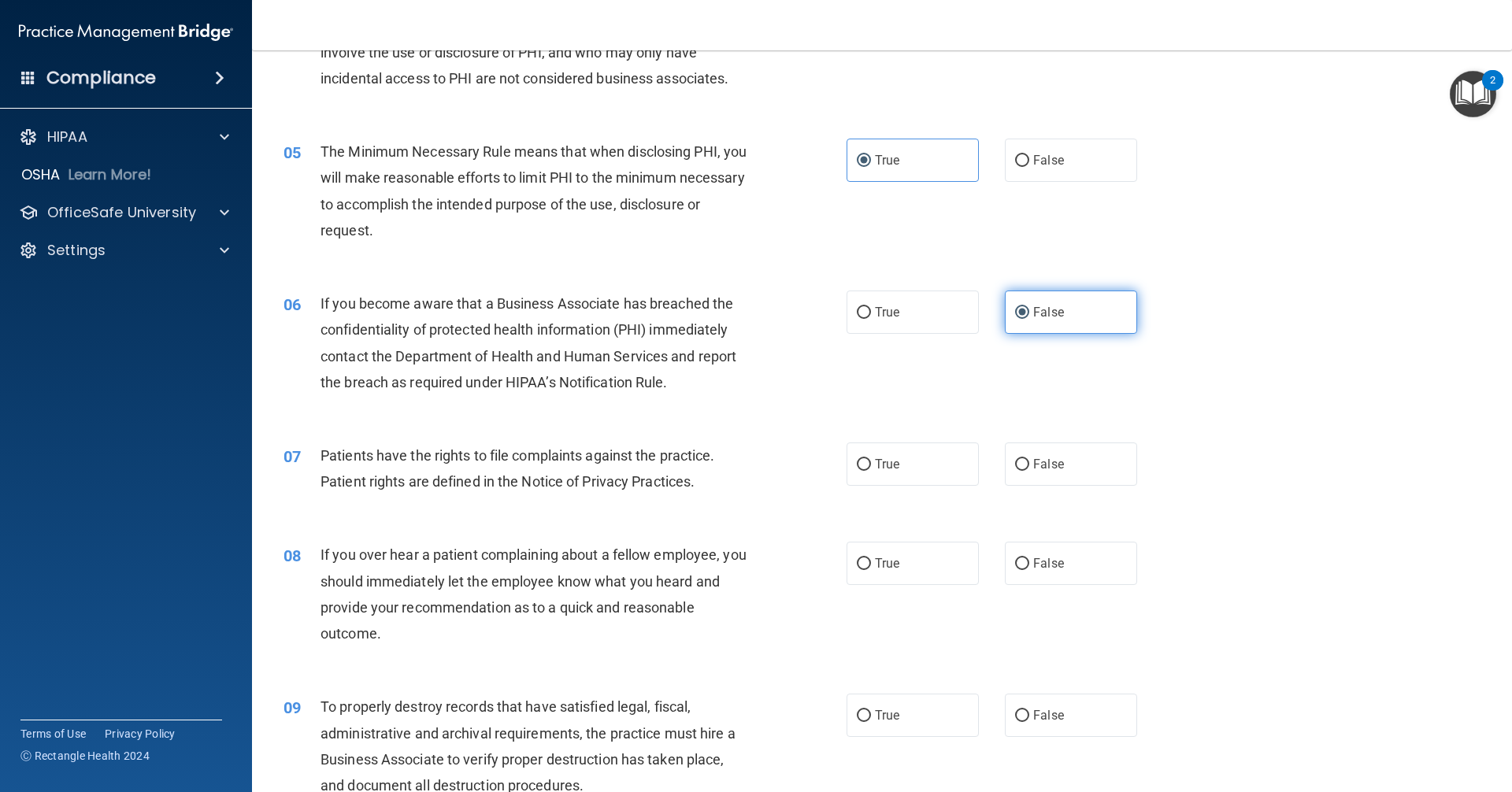
scroll to position [551, 0]
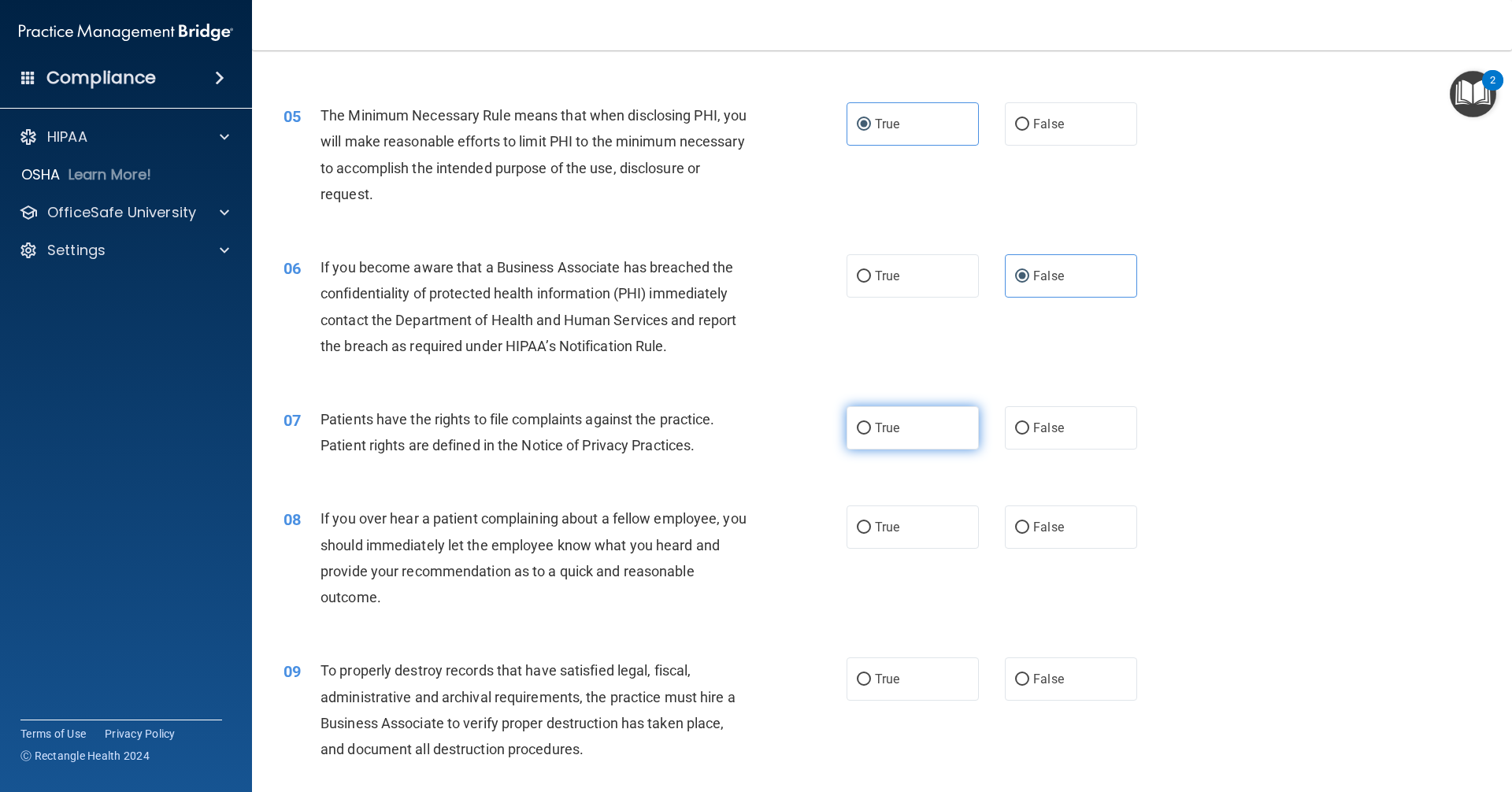
click at [731, 441] on label "True" at bounding box center [912, 427] width 132 height 44
click at [731, 435] on input "True" at bounding box center [863, 428] width 14 height 12
radio input "true"
click at [731, 538] on label "False" at bounding box center [1071, 527] width 132 height 44
click at [731, 534] on input "False" at bounding box center [1021, 527] width 14 height 12
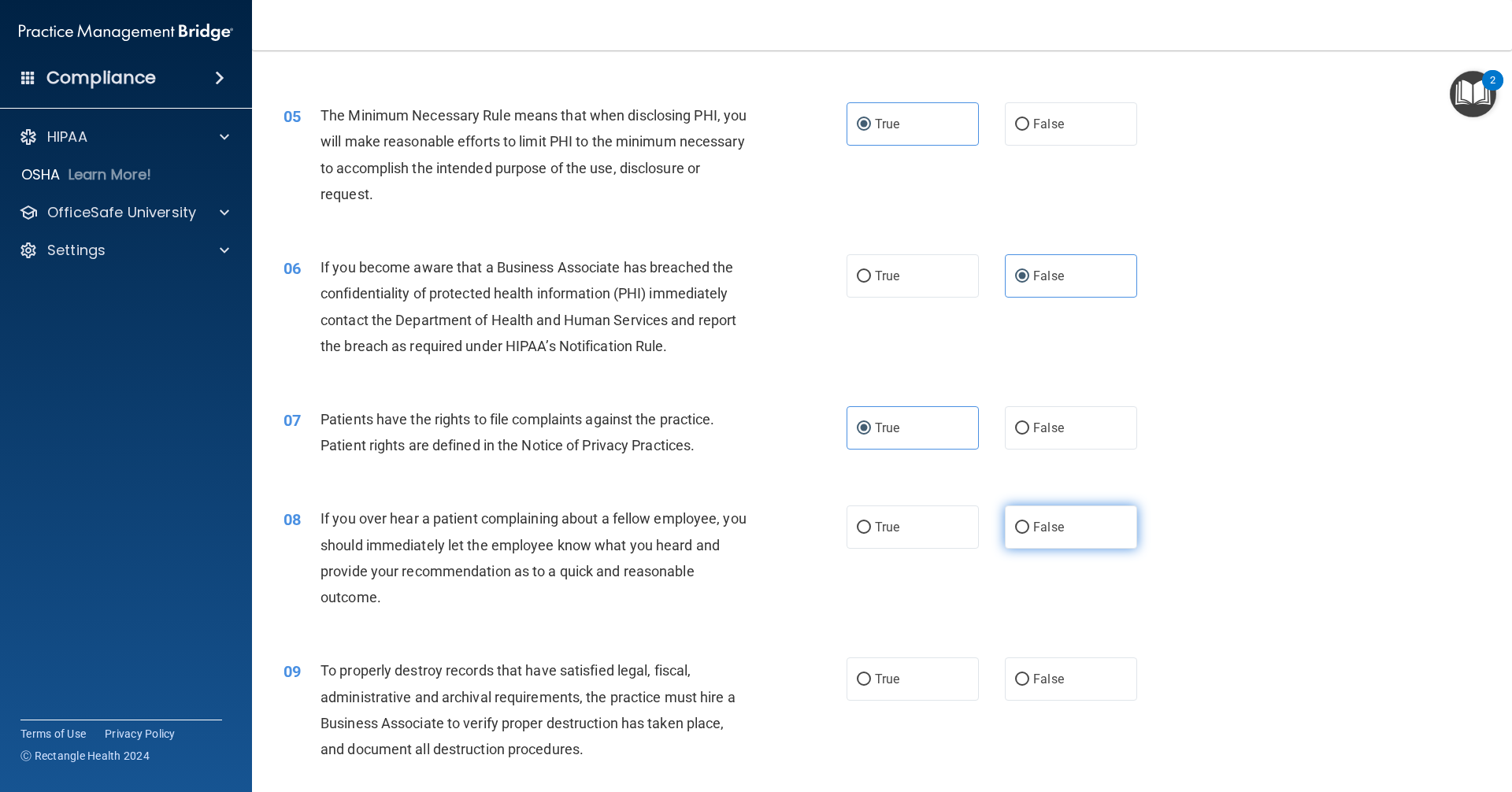
radio input "true"
click at [731, 679] on label "False" at bounding box center [1071, 679] width 132 height 44
click at [731, 679] on input "False" at bounding box center [1021, 679] width 14 height 12
radio input "true"
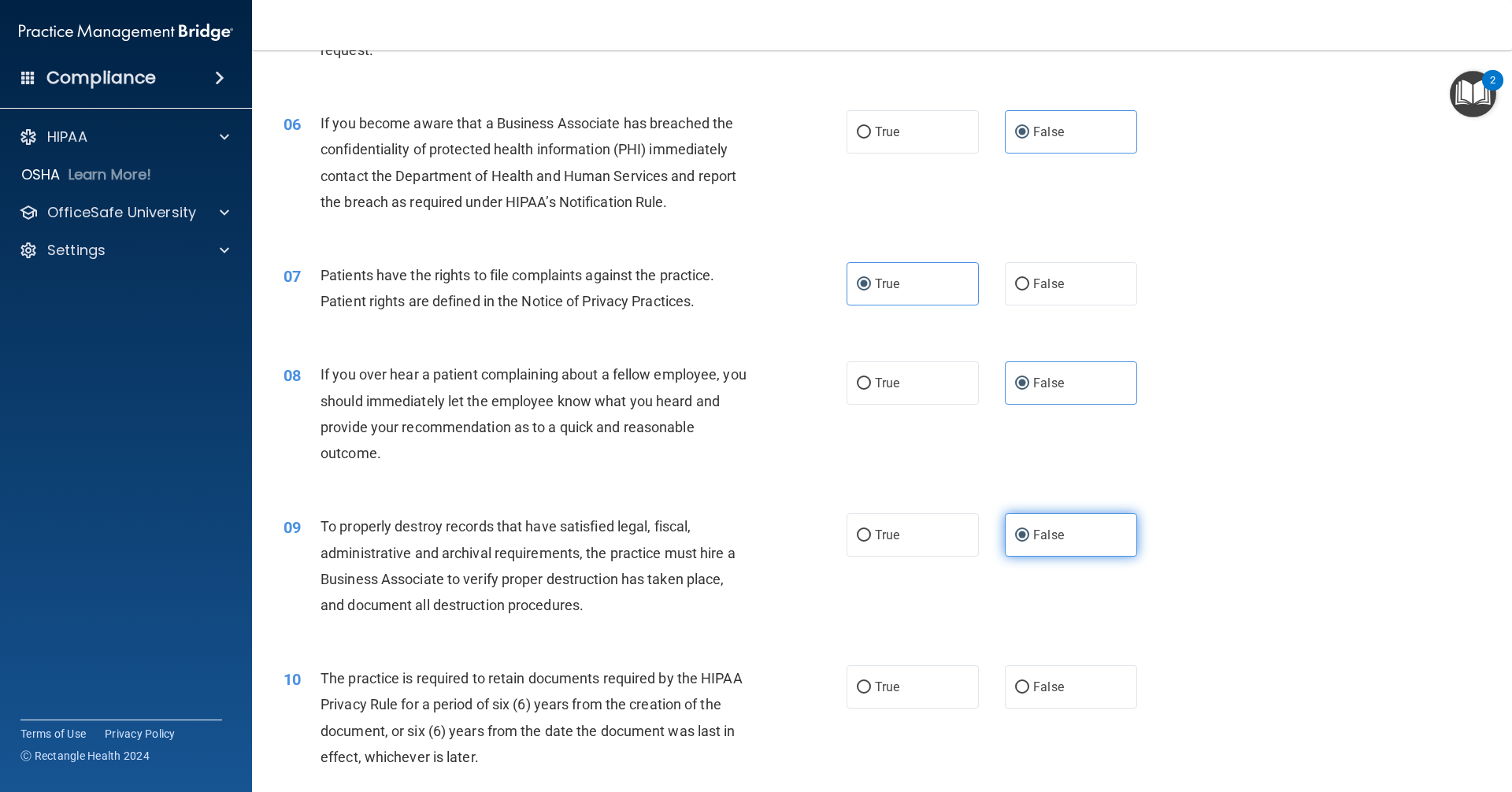
scroll to position [787, 0]
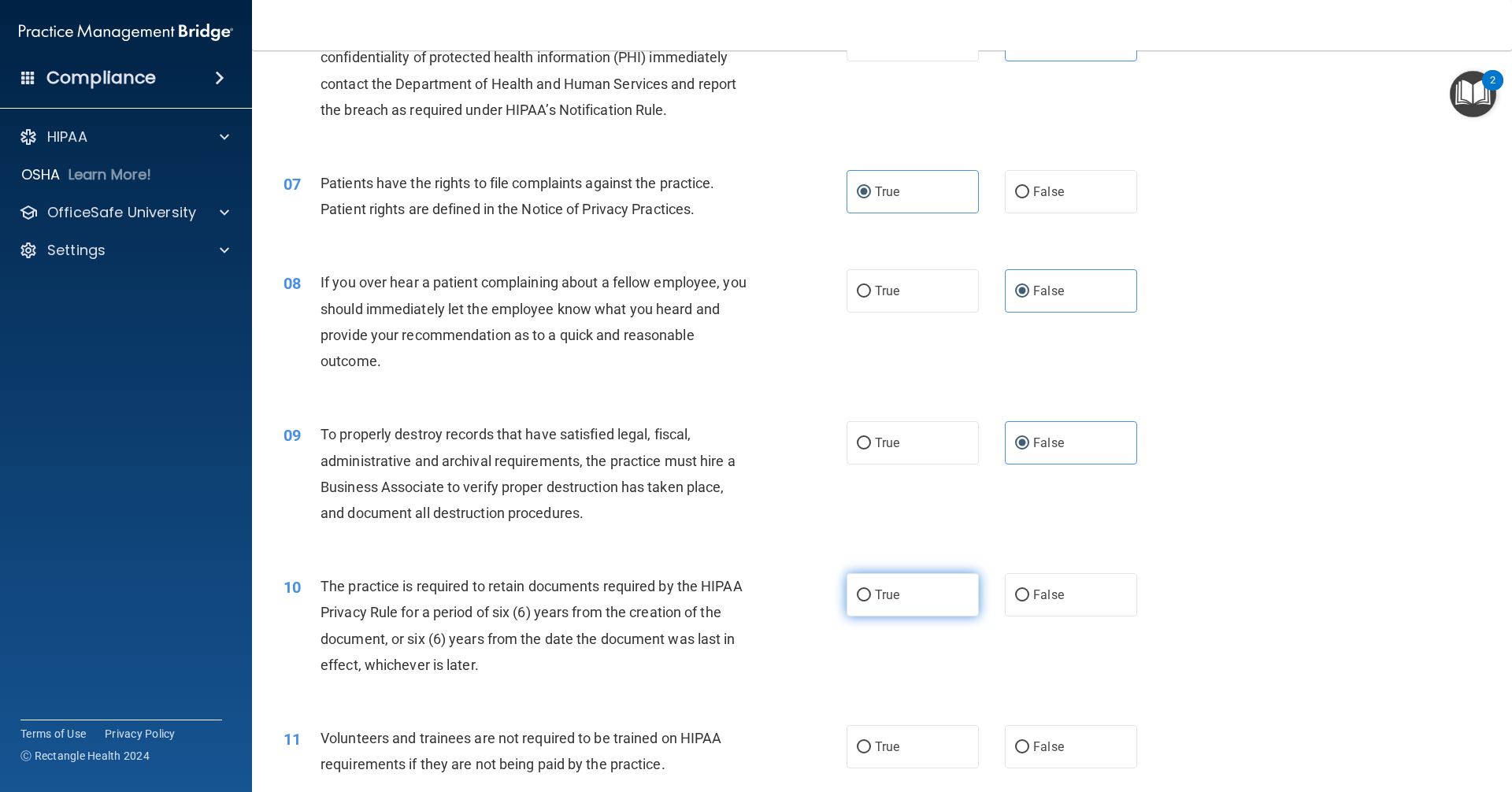
click at [731, 596] on label "True" at bounding box center [912, 594] width 132 height 44
click at [731, 596] on input "True" at bounding box center [863, 596] width 14 height 12
radio input "true"
click at [731, 744] on input "False" at bounding box center [1021, 748] width 14 height 12
radio input "true"
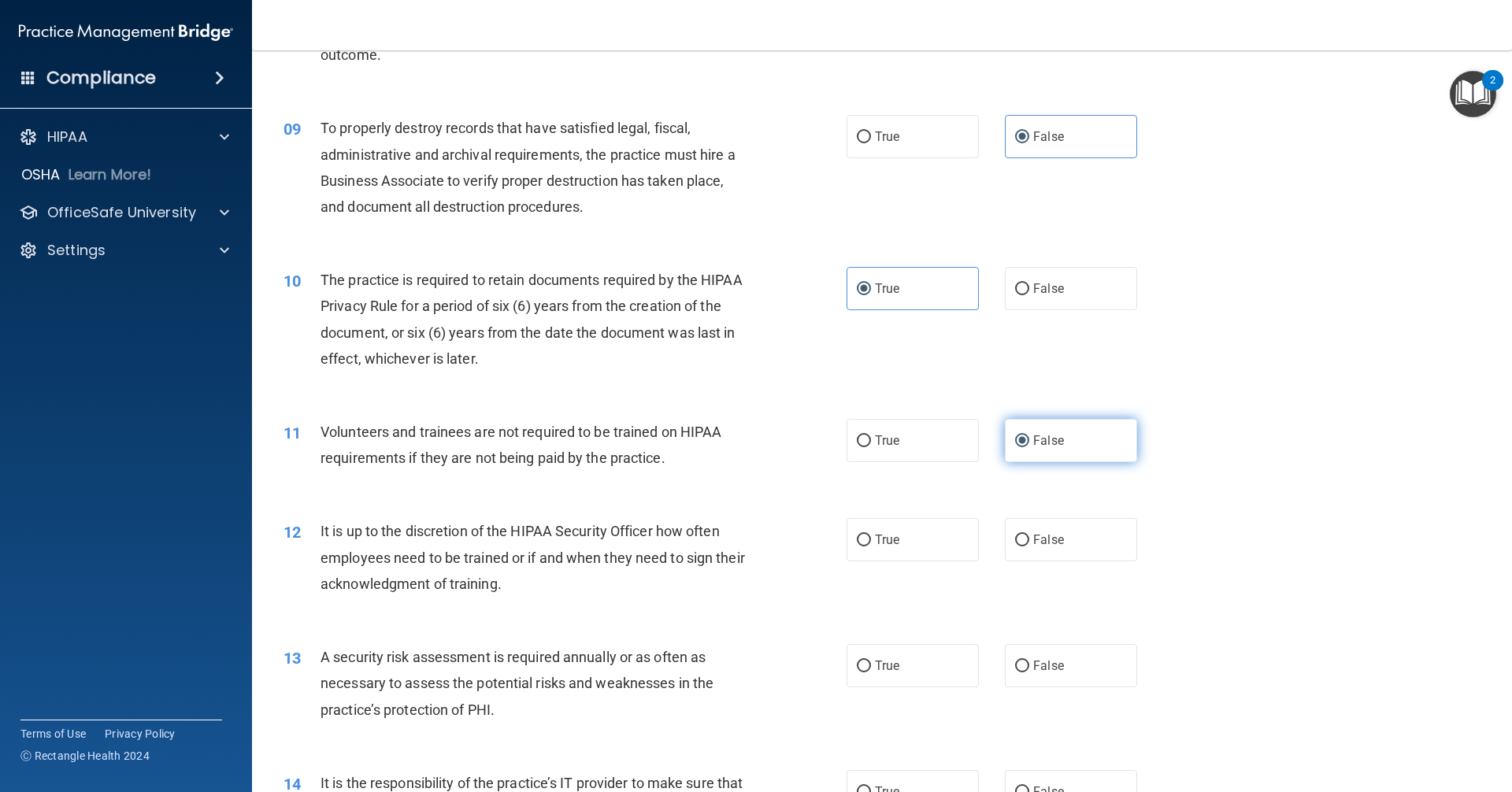
scroll to position [1102, 0]
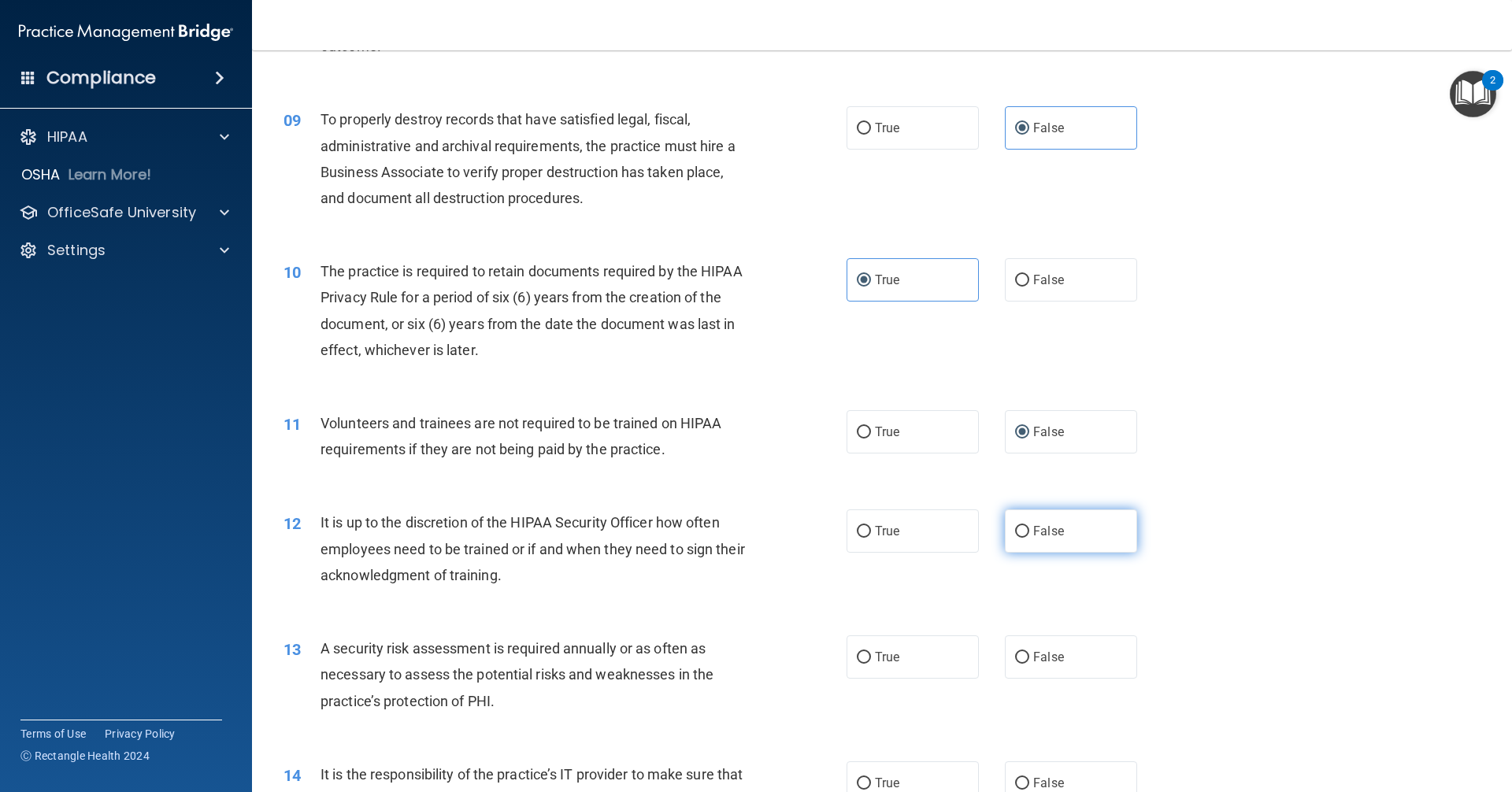
click at [731, 536] on label "False" at bounding box center [1071, 531] width 132 height 44
click at [731, 536] on input "False" at bounding box center [1021, 532] width 14 height 12
radio input "true"
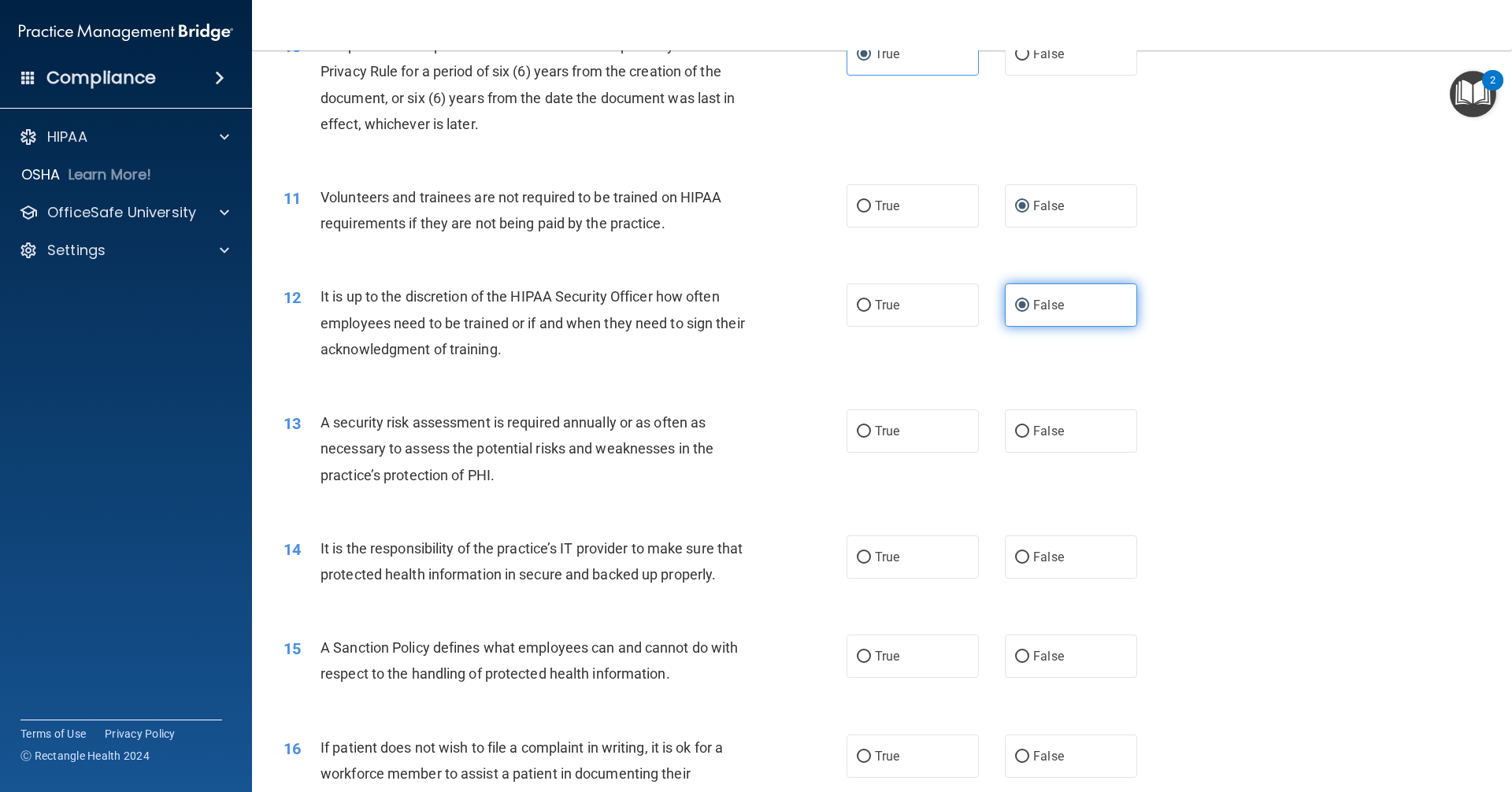
scroll to position [1338, 0]
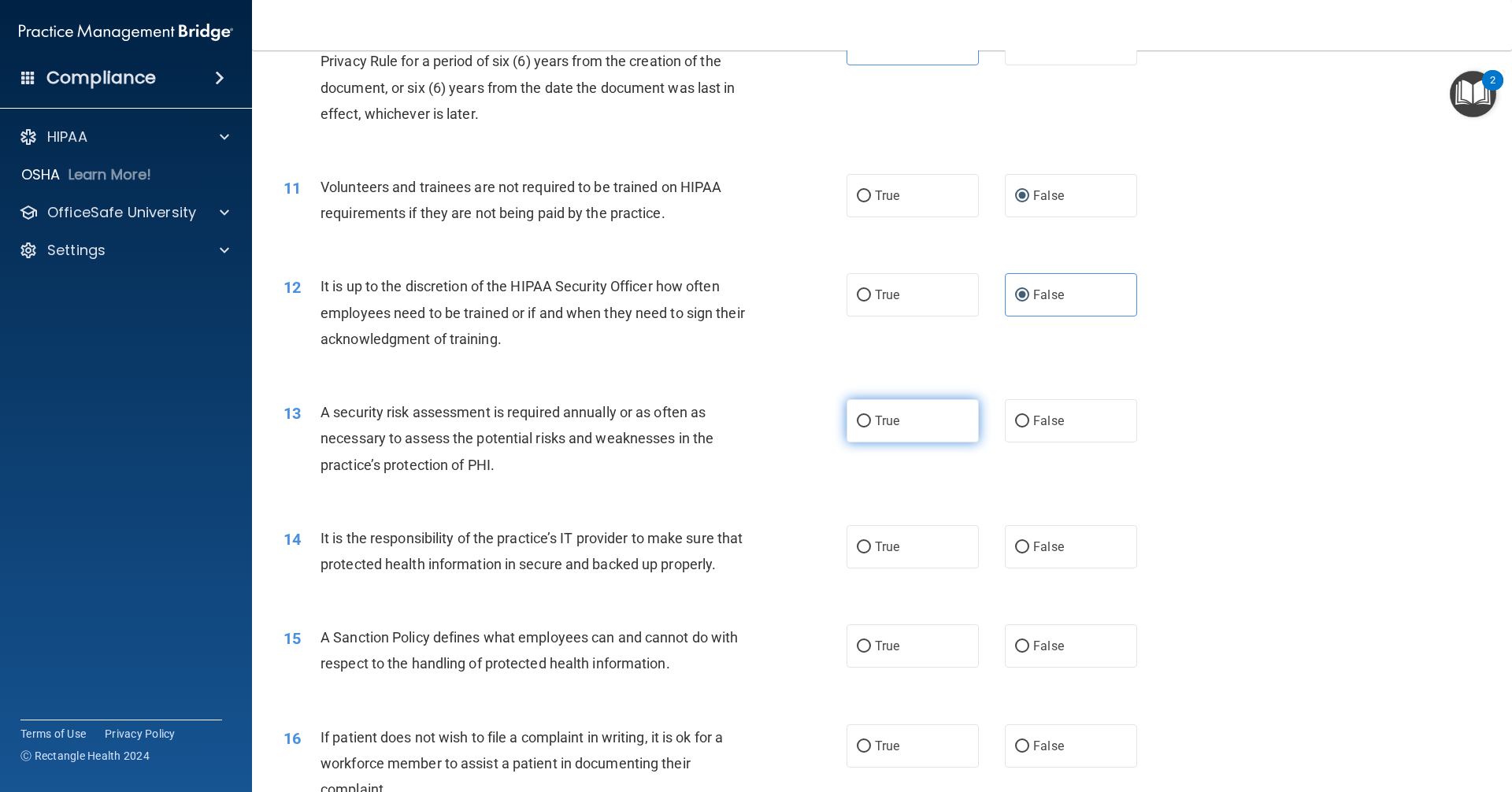
click at [731, 434] on label "True" at bounding box center [912, 421] width 132 height 44
click at [731, 427] on input "True" at bounding box center [863, 421] width 14 height 12
radio input "true"
click at [731, 552] on span "False" at bounding box center [1048, 546] width 30 height 15
click at [731, 552] on input "False" at bounding box center [1021, 547] width 14 height 12
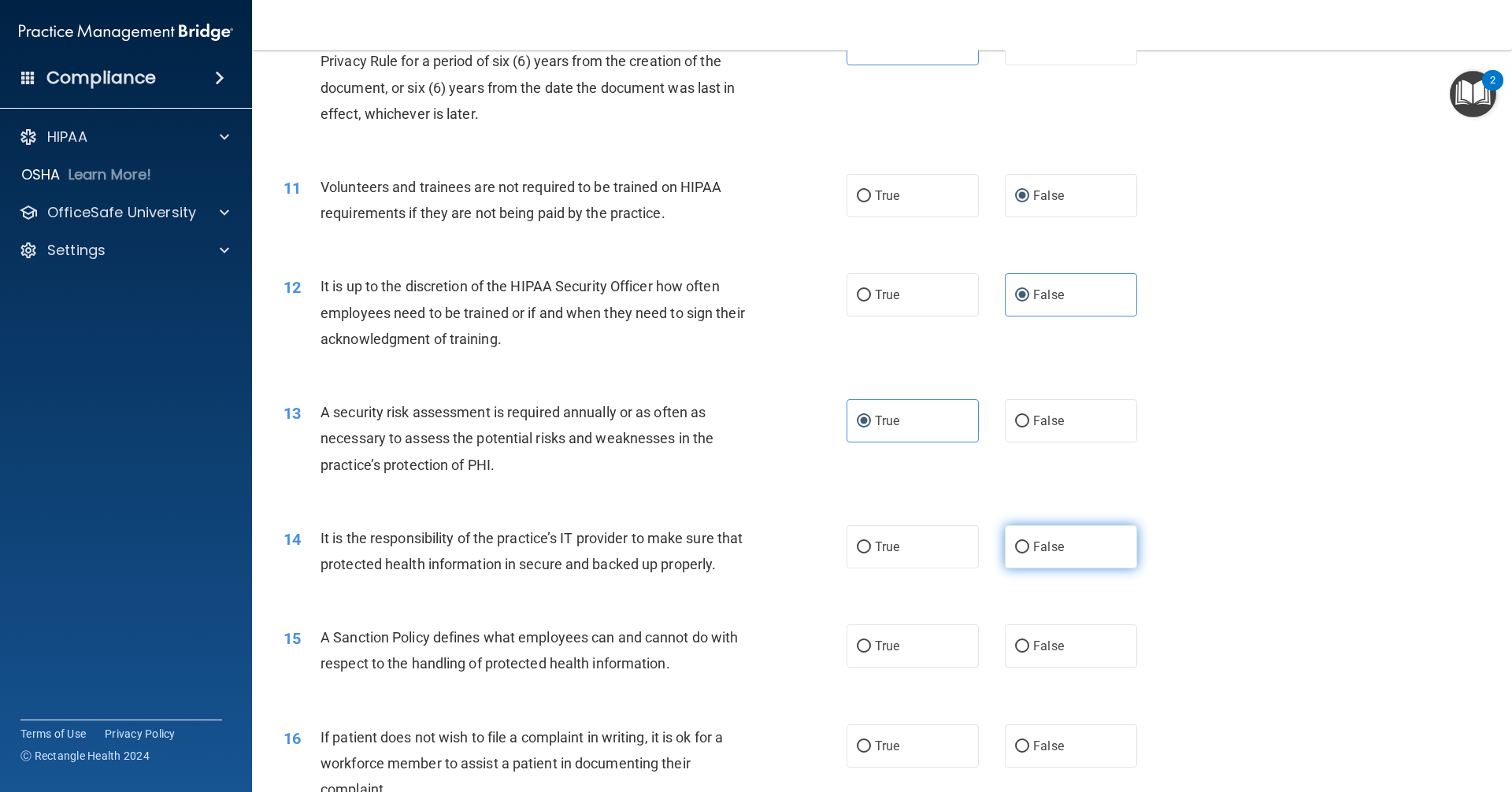
radio input "true"
click at [731, 653] on span "False" at bounding box center [1048, 646] width 30 height 15
click at [731, 652] on input "False" at bounding box center [1021, 647] width 14 height 12
radio input "true"
click at [731, 761] on label "True" at bounding box center [912, 745] width 132 height 44
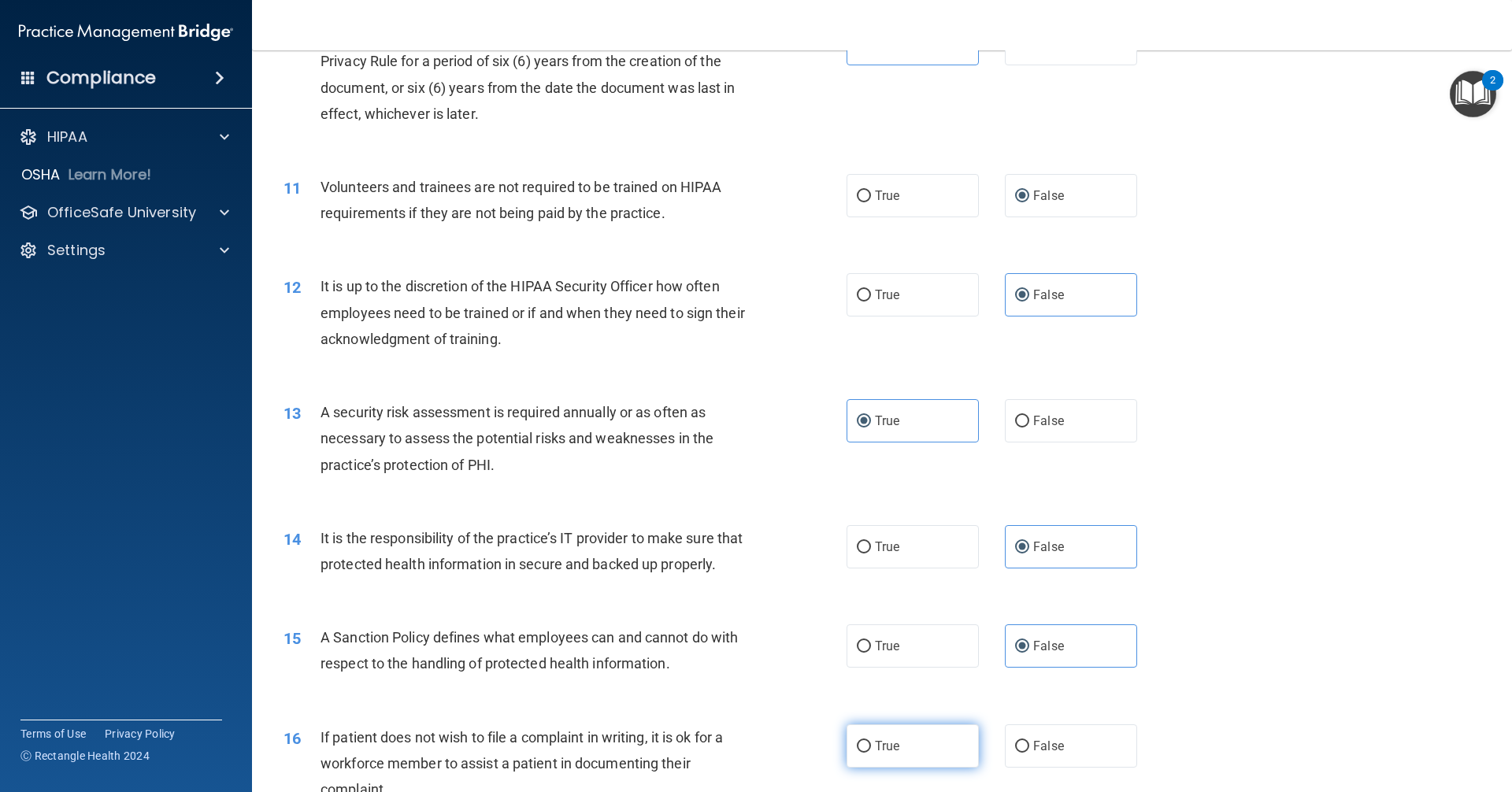
click at [731, 753] on input "True" at bounding box center [863, 747] width 14 height 12
radio input "true"
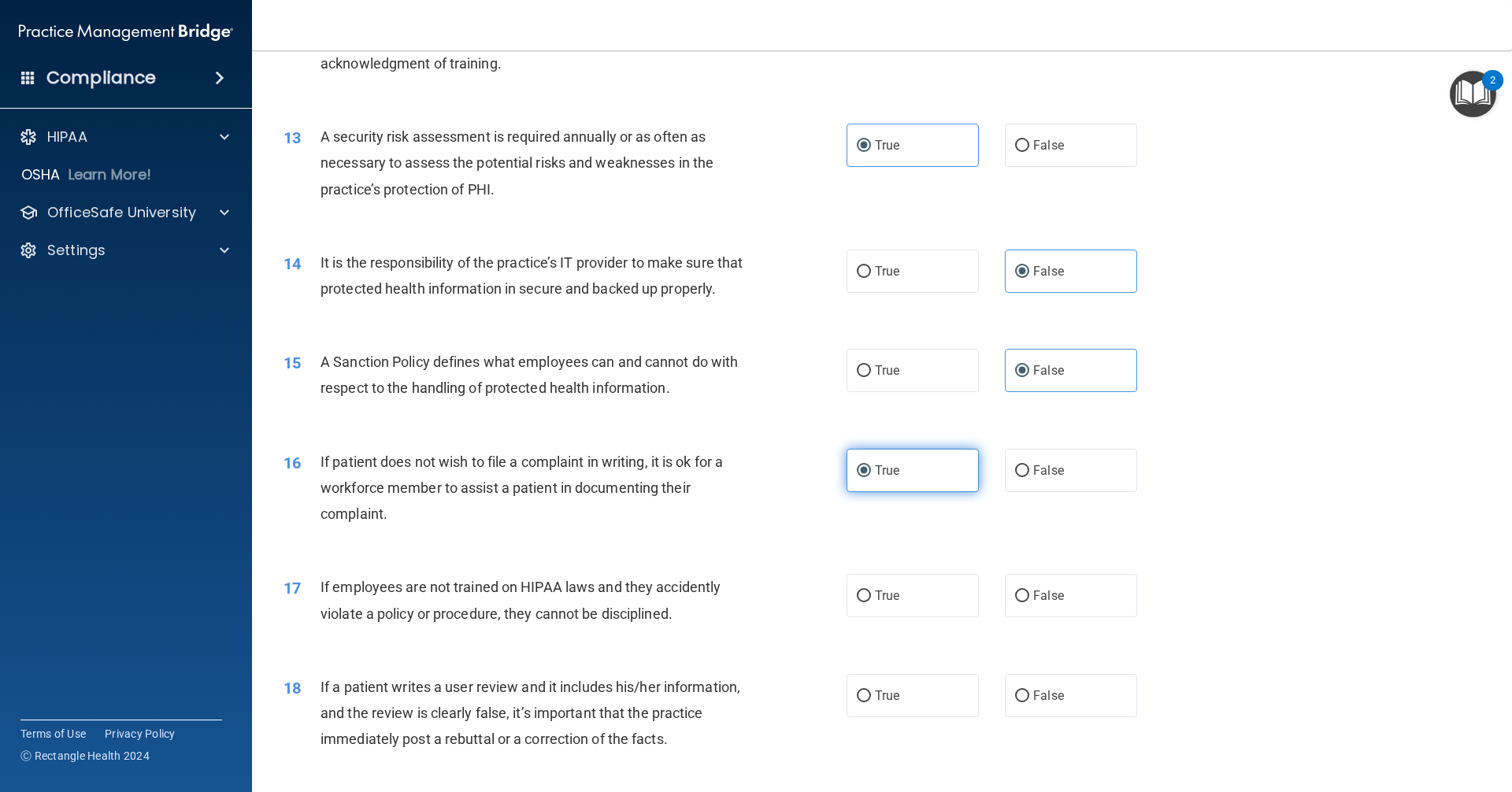
scroll to position [1653, 0]
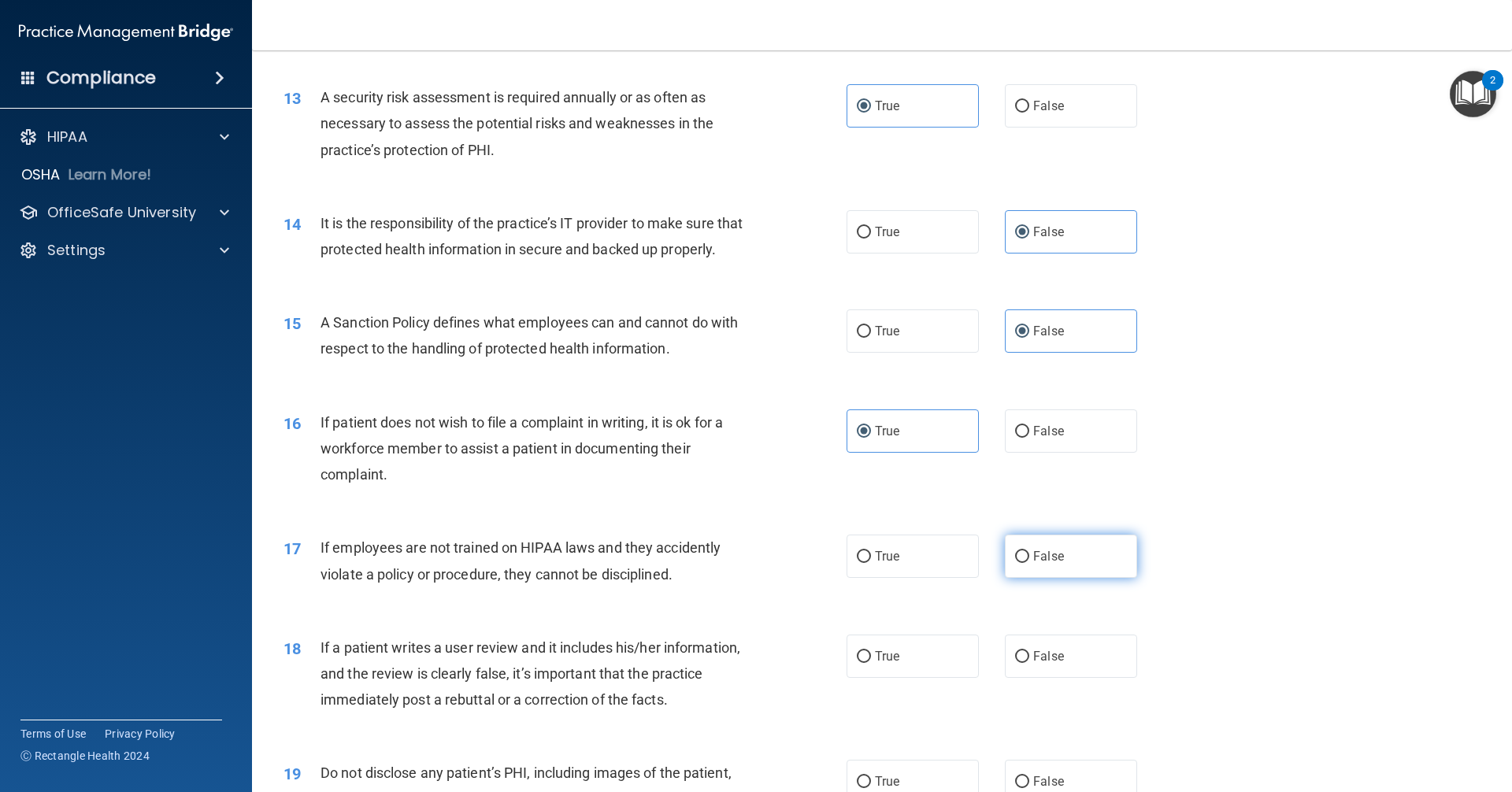
click at [731, 564] on span "False" at bounding box center [1048, 556] width 30 height 15
click at [731, 563] on input "False" at bounding box center [1021, 557] width 14 height 12
radio input "true"
click at [731, 678] on label "False" at bounding box center [1071, 656] width 132 height 44
click at [731, 663] on input "False" at bounding box center [1021, 656] width 14 height 12
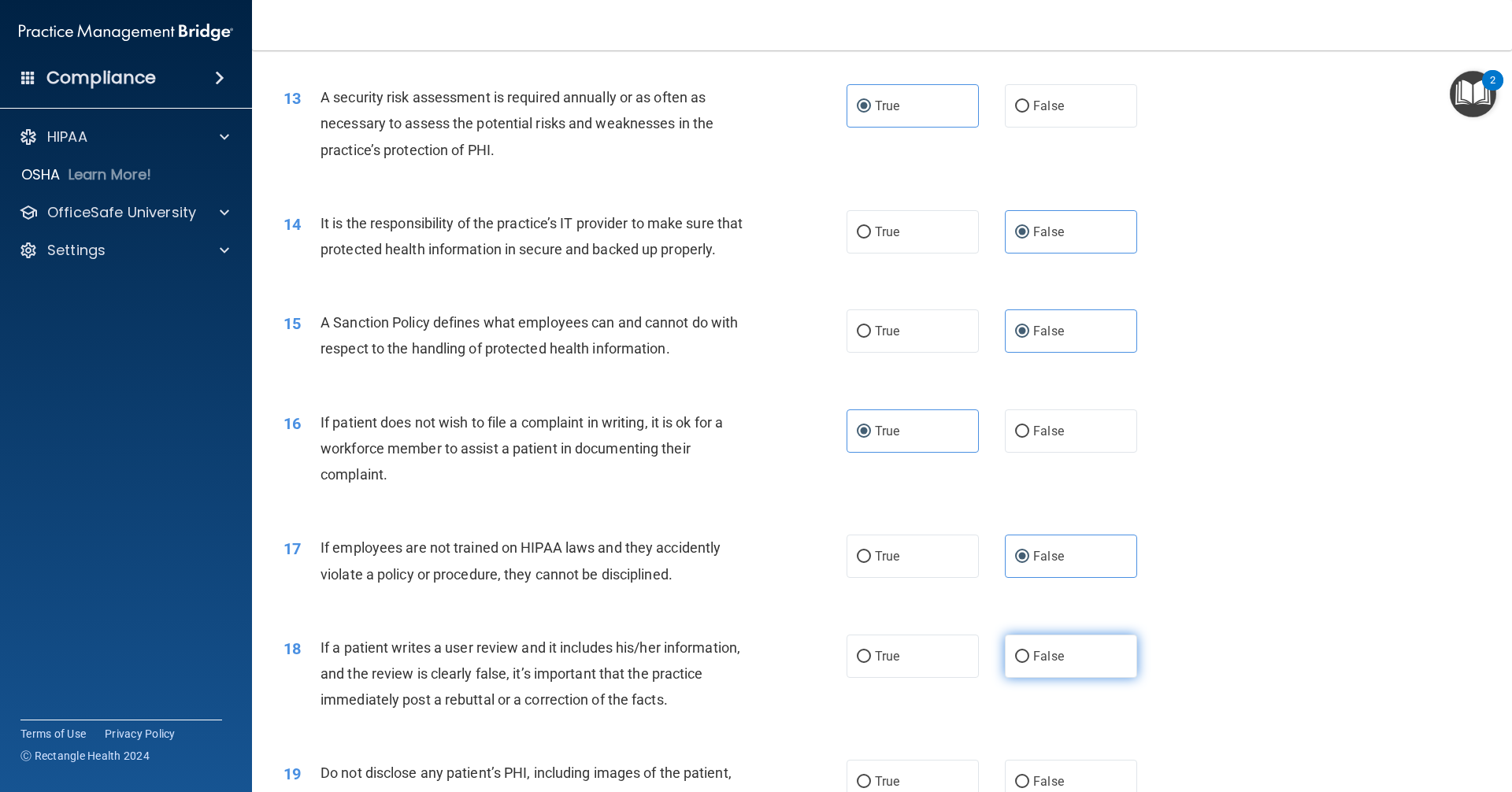
radio input "true"
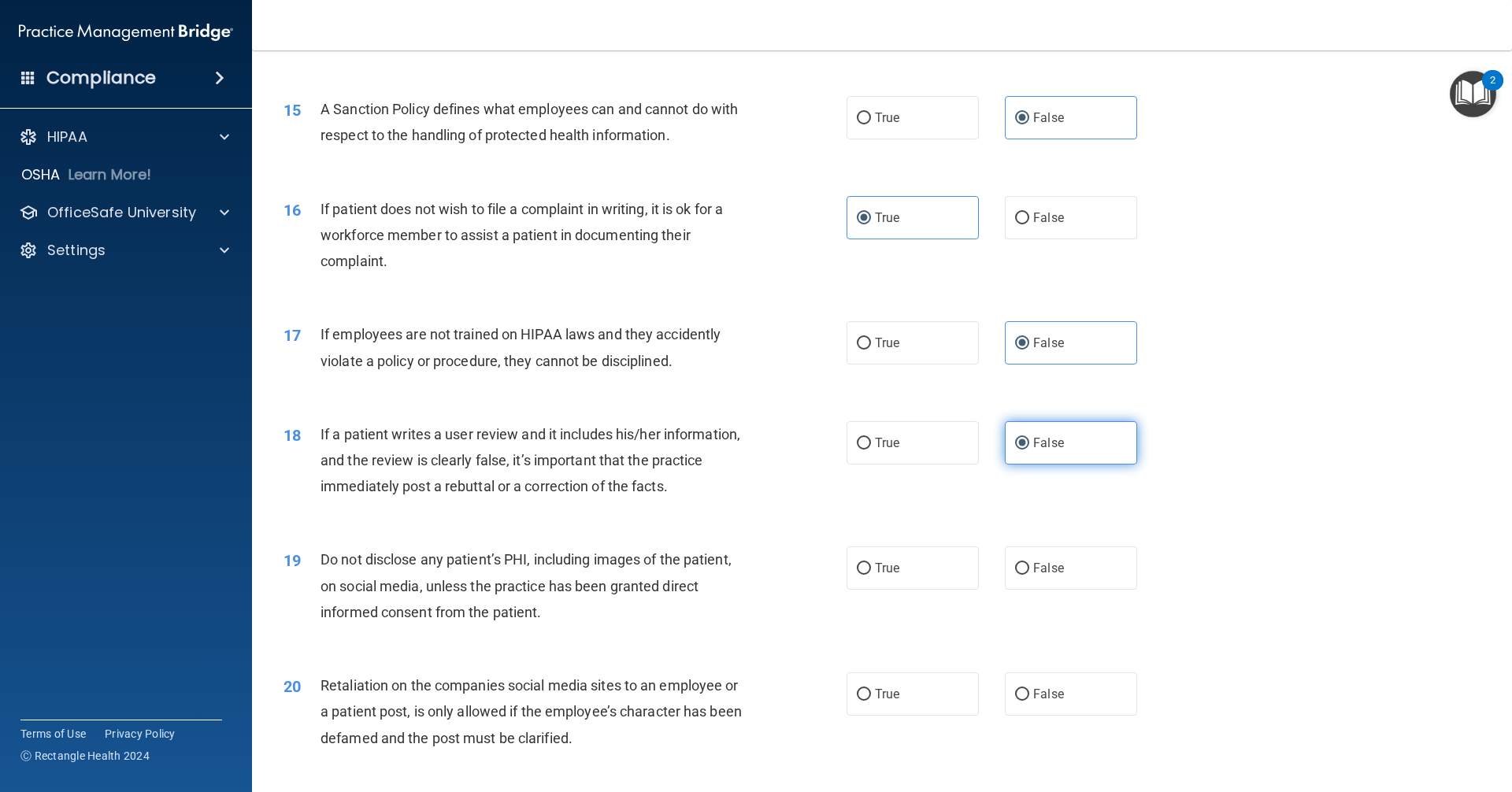
scroll to position [1889, 0]
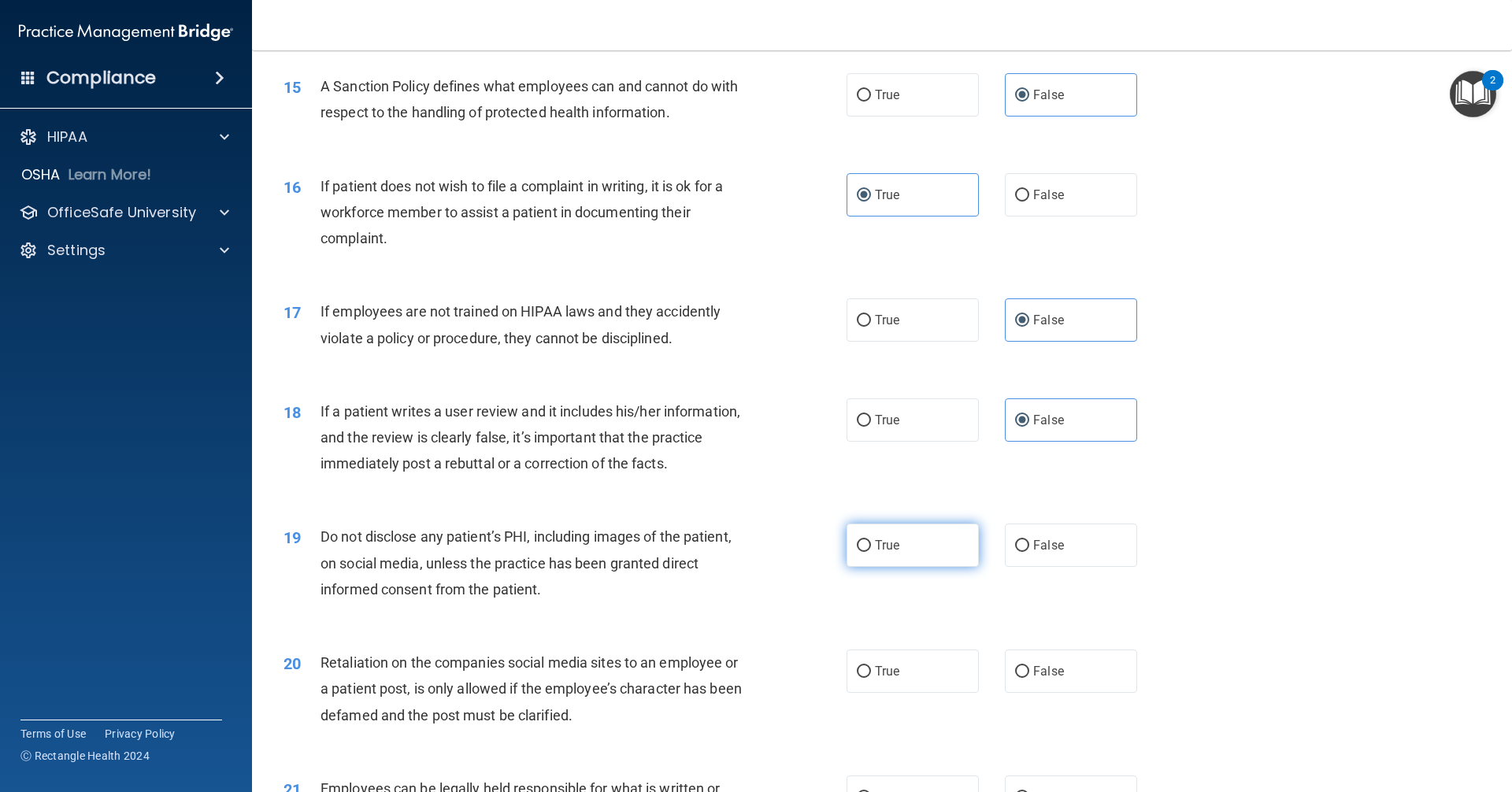
click at [731, 567] on label "True" at bounding box center [912, 545] width 132 height 44
click at [731, 552] on input "True" at bounding box center [863, 546] width 14 height 12
radio input "true"
click at [731, 678] on input "False" at bounding box center [1021, 672] width 14 height 12
radio input "true"
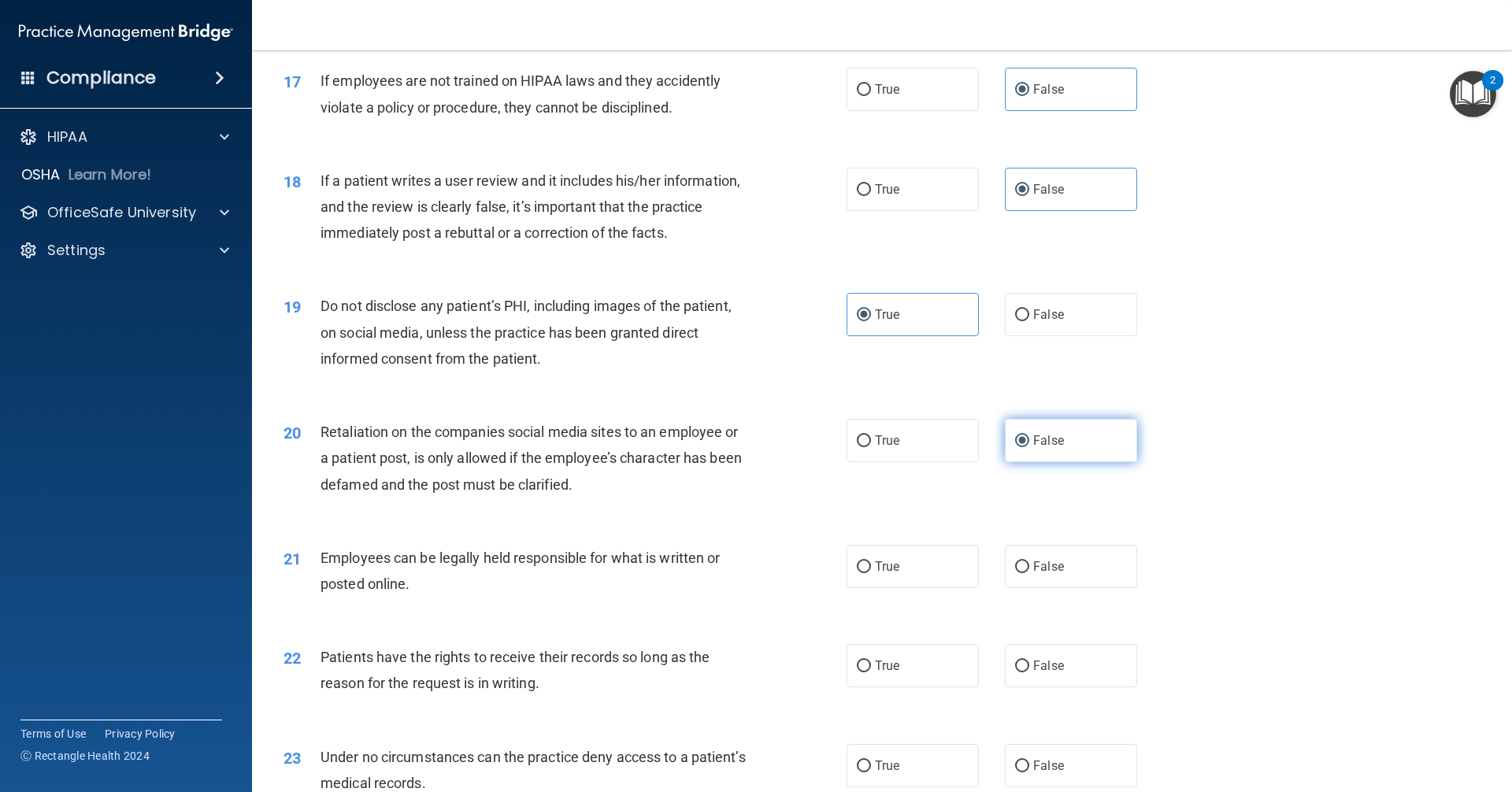
scroll to position [2204, 0]
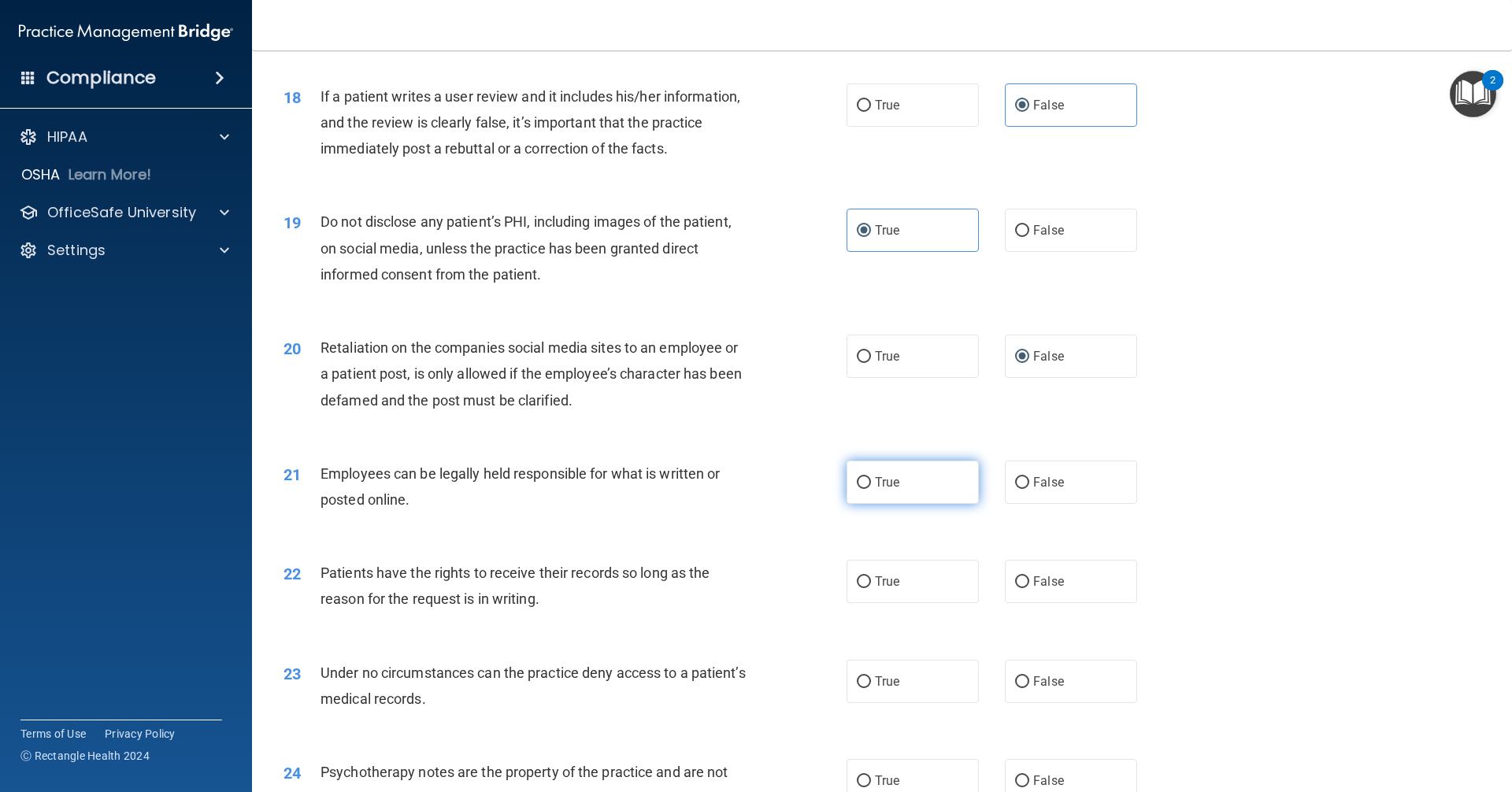
click at [731, 504] on label "True" at bounding box center [912, 481] width 132 height 44
click at [731, 489] on input "True" at bounding box center [863, 483] width 14 height 12
radio input "true"
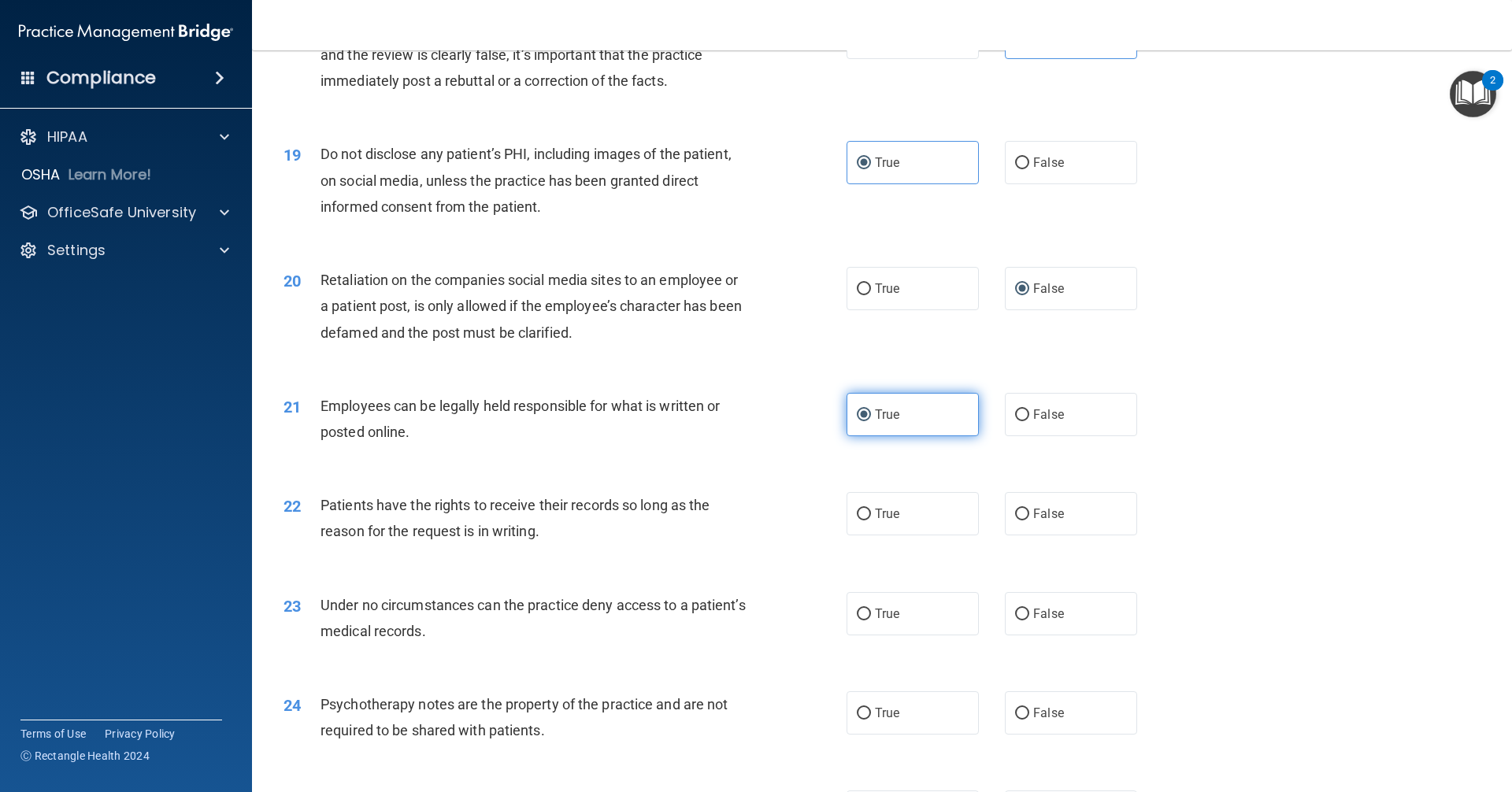
scroll to position [2361, 0]
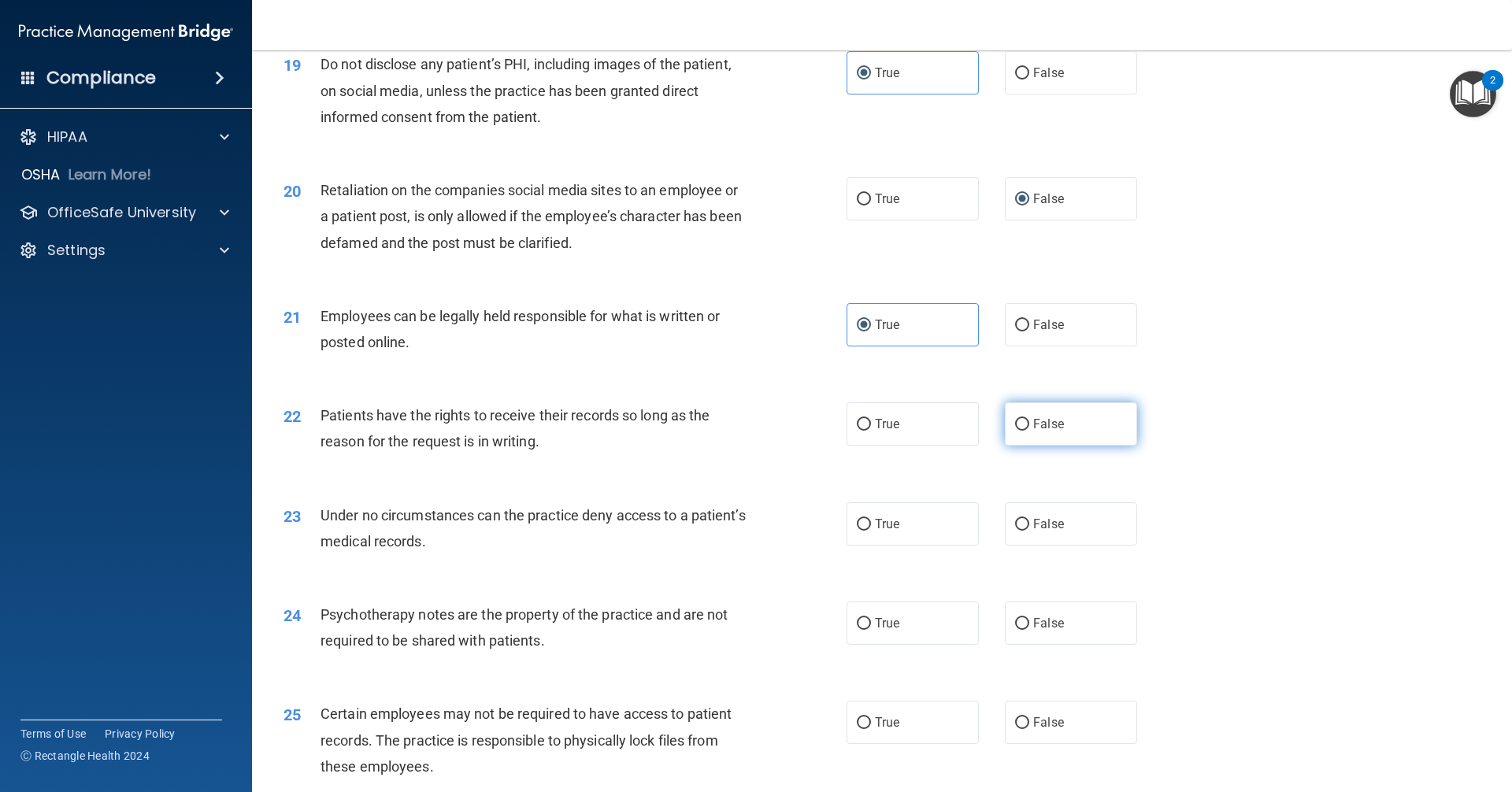
click at [731, 441] on label "False" at bounding box center [1071, 424] width 132 height 44
click at [731, 431] on input "False" at bounding box center [1021, 425] width 14 height 12
radio input "true"
click at [731, 546] on label "False" at bounding box center [1071, 523] width 132 height 44
click at [731, 531] on input "False" at bounding box center [1021, 524] width 14 height 12
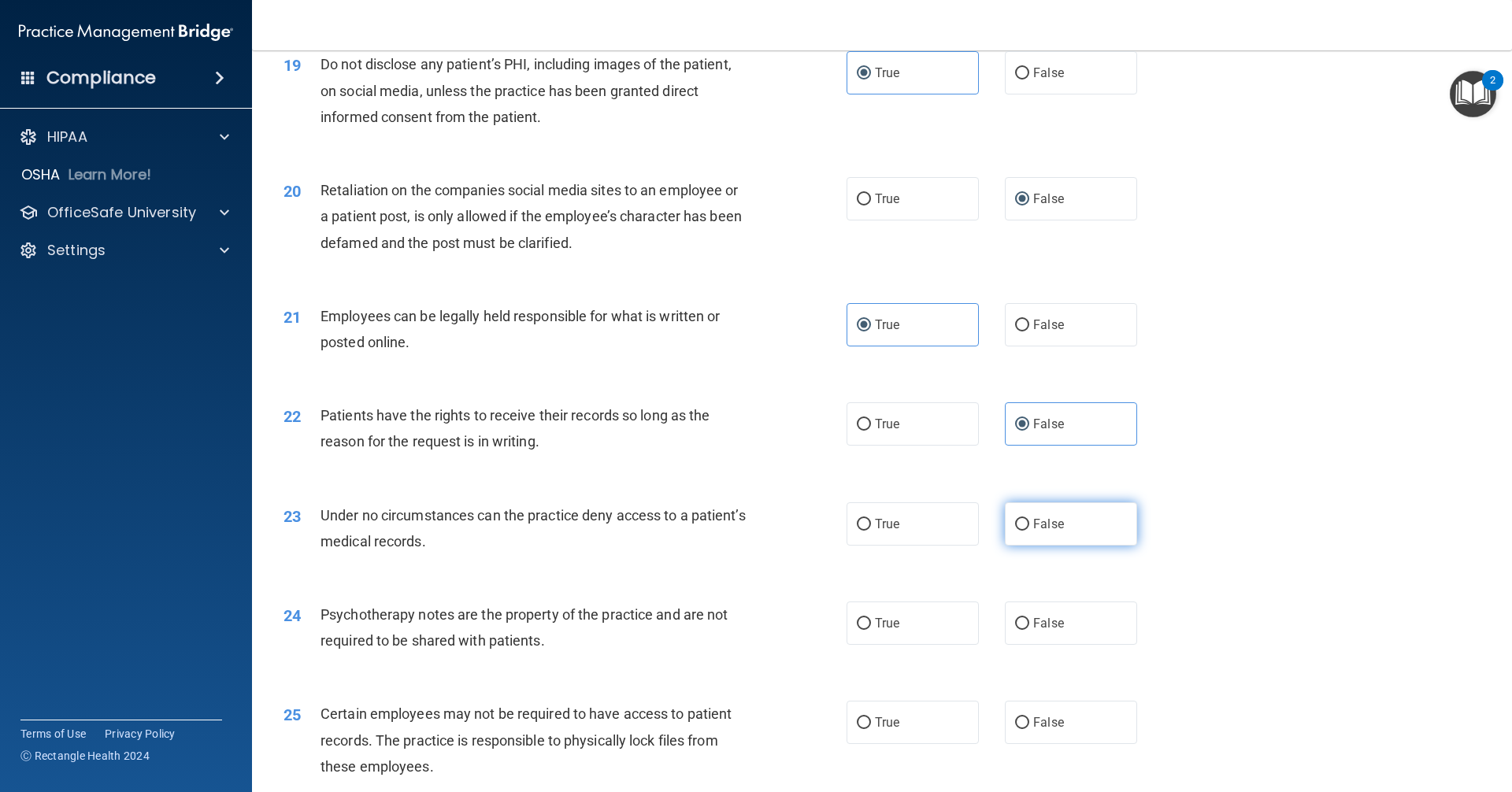
radio input "true"
click at [731, 642] on label "True" at bounding box center [912, 623] width 132 height 44
click at [731, 629] on input "True" at bounding box center [863, 624] width 14 height 12
radio input "true"
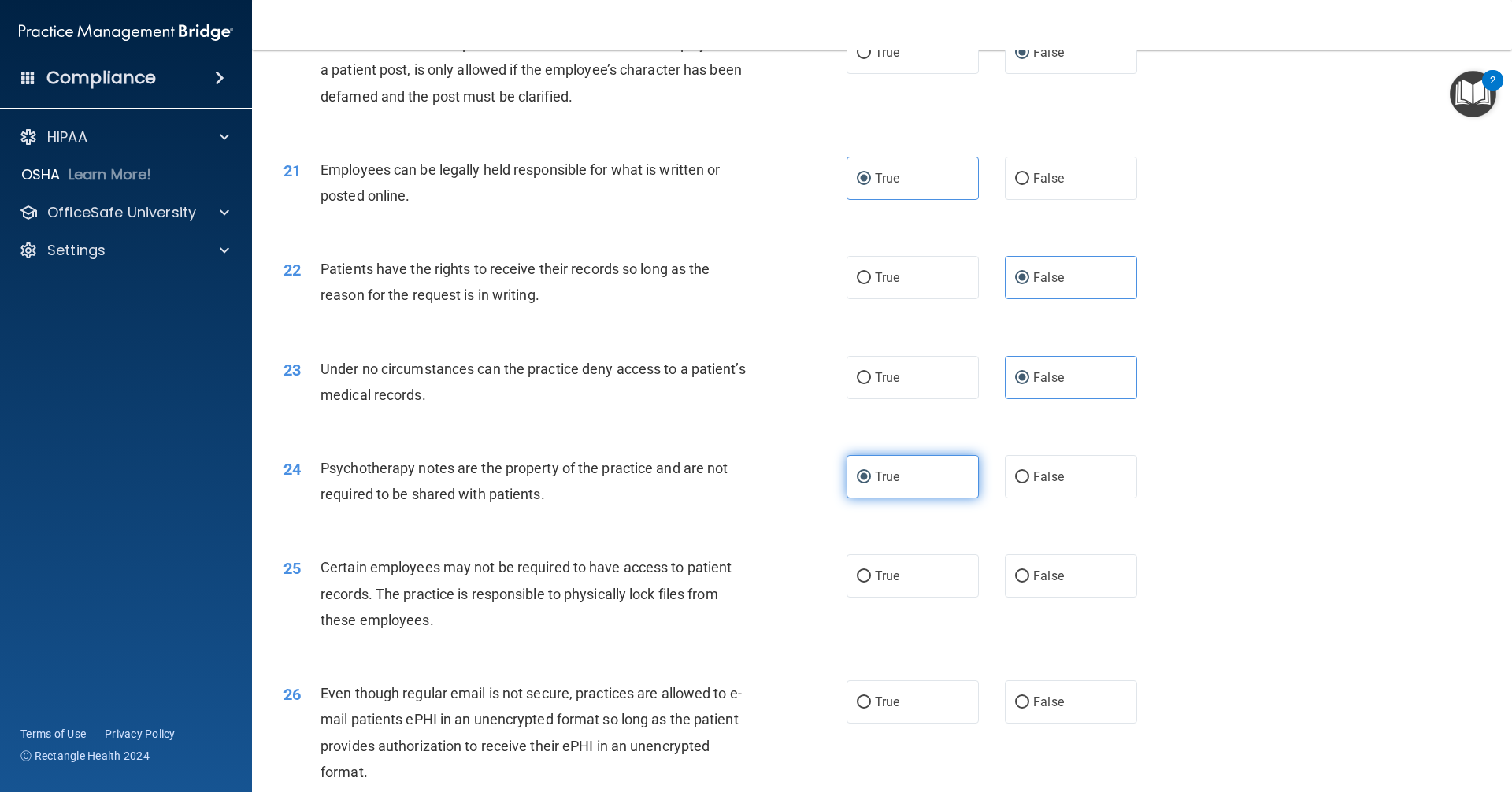
scroll to position [2519, 0]
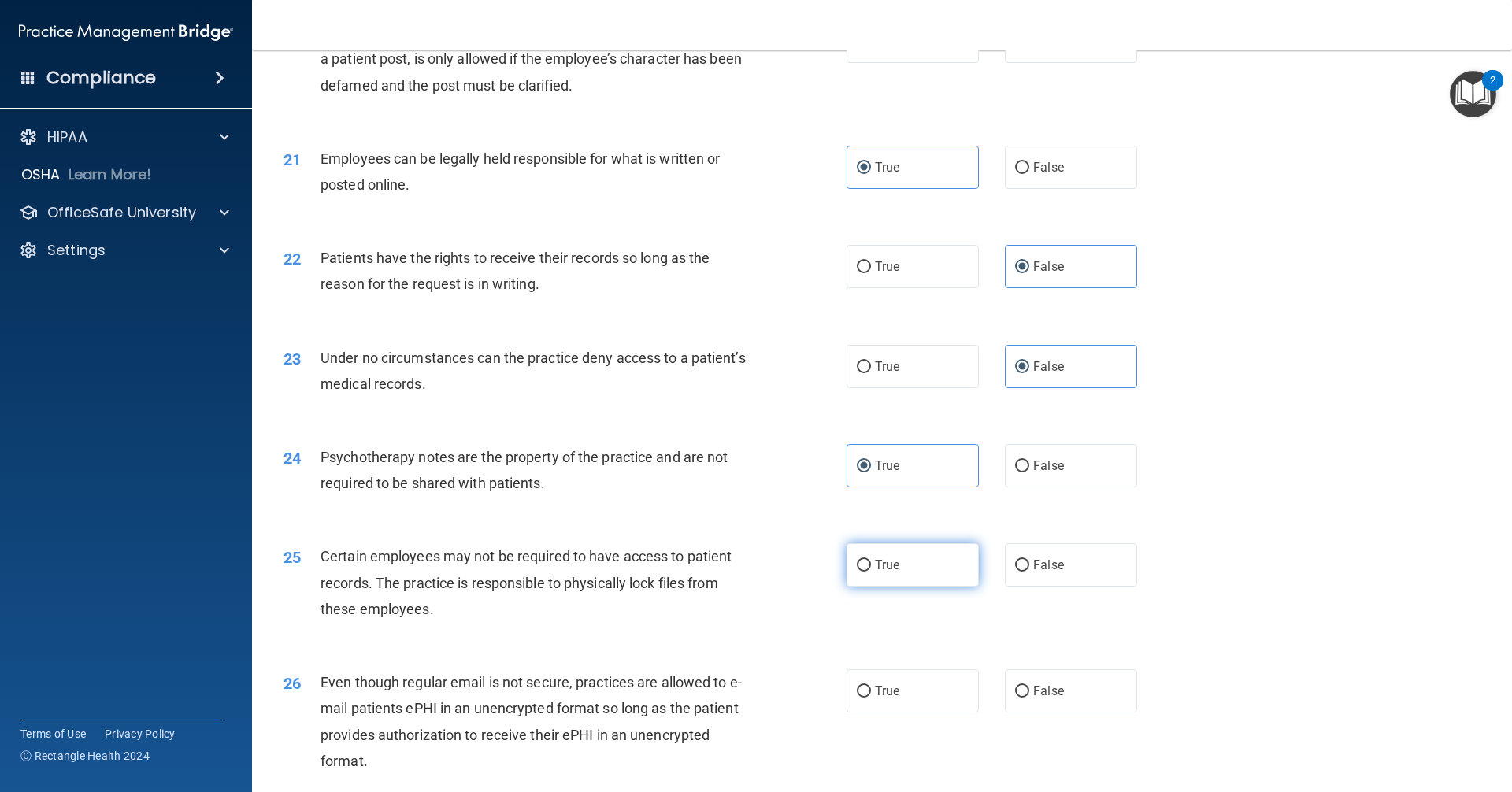
click at [731, 587] on label "True" at bounding box center [912, 564] width 132 height 44
click at [731, 572] on input "True" at bounding box center [863, 565] width 14 height 12
radio input "true"
click at [731, 712] on label "True" at bounding box center [912, 690] width 132 height 44
click at [731, 698] on input "True" at bounding box center [863, 691] width 14 height 12
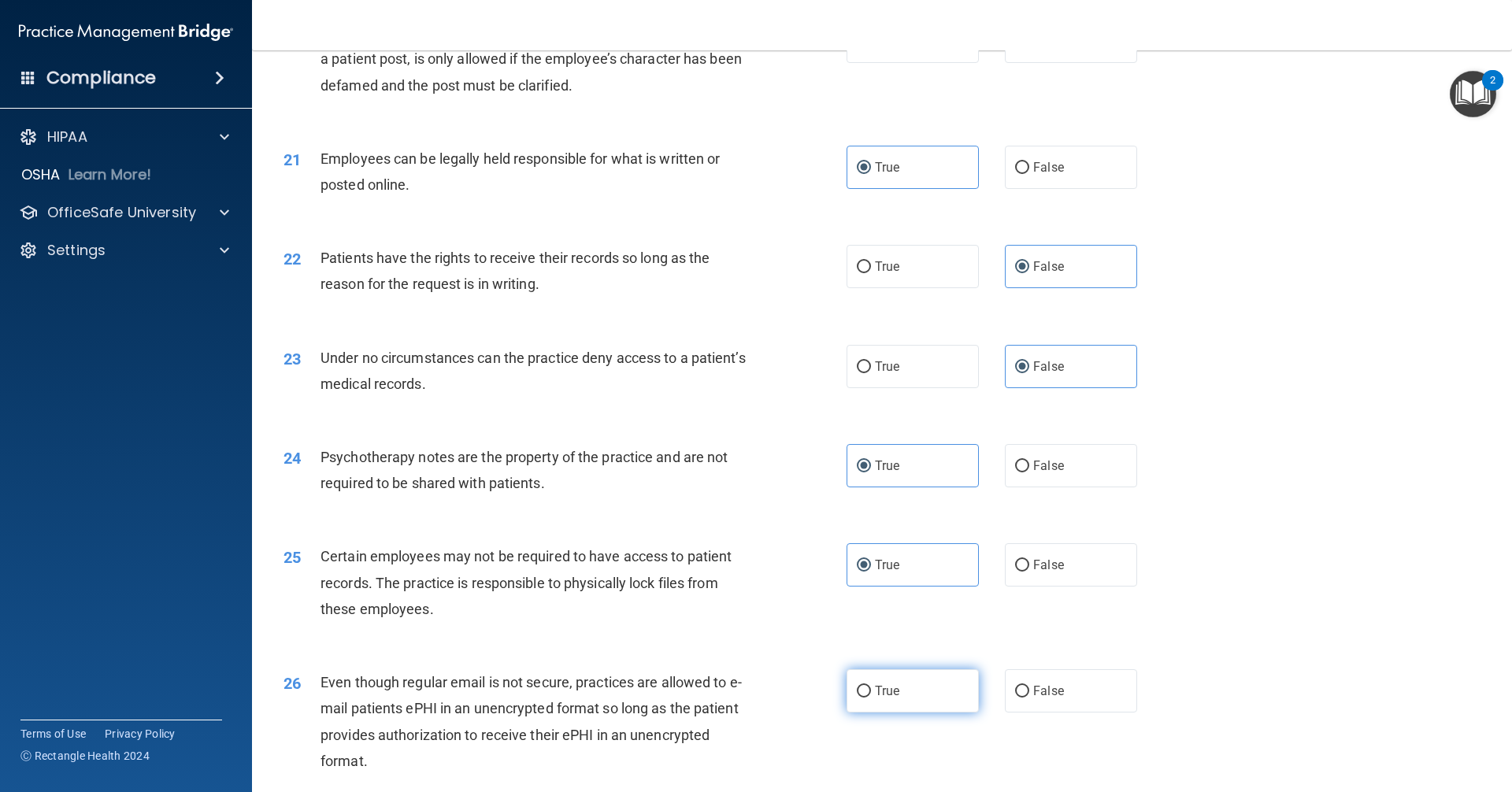
radio input "true"
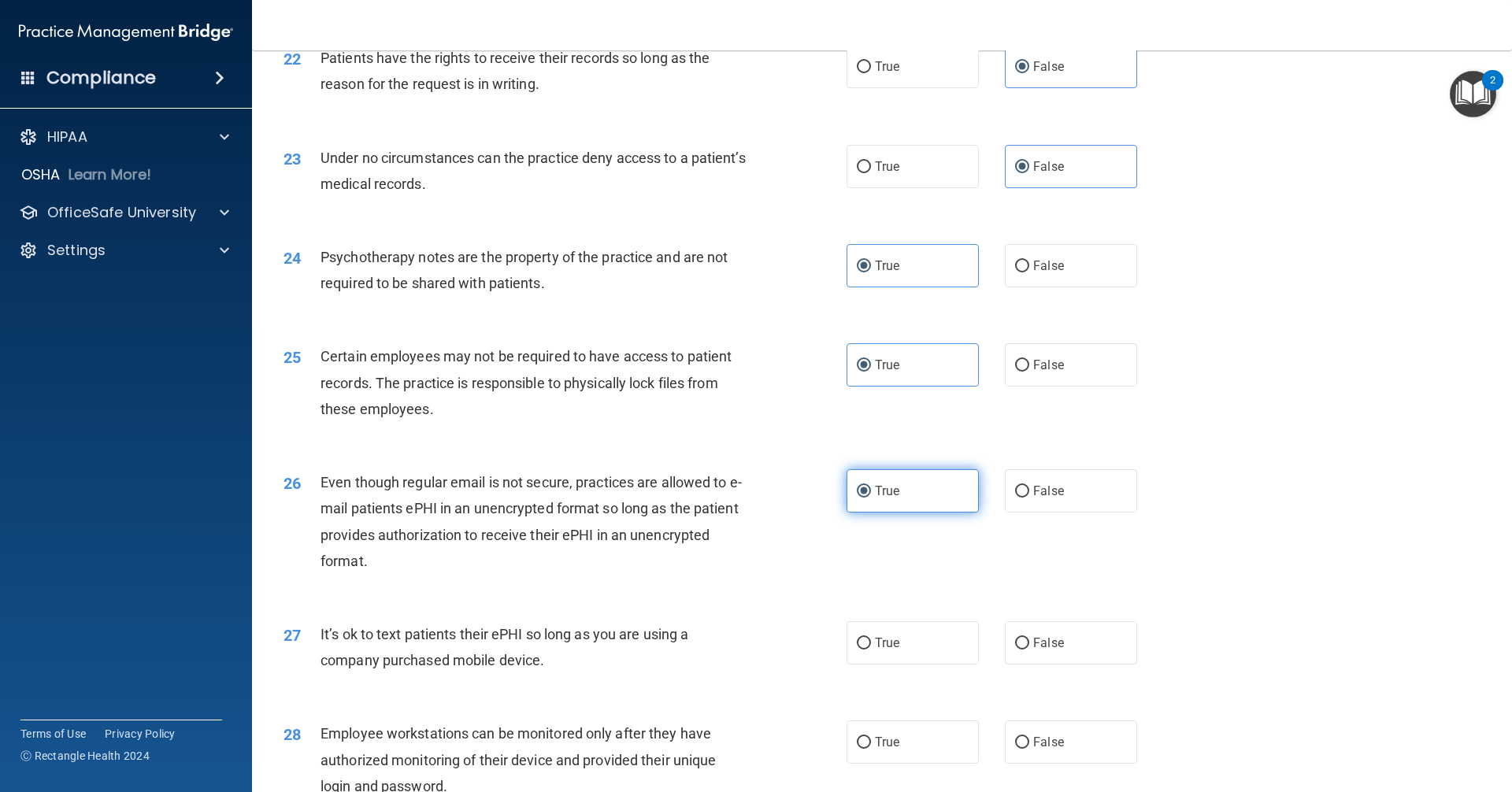
scroll to position [2755, 0]
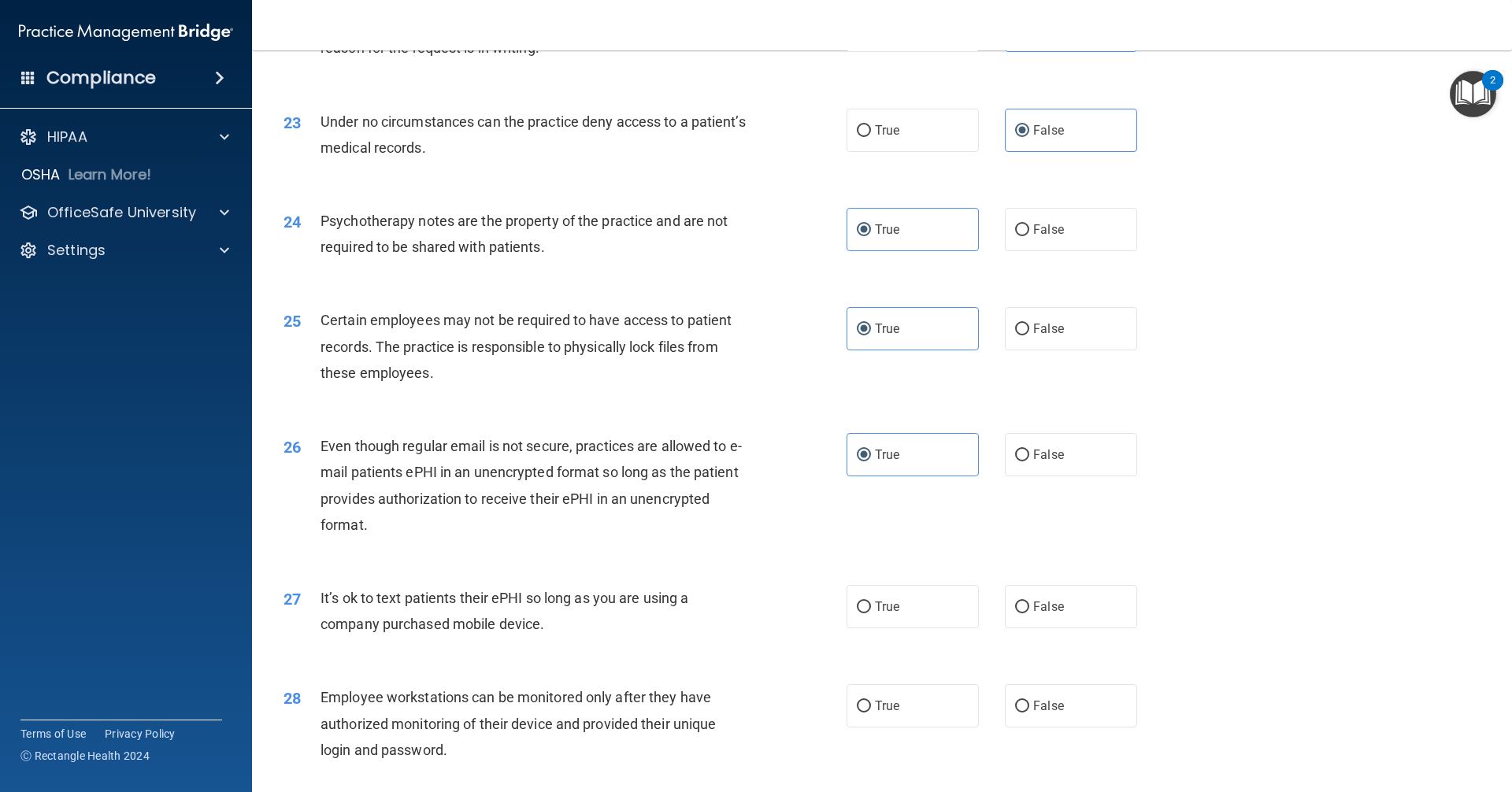
drag, startPoint x: 1050, startPoint y: 624, endPoint x: 1067, endPoint y: 704, distance: 81.8
click at [731, 629] on label "False" at bounding box center [1071, 606] width 132 height 44
click at [731, 613] on input "False" at bounding box center [1021, 607] width 14 height 12
radio input "true"
click at [731, 724] on label "False" at bounding box center [1071, 706] width 132 height 44
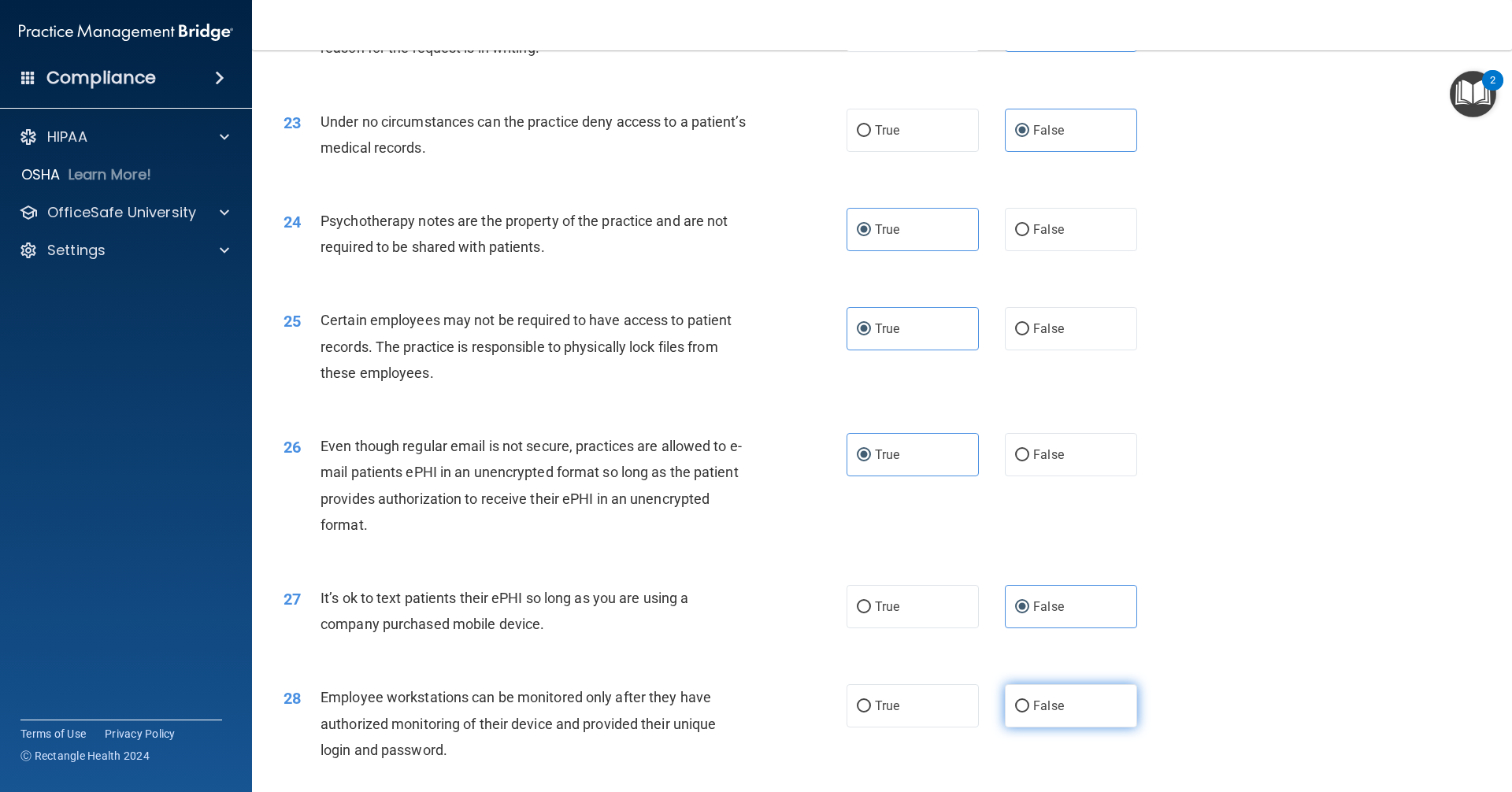
click at [731, 712] on input "False" at bounding box center [1021, 707] width 14 height 12
radio input "true"
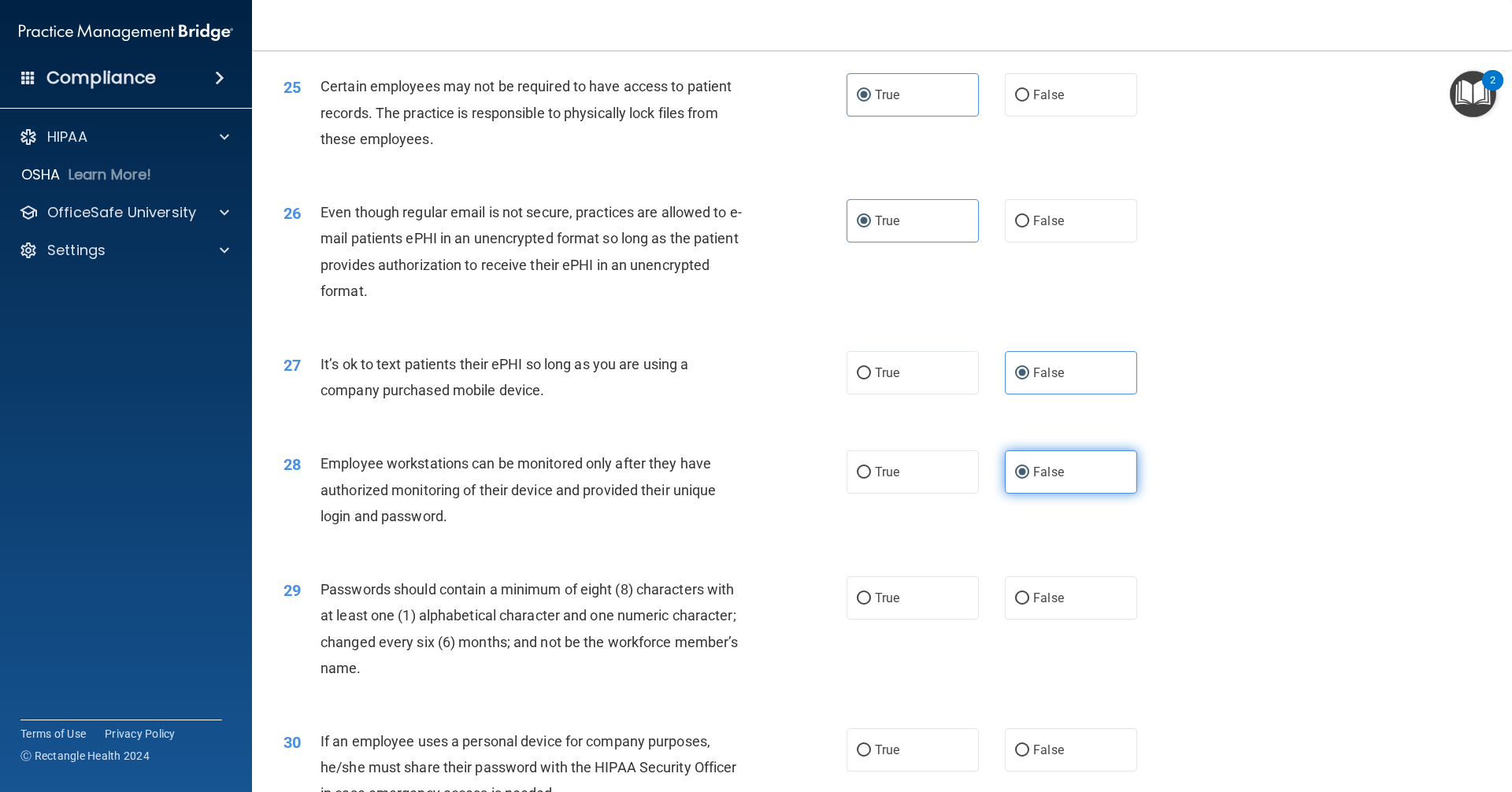
scroll to position [3070, 0]
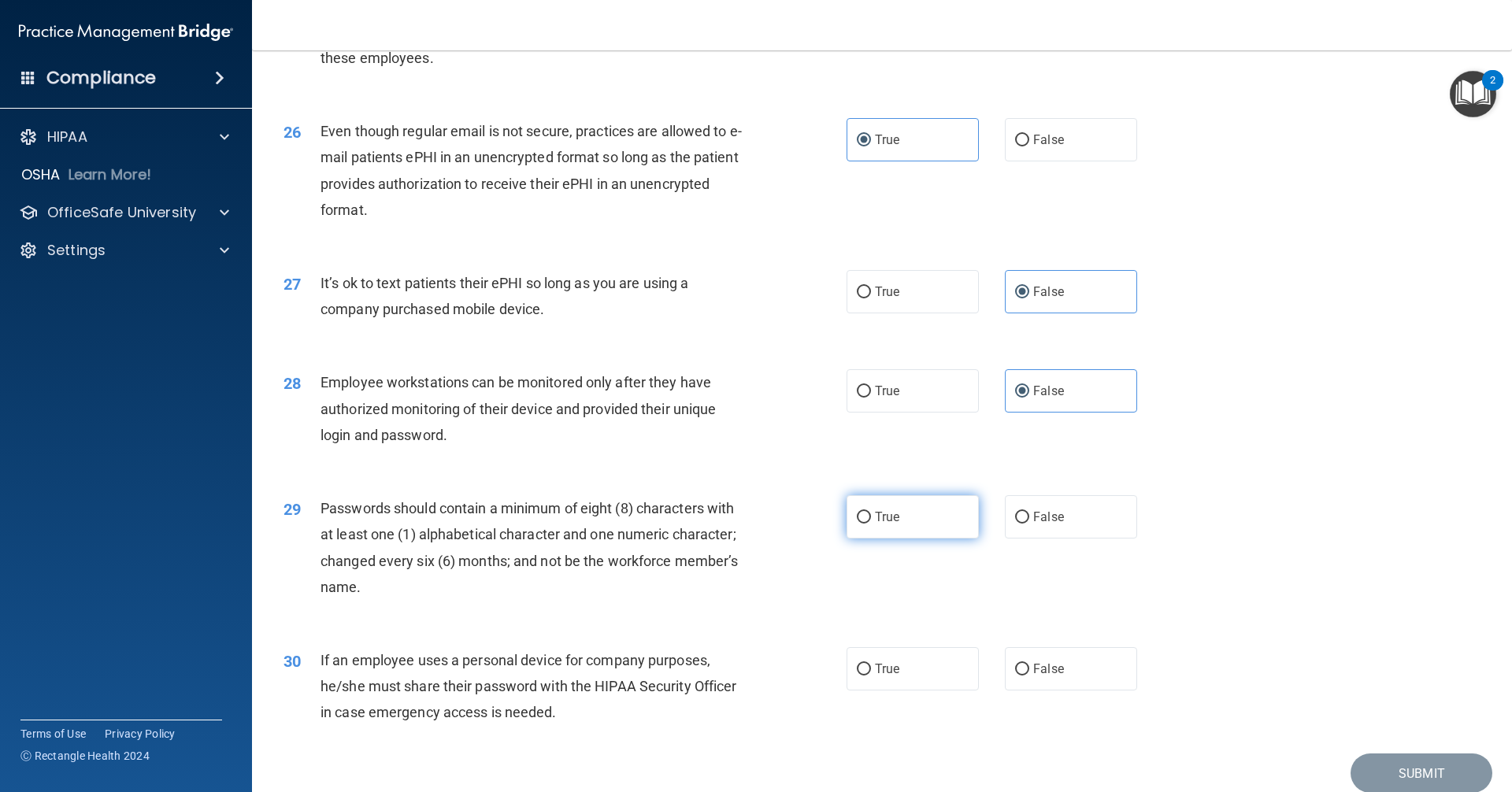
click at [731, 538] on label "True" at bounding box center [912, 517] width 132 height 44
click at [731, 523] on input "True" at bounding box center [863, 518] width 14 height 12
radio input "true"
click at [731, 676] on span "False" at bounding box center [1048, 669] width 30 height 15
click at [731, 675] on input "False" at bounding box center [1021, 670] width 14 height 12
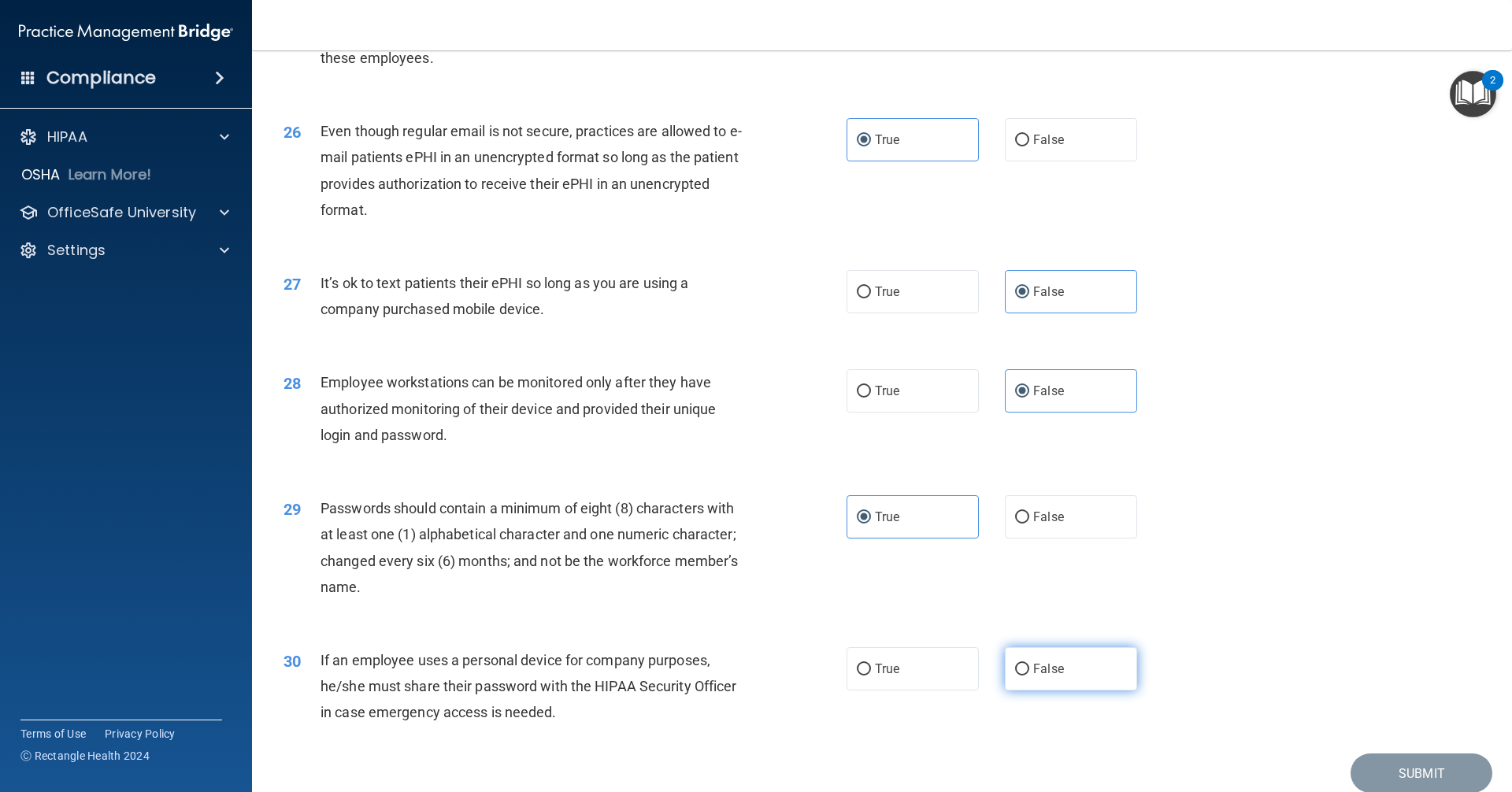
radio input "true"
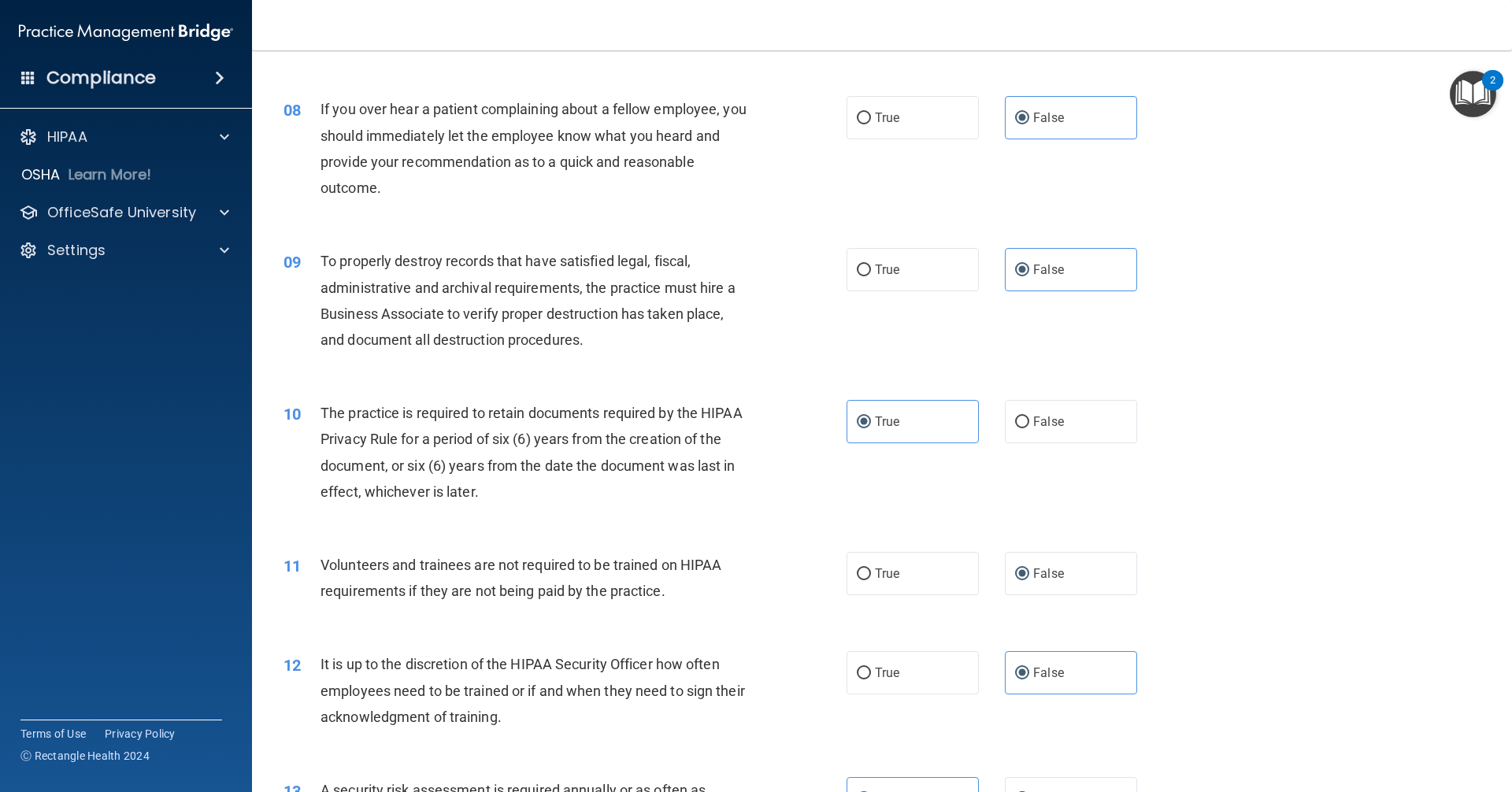
scroll to position [877, 0]
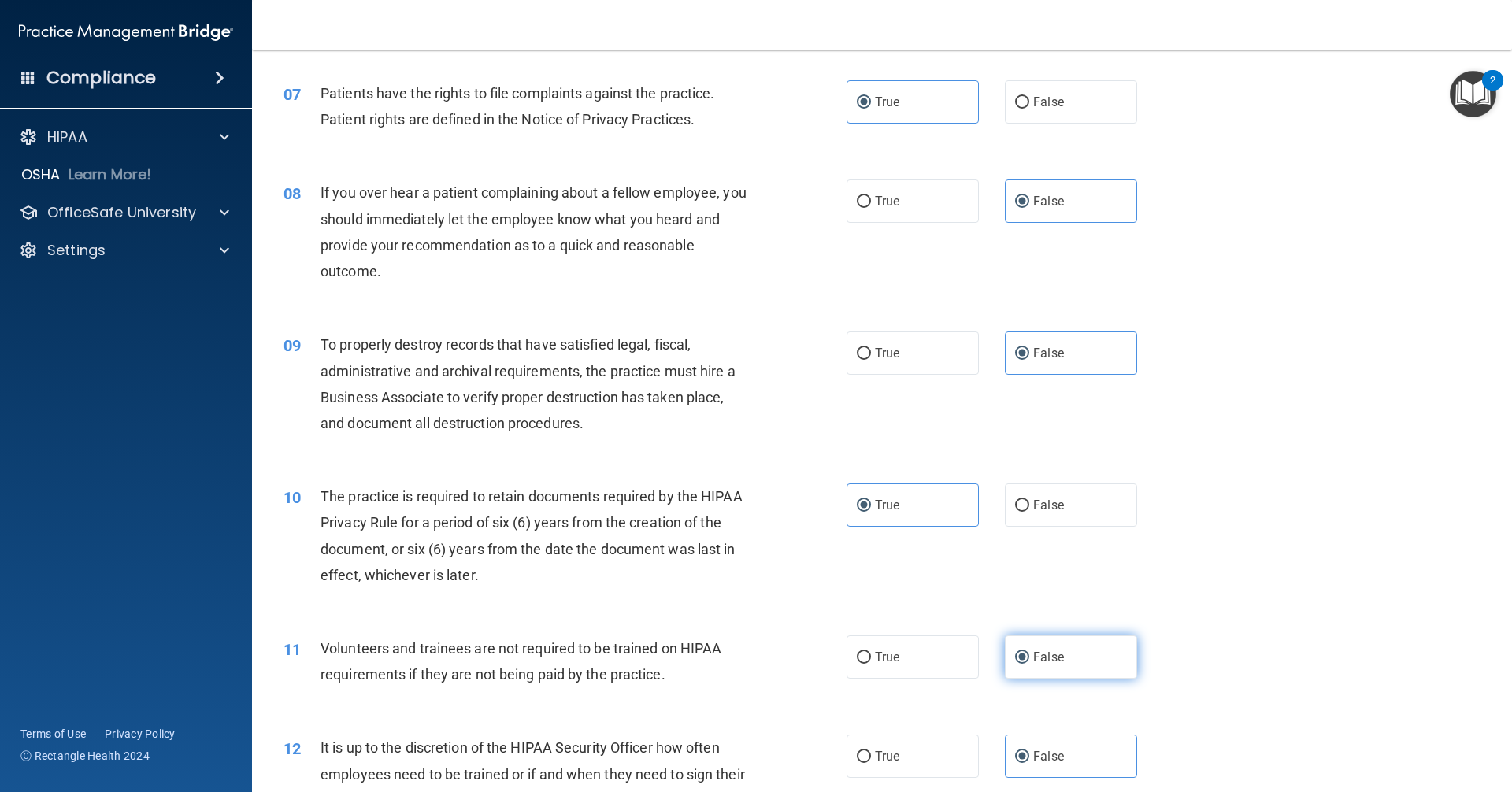
click at [731, 660] on label "False" at bounding box center [1071, 656] width 132 height 44
click at [731, 660] on input "False" at bounding box center [1021, 657] width 14 height 12
click at [731, 605] on div "10 The practice is required to retain documents required by the HIPAA Privacy R…" at bounding box center [882, 539] width 1220 height 152
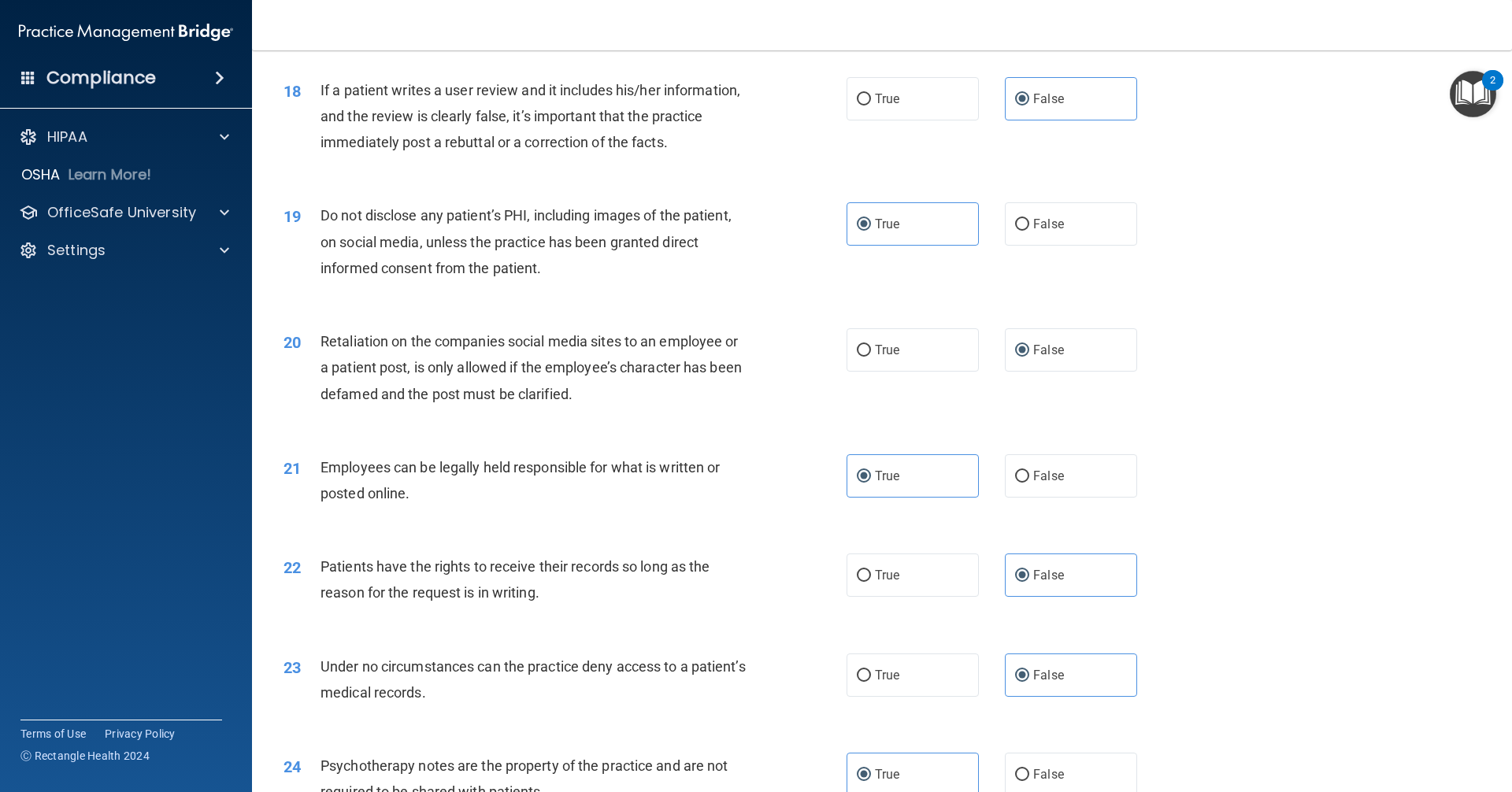
scroll to position [2282, 0]
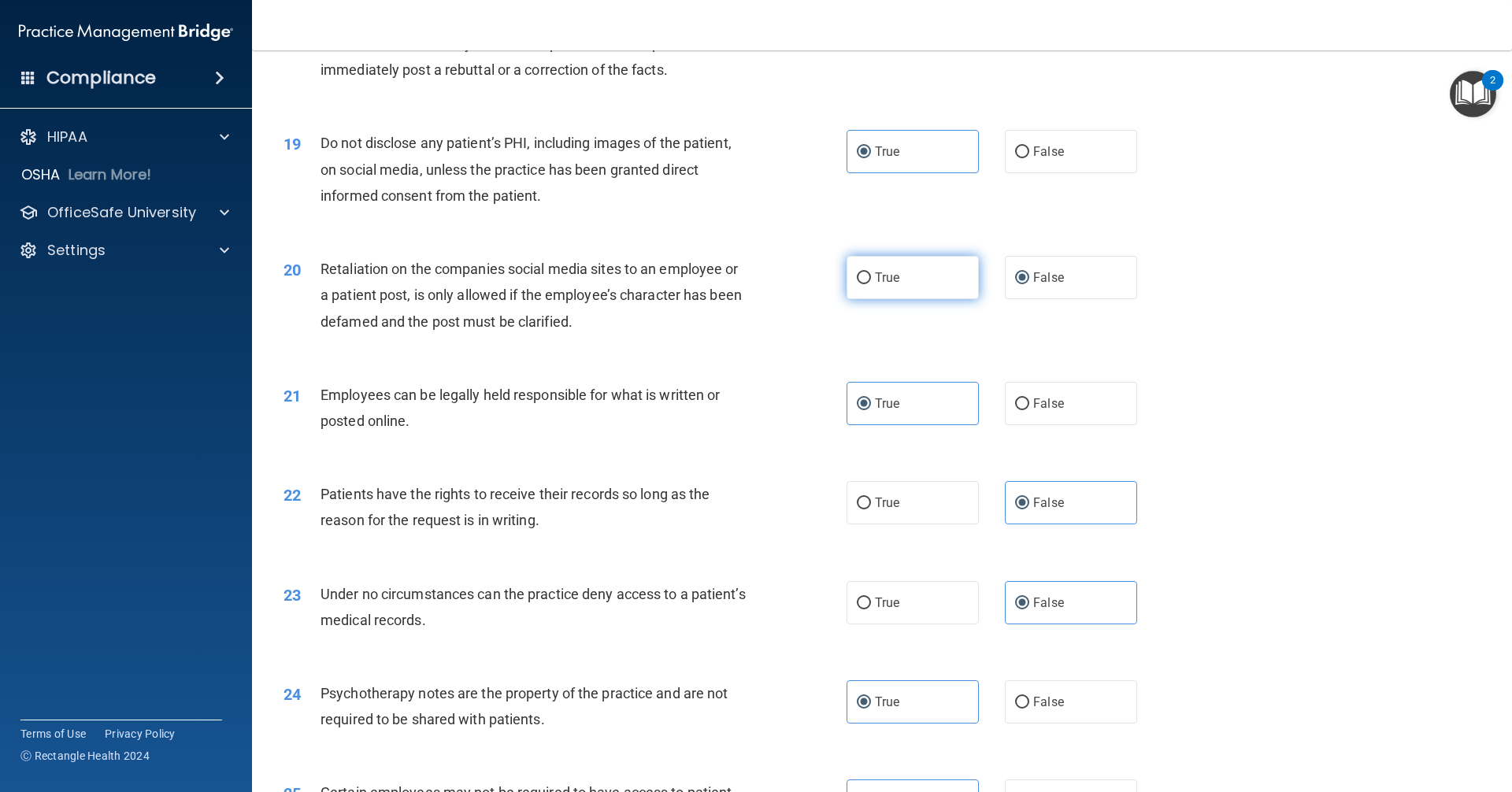
click at [731, 299] on label "True" at bounding box center [912, 277] width 132 height 44
click at [731, 284] on input "True" at bounding box center [863, 278] width 14 height 12
radio input "true"
click at [731, 298] on label "False" at bounding box center [1071, 277] width 132 height 44
click at [731, 284] on input "False" at bounding box center [1021, 278] width 14 height 12
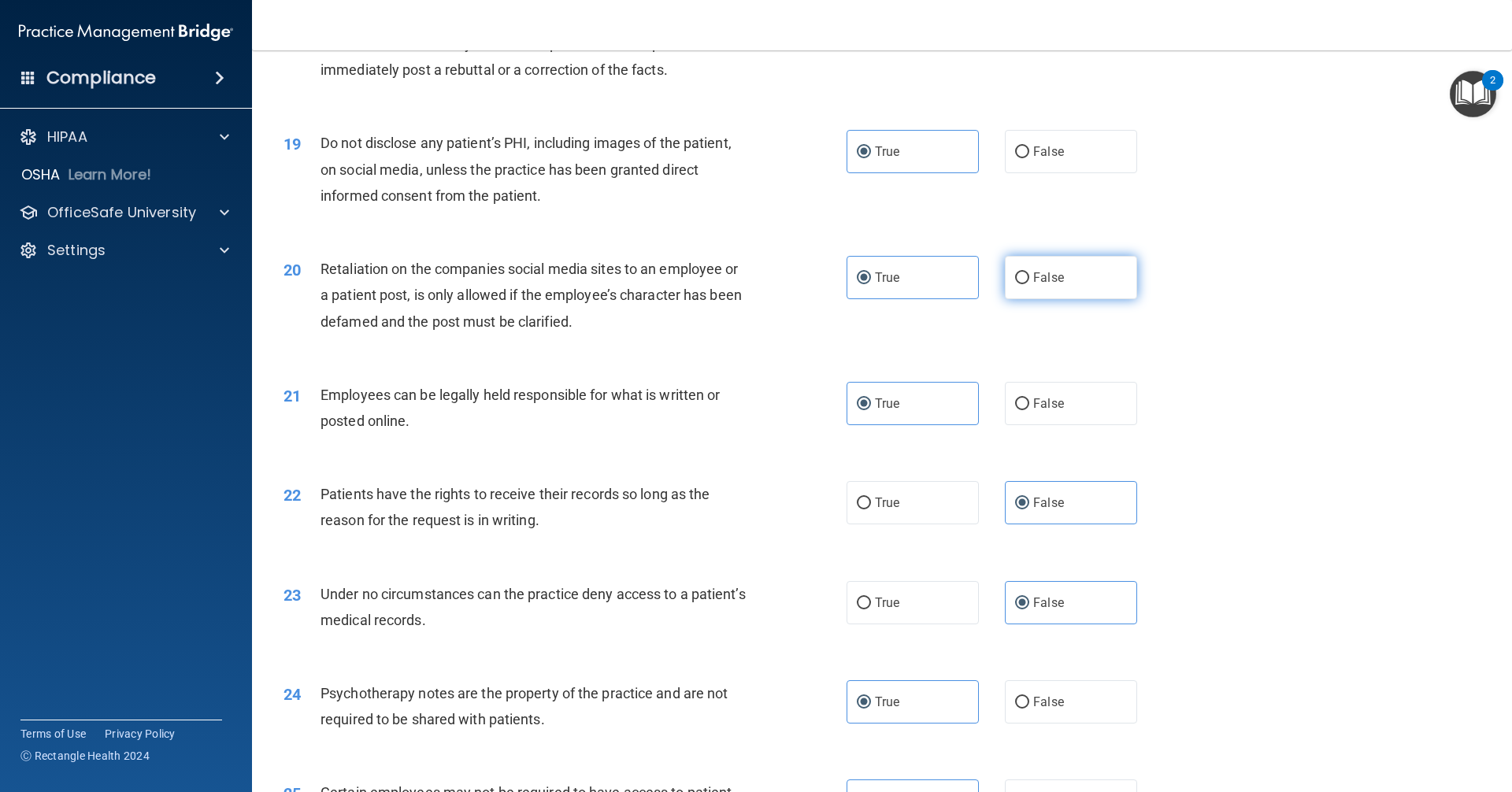
radio input "true"
radio input "false"
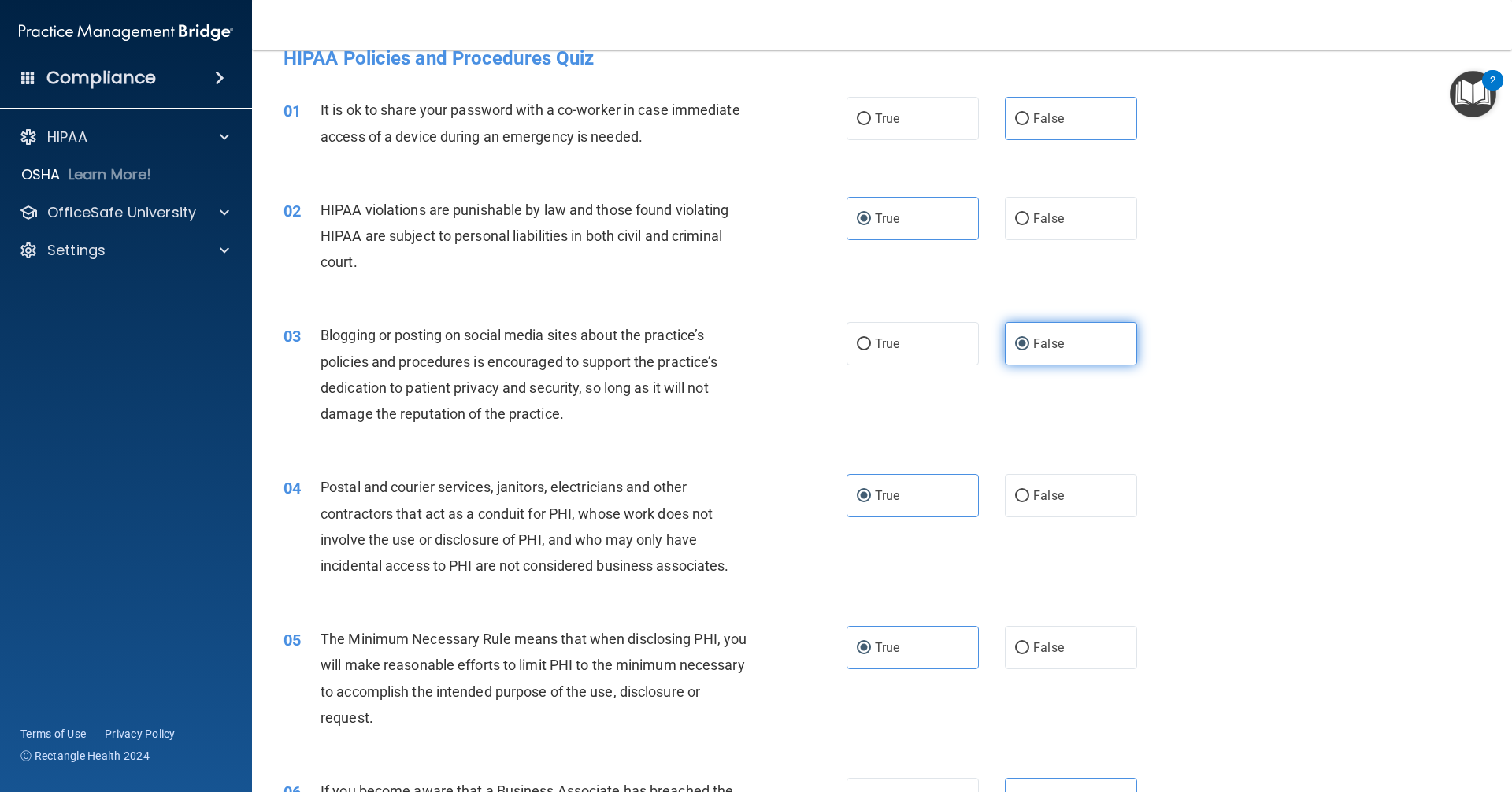
scroll to position [0, 0]
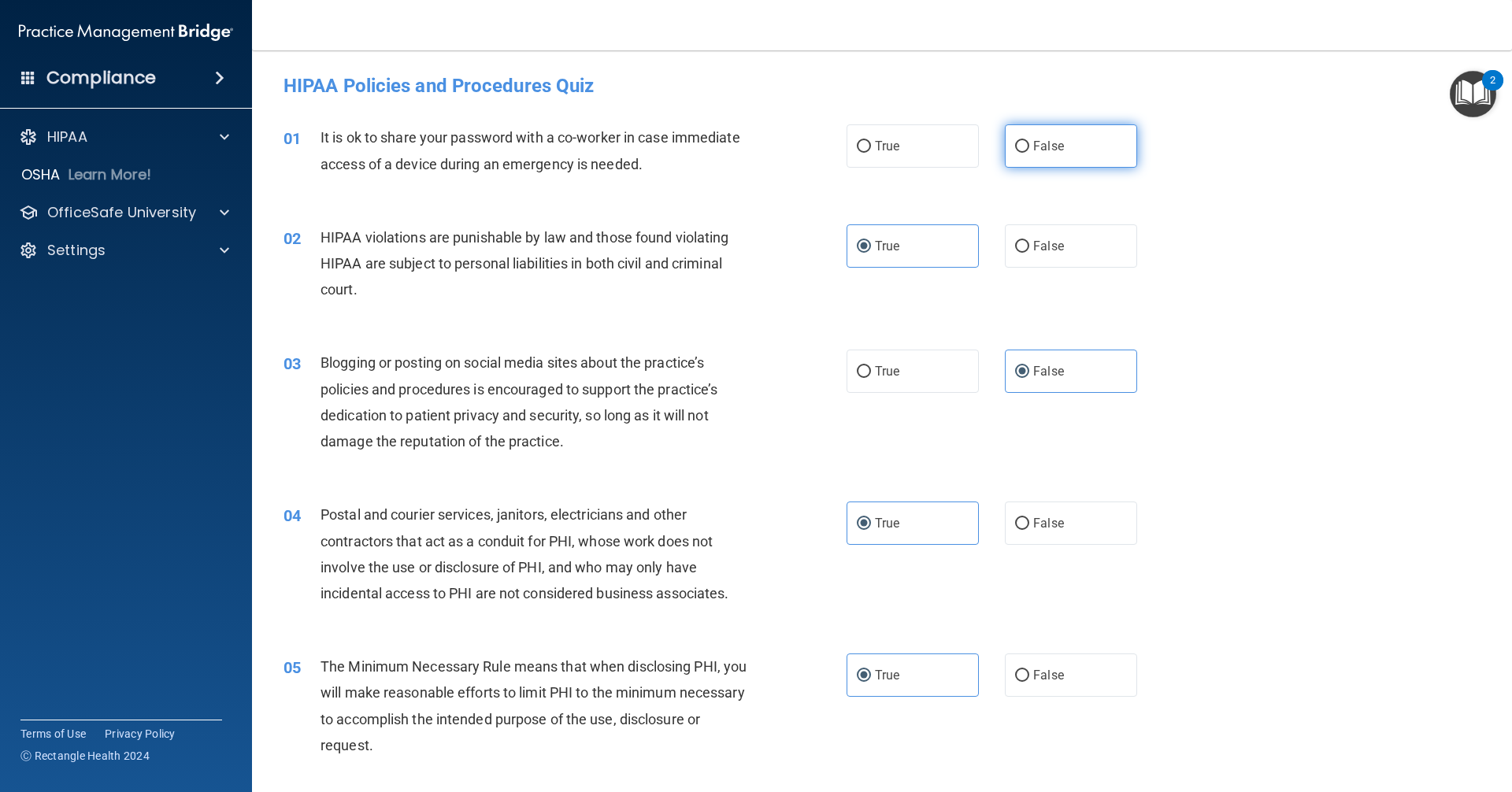
click at [731, 140] on span "False" at bounding box center [1048, 146] width 30 height 15
click at [731, 140] on input "False" at bounding box center [1021, 146] width 14 height 12
radio input "true"
click at [731, 140] on span "False" at bounding box center [1048, 146] width 30 height 15
click at [731, 140] on input "False" at bounding box center [1021, 146] width 14 height 12
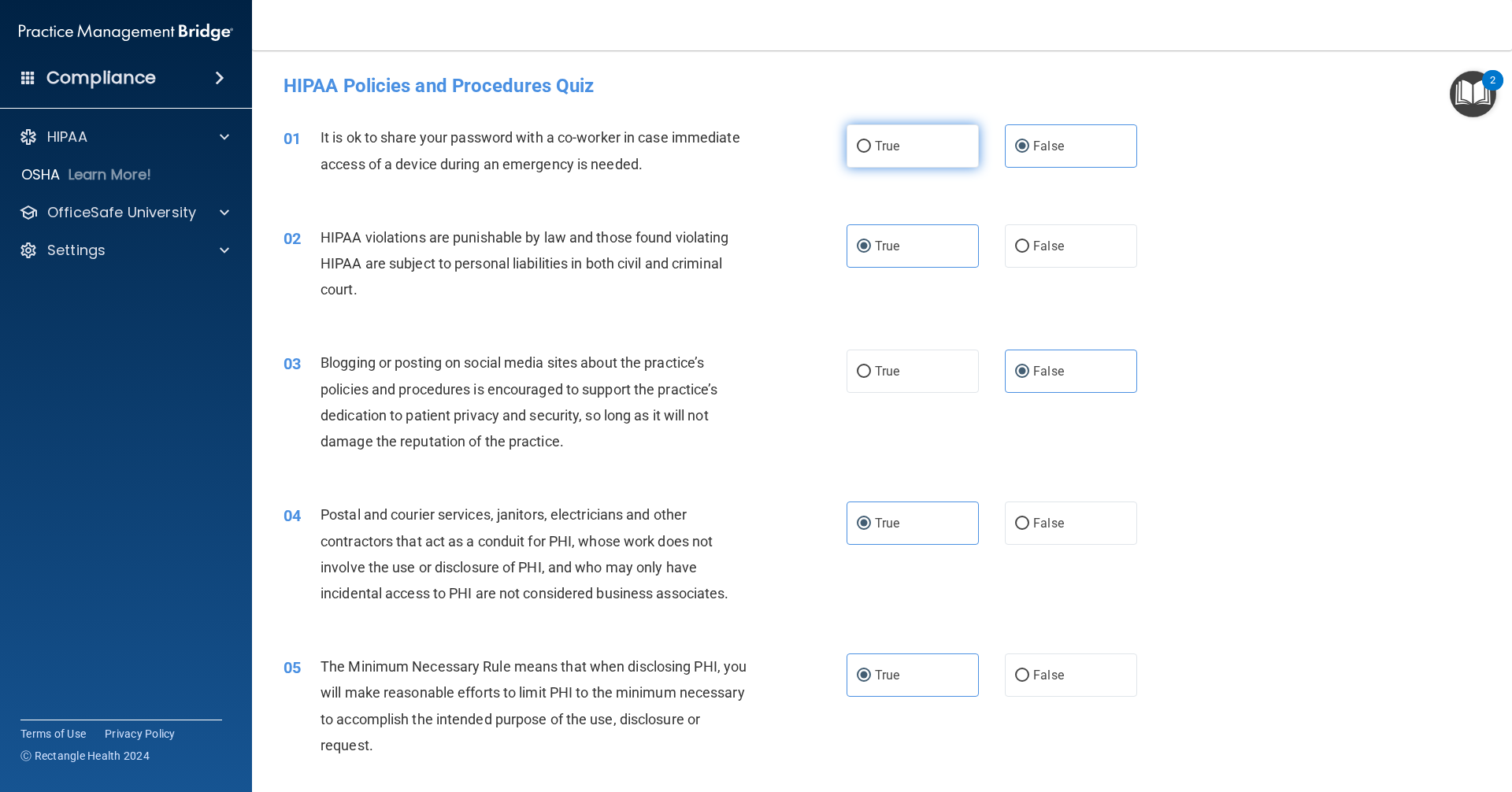
click at [731, 148] on label "True" at bounding box center [912, 145] width 132 height 44
click at [731, 148] on input "True" at bounding box center [863, 146] width 14 height 12
radio input "true"
click at [731, 159] on label "False" at bounding box center [1071, 145] width 132 height 44
click at [731, 153] on input "False" at bounding box center [1021, 146] width 14 height 12
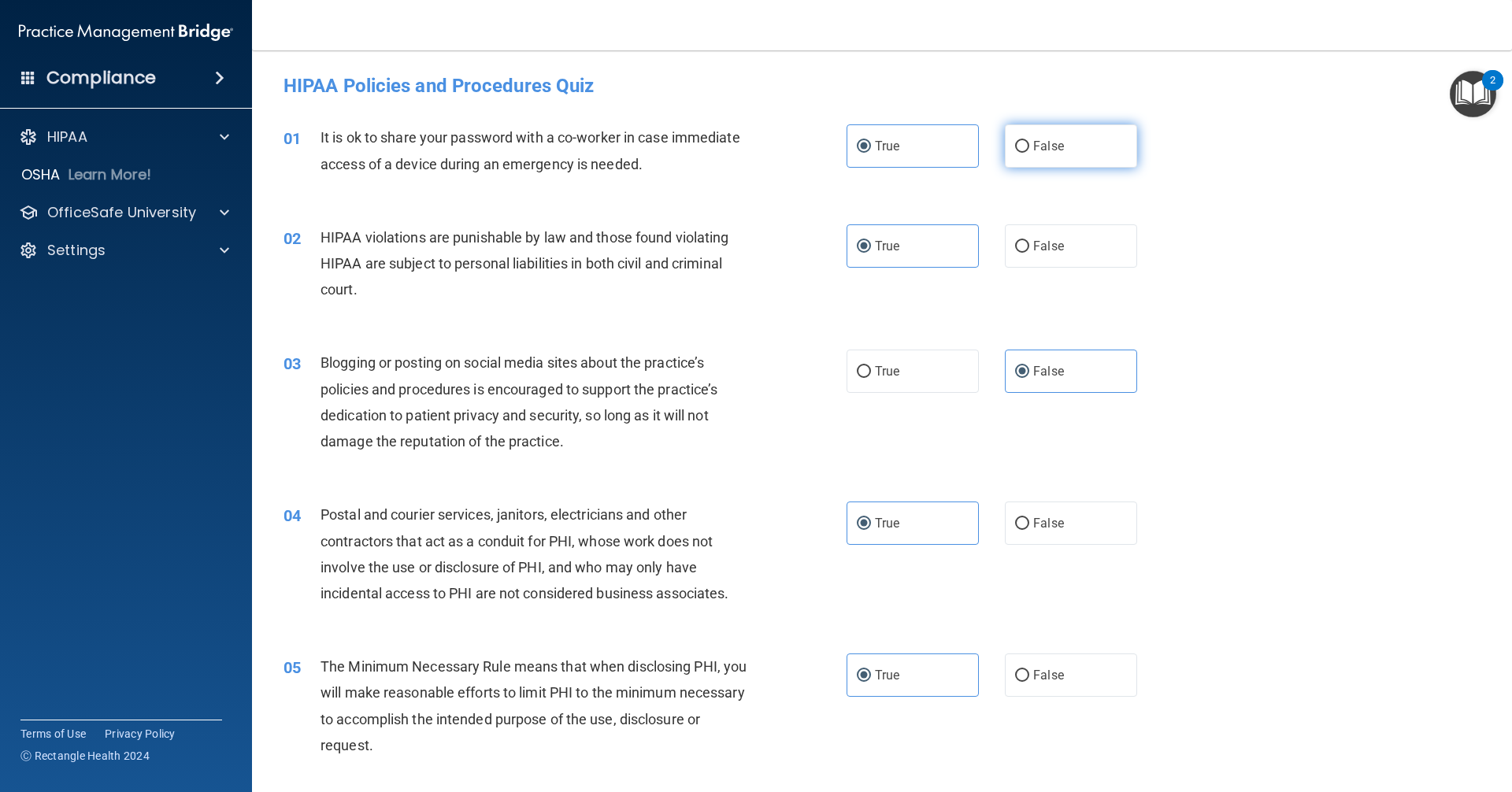
radio input "true"
radio input "false"
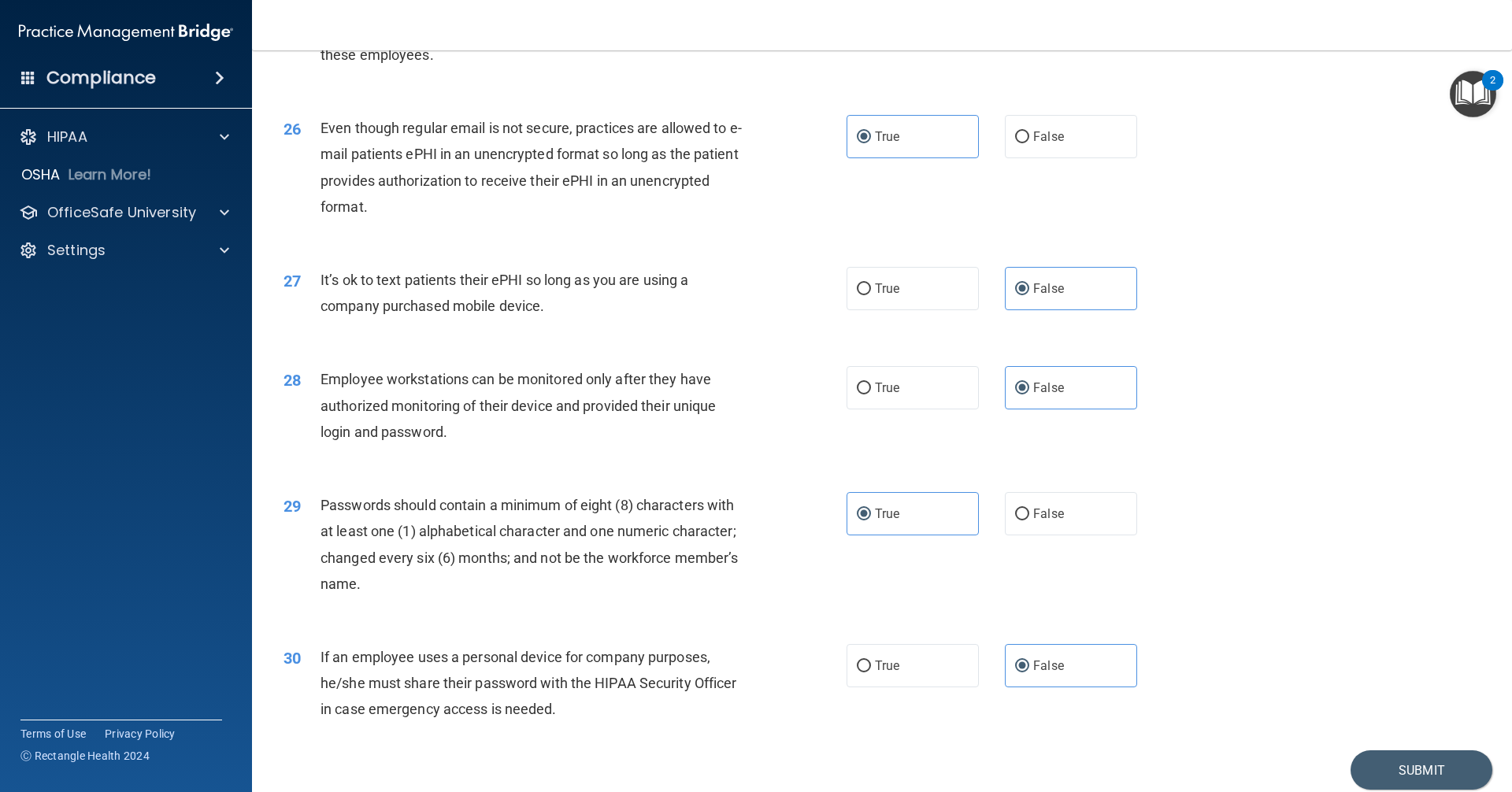
scroll to position [3160, 0]
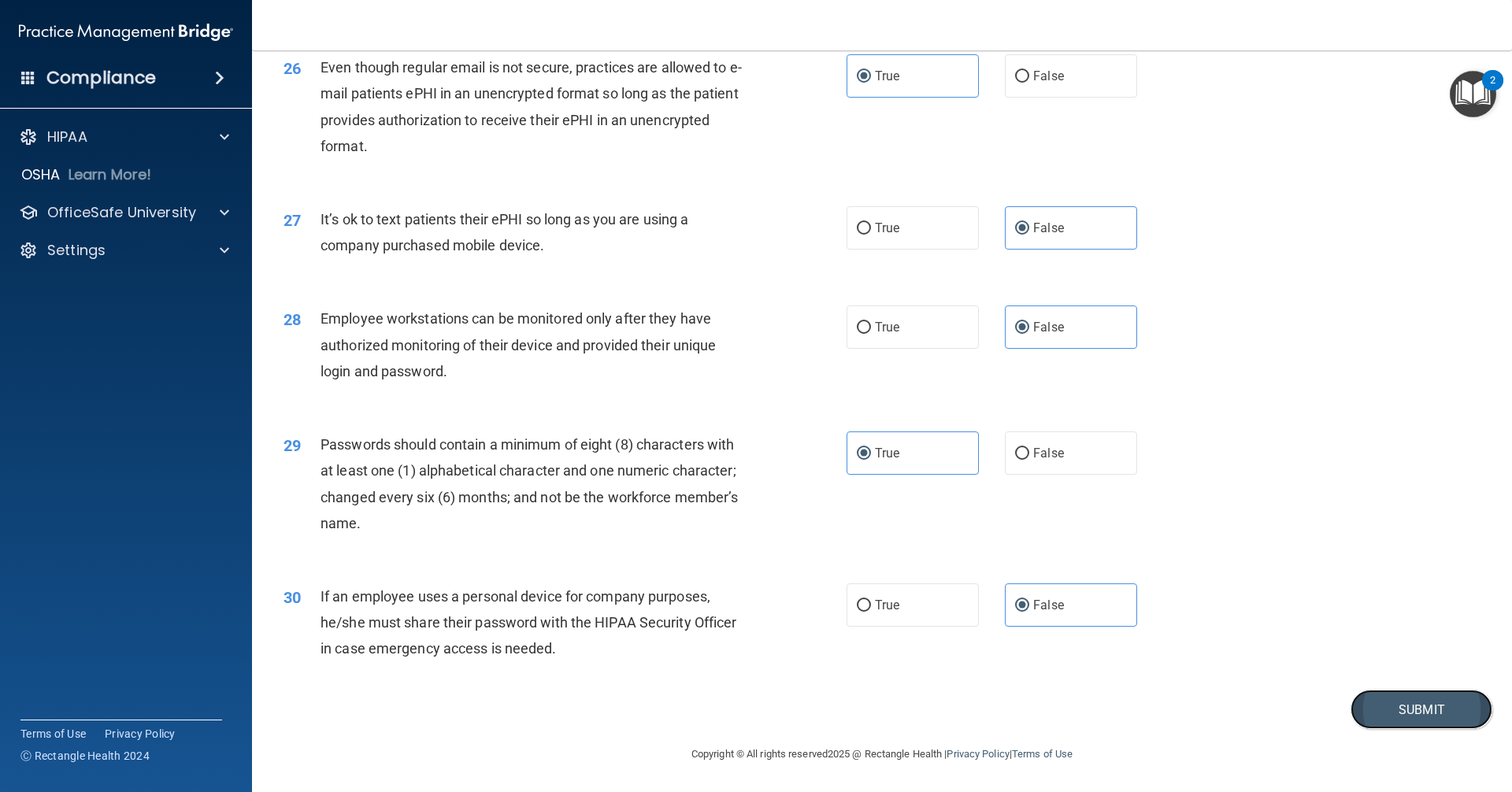
click at [731, 716] on button "Submit" at bounding box center [1421, 709] width 141 height 40
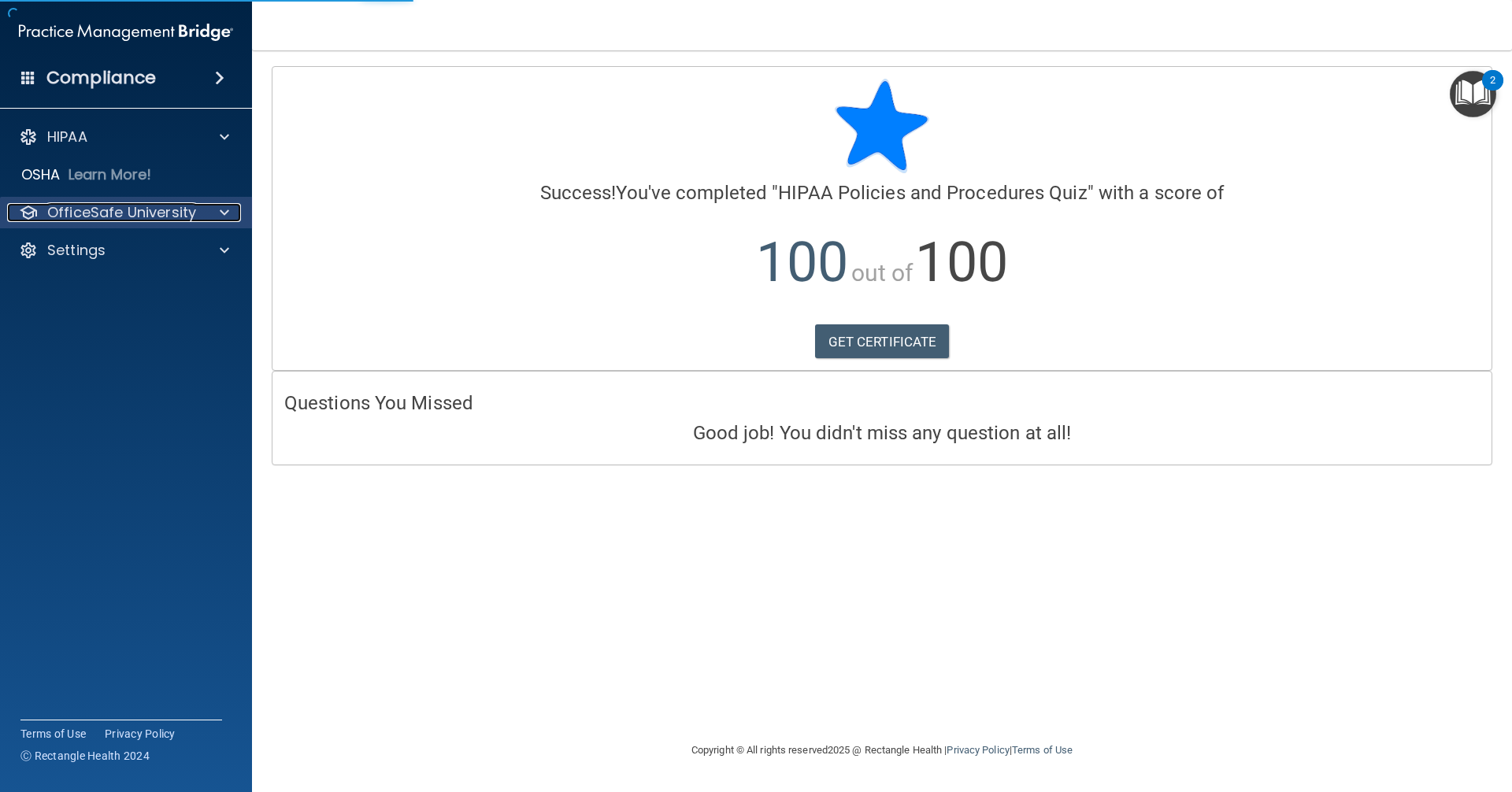
click at [178, 208] on p "OfficeSafe University" at bounding box center [121, 212] width 149 height 19
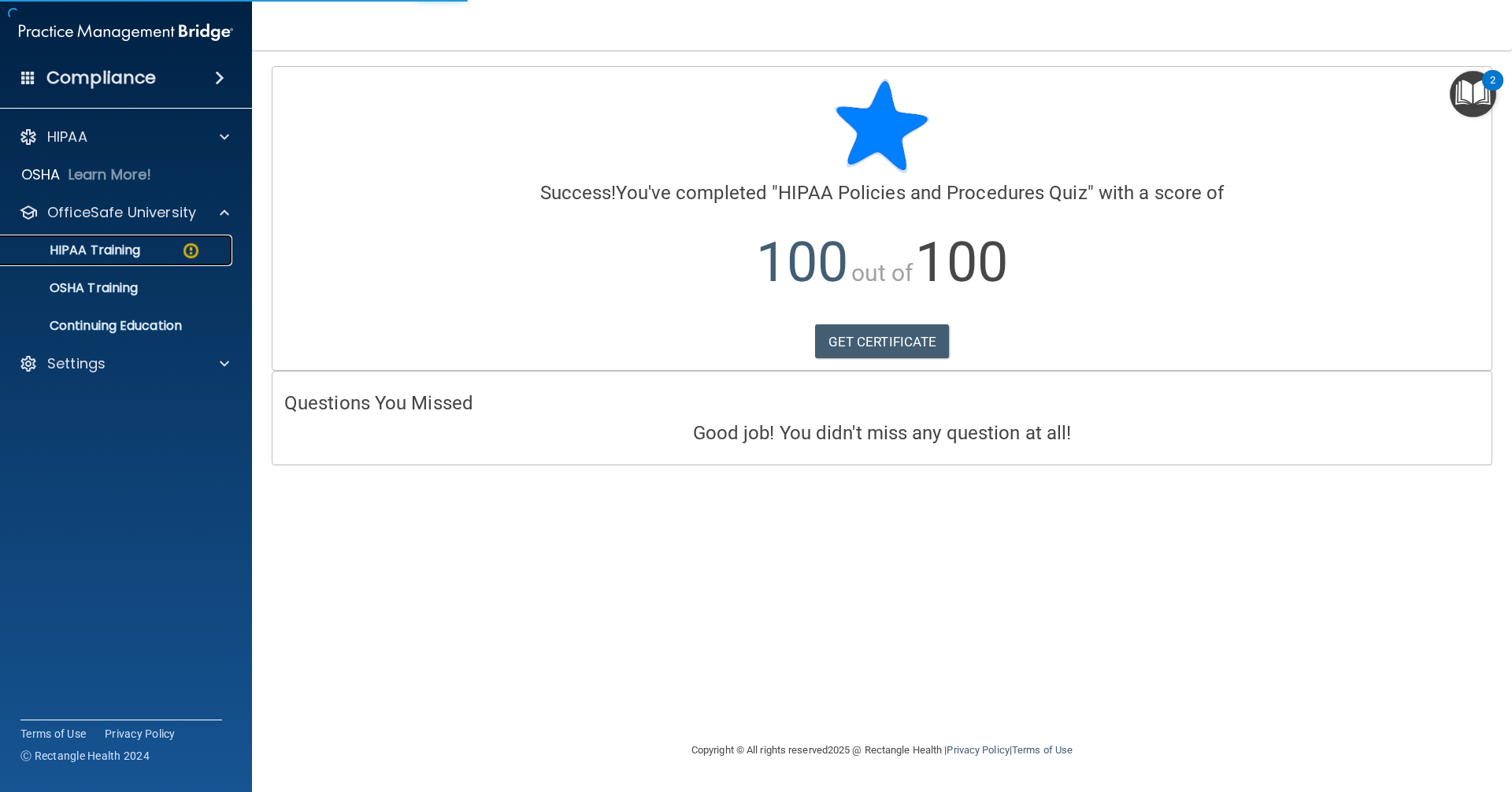
click at [178, 254] on div "HIPAA Training" at bounding box center [118, 250] width 215 height 16
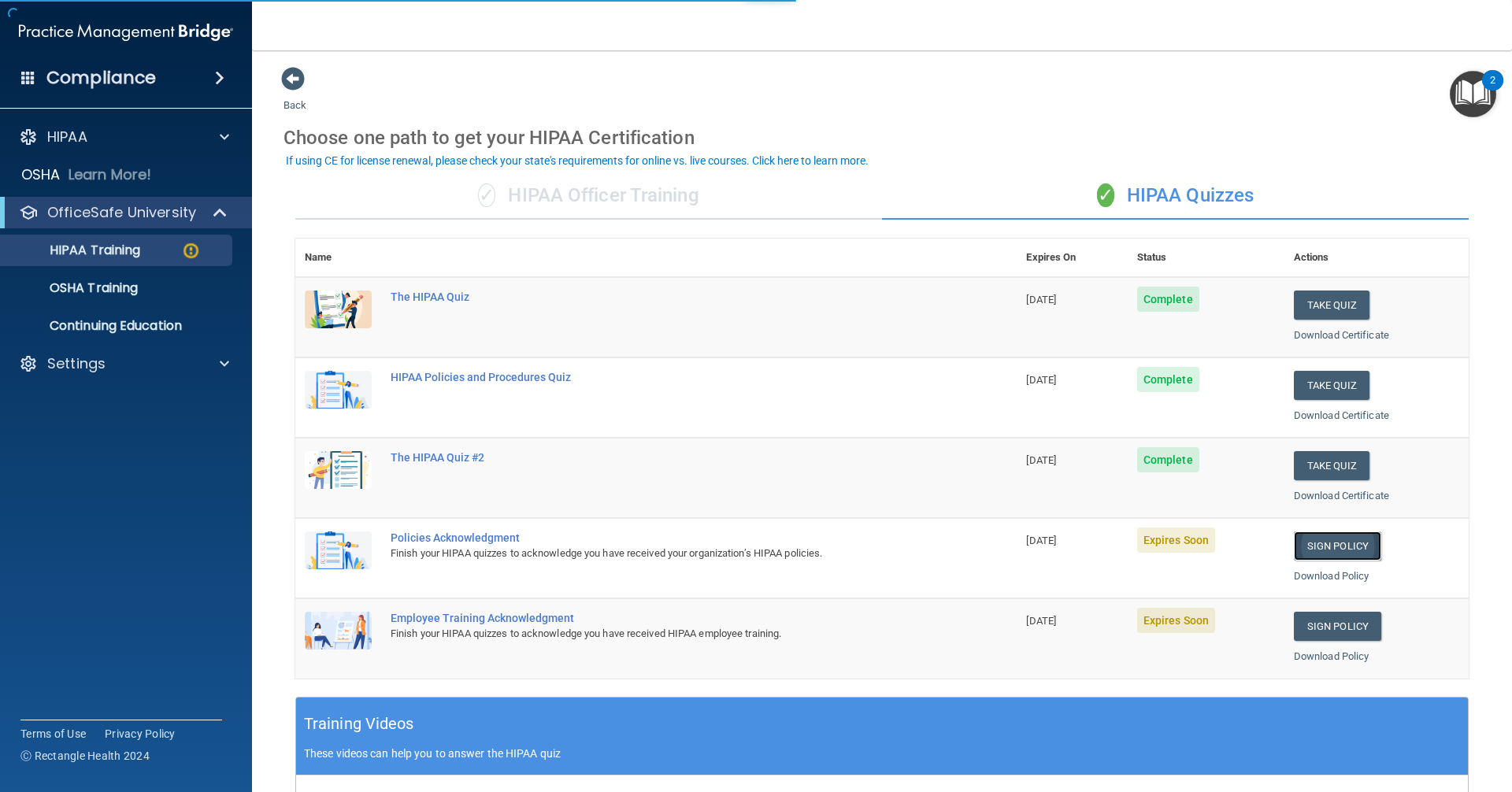
click at [731, 548] on link "Sign Policy" at bounding box center [1337, 546] width 87 height 29
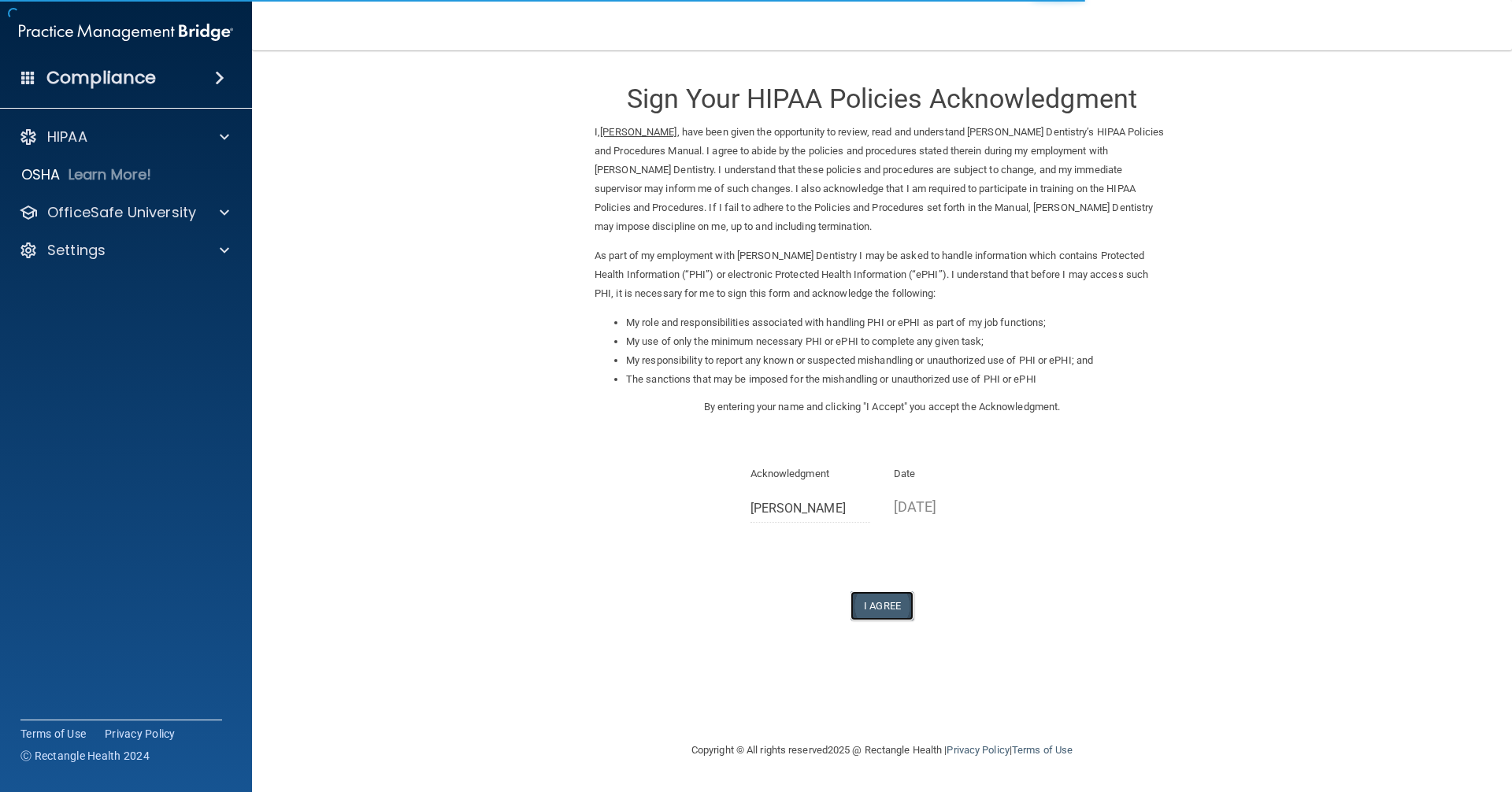
click at [890, 603] on button "I Agree" at bounding box center [882, 606] width 63 height 29
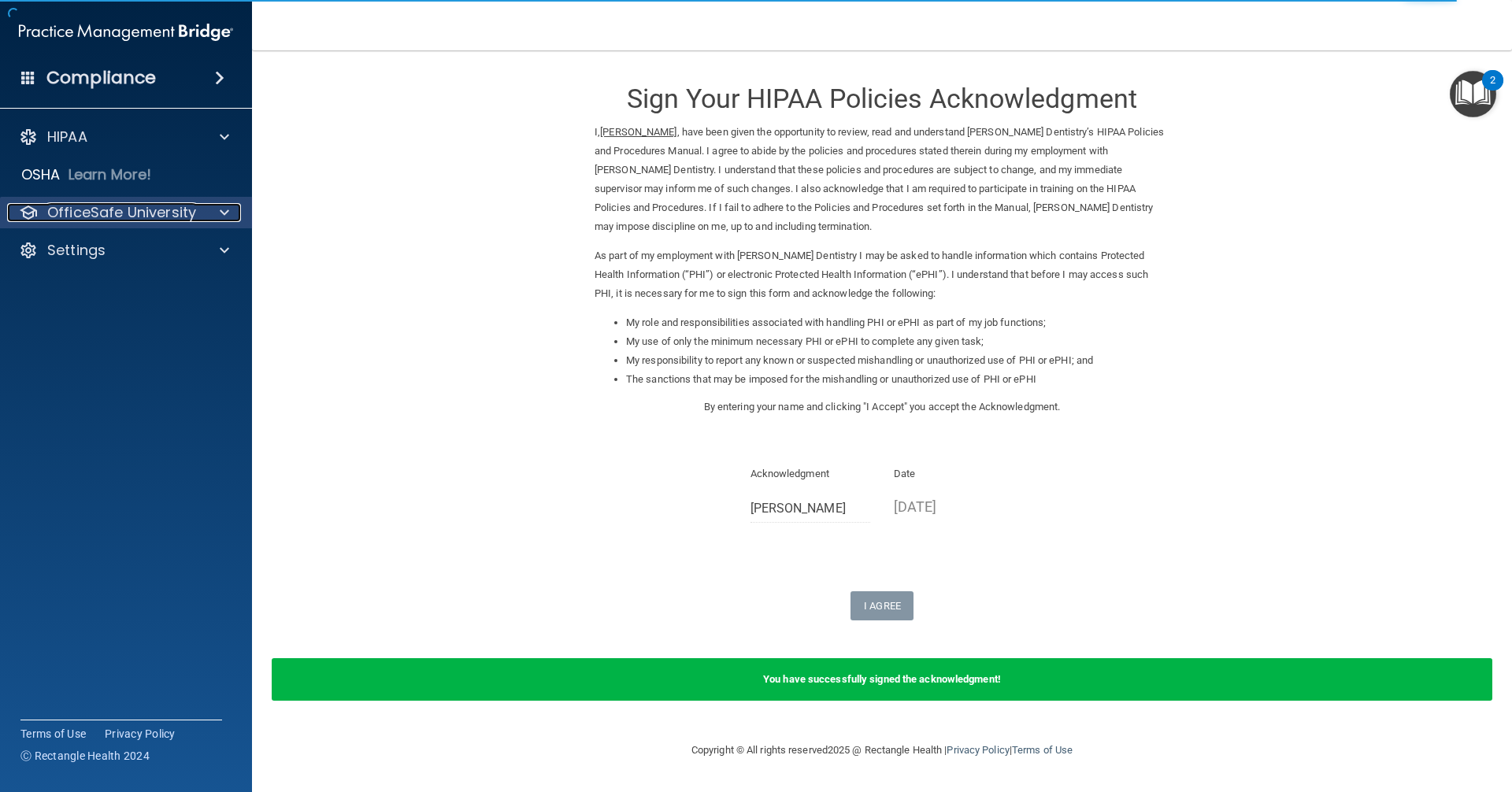
click at [115, 205] on p "OfficeSafe University" at bounding box center [121, 212] width 149 height 19
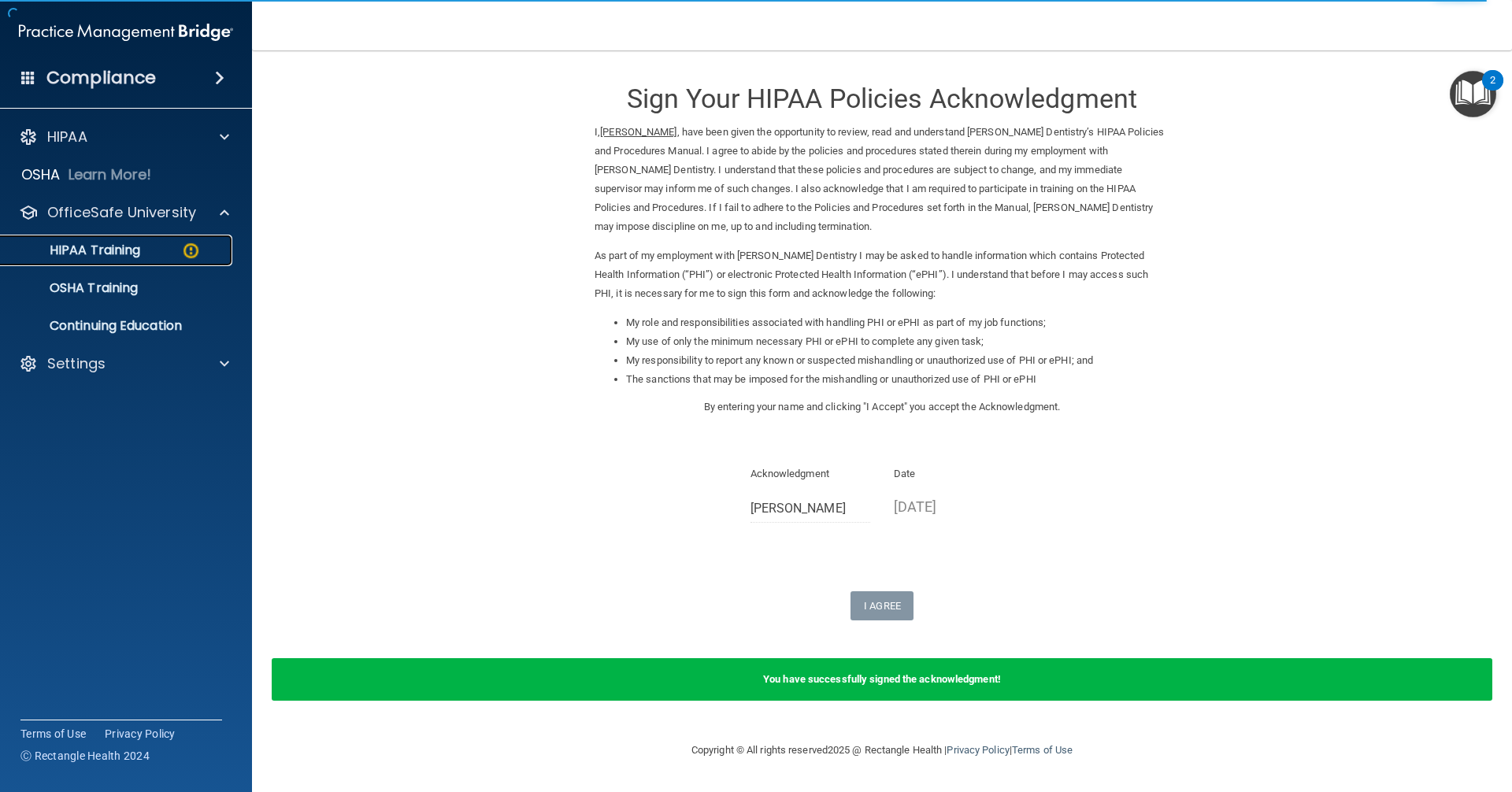
click at [130, 251] on p "HIPAA Training" at bounding box center [75, 250] width 130 height 16
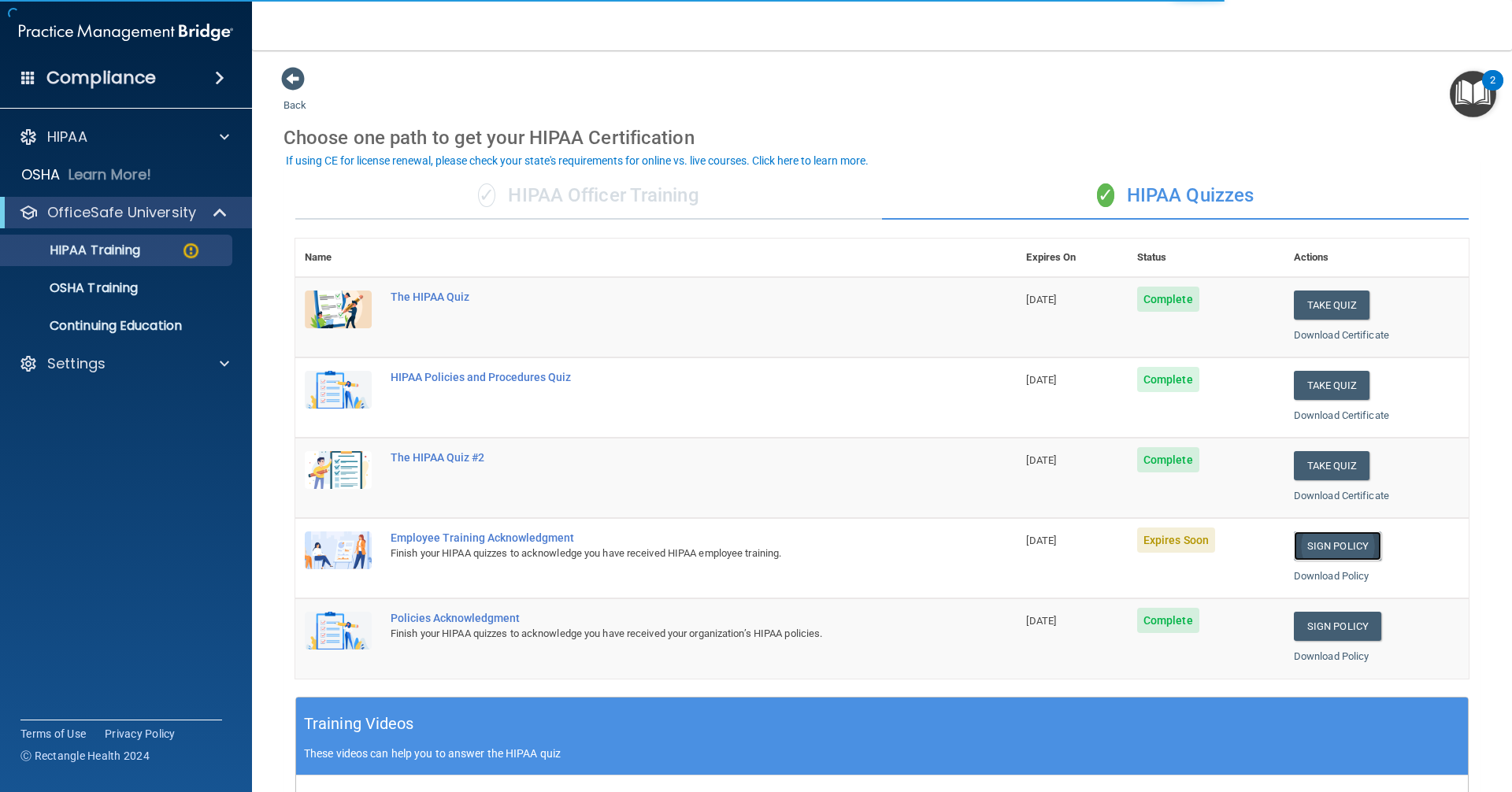
click at [1322, 536] on link "Sign Policy" at bounding box center [1337, 546] width 87 height 29
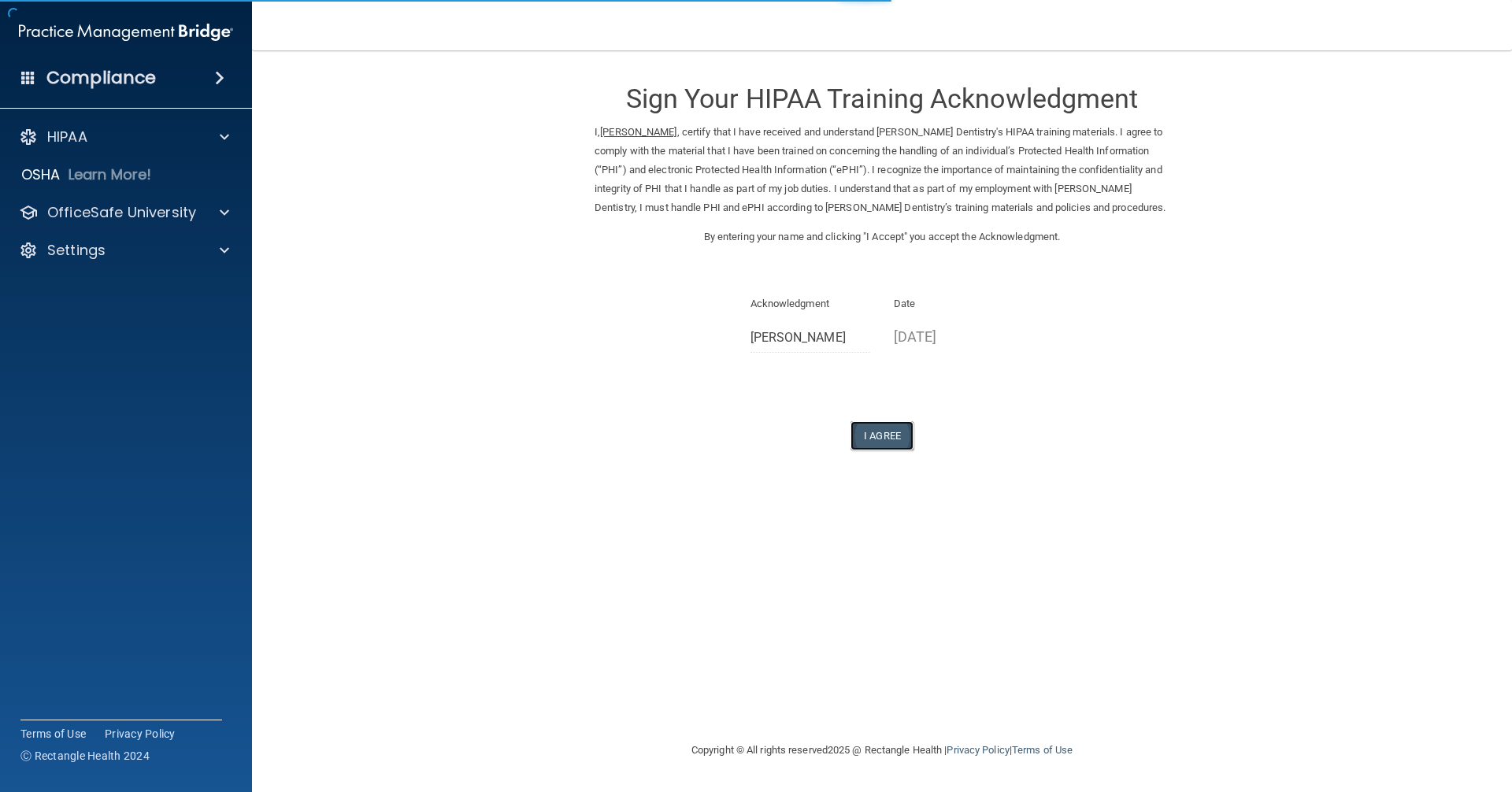
click at [869, 439] on button "I Agree" at bounding box center [882, 435] width 63 height 29
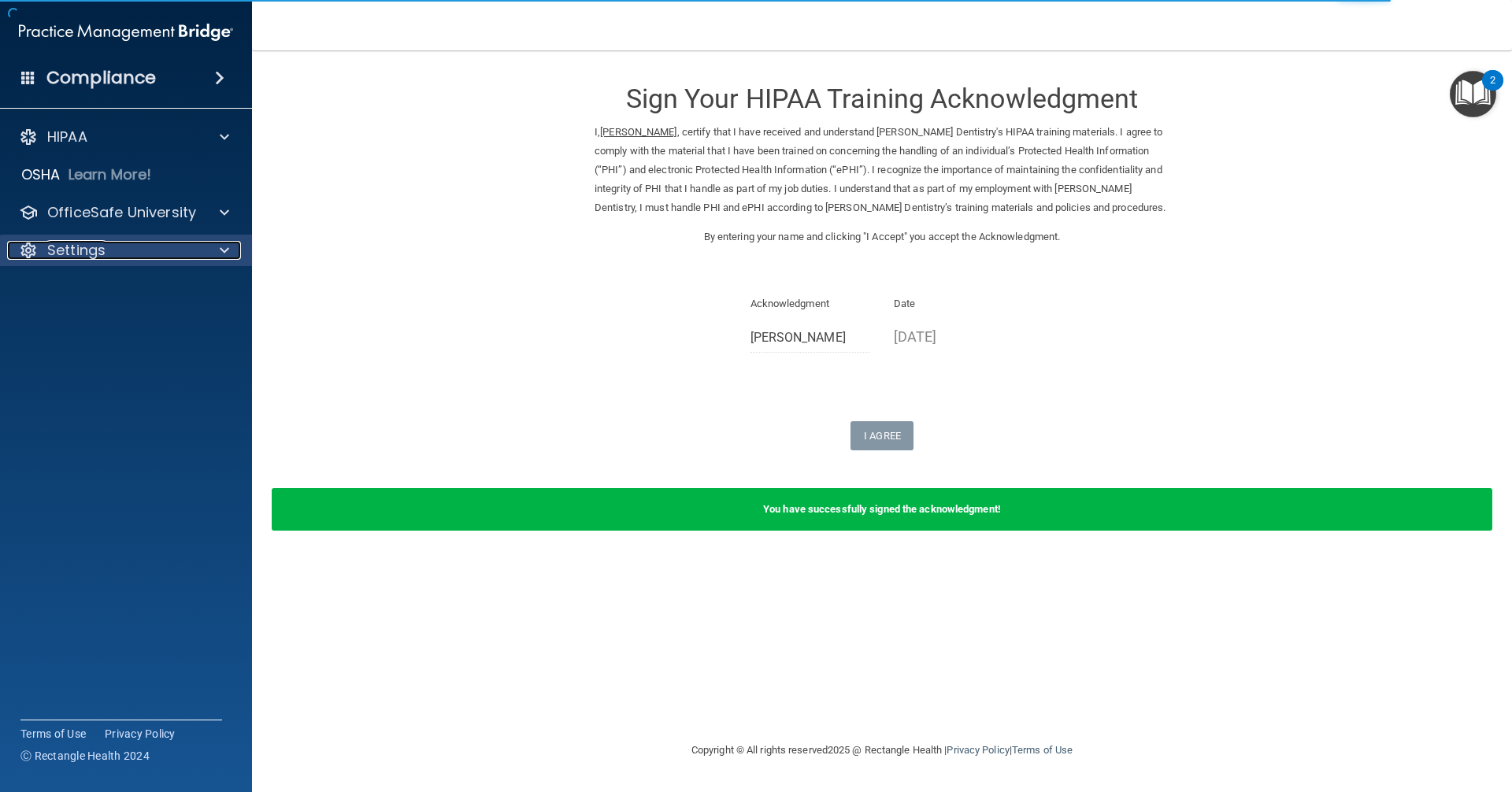
click at [223, 252] on span at bounding box center [224, 250] width 9 height 19
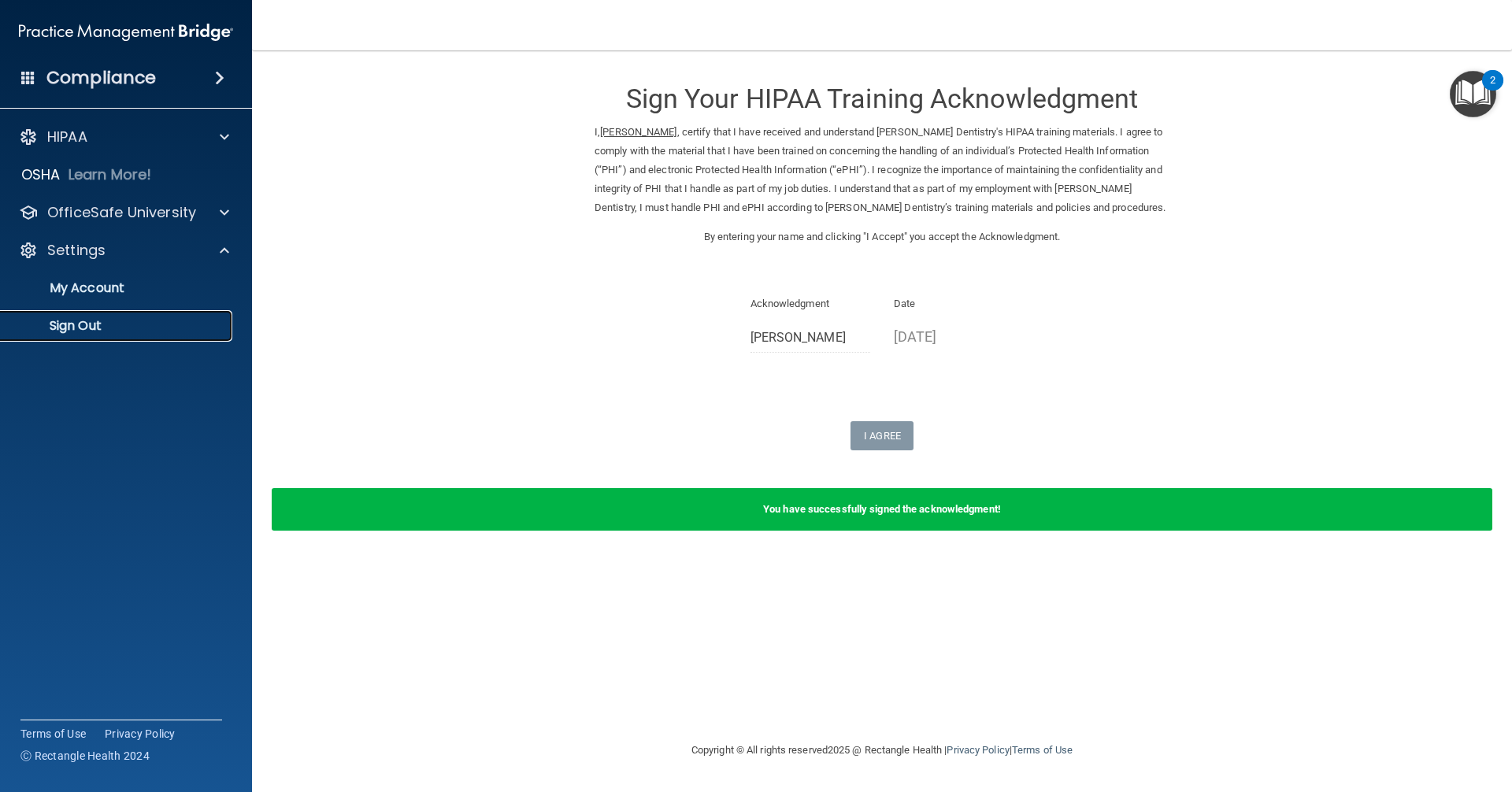
click at [92, 315] on link "Sign Out" at bounding box center [108, 325] width 248 height 31
